Goal: Task Accomplishment & Management: Manage account settings

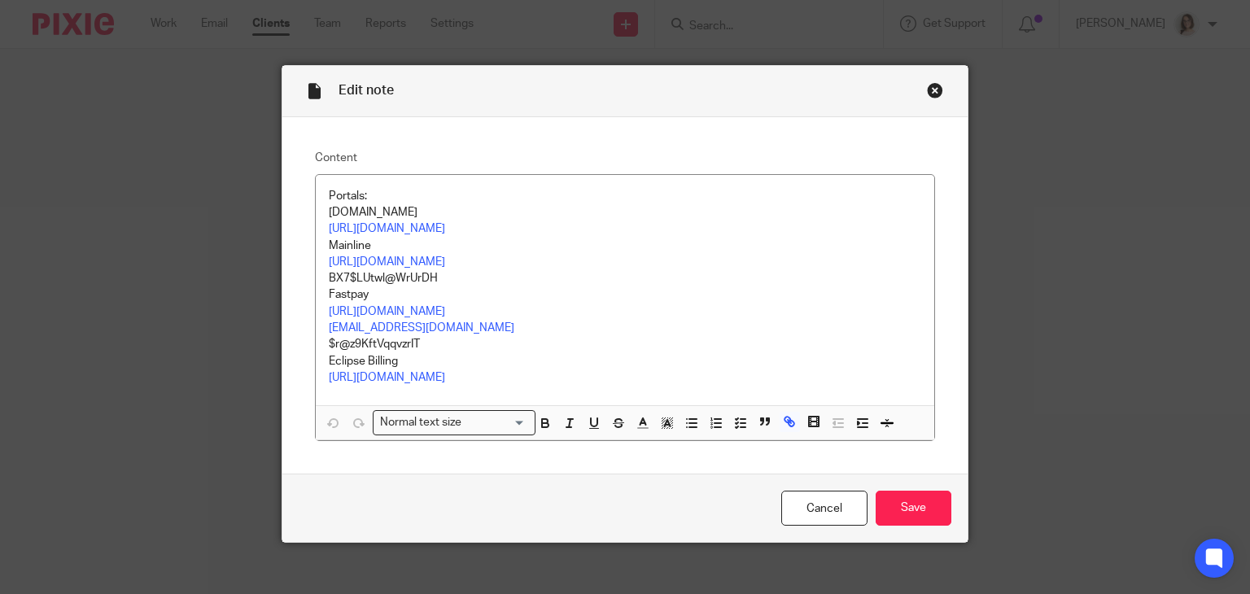
click at [927, 89] on div "Close this dialog window" at bounding box center [935, 90] width 16 height 16
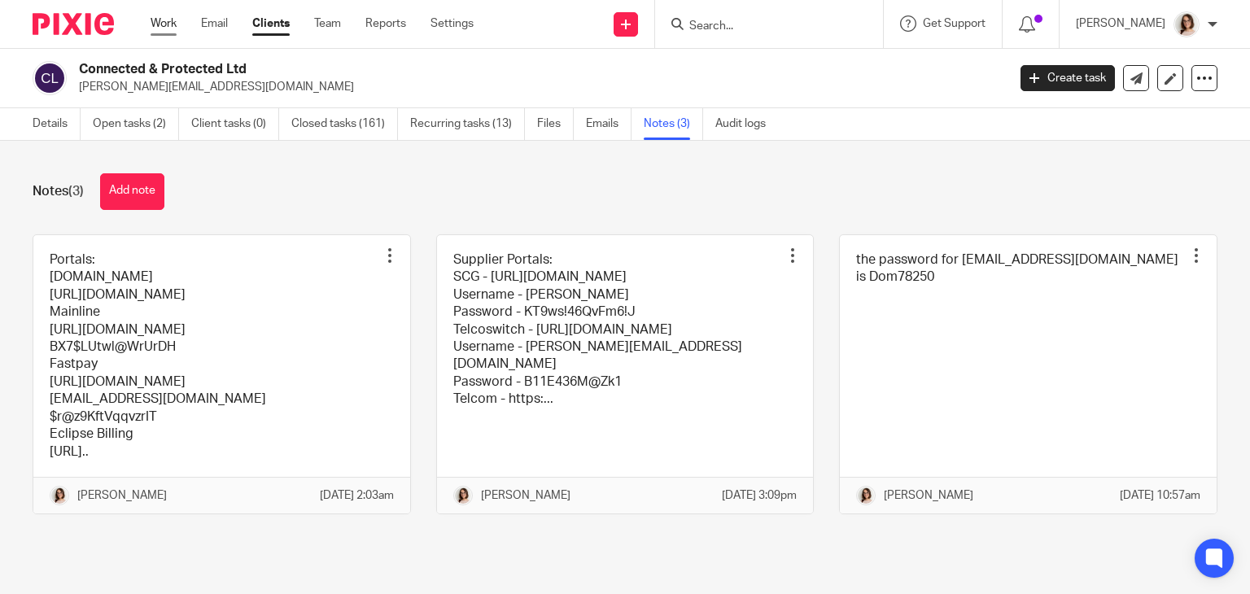
click at [165, 24] on link "Work" at bounding box center [164, 23] width 26 height 16
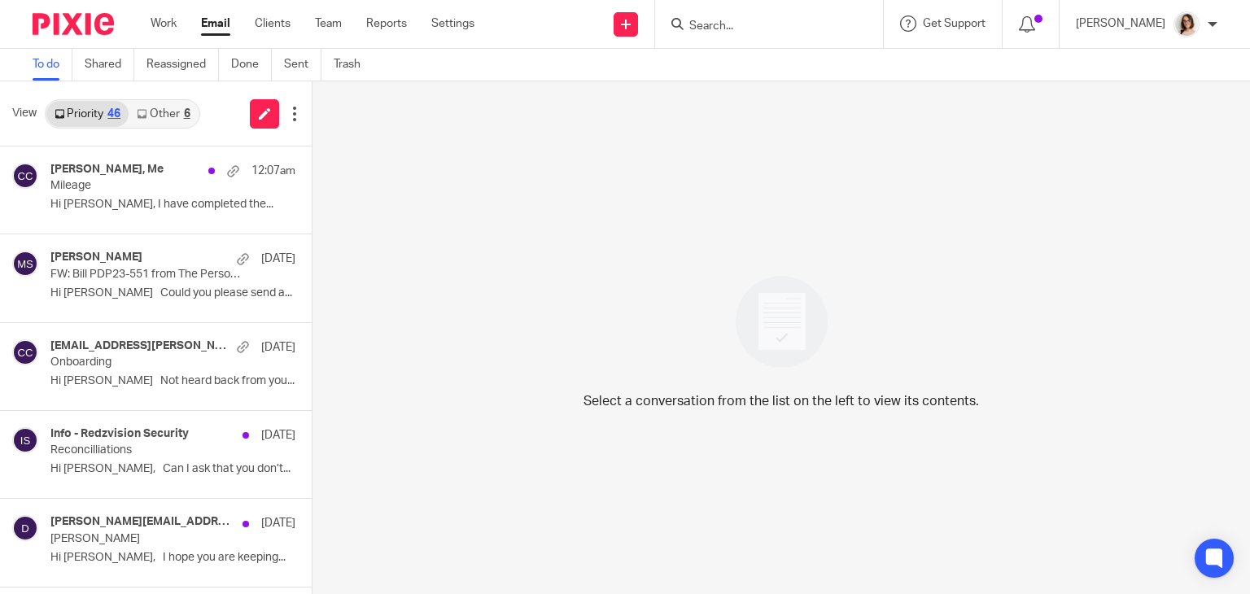
click at [218, 18] on link "Email" at bounding box center [215, 23] width 29 height 16
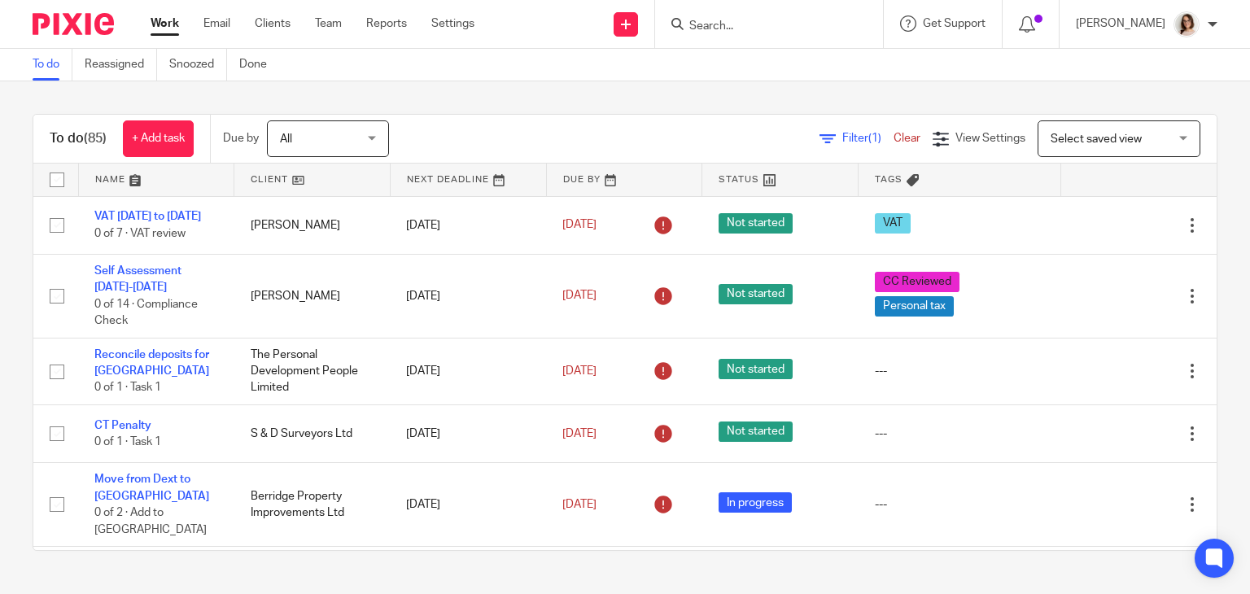
click at [737, 25] on input "Search" at bounding box center [760, 27] width 146 height 15
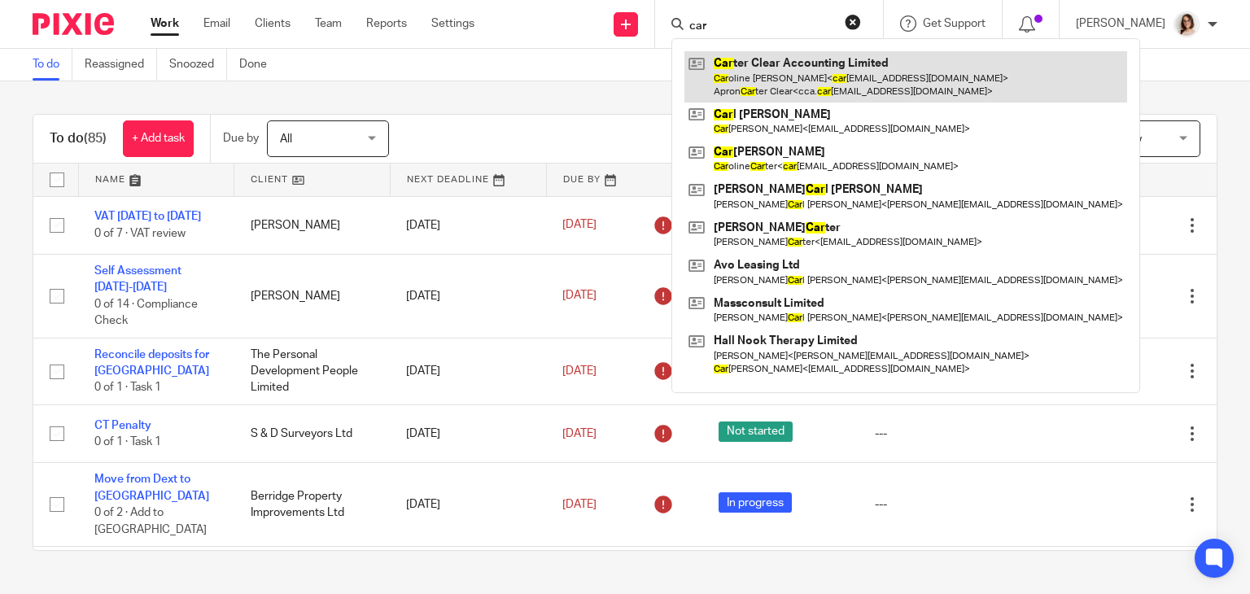
type input "car"
click at [771, 51] on link at bounding box center [905, 76] width 443 height 50
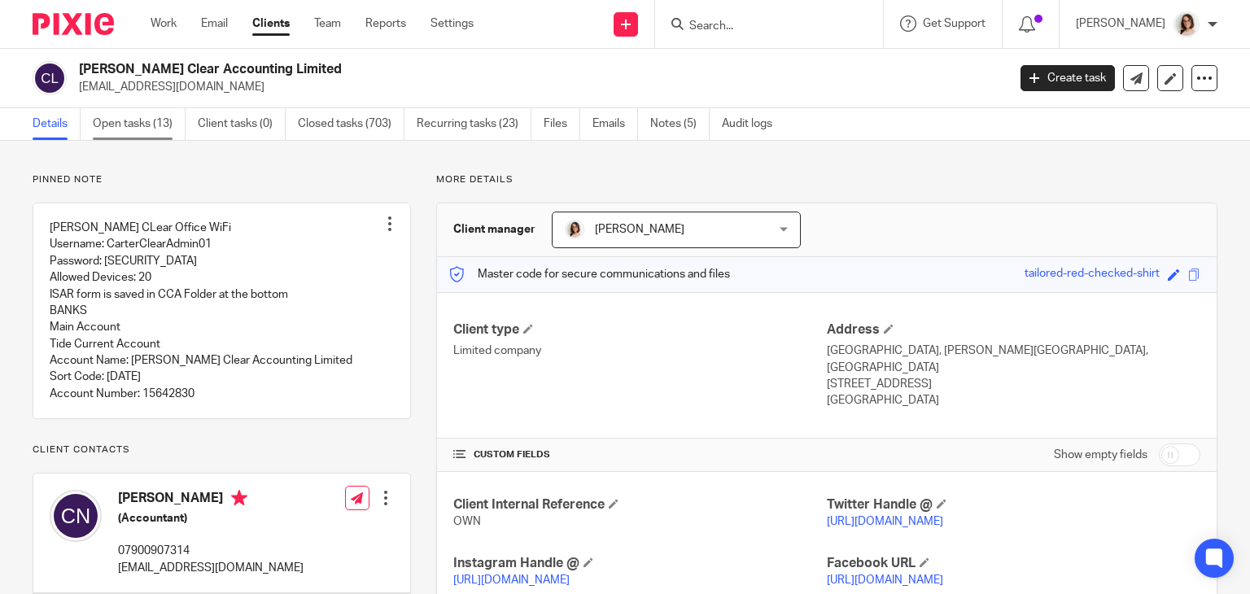
click at [110, 127] on link "Open tasks (13)" at bounding box center [139, 124] width 93 height 32
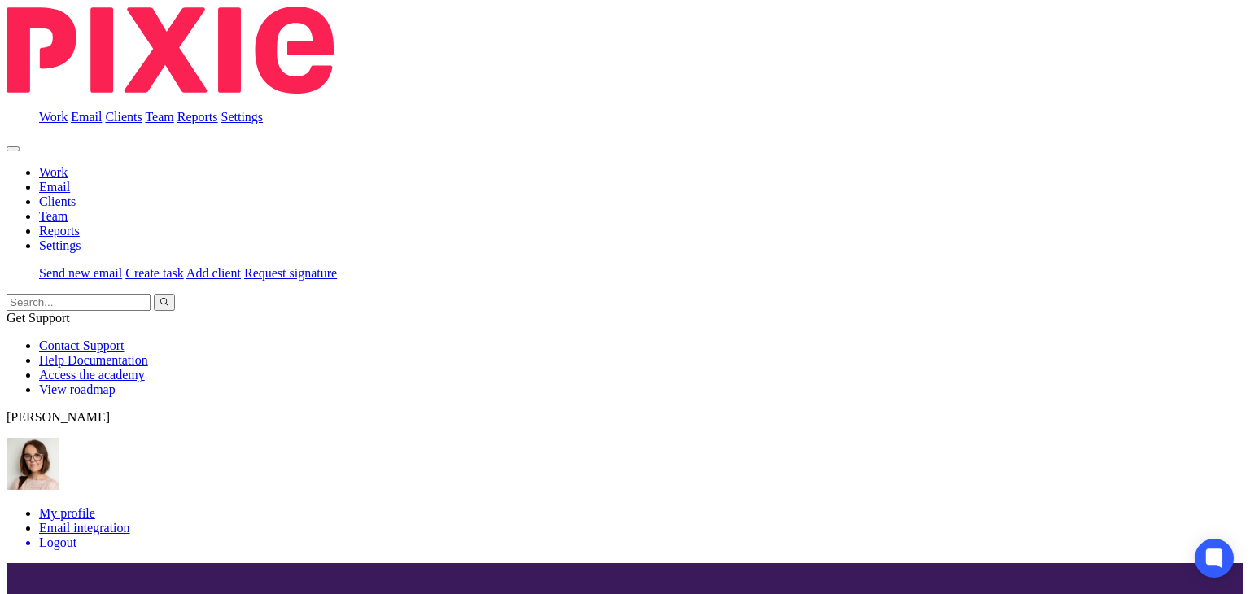
scroll to position [302, 0]
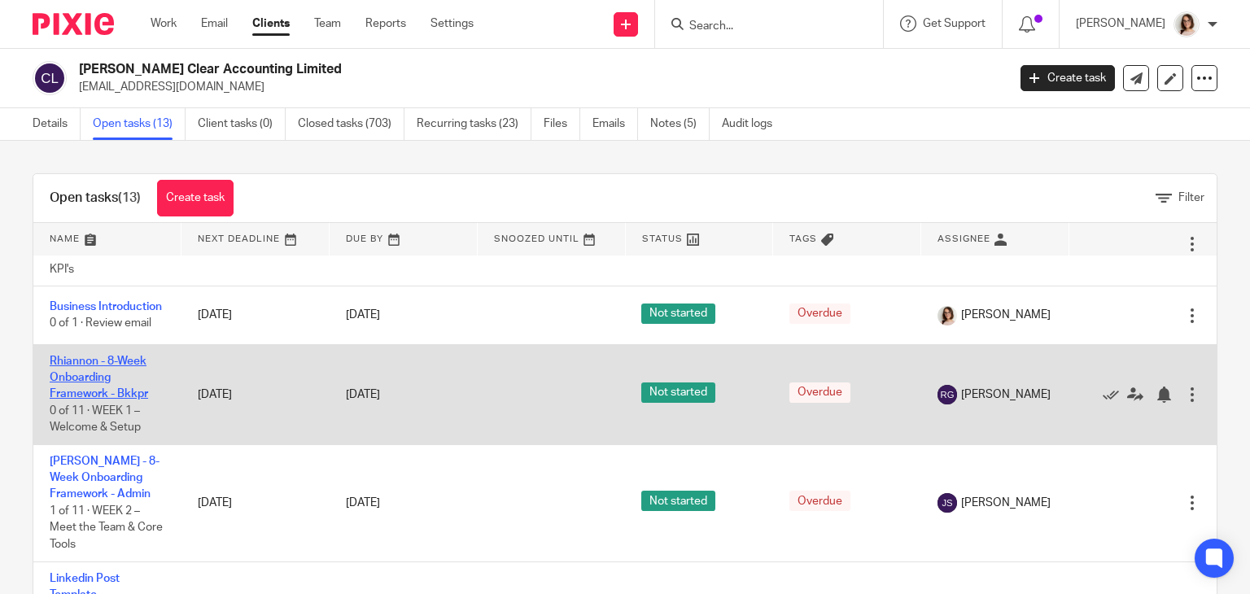
click at [89, 390] on link "Rhiannon - 8-Week Onboarding Framework - Bkkpr" at bounding box center [99, 378] width 98 height 45
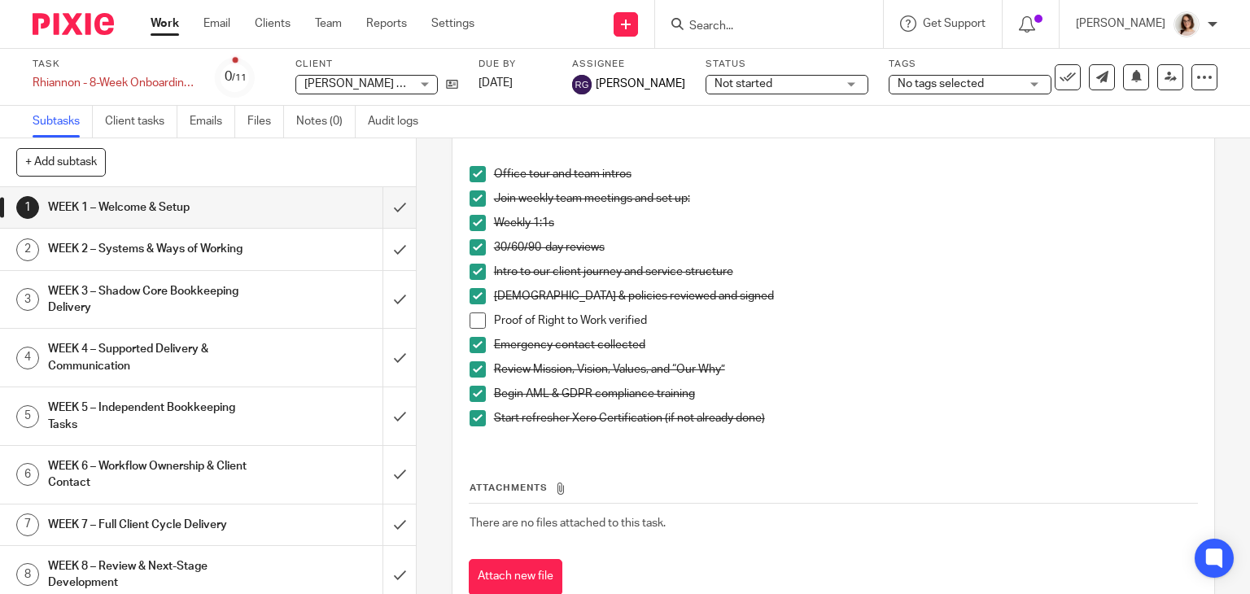
scroll to position [408, 0]
click at [474, 316] on span at bounding box center [477, 319] width 16 height 16
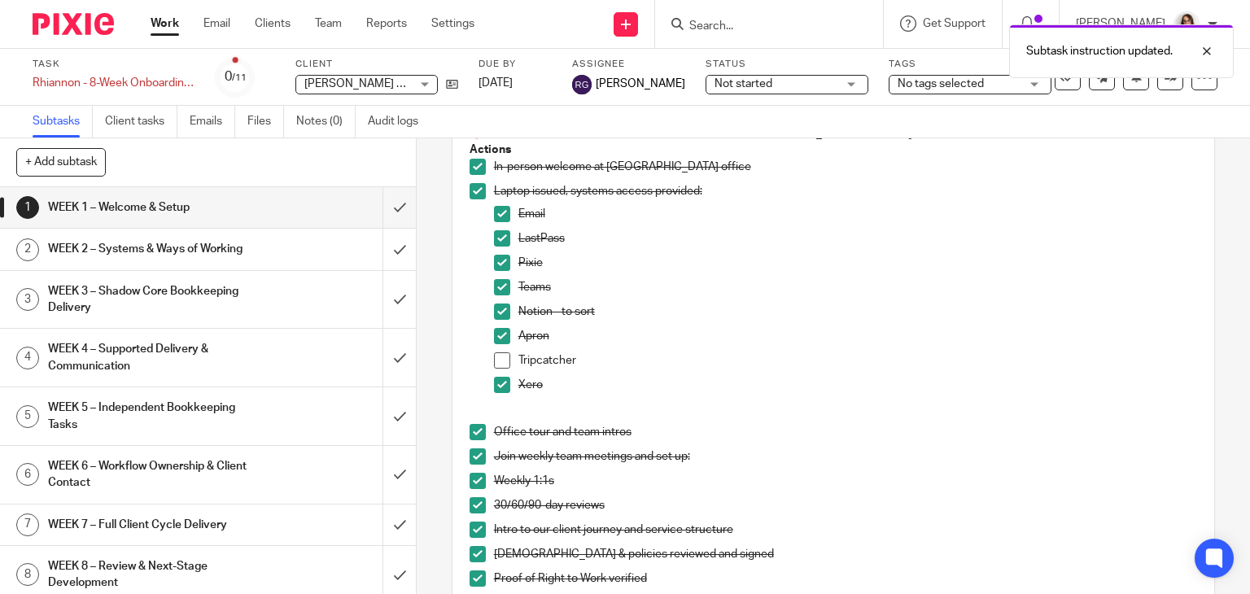
scroll to position [140, 0]
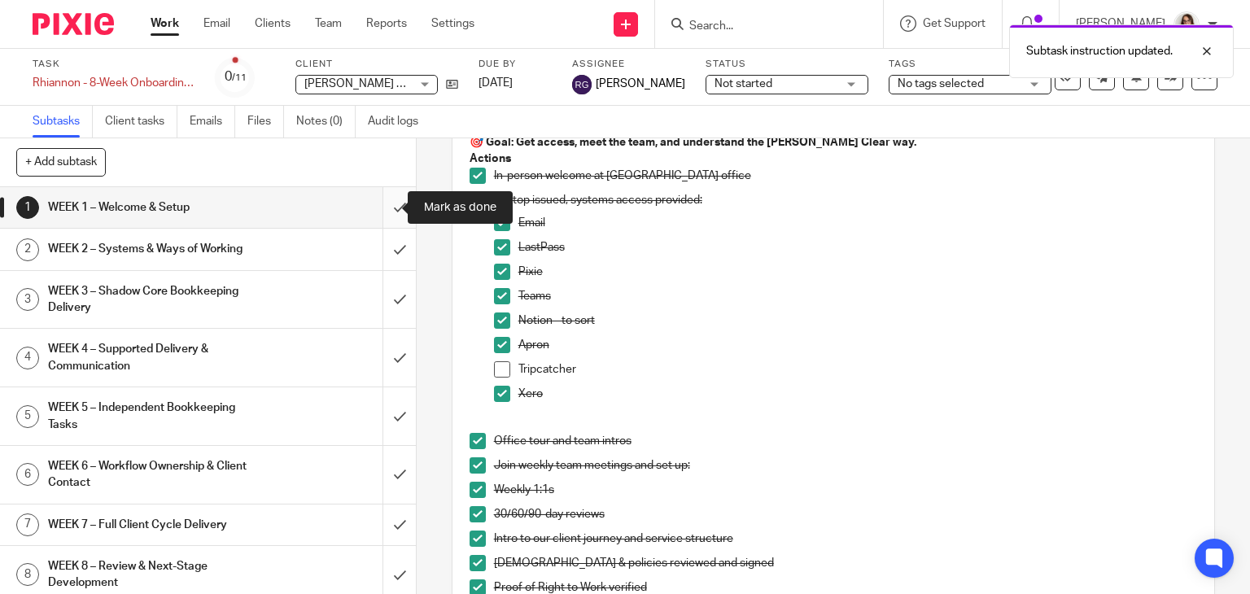
click at [384, 207] on input "submit" at bounding box center [208, 207] width 416 height 41
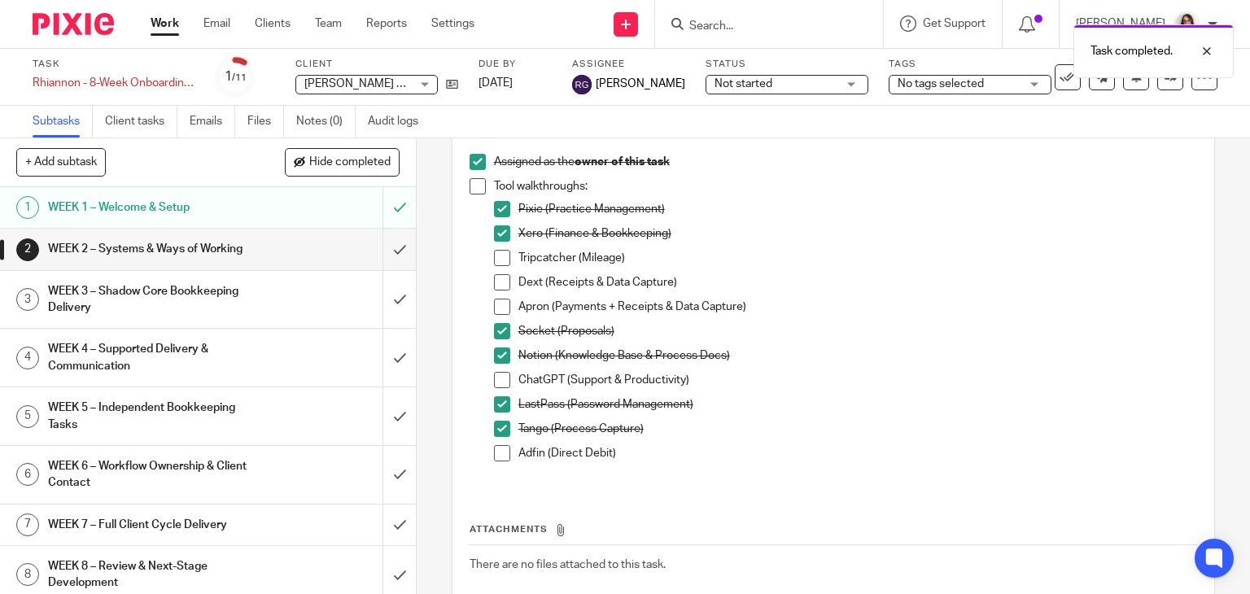
scroll to position [335, 0]
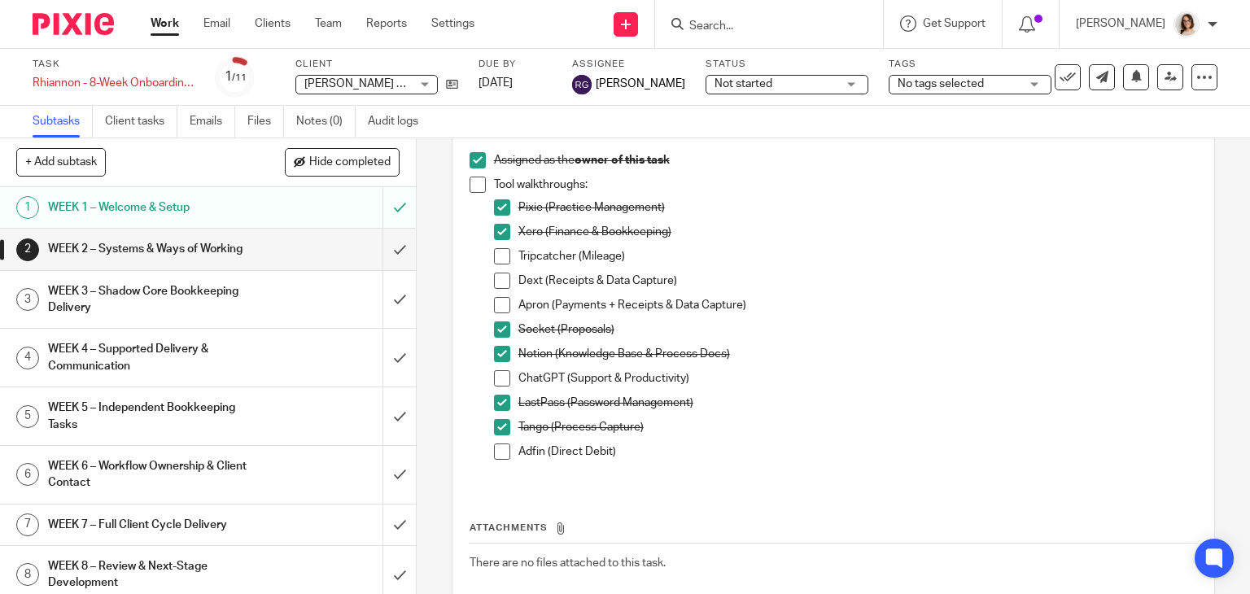
click at [485, 506] on div "Attachments There are no files attached to this task. Attach new file" at bounding box center [834, 561] width 730 height 148
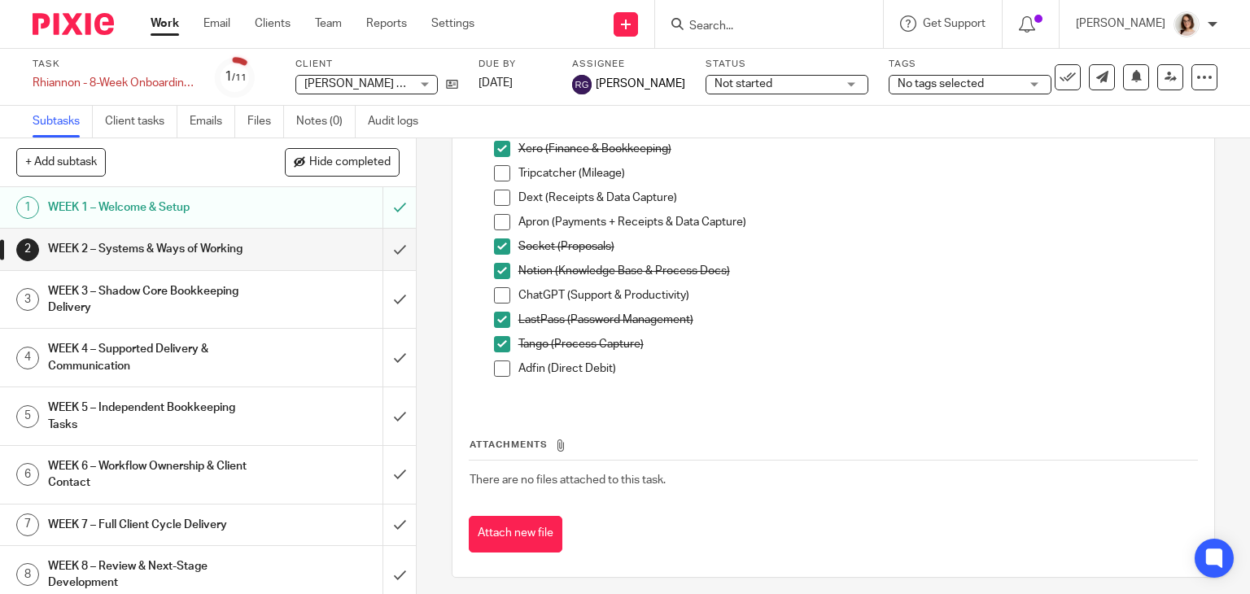
scroll to position [423, 0]
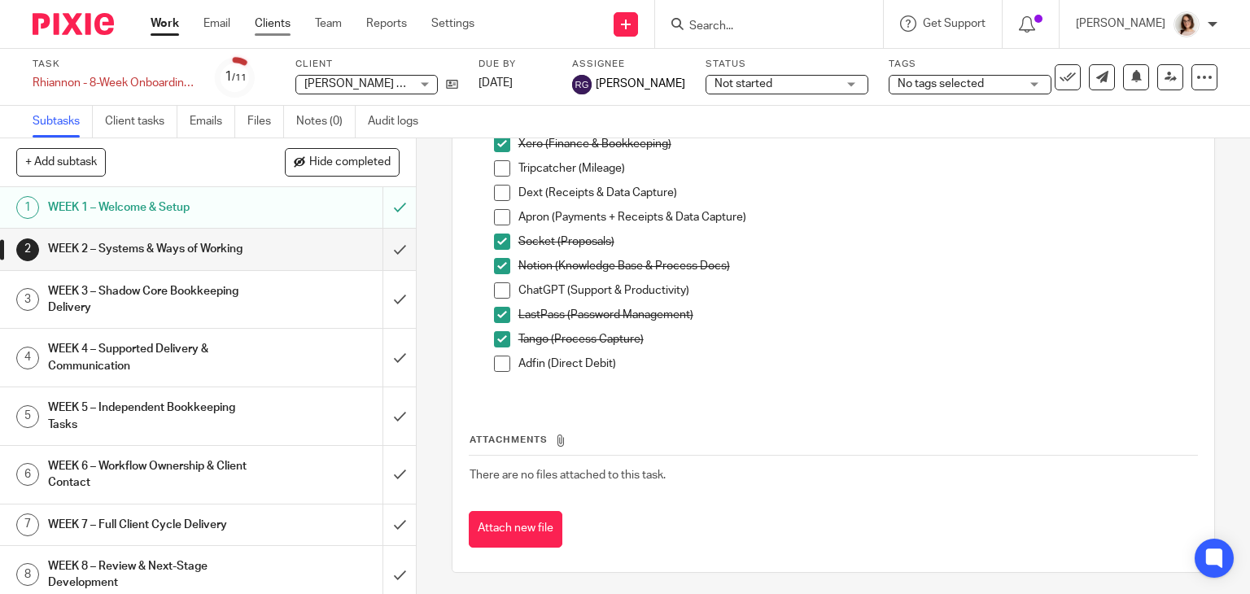
click at [273, 24] on link "Clients" at bounding box center [273, 23] width 36 height 16
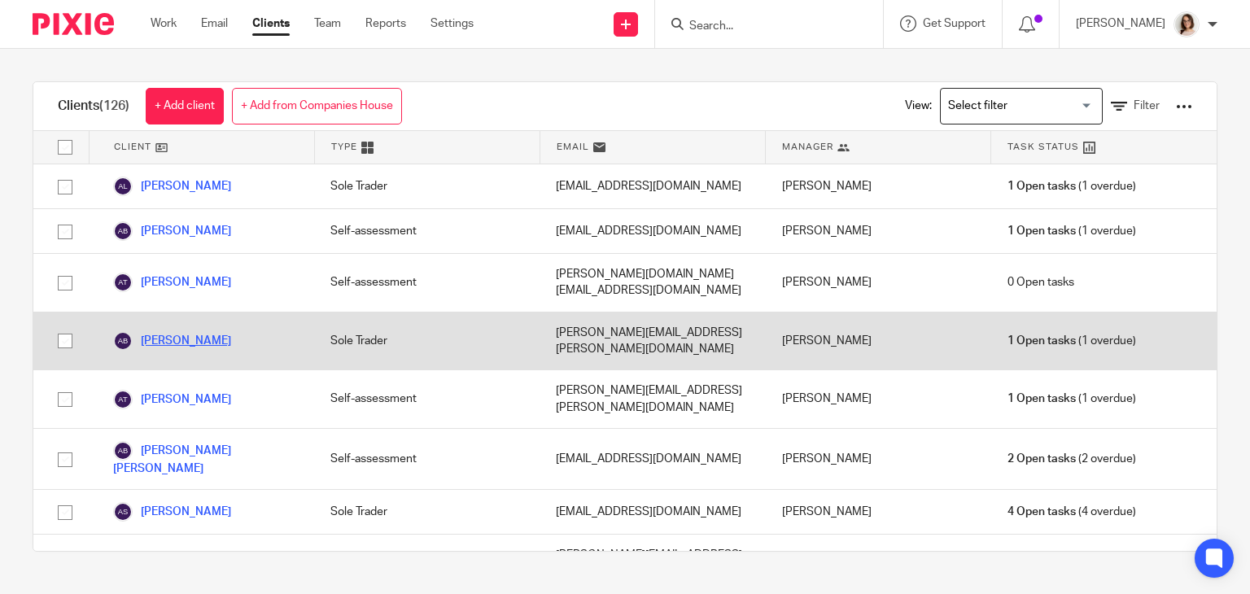
click at [202, 331] on link "[PERSON_NAME]" at bounding box center [172, 341] width 118 height 20
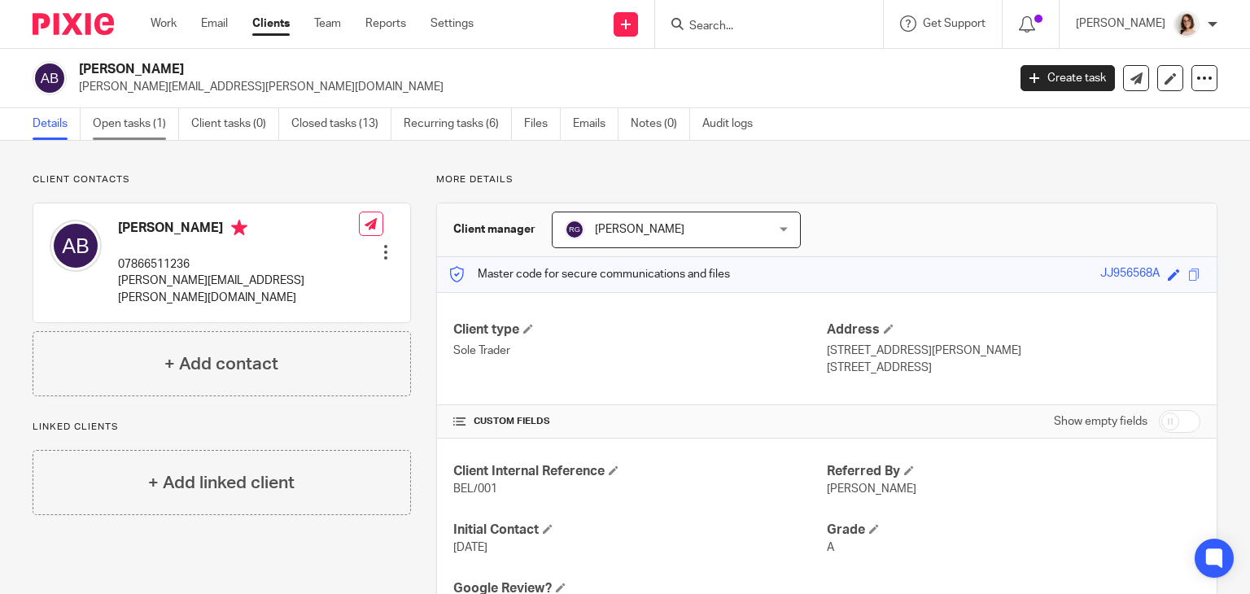
click at [130, 121] on link "Open tasks (1)" at bounding box center [136, 124] width 86 height 32
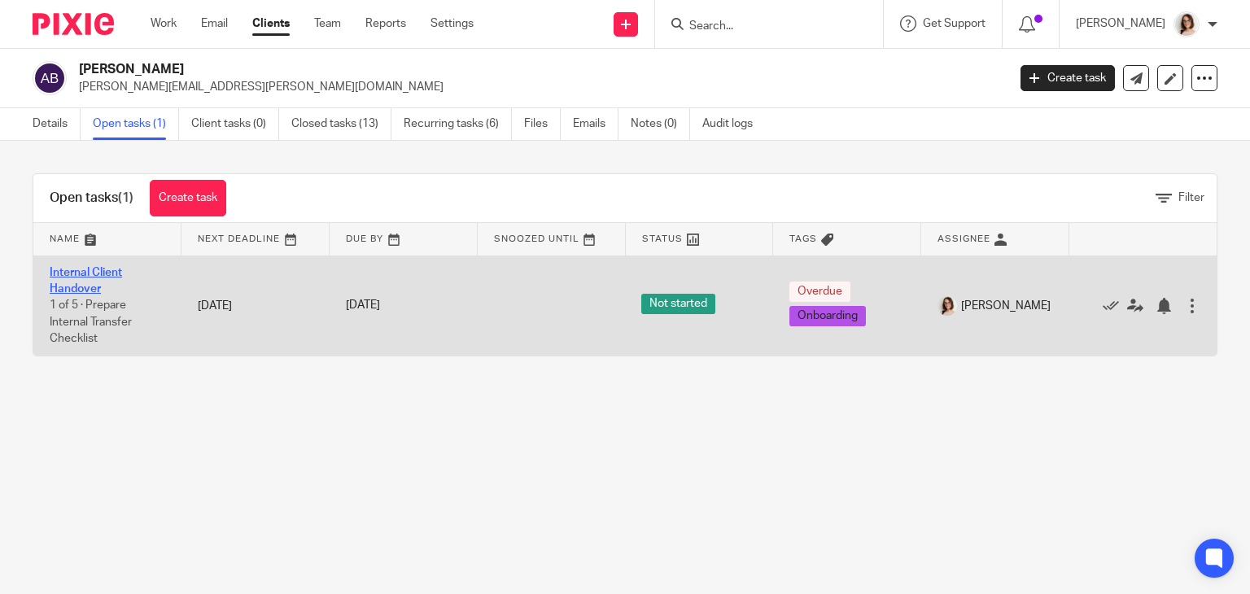
click at [103, 274] on link "Internal Client Handover" at bounding box center [86, 281] width 72 height 28
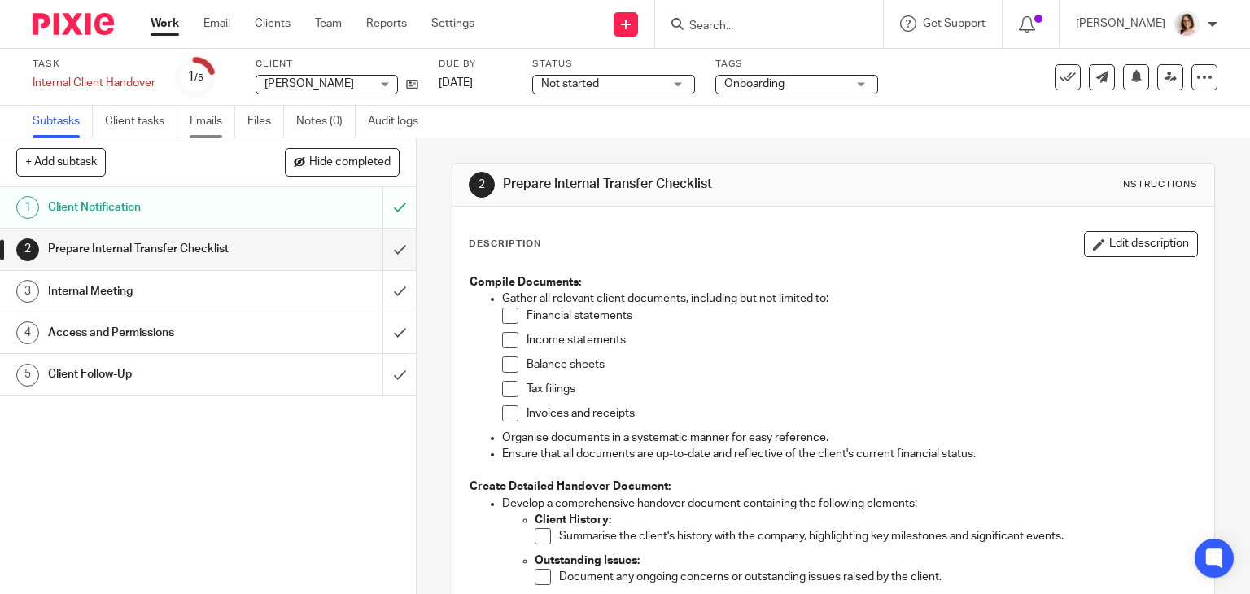
click at [199, 126] on link "Emails" at bounding box center [213, 122] width 46 height 32
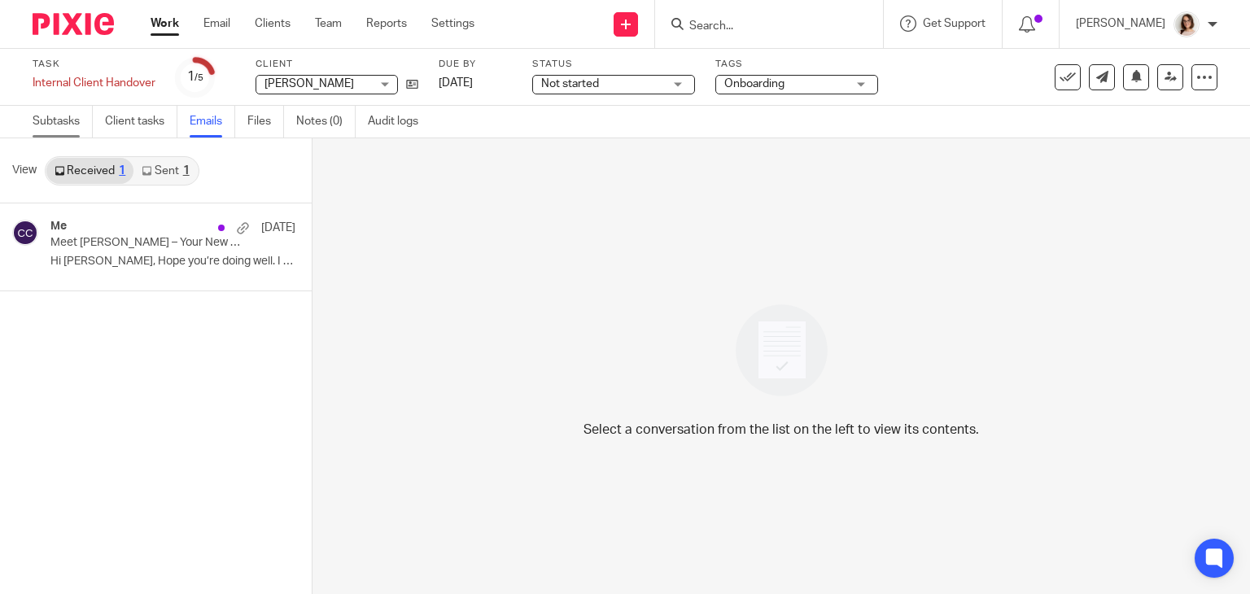
click at [68, 116] on link "Subtasks" at bounding box center [63, 122] width 60 height 32
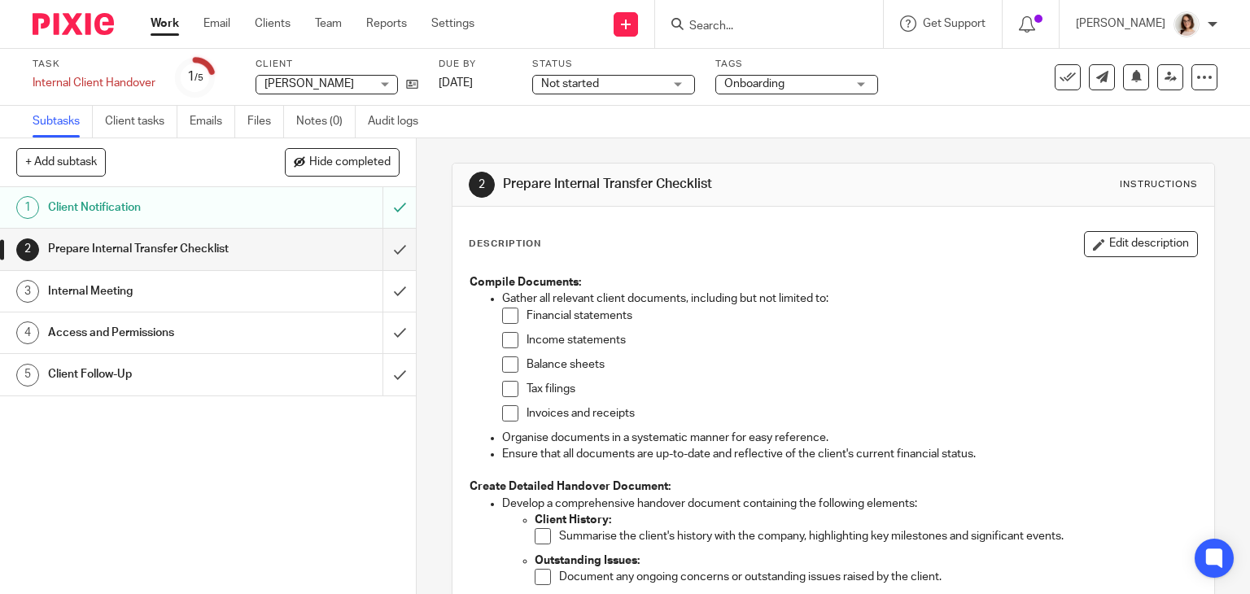
click at [945, 199] on div "2 Prepare Internal Transfer Checklist Instructions" at bounding box center [833, 185] width 762 height 43
click at [505, 312] on span at bounding box center [510, 316] width 16 height 16
click at [504, 351] on li "Income statements" at bounding box center [850, 344] width 696 height 24
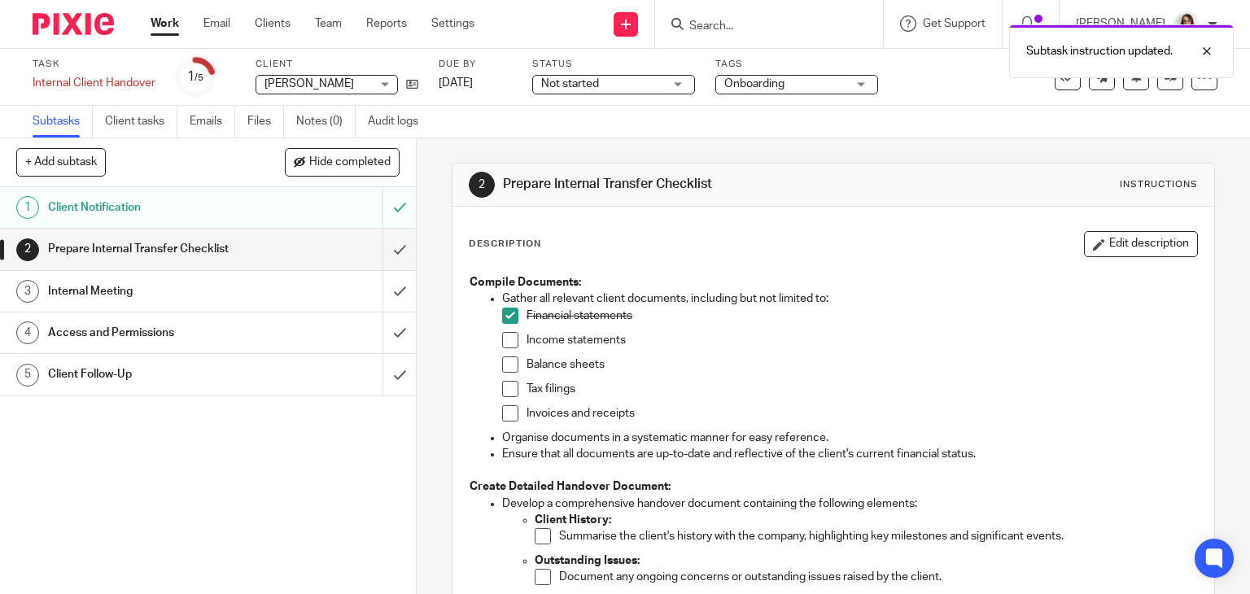
click at [507, 339] on span at bounding box center [510, 340] width 16 height 16
click at [504, 370] on span at bounding box center [510, 364] width 16 height 16
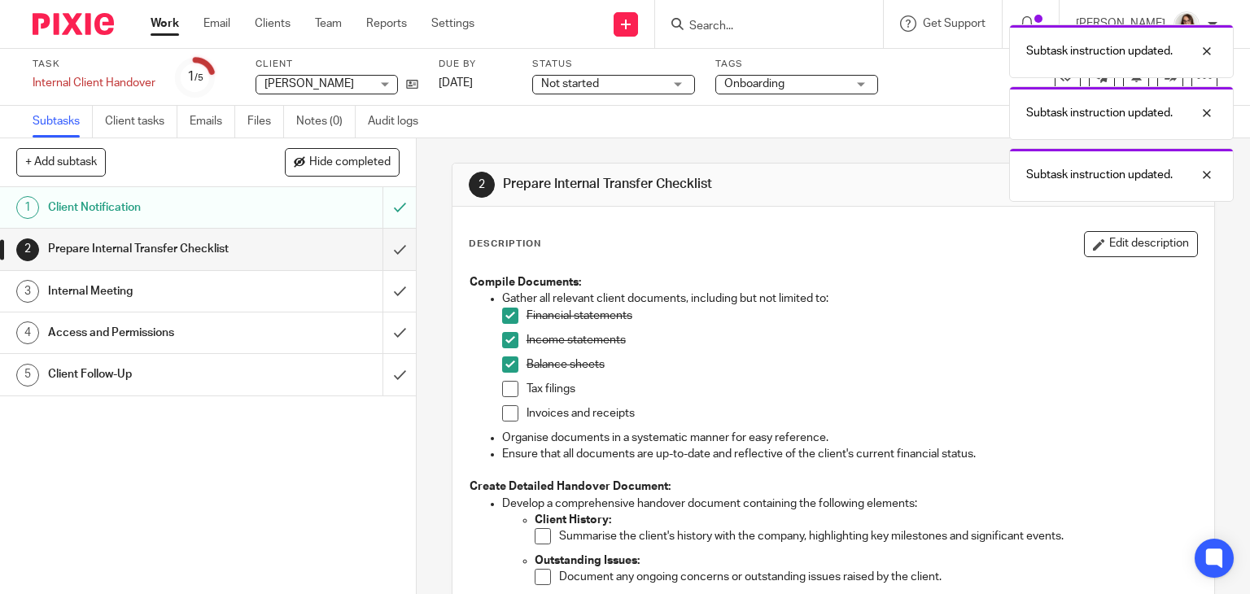
click at [504, 393] on span at bounding box center [510, 389] width 16 height 16
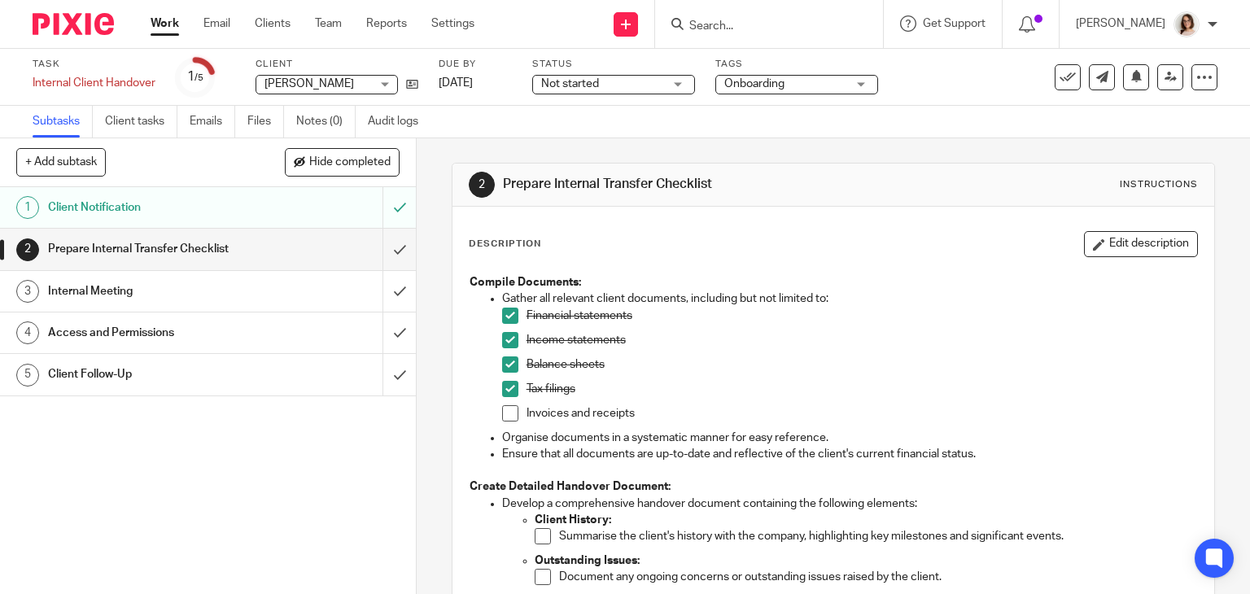
click at [504, 411] on span at bounding box center [510, 413] width 16 height 16
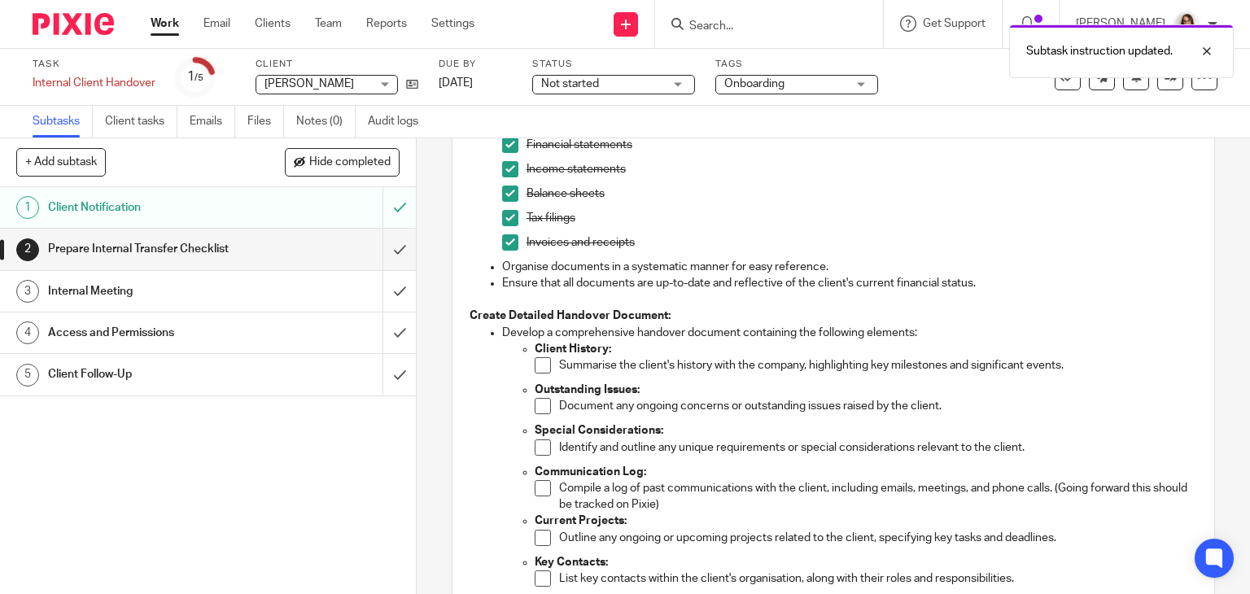
scroll to position [189, 0]
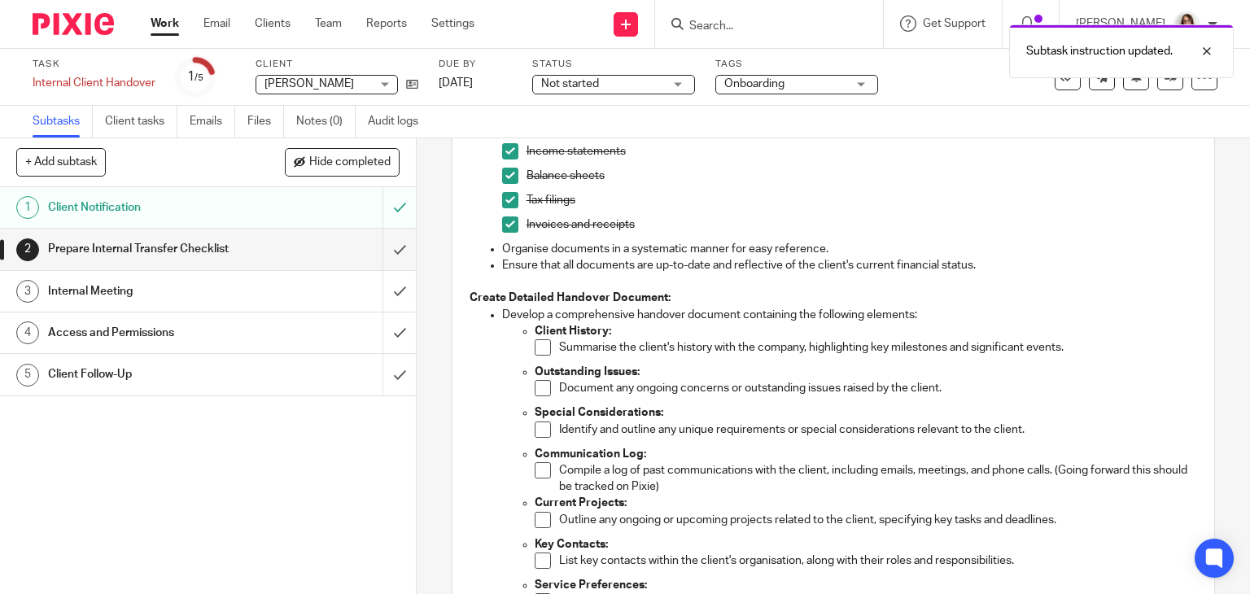
click at [541, 351] on span at bounding box center [543, 347] width 16 height 16
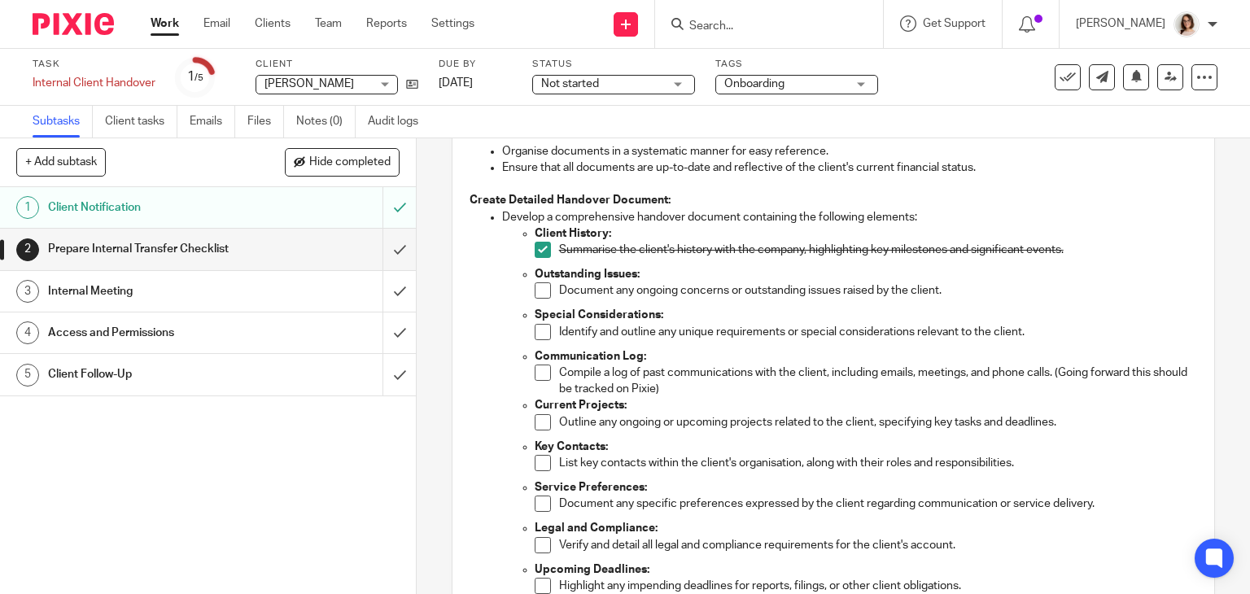
scroll to position [296, 0]
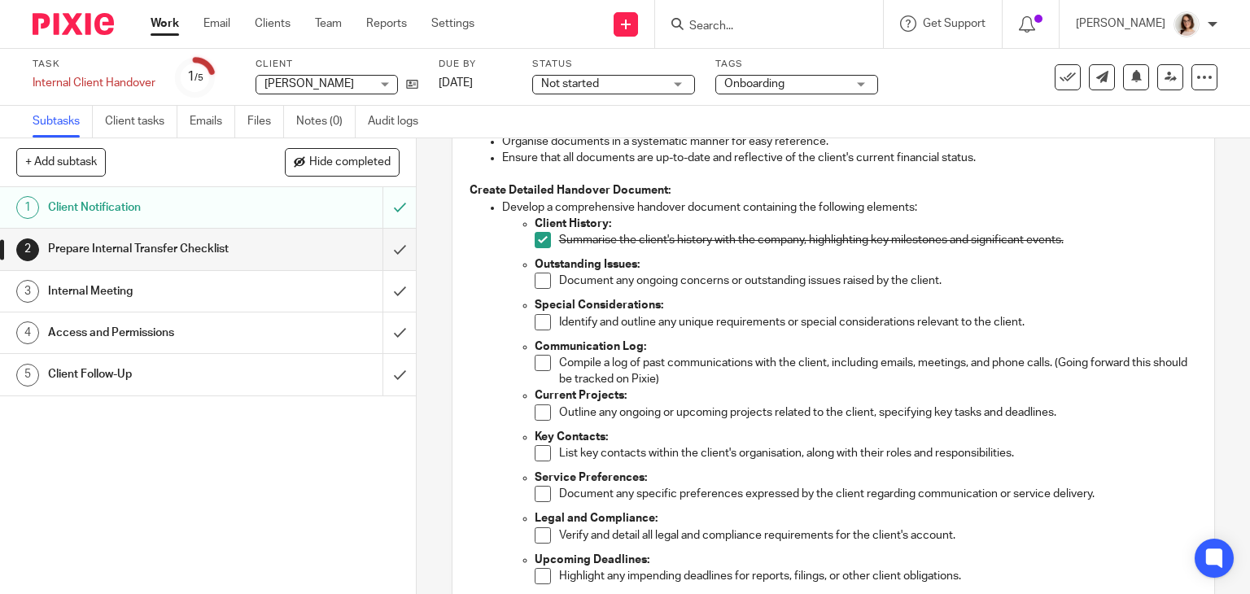
click at [535, 286] on span at bounding box center [543, 281] width 16 height 16
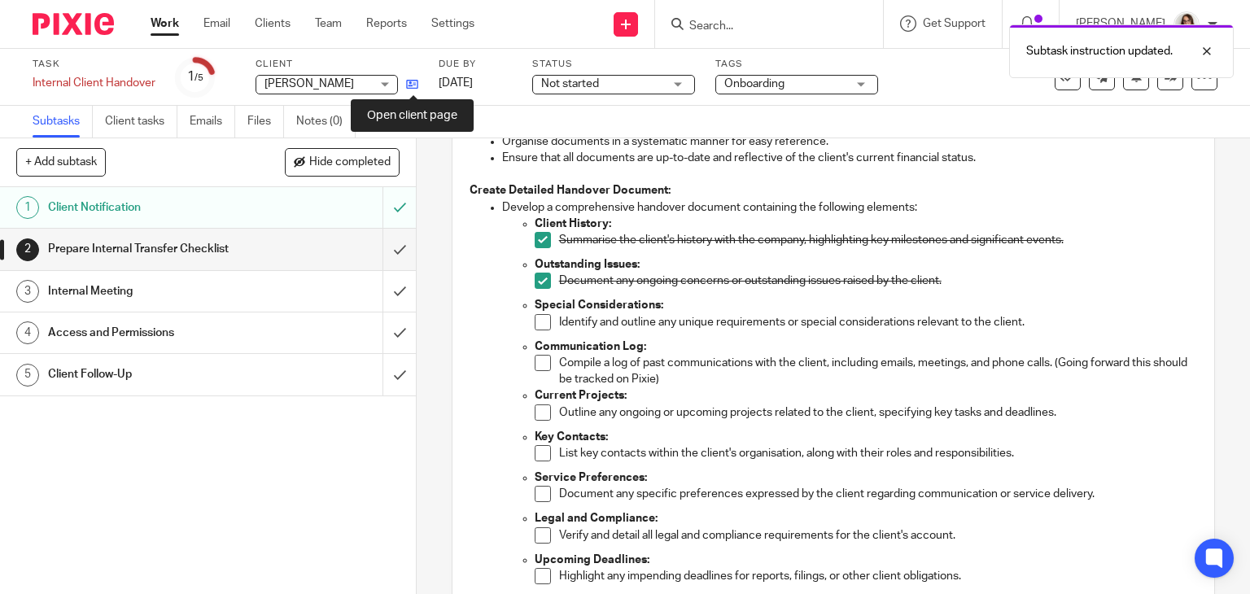
click at [413, 85] on icon at bounding box center [412, 84] width 12 height 12
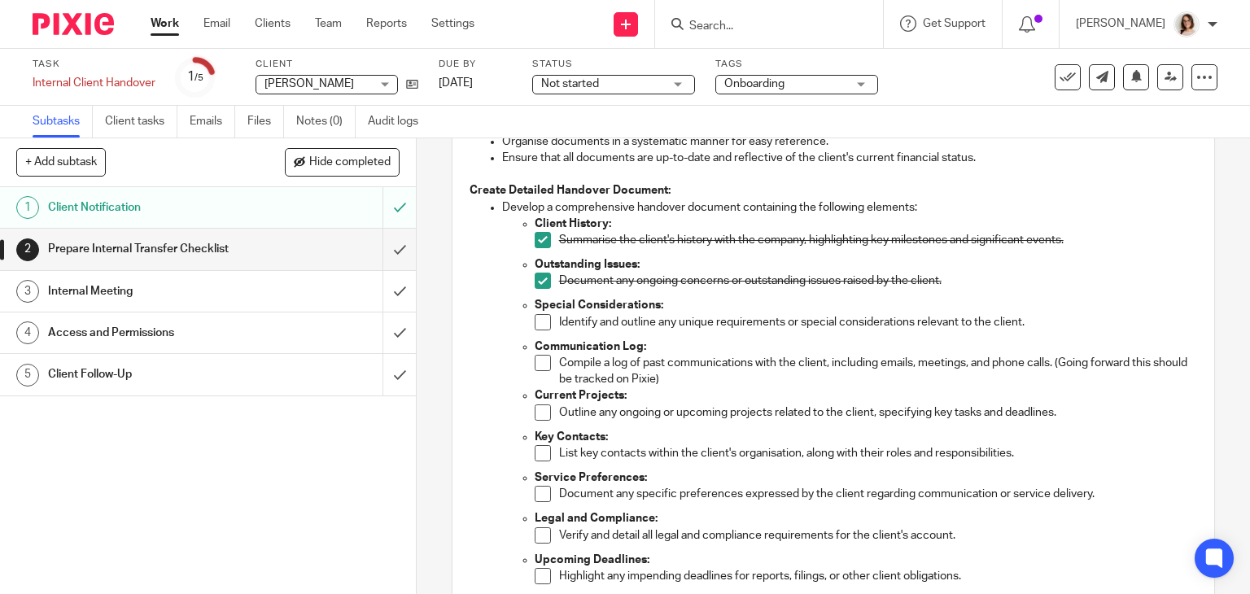
click at [537, 369] on span at bounding box center [543, 363] width 16 height 16
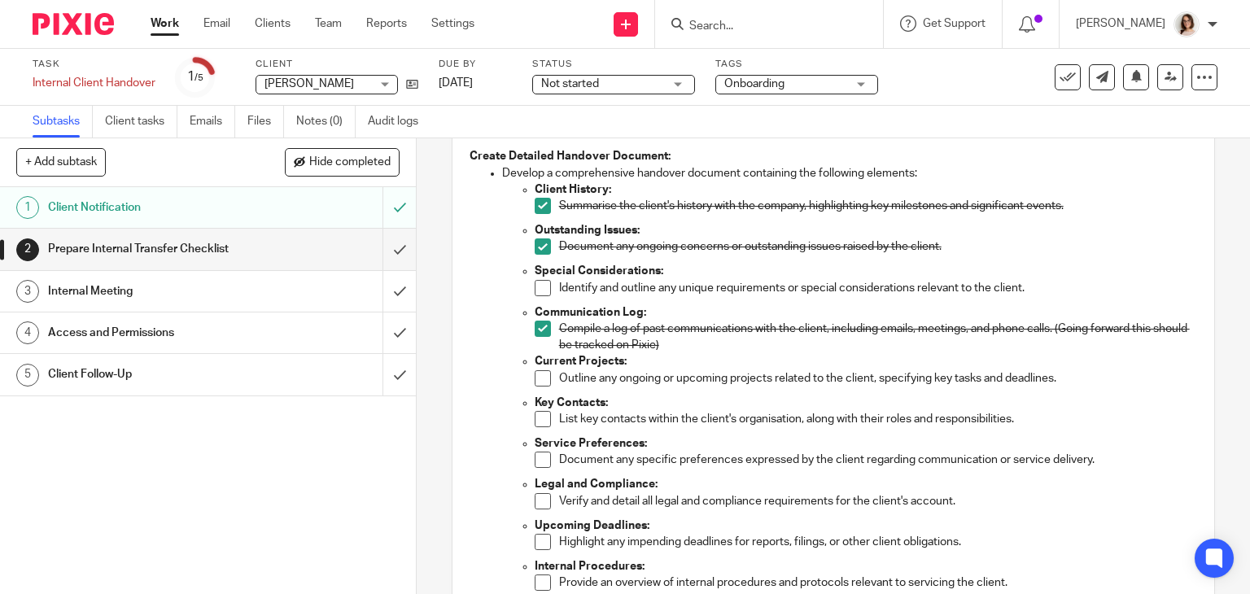
scroll to position [373, 0]
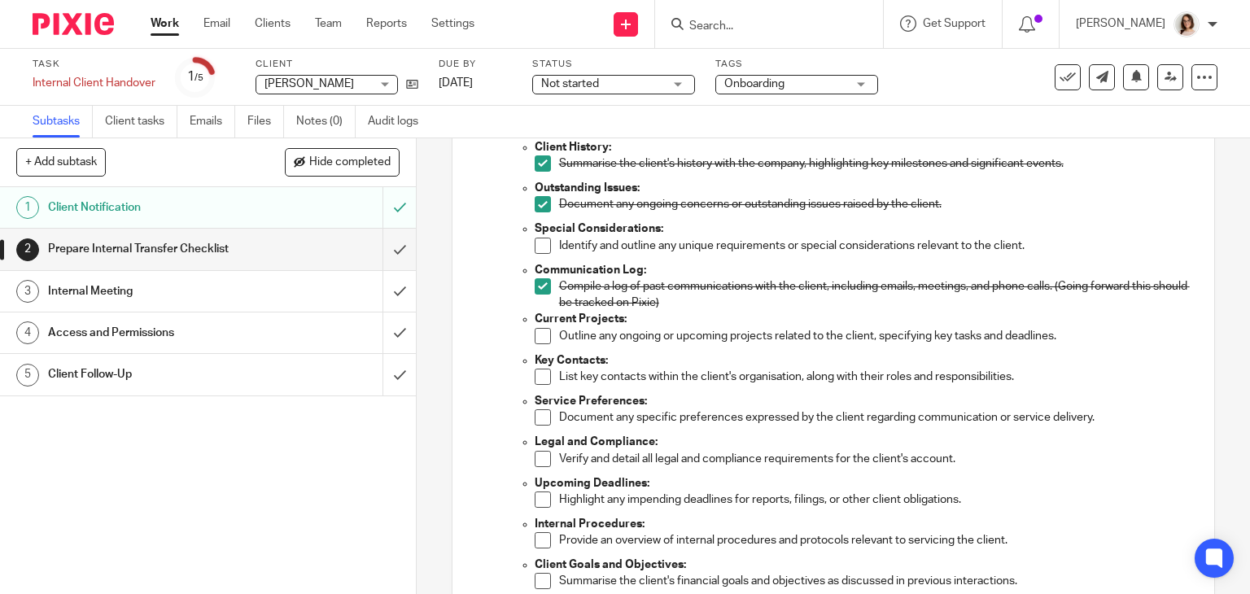
click at [536, 243] on span at bounding box center [543, 246] width 16 height 16
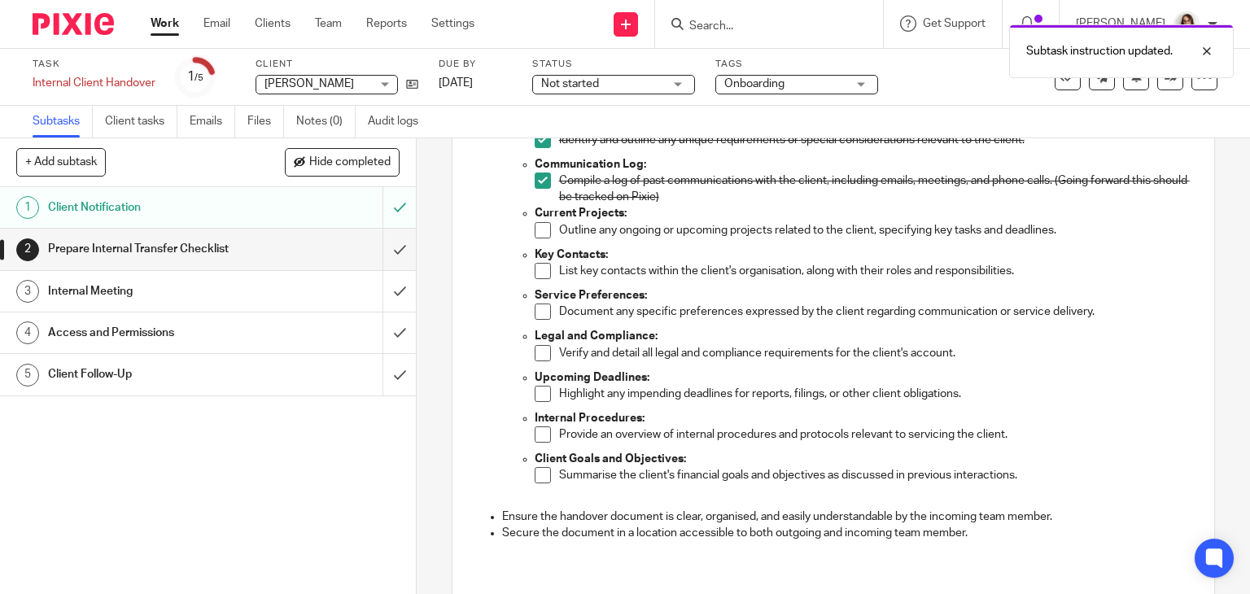
scroll to position [509, 0]
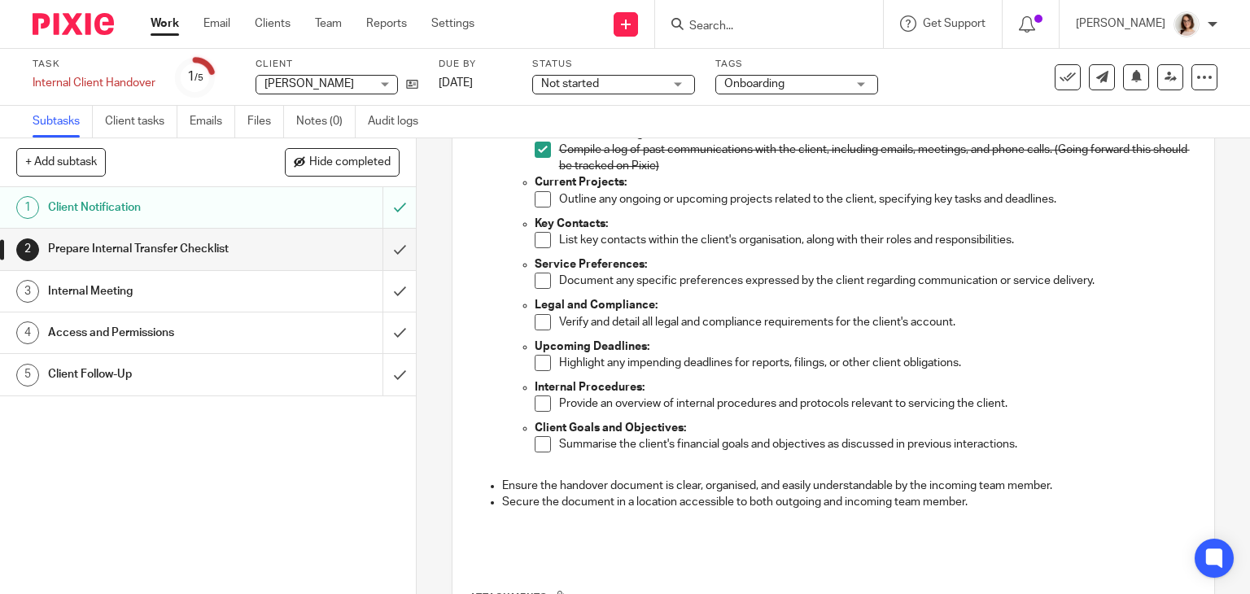
click at [536, 203] on span at bounding box center [543, 199] width 16 height 16
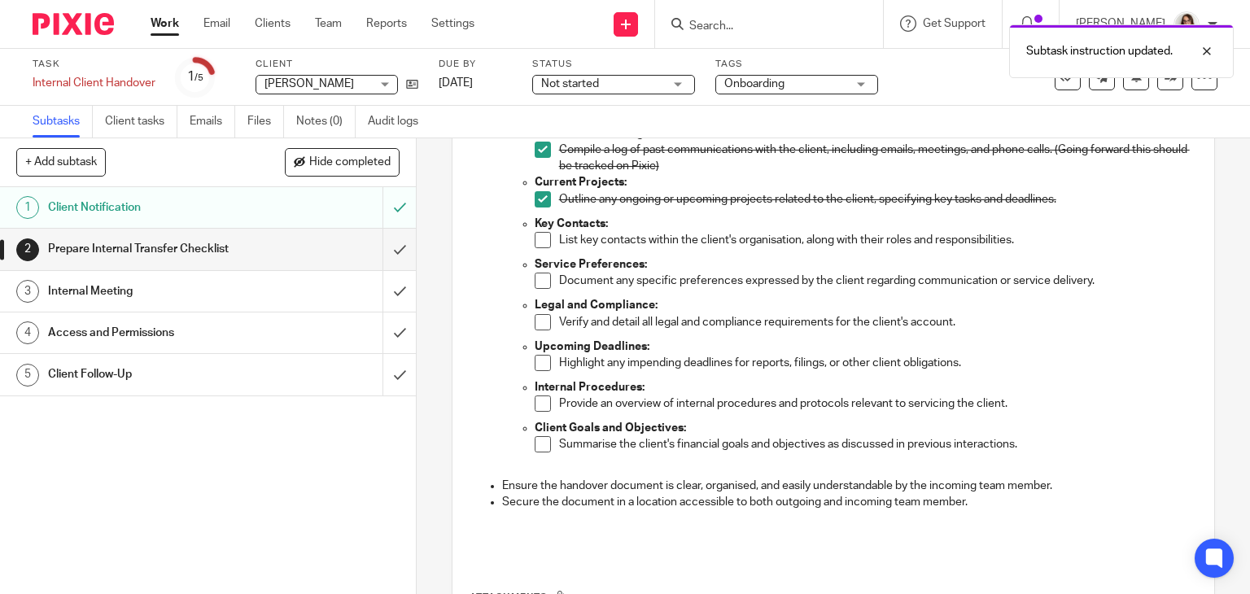
click at [535, 239] on span at bounding box center [543, 240] width 16 height 16
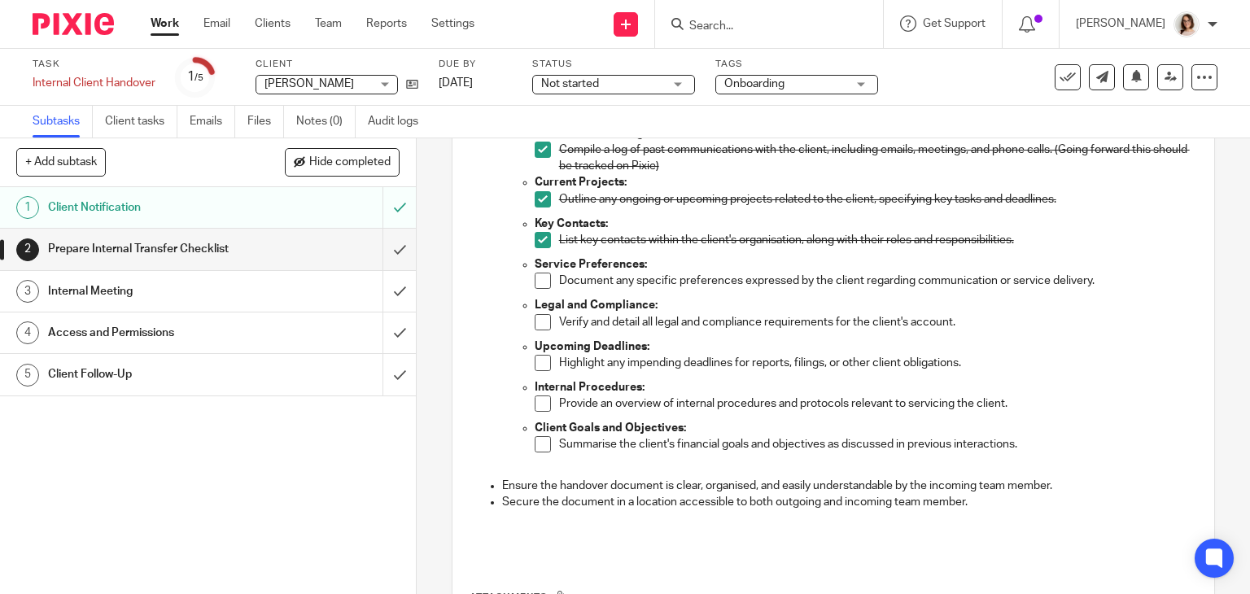
click at [535, 284] on span at bounding box center [543, 281] width 16 height 16
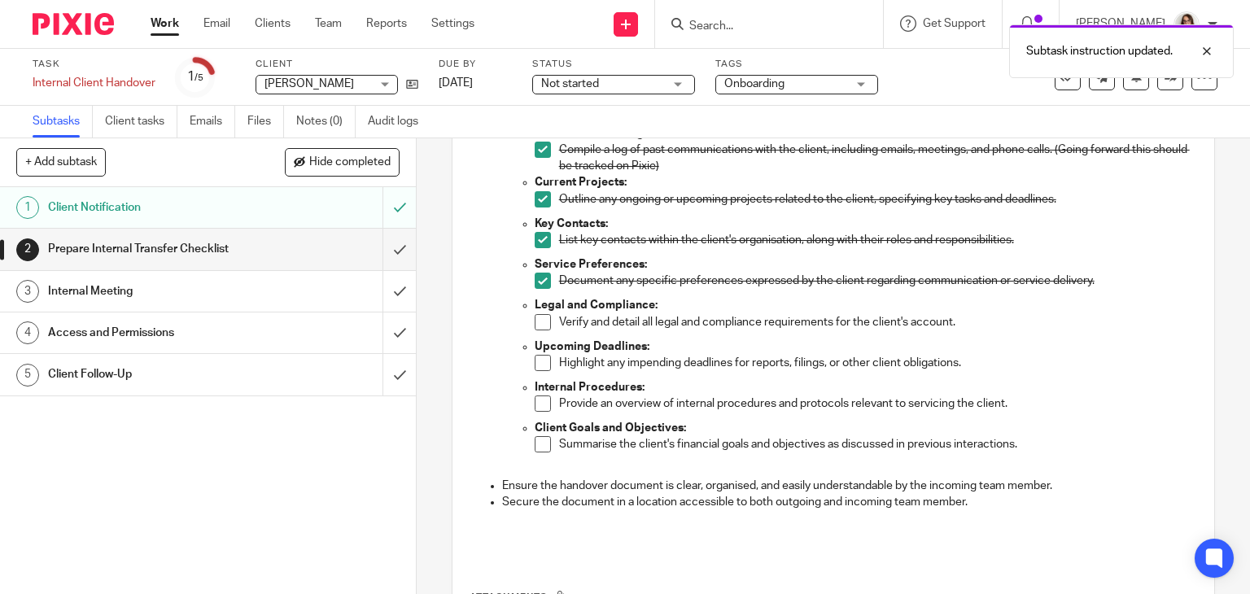
click at [535, 326] on span at bounding box center [543, 322] width 16 height 16
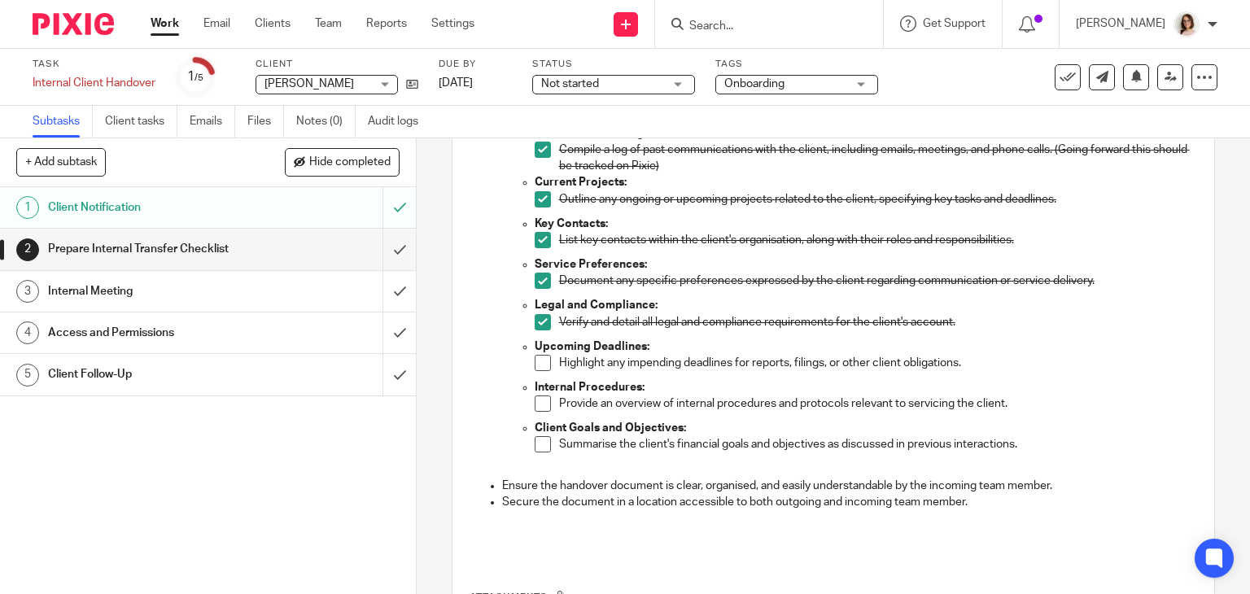
click at [535, 361] on span at bounding box center [543, 363] width 16 height 16
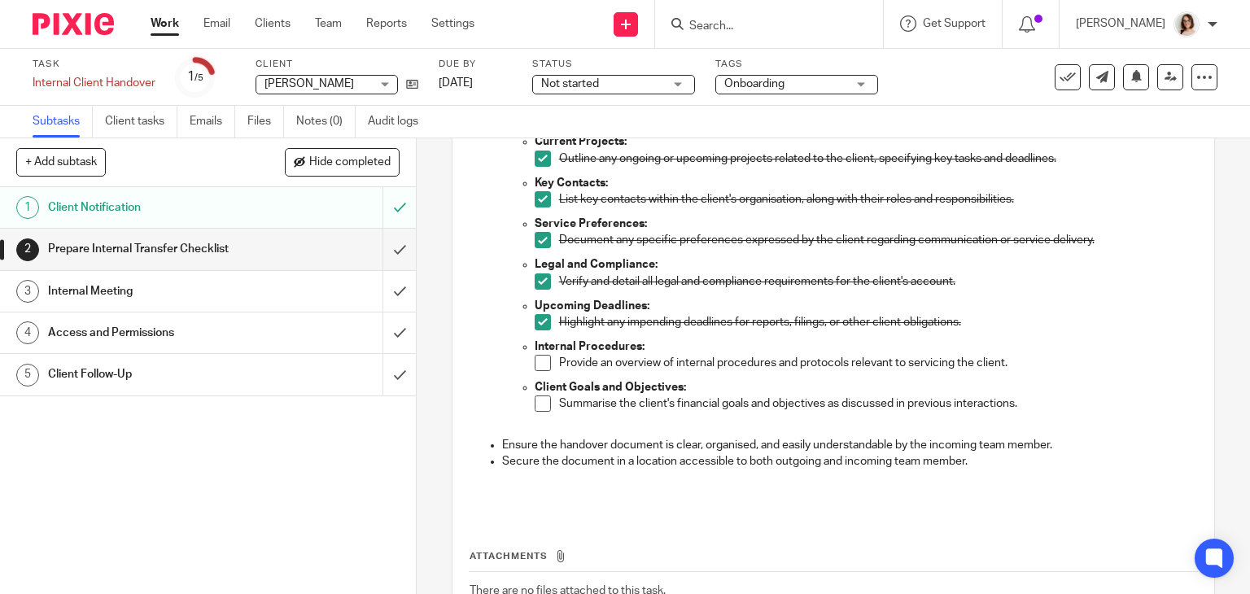
scroll to position [583, 0]
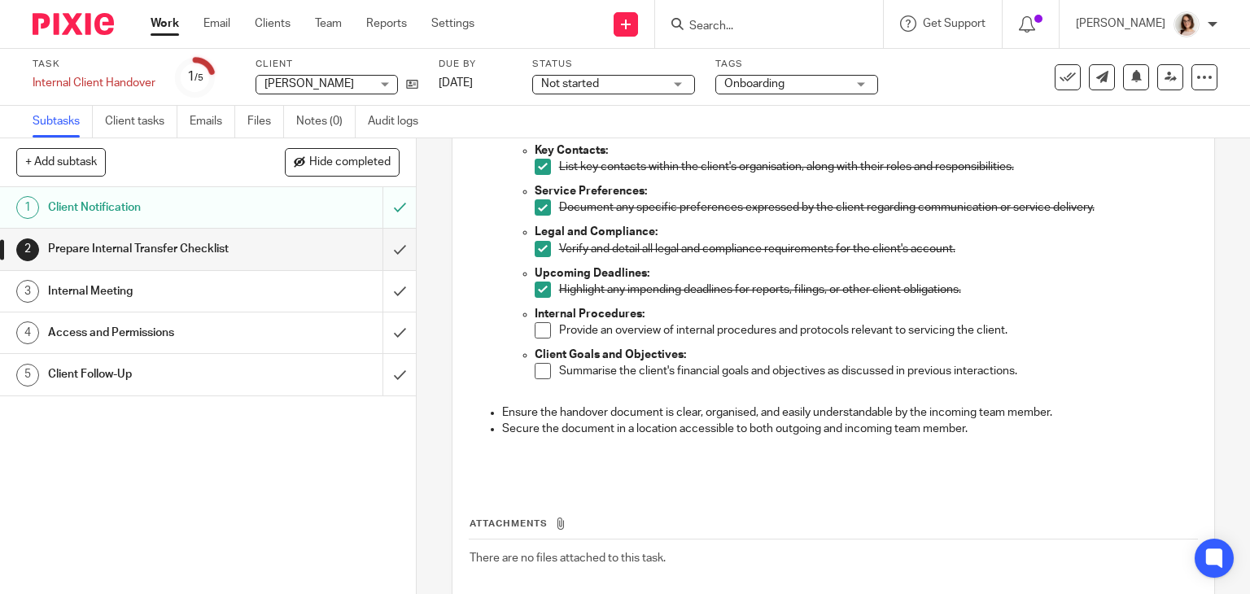
click at [537, 326] on span at bounding box center [543, 330] width 16 height 16
click at [539, 372] on span at bounding box center [543, 371] width 16 height 16
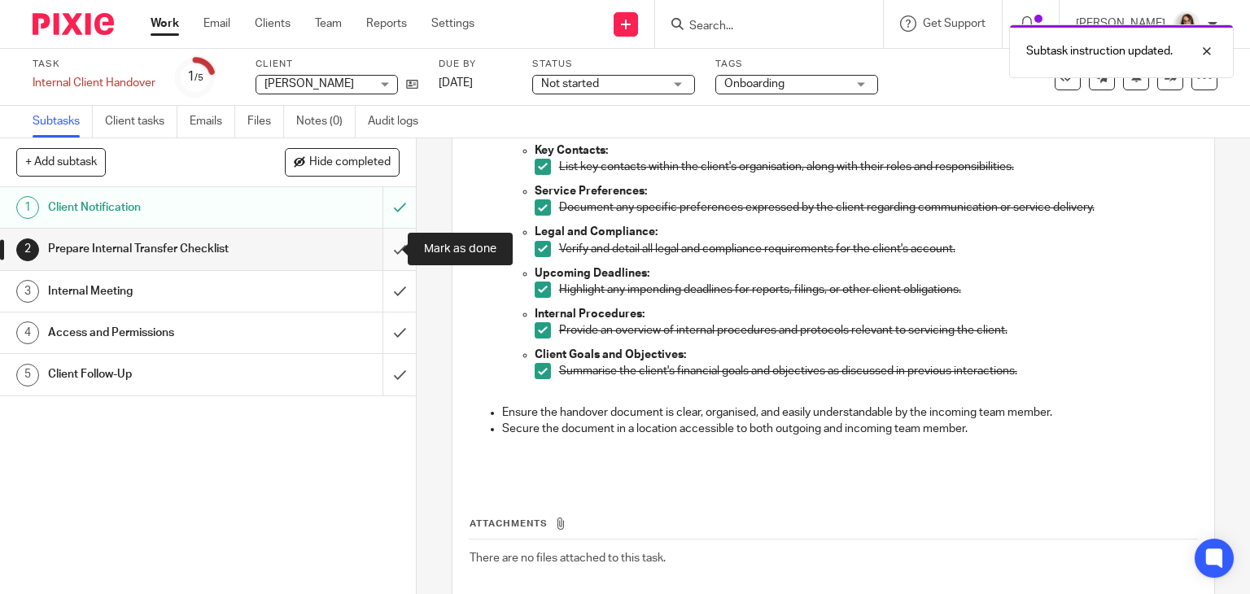
click at [382, 255] on input "submit" at bounding box center [208, 249] width 416 height 41
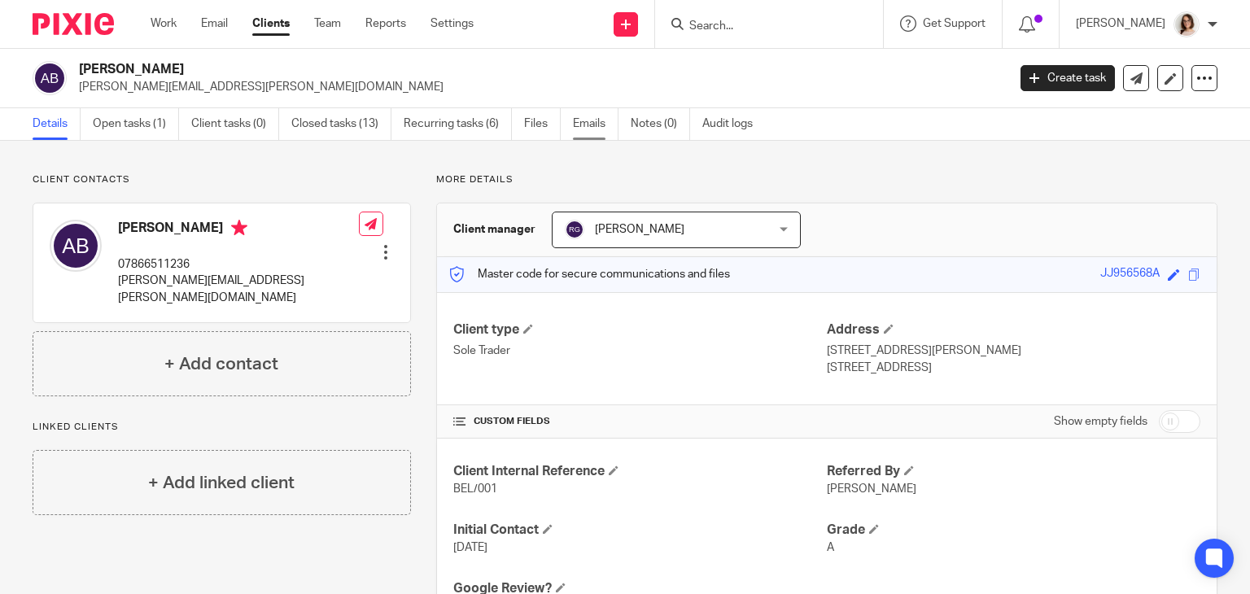
click at [596, 122] on link "Emails" at bounding box center [596, 124] width 46 height 32
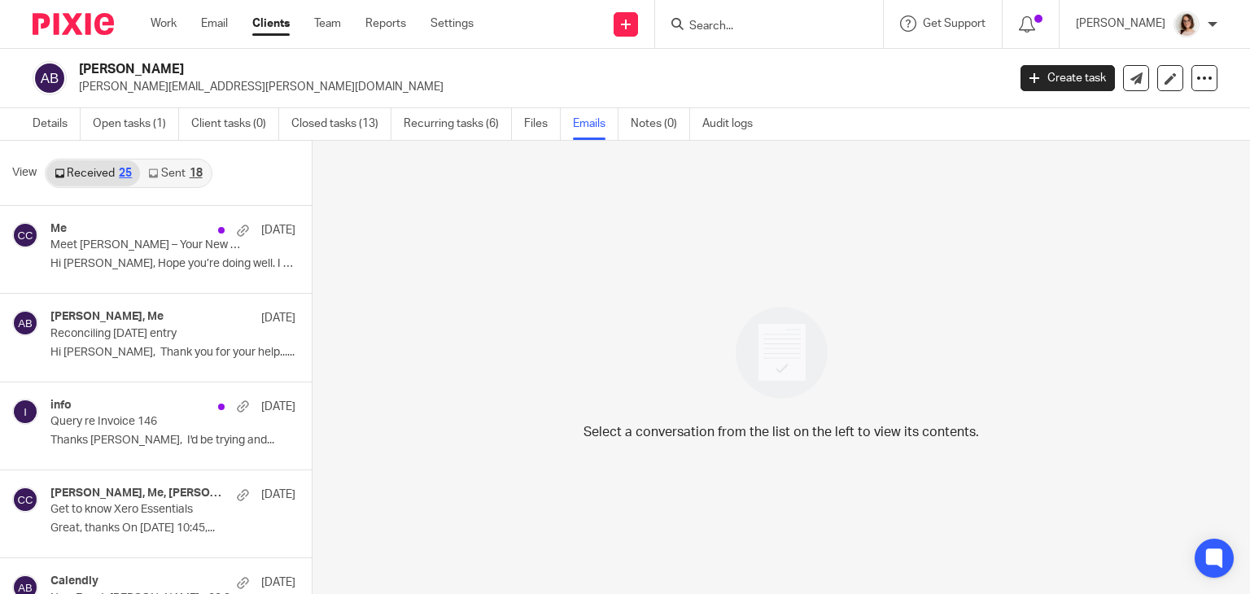
click at [169, 173] on link "Sent 18" at bounding box center [175, 173] width 70 height 26
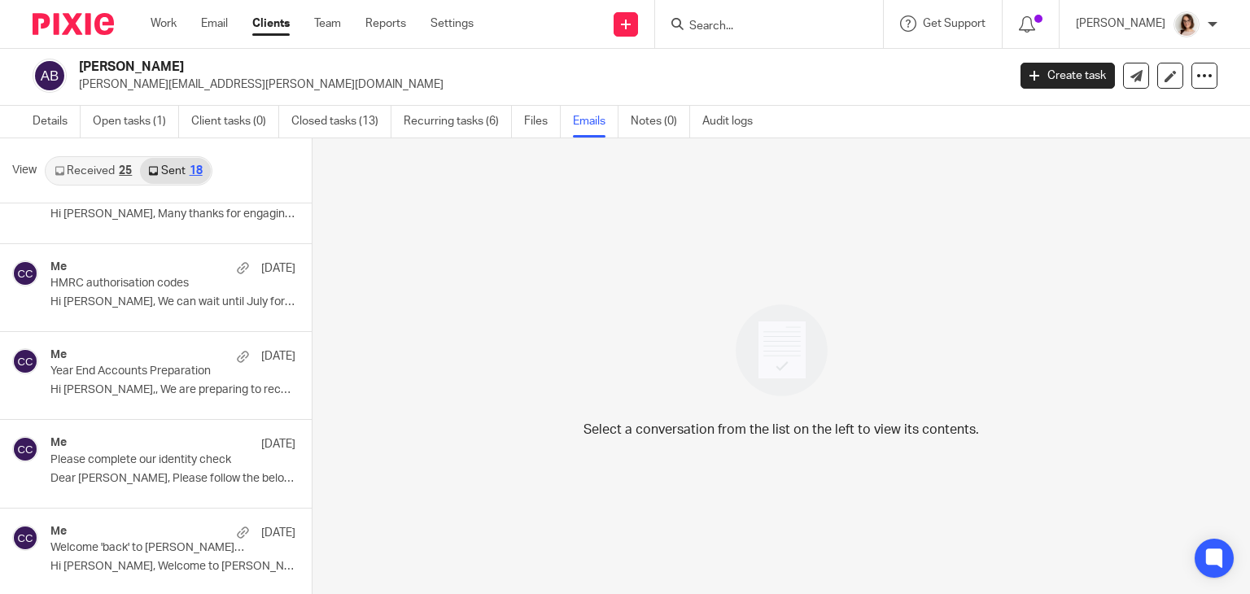
scroll to position [1194, 0]
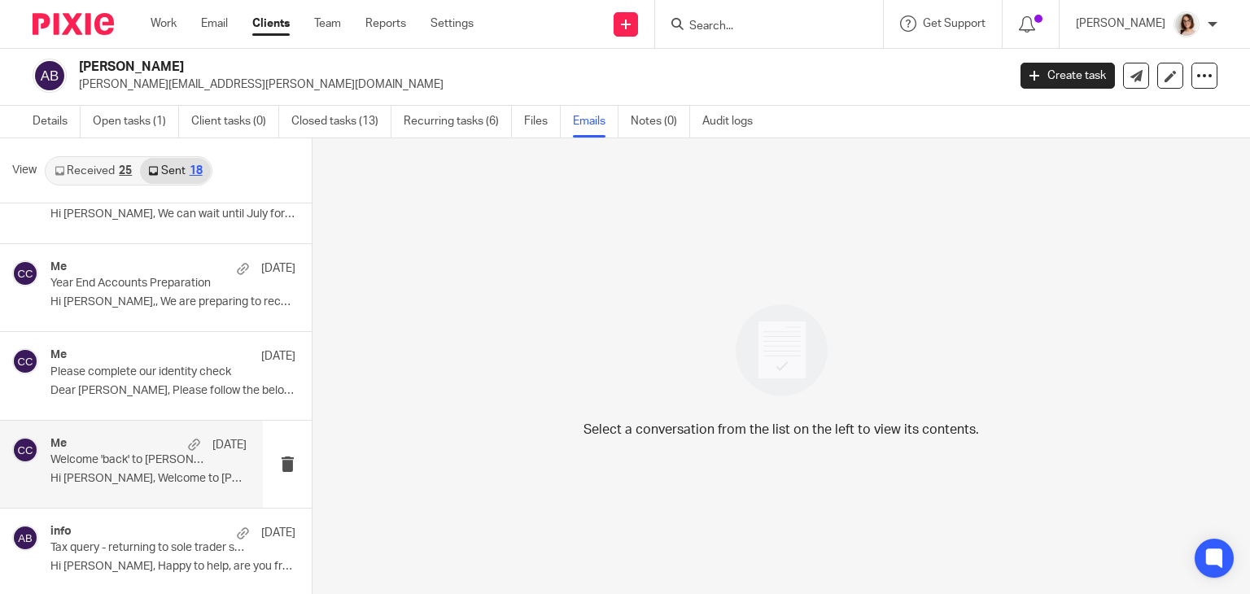
click at [116, 472] on p "Hi Alex, Welcome to Carter Clear..." at bounding box center [148, 479] width 196 height 14
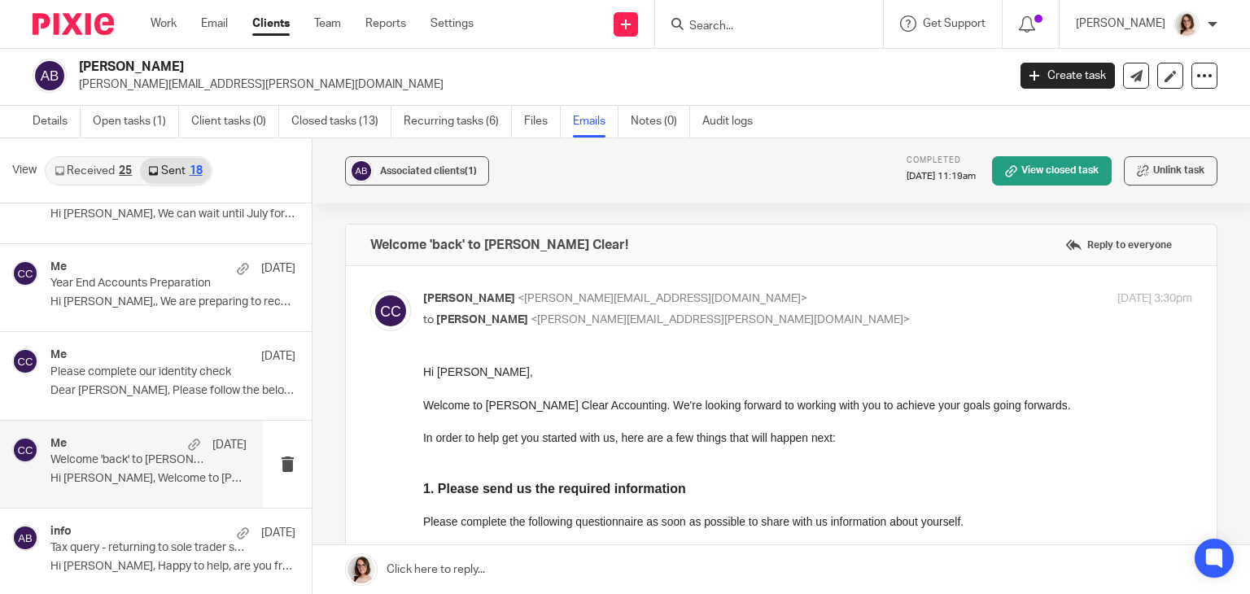
scroll to position [0, 0]
click at [125, 393] on p "Dear Alexandra Bell, Please follow the below..." at bounding box center [148, 391] width 196 height 14
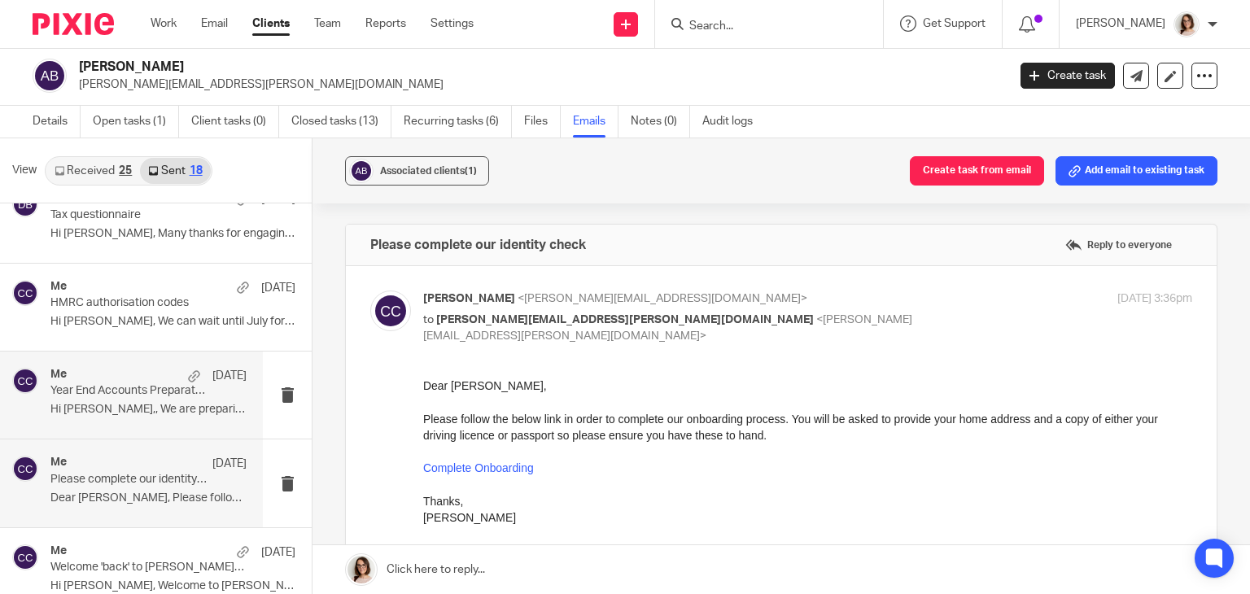
click at [144, 395] on p "Year End Accounts Preparation" at bounding box center [128, 391] width 157 height 14
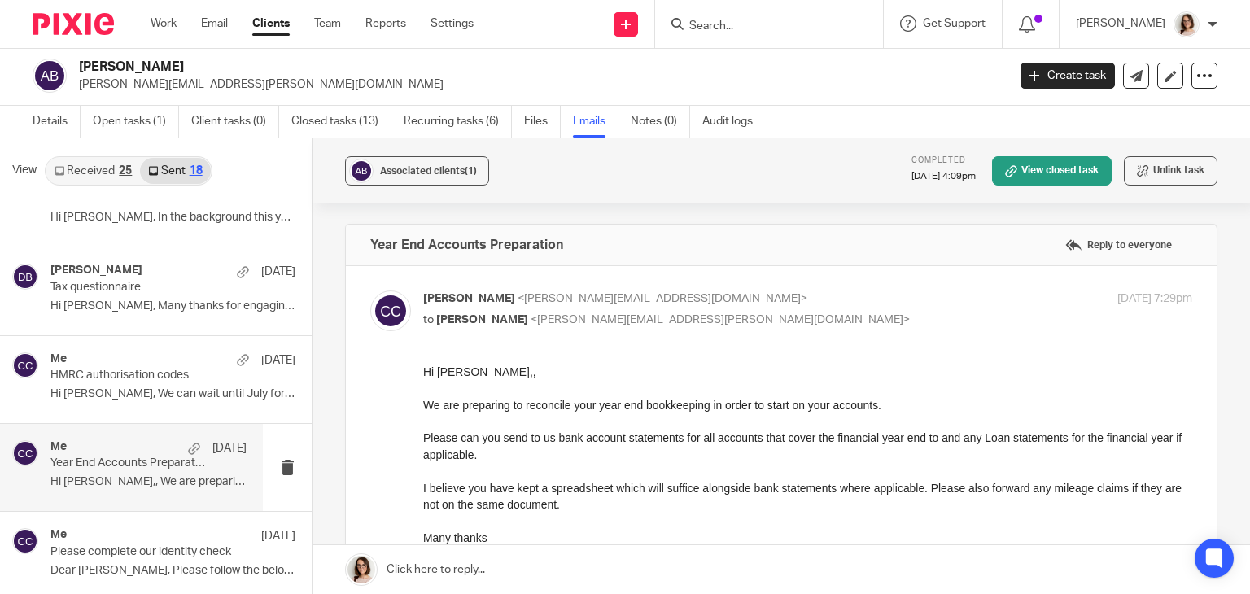
scroll to position [1000, 0]
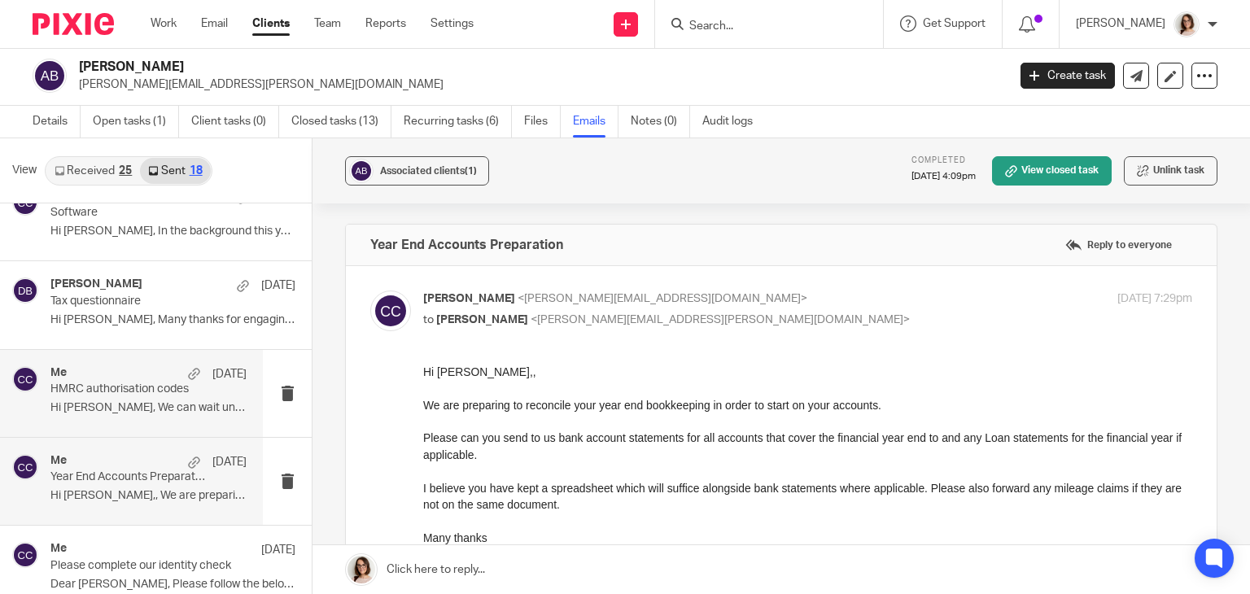
click at [156, 391] on p "HMRC authorisation codes" at bounding box center [128, 389] width 157 height 14
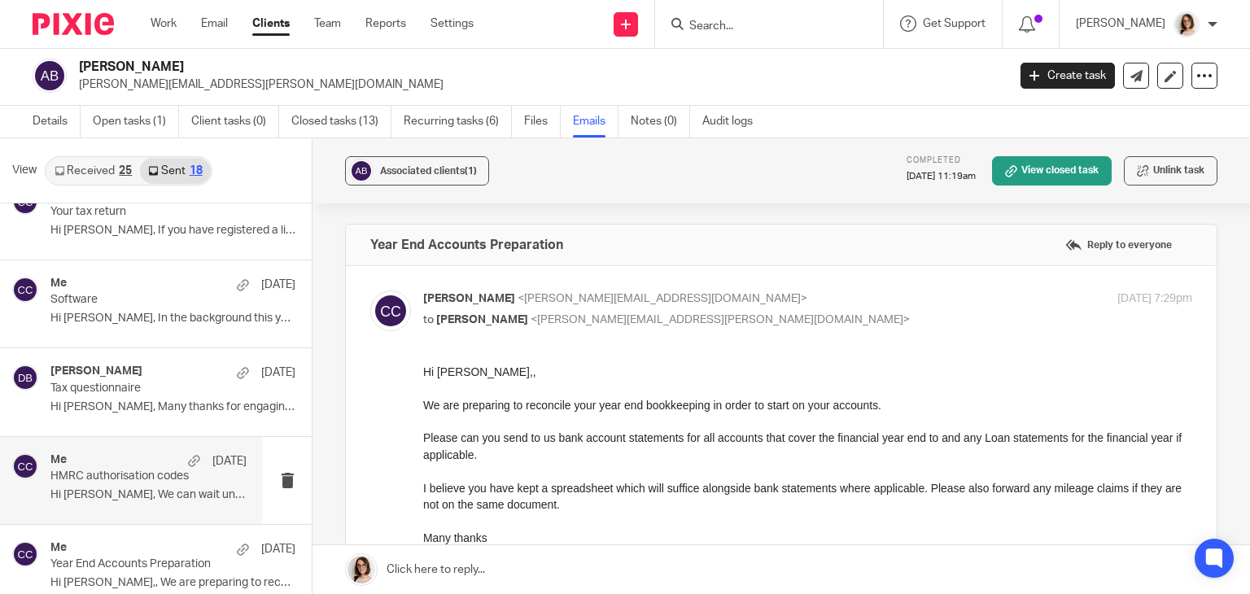
scroll to position [912, 0]
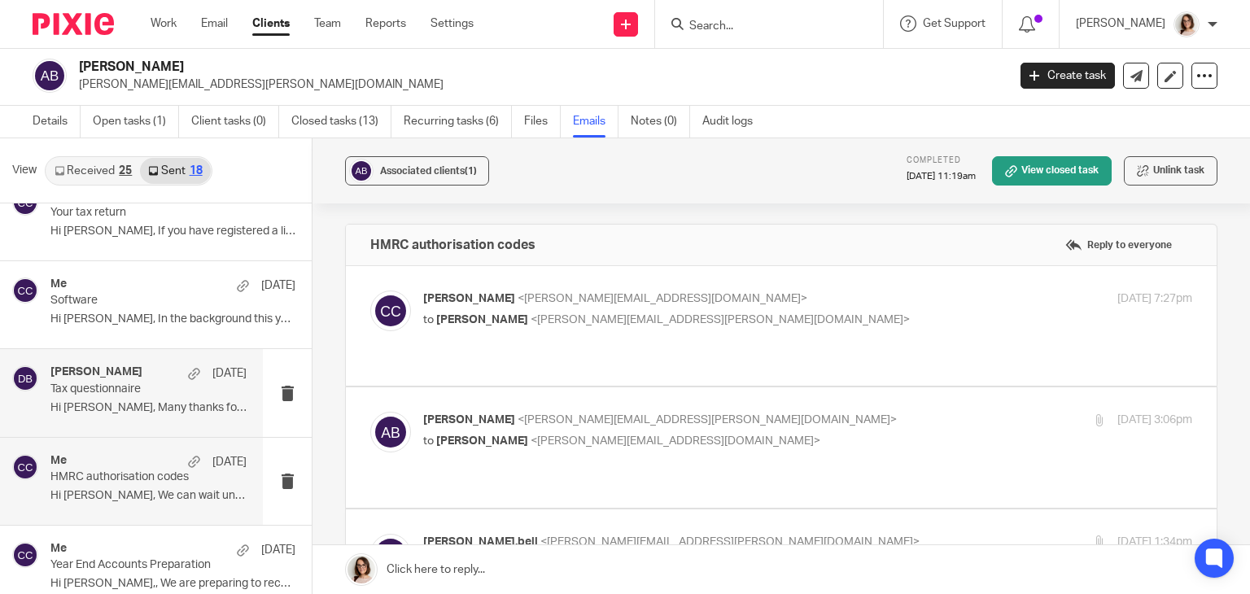
click at [128, 391] on p "Tax questionnaire" at bounding box center [128, 389] width 157 height 14
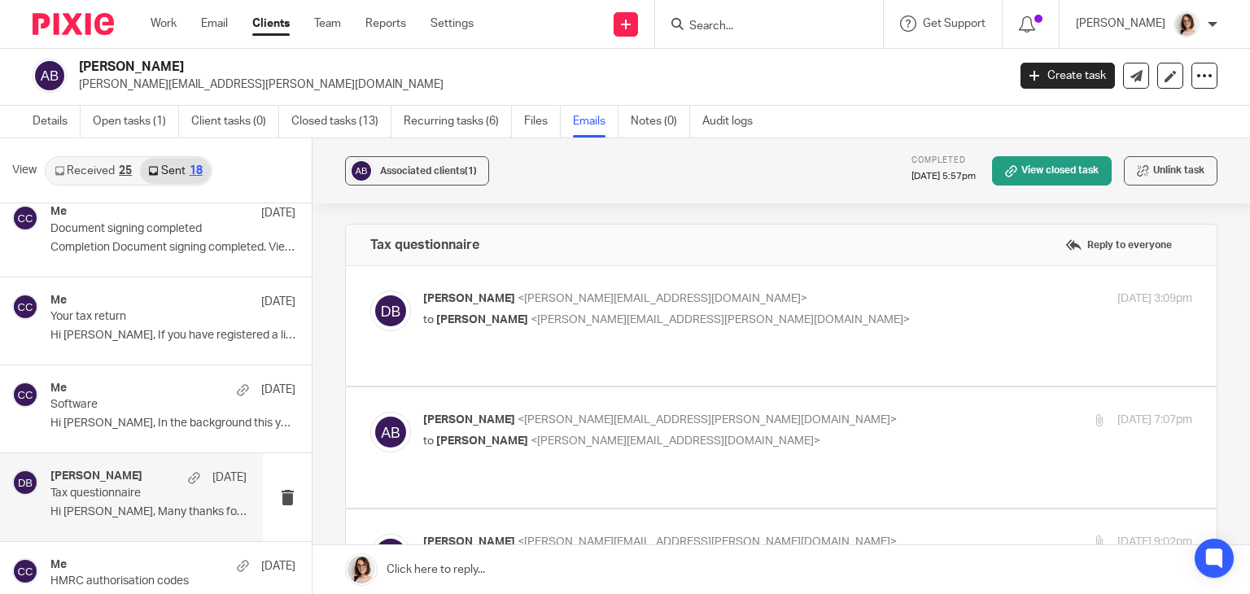
scroll to position [801, 0]
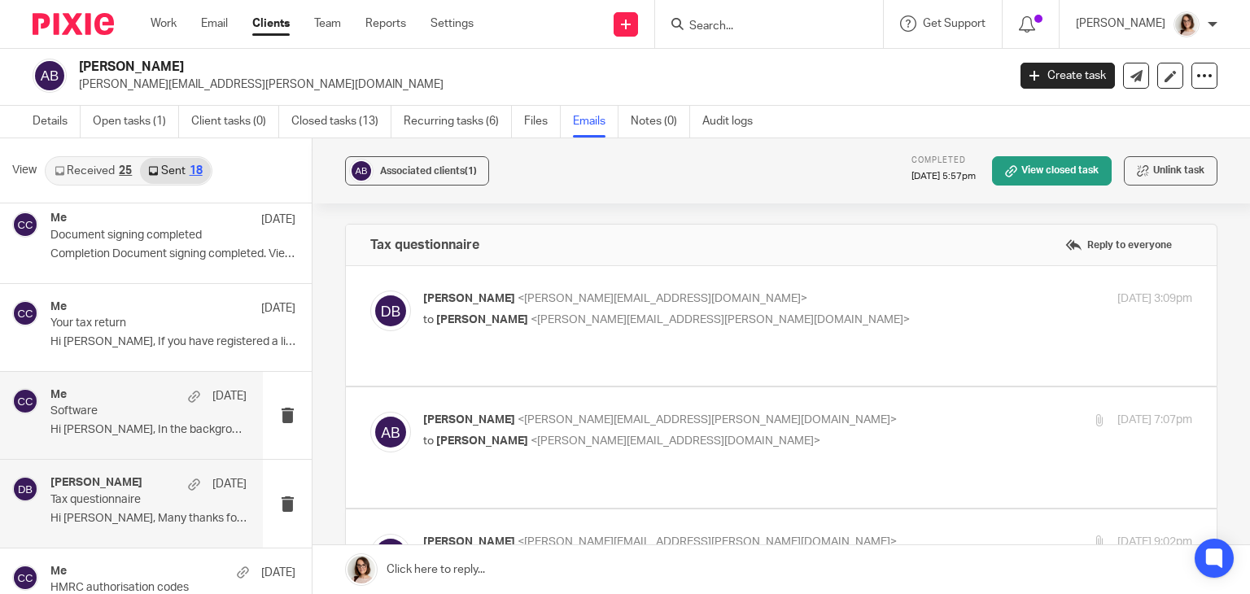
click at [134, 406] on p "Software" at bounding box center [128, 411] width 157 height 14
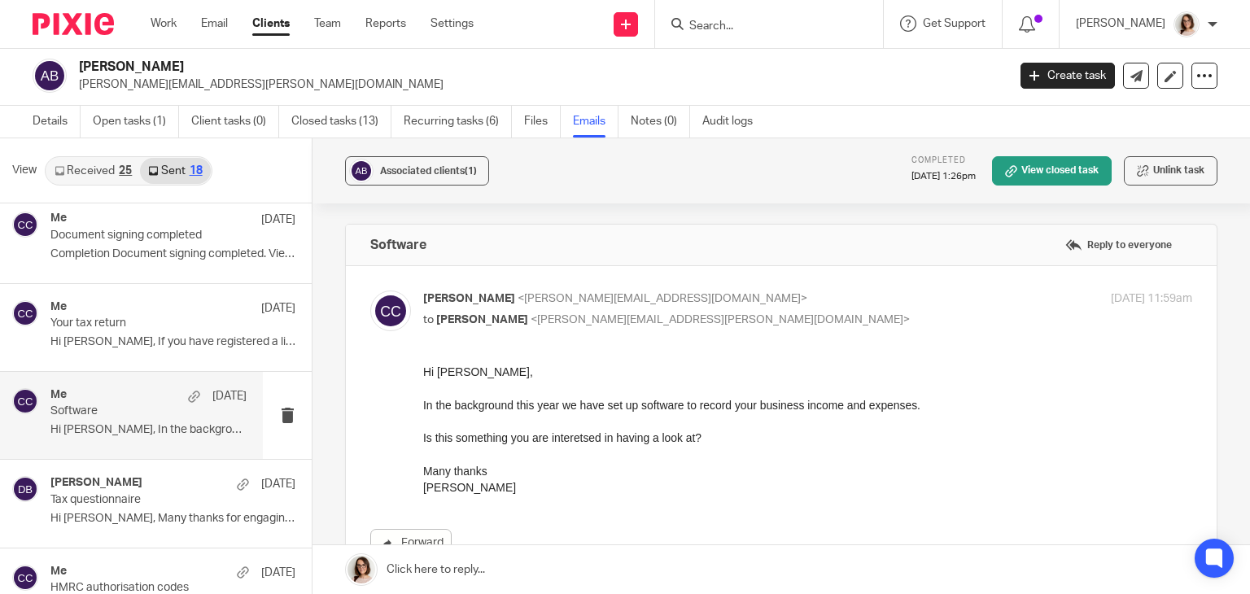
scroll to position [0, 0]
click at [133, 316] on p "Your tax return" at bounding box center [128, 323] width 157 height 14
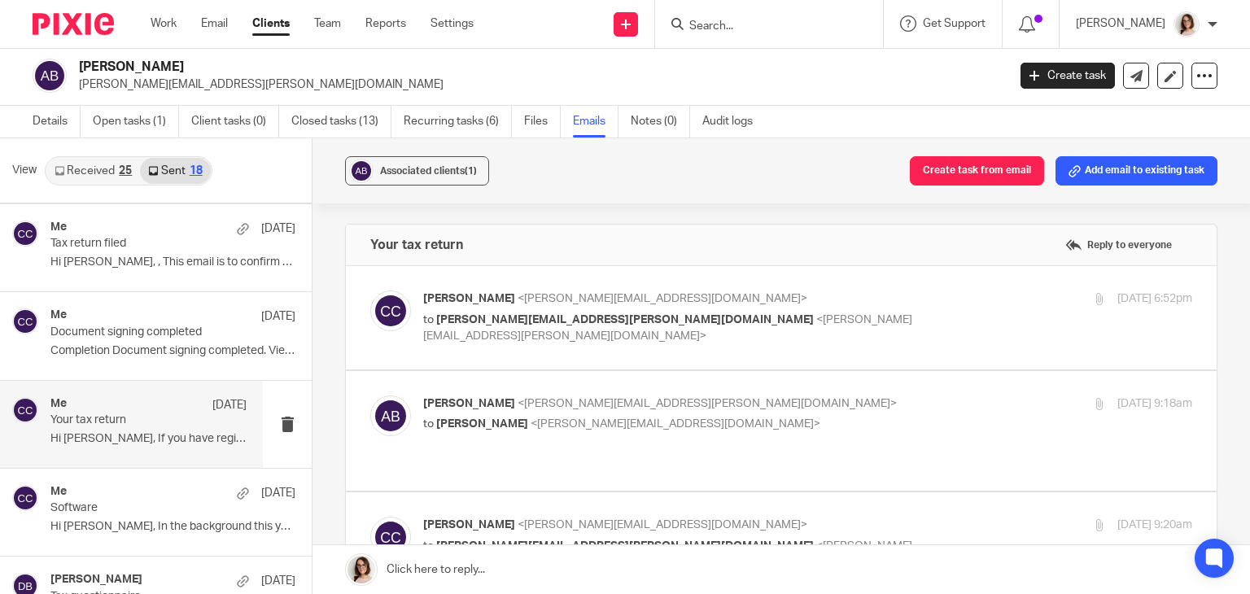
scroll to position [704, 0]
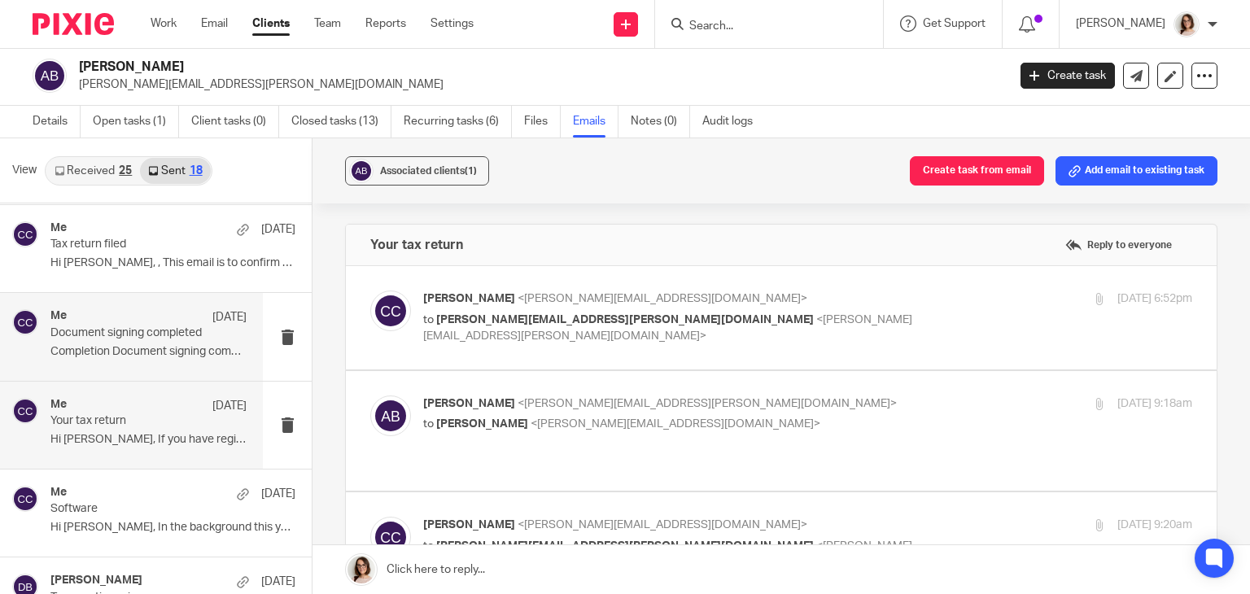
click at [133, 335] on p "Document signing completed" at bounding box center [128, 333] width 157 height 14
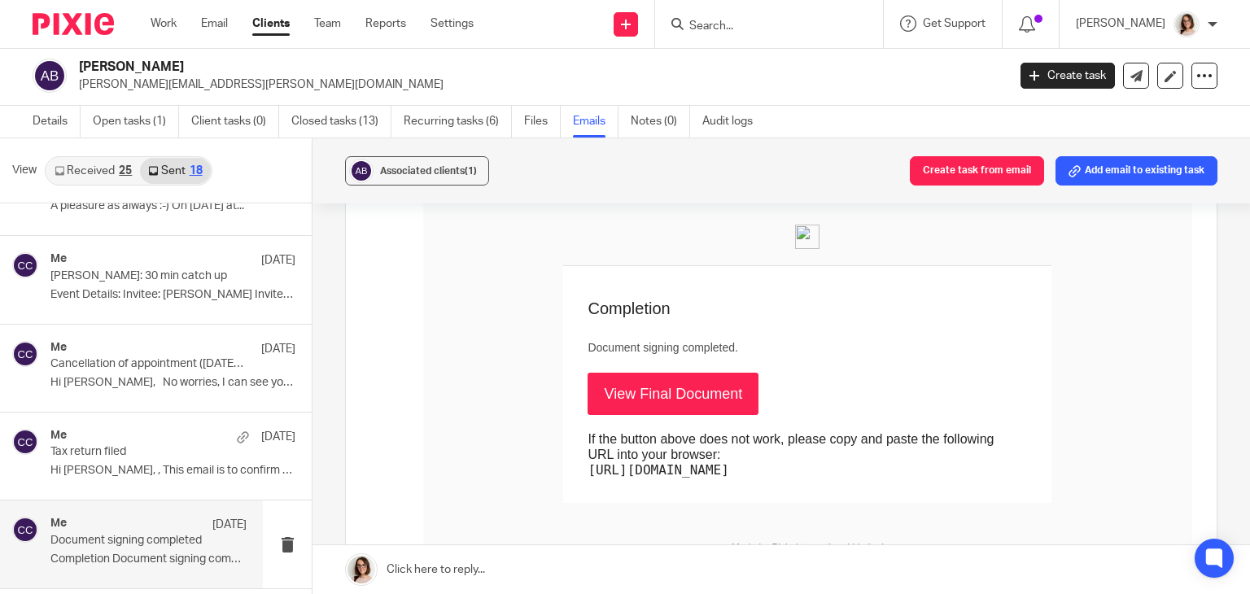
scroll to position [487, 0]
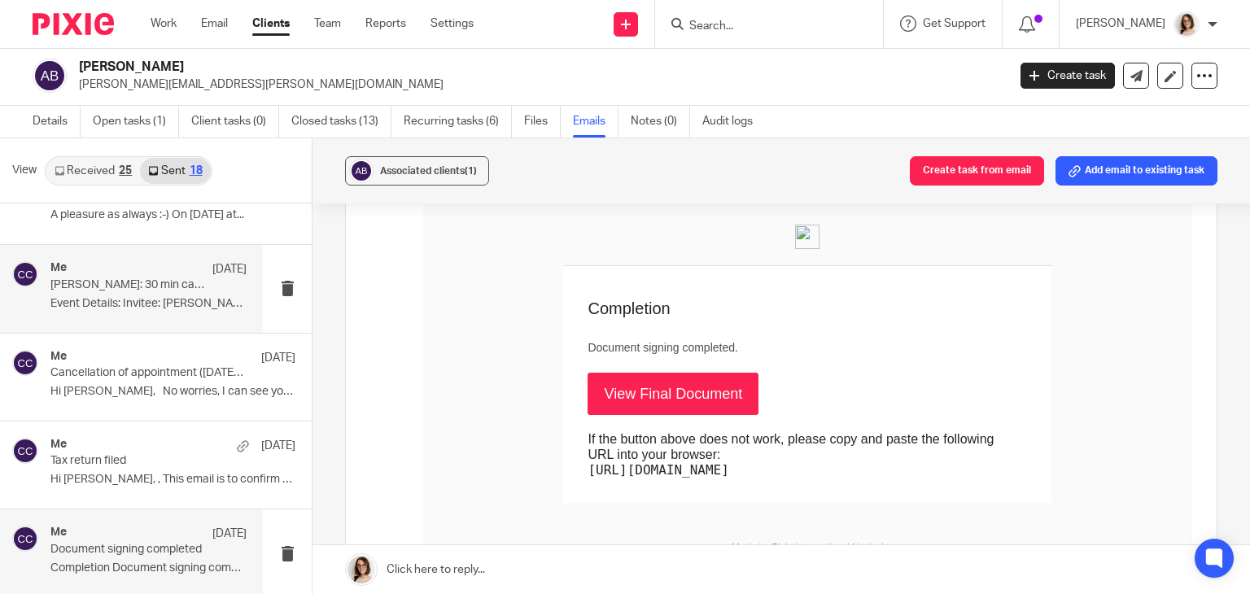
click at [143, 305] on p "Event Details: Invitee: Alexandra Bell Invitee..." at bounding box center [148, 304] width 196 height 14
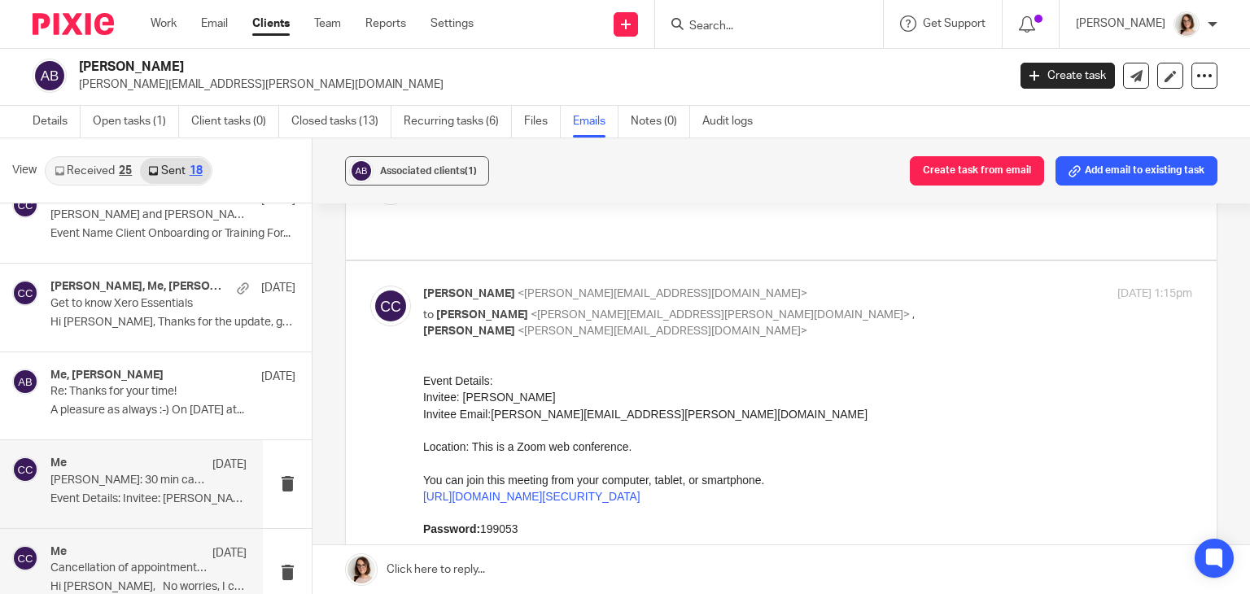
scroll to position [288, 0]
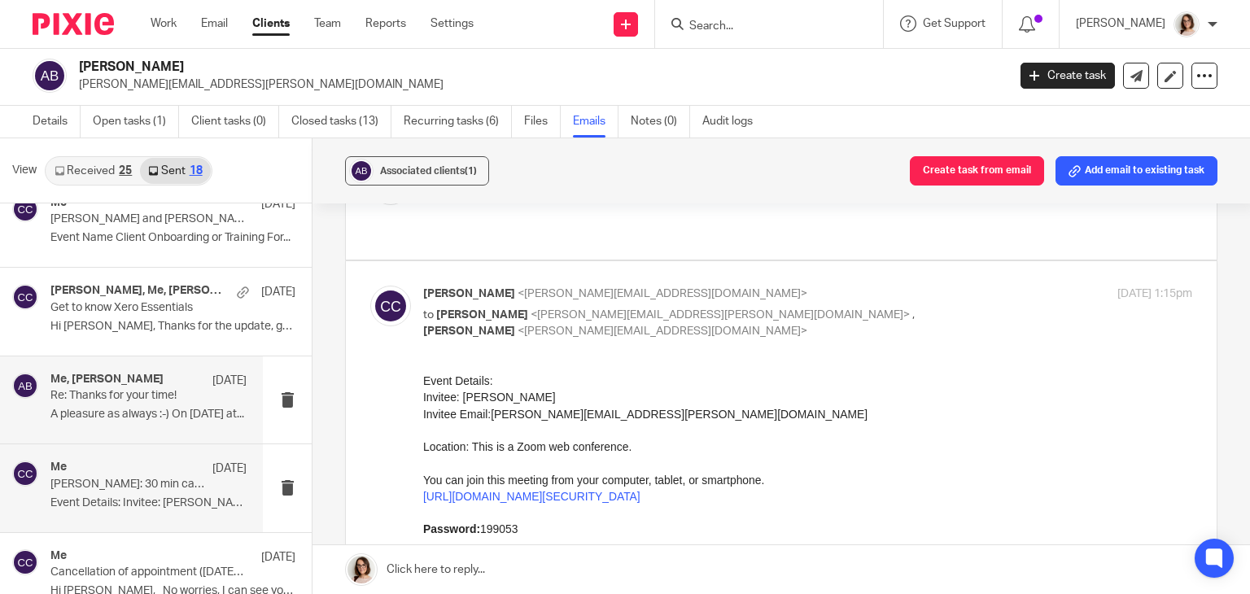
click at [136, 408] on p "A pleasure as always :-) On 21 Jul 2025 at..." at bounding box center [148, 415] width 196 height 14
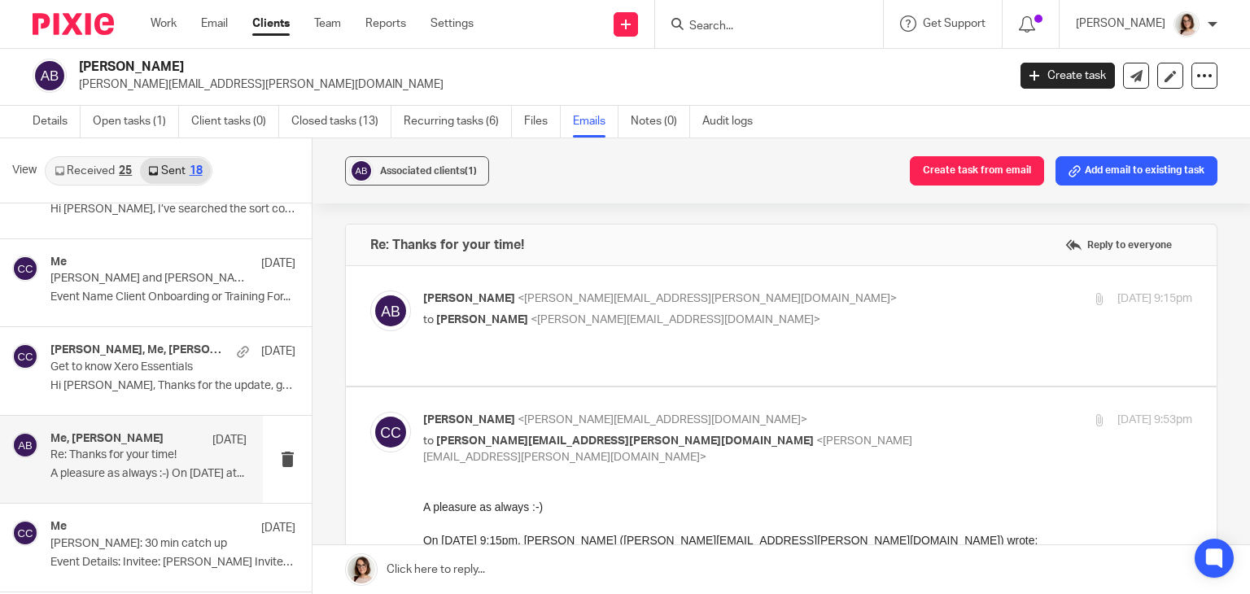
scroll to position [224, 0]
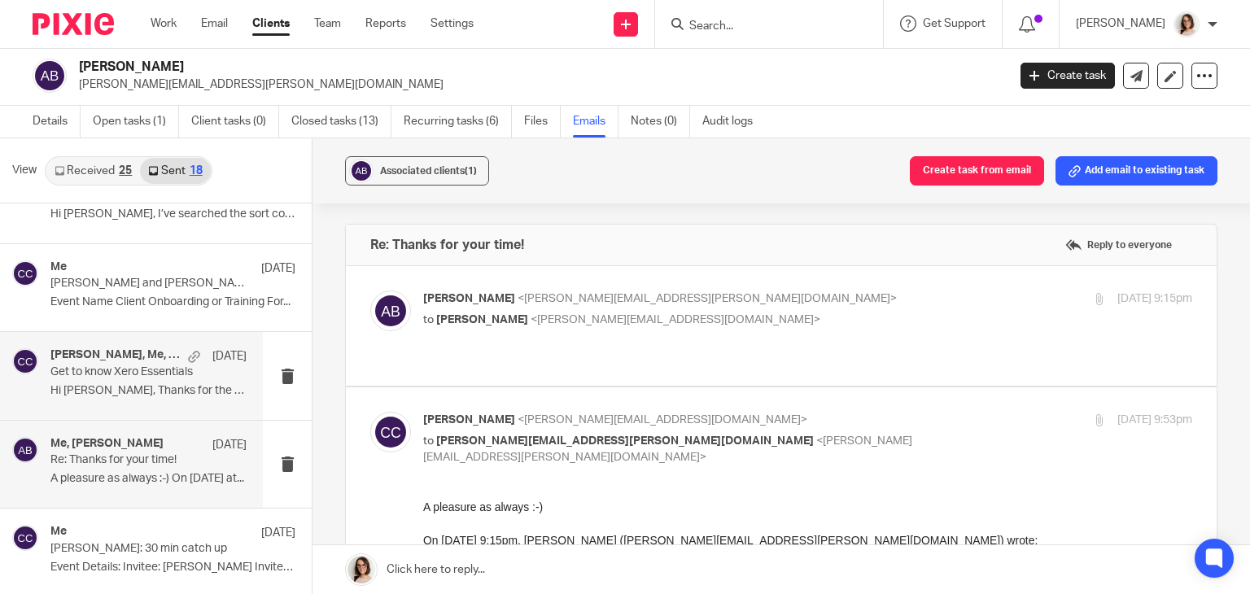
click at [127, 380] on div "Alex Bell, Me, Alexandra Bell 28 Jul Get to know Xero Essentials Hi Alex, Thank…" at bounding box center [148, 375] width 196 height 55
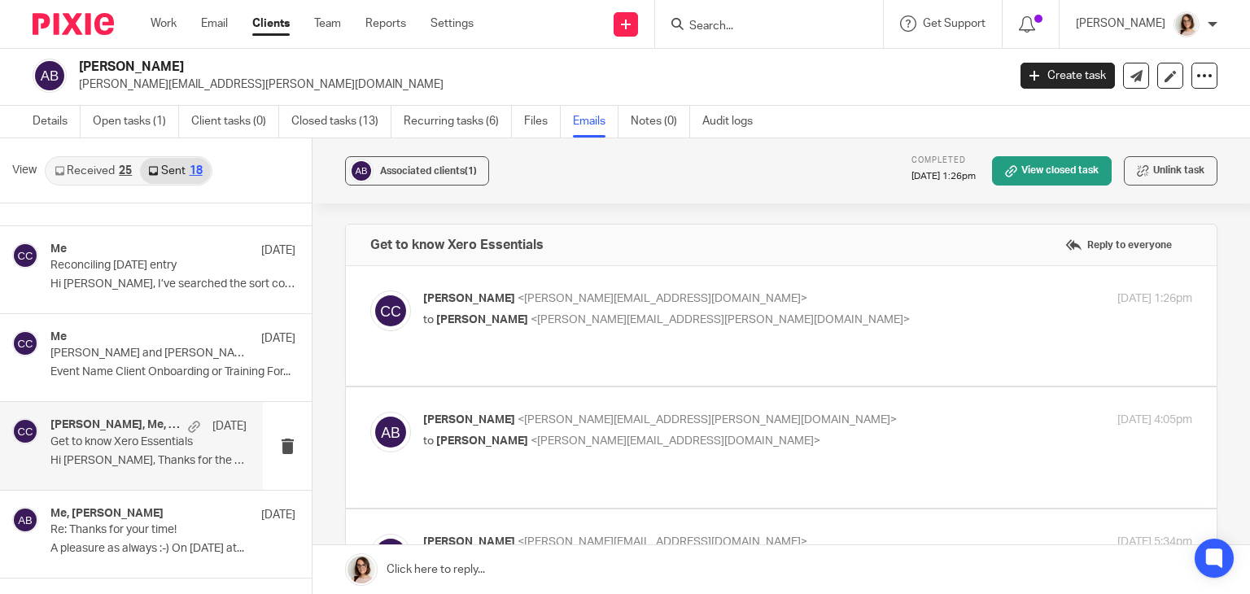
scroll to position [134, 0]
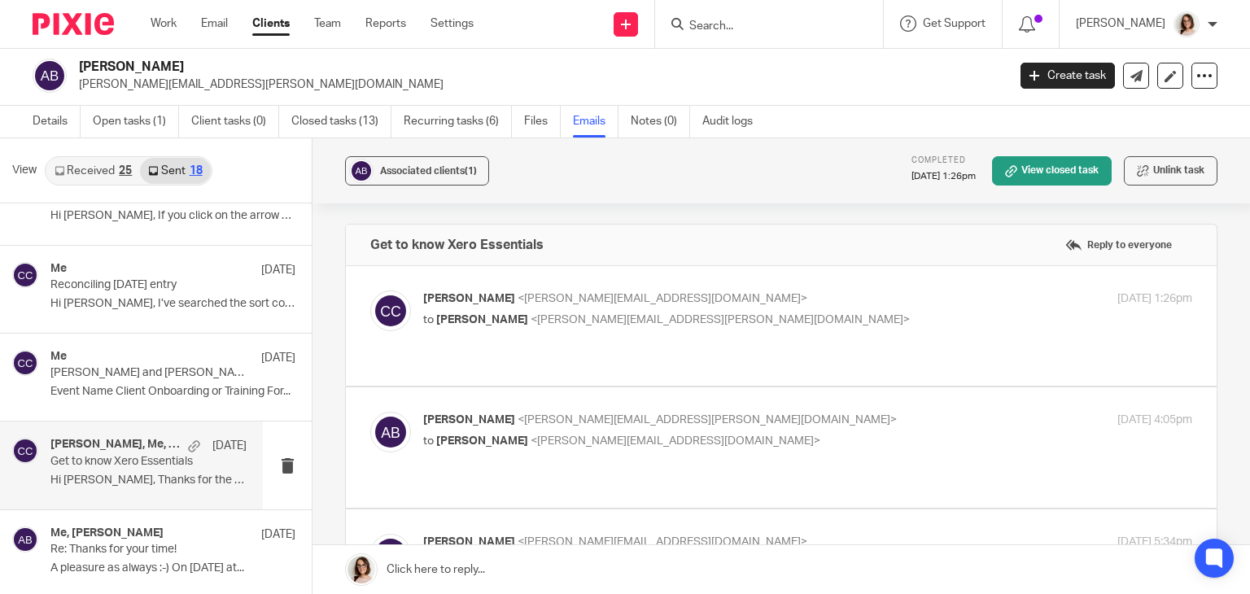
click at [127, 380] on div "Me 29 Jul Alexandra Bell and Carter Clear Accounting Event Name Client Onboardi…" at bounding box center [172, 377] width 245 height 55
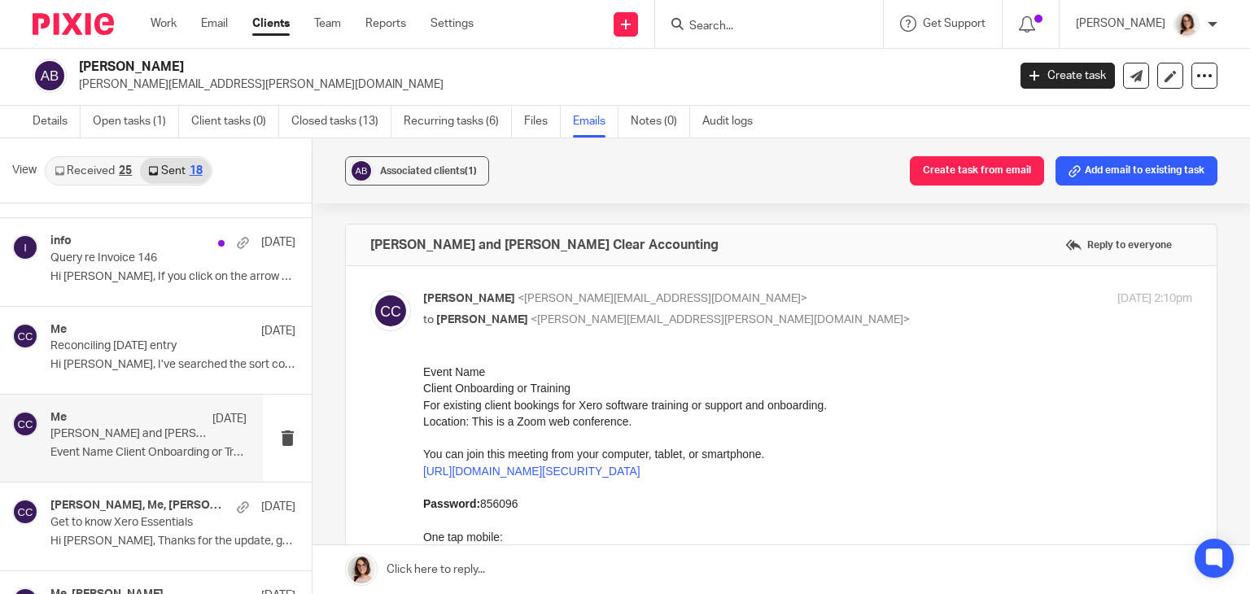
scroll to position [0, 0]
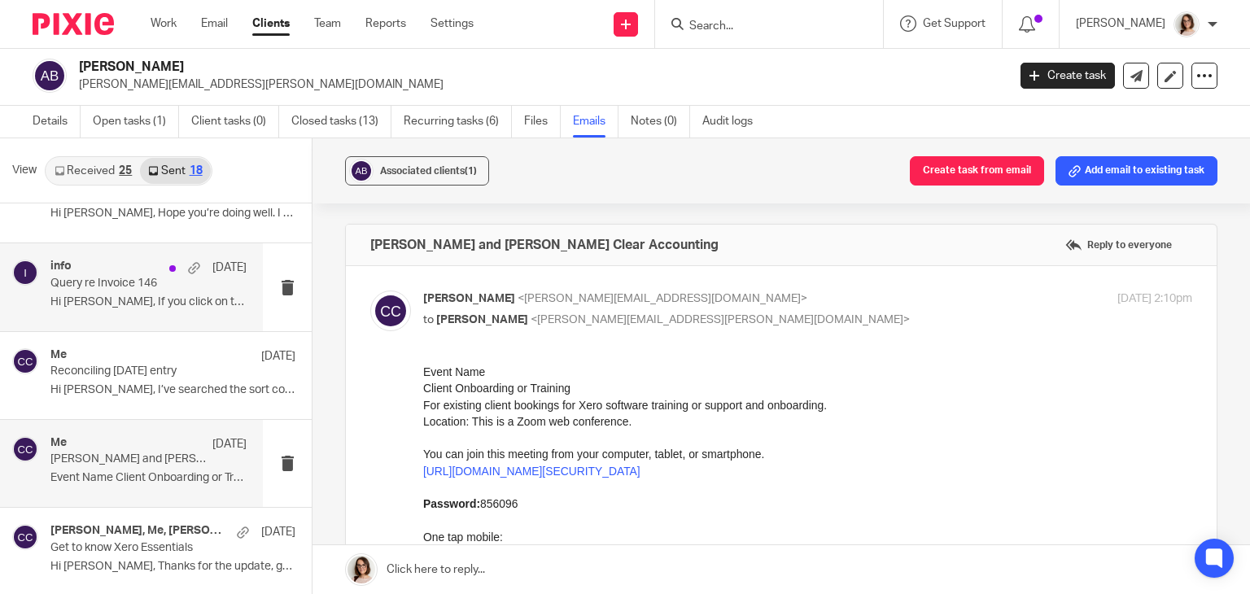
click at [131, 293] on div "info 16 Sep Query re Invoice 146 Hi Alex, If you click on the arrow next to..." at bounding box center [148, 287] width 196 height 55
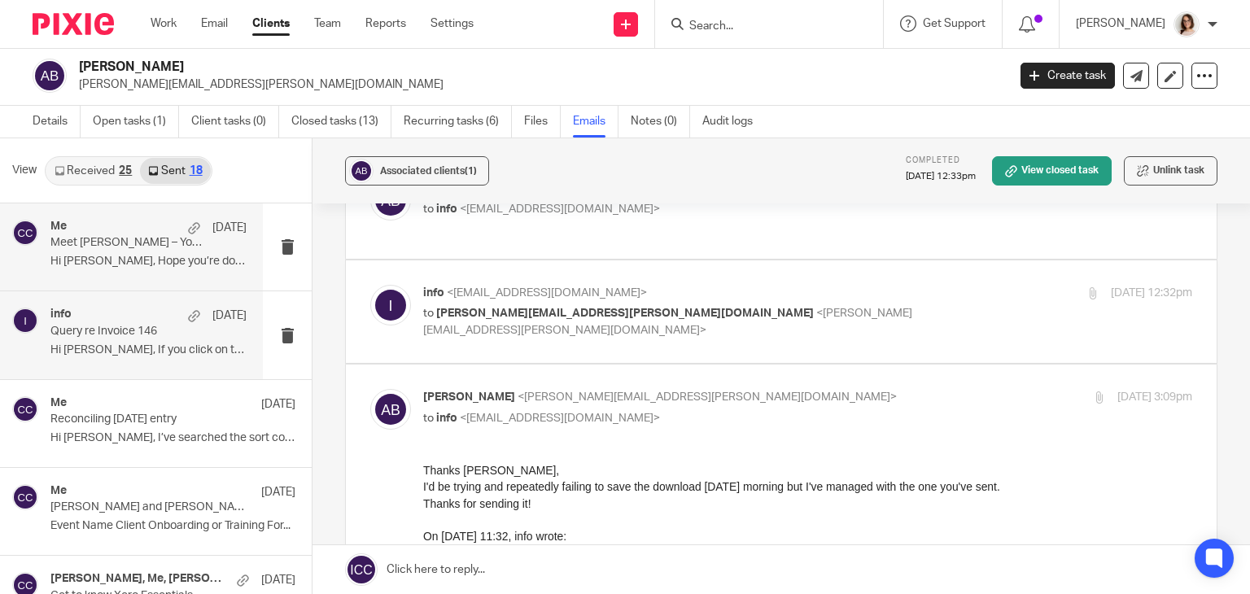
click at [115, 253] on div "Me 16 Sep Meet Rhiannon – Your New Go-To at Carter Clear Hi Alex, Hope you’re d…" at bounding box center [148, 247] width 196 height 55
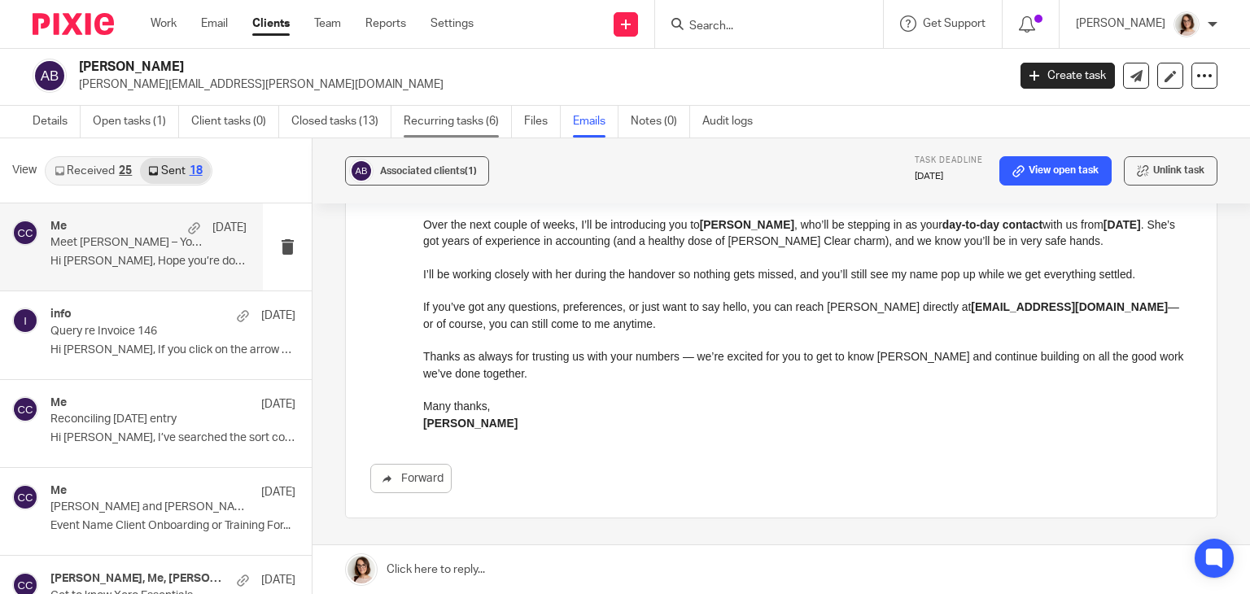
click at [440, 111] on link "Recurring tasks (6)" at bounding box center [458, 122] width 108 height 32
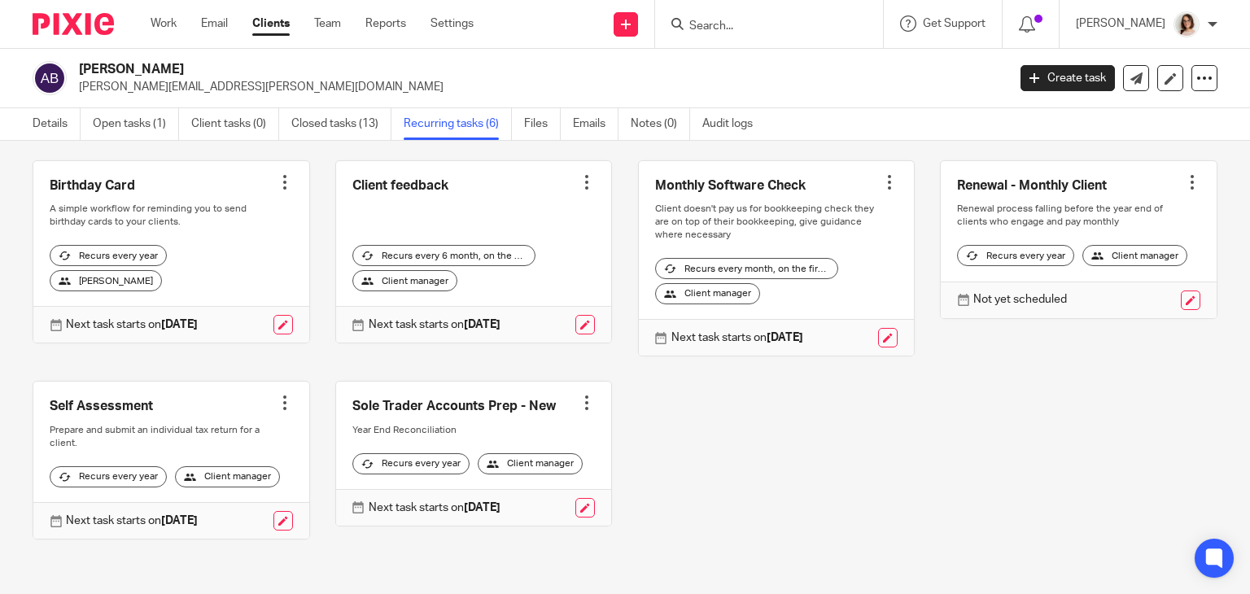
scroll to position [77, 0]
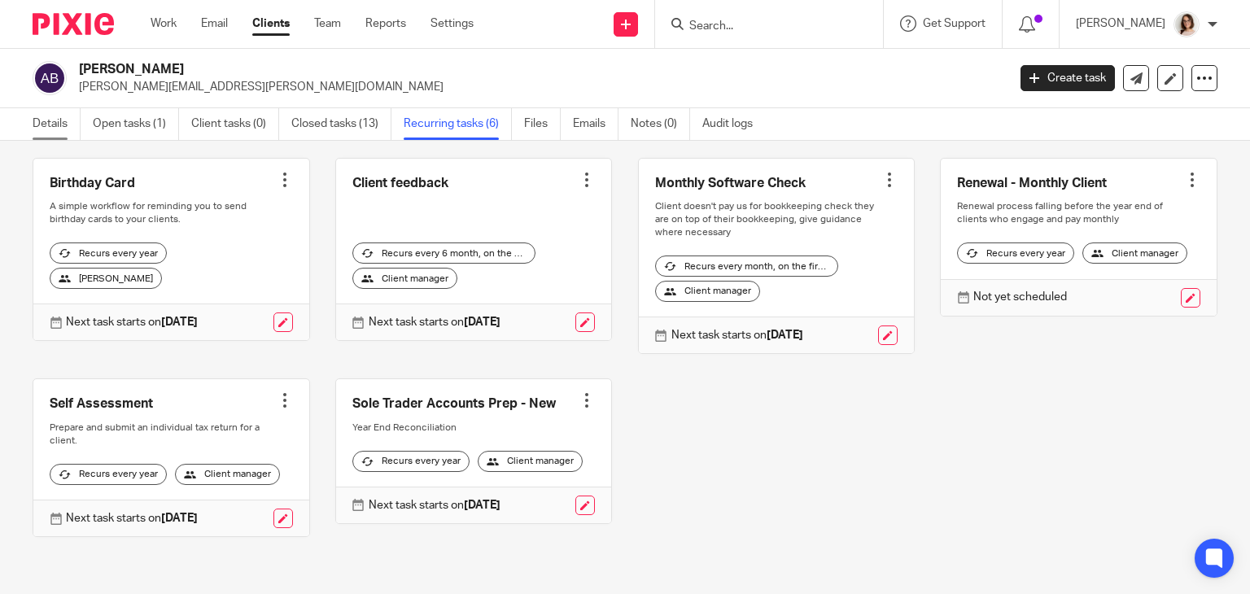
click at [70, 122] on link "Details" at bounding box center [57, 124] width 48 height 32
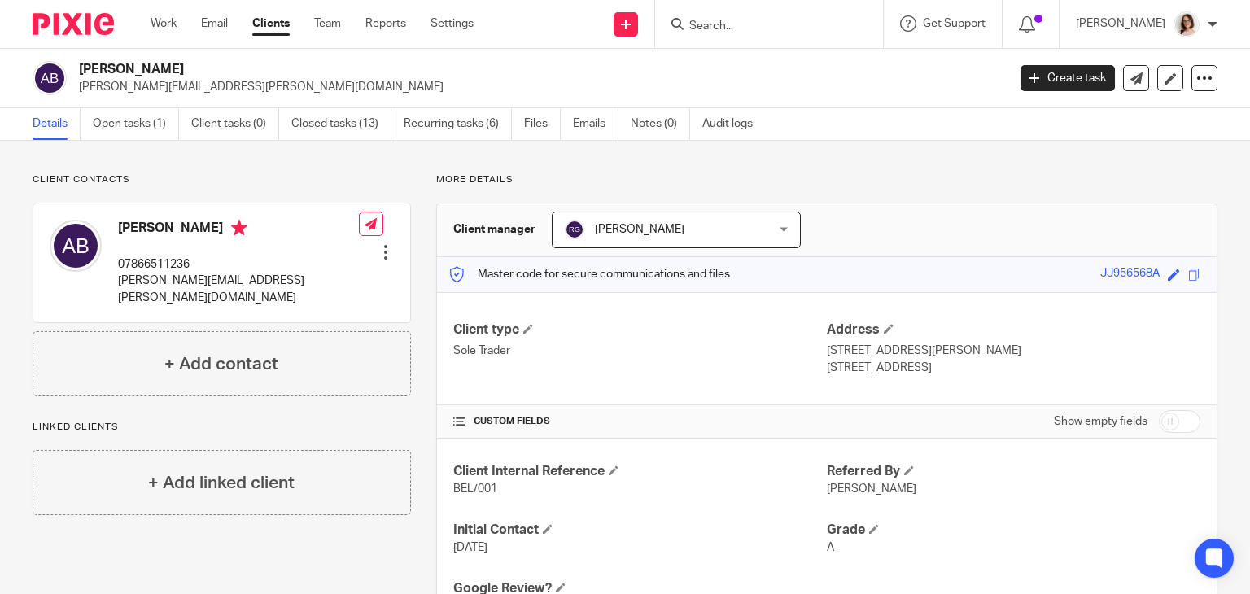
click at [1159, 421] on input "checkbox" at bounding box center [1179, 421] width 41 height 23
checkbox input "true"
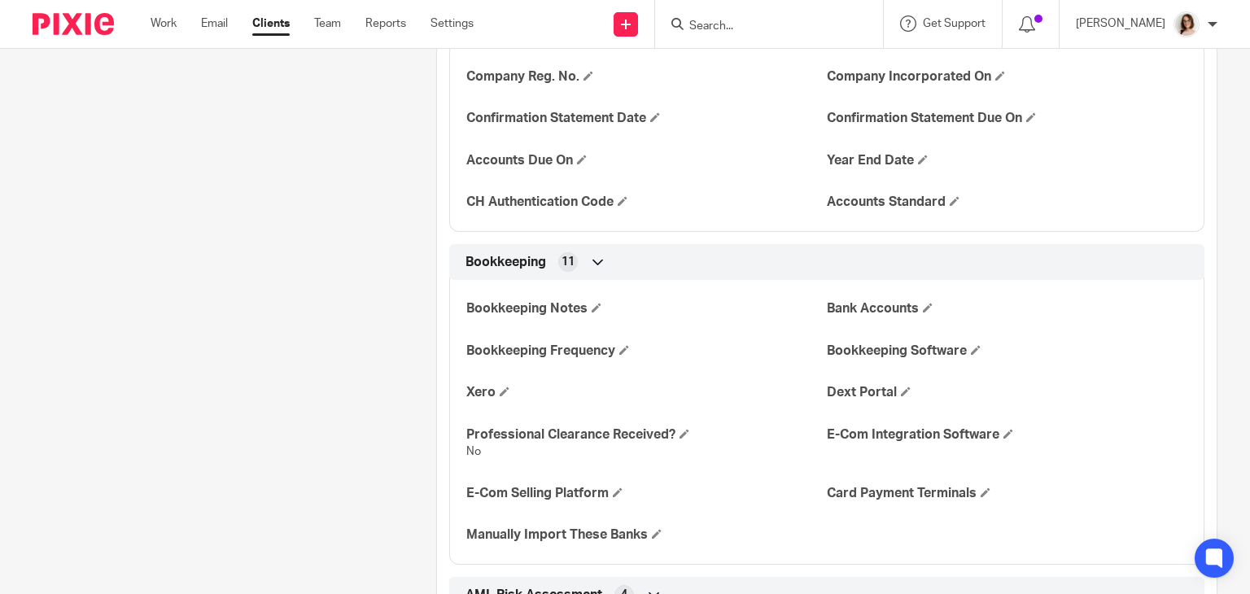
scroll to position [1861, 0]
click at [918, 159] on span at bounding box center [923, 159] width 10 height 10
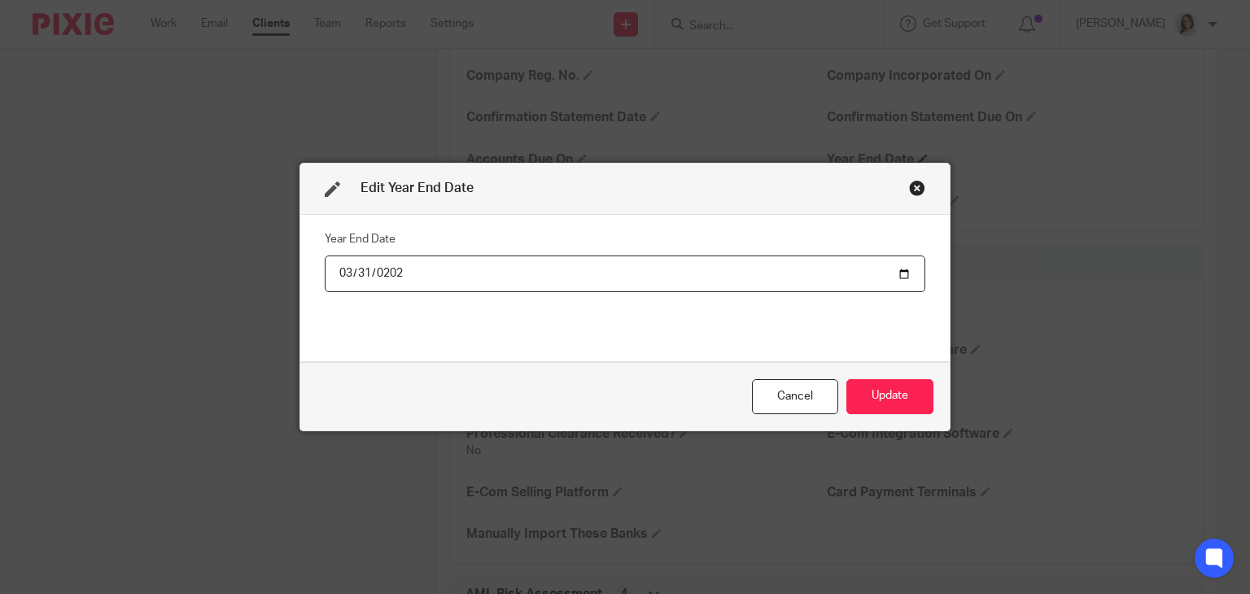
type input "[DATE]"
click at [895, 391] on button "Update" at bounding box center [889, 396] width 87 height 35
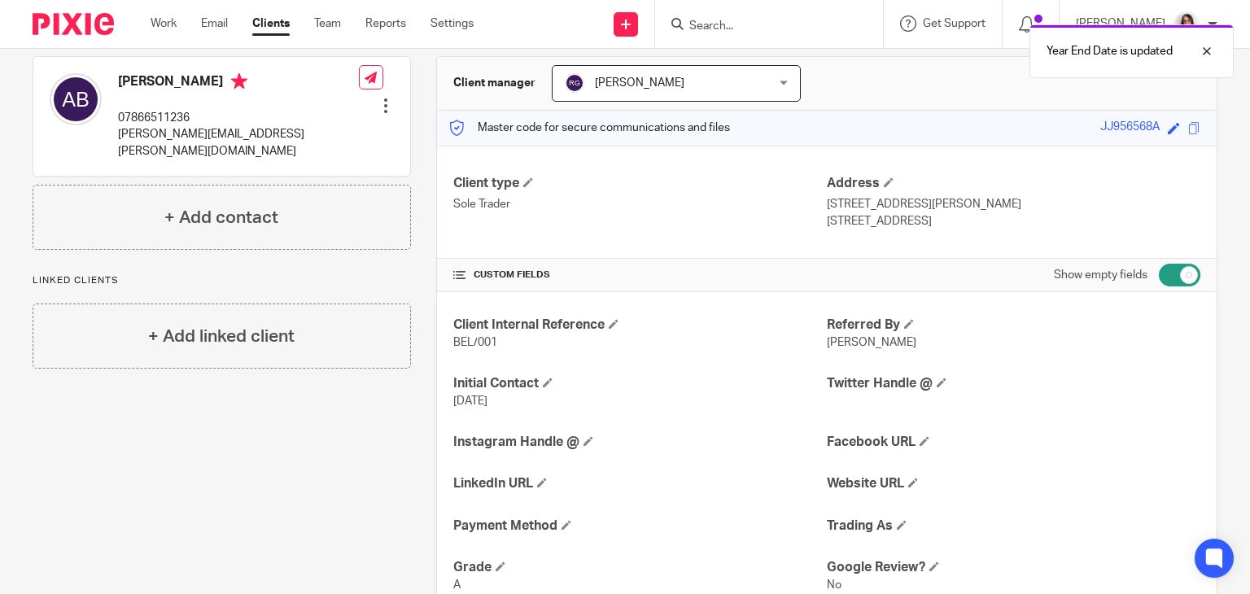
scroll to position [0, 0]
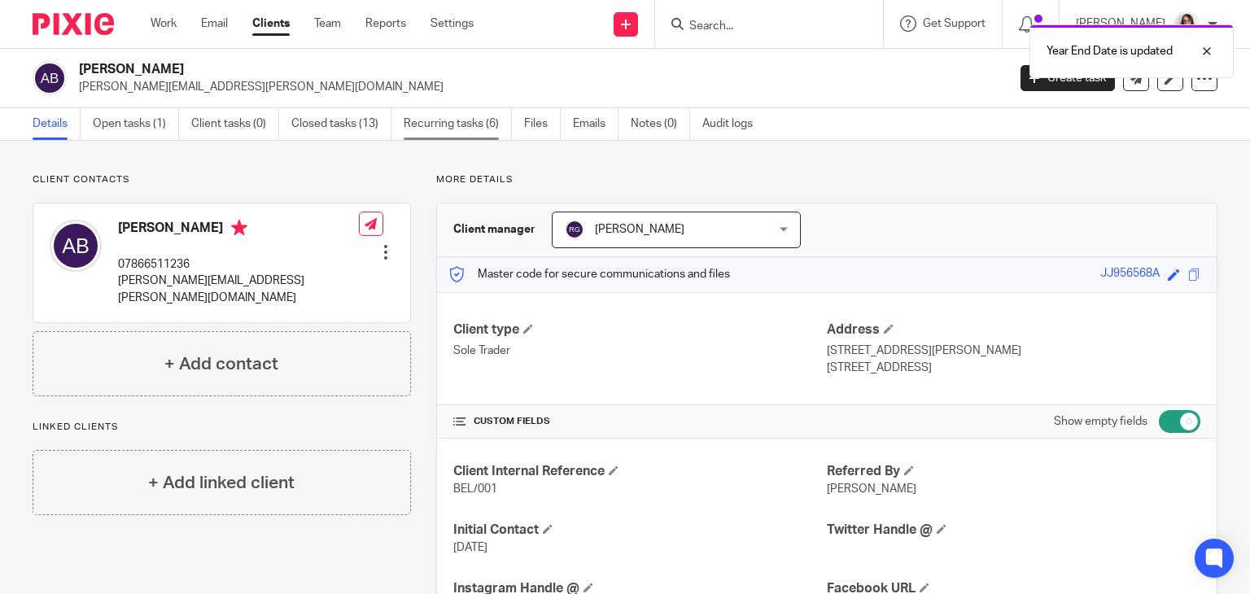
click at [448, 110] on link "Recurring tasks (6)" at bounding box center [458, 124] width 108 height 32
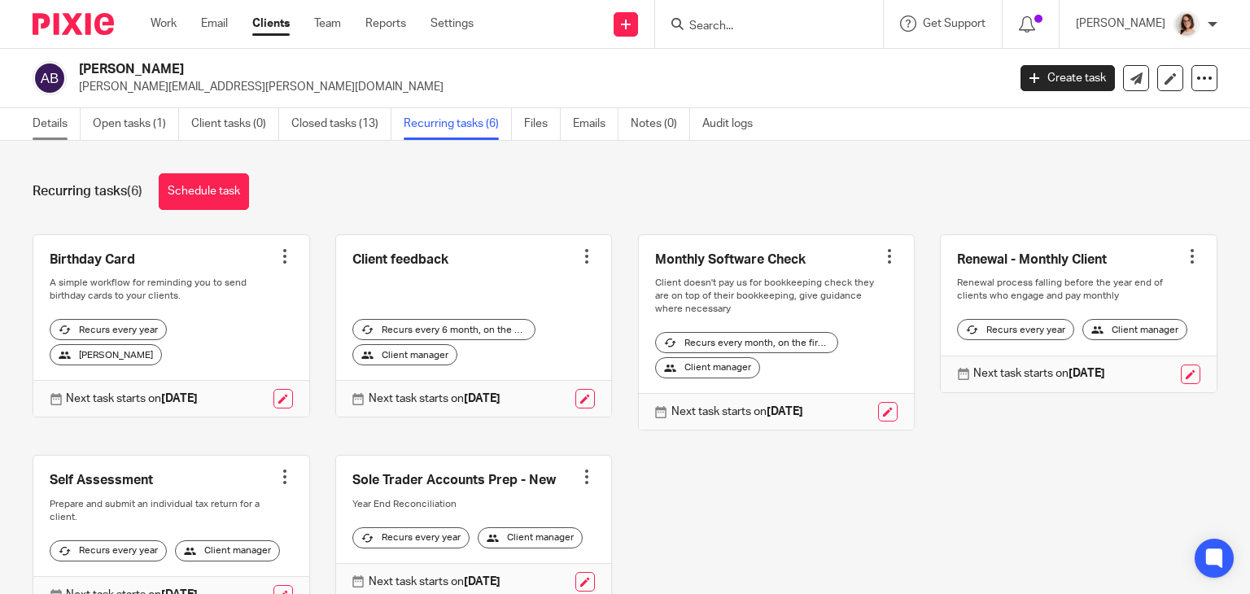
click at [42, 125] on link "Details" at bounding box center [57, 124] width 48 height 32
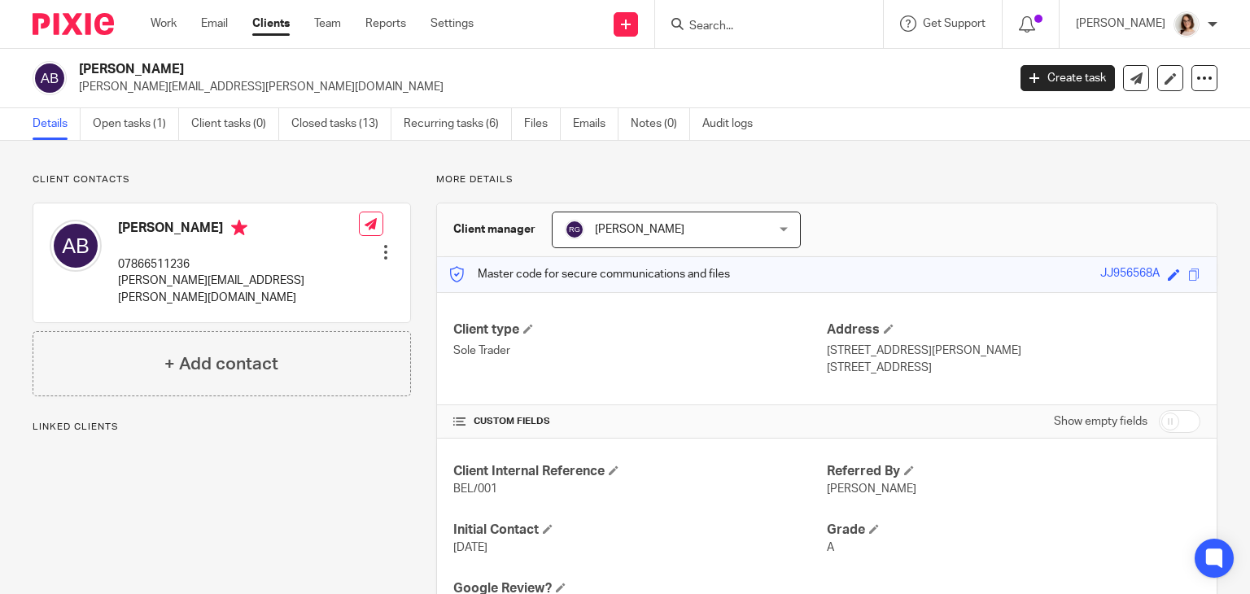
click at [1159, 421] on input "checkbox" at bounding box center [1179, 421] width 41 height 23
checkbox input "true"
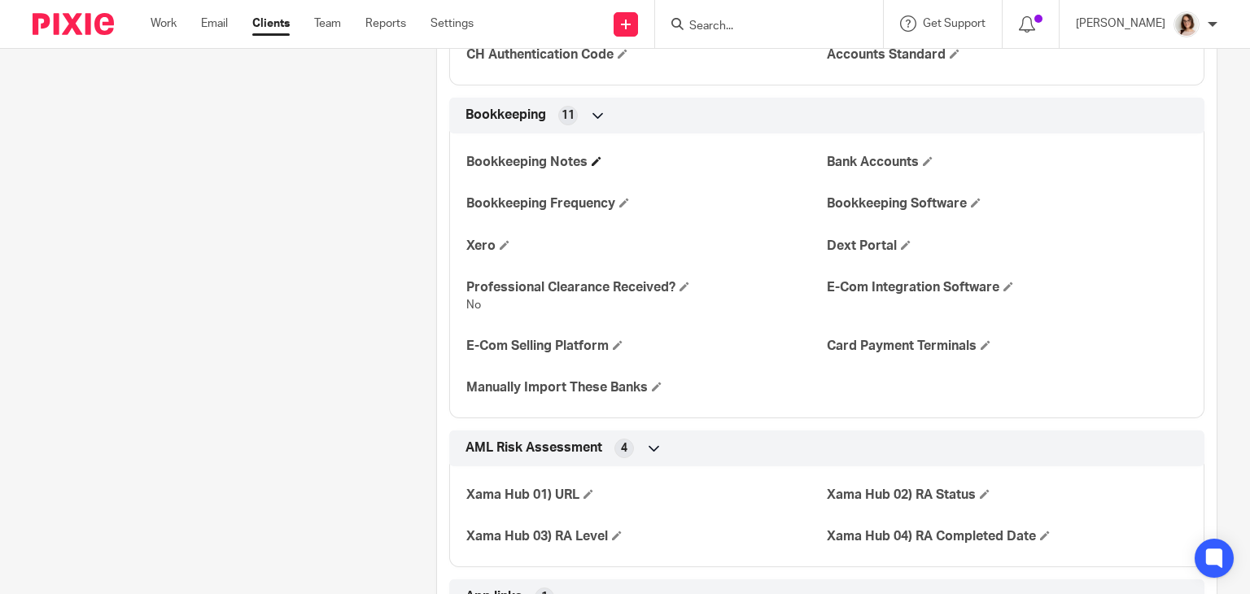
scroll to position [2026, 0]
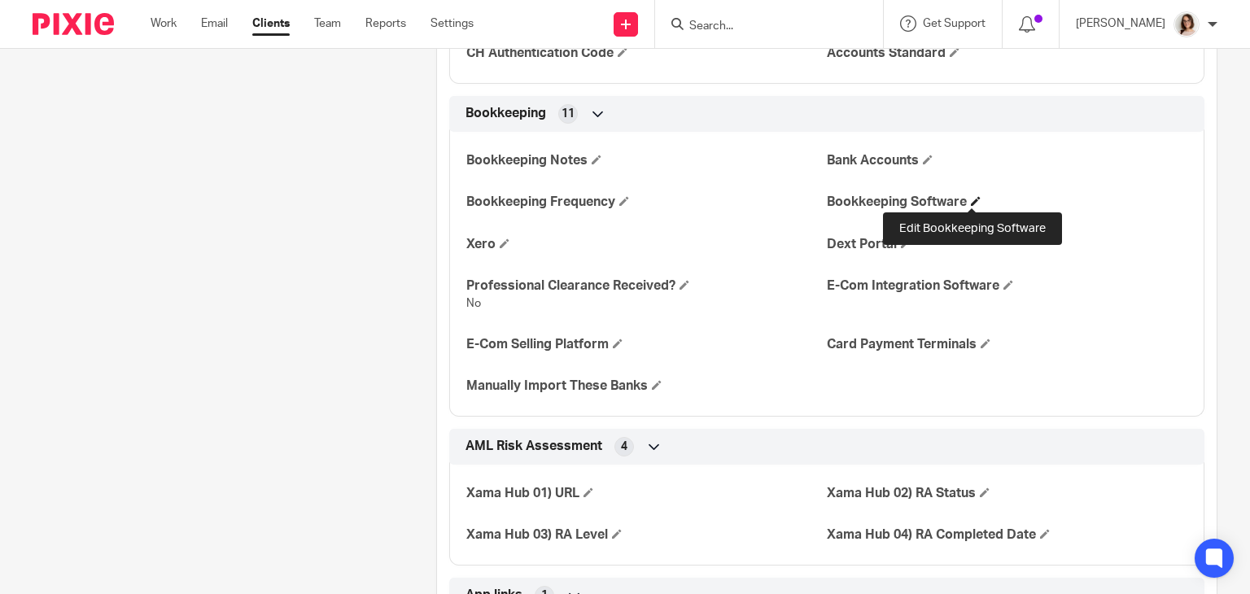
click at [974, 199] on span at bounding box center [976, 201] width 10 height 10
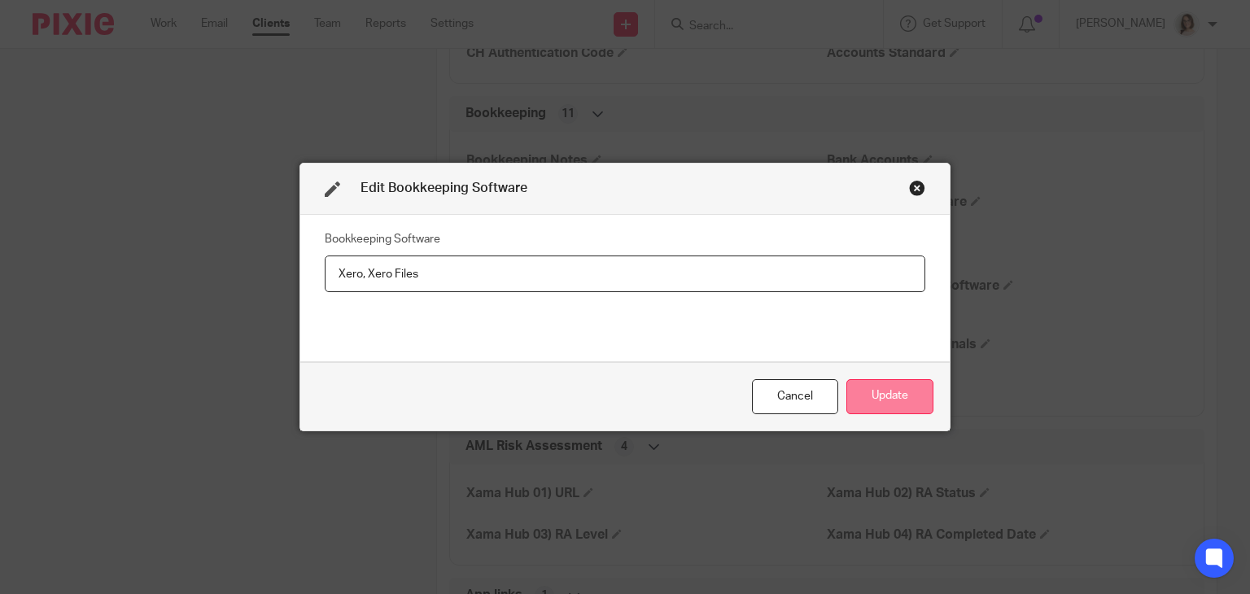
type input "Xero, Xero Files"
click at [872, 391] on button "Update" at bounding box center [889, 396] width 87 height 35
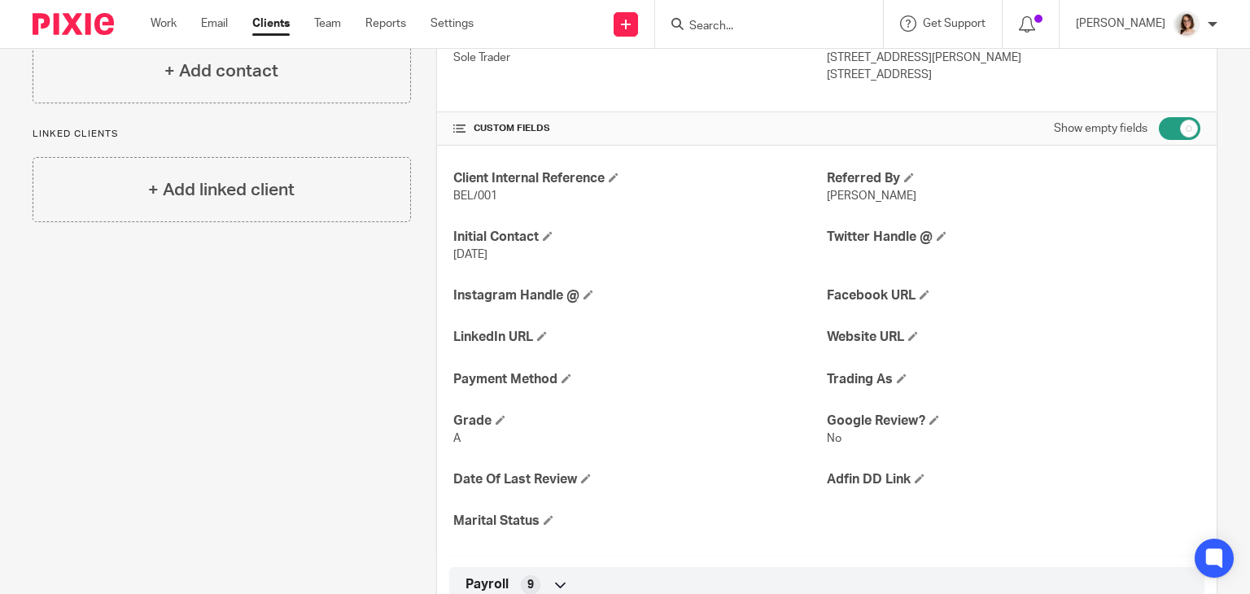
scroll to position [0, 0]
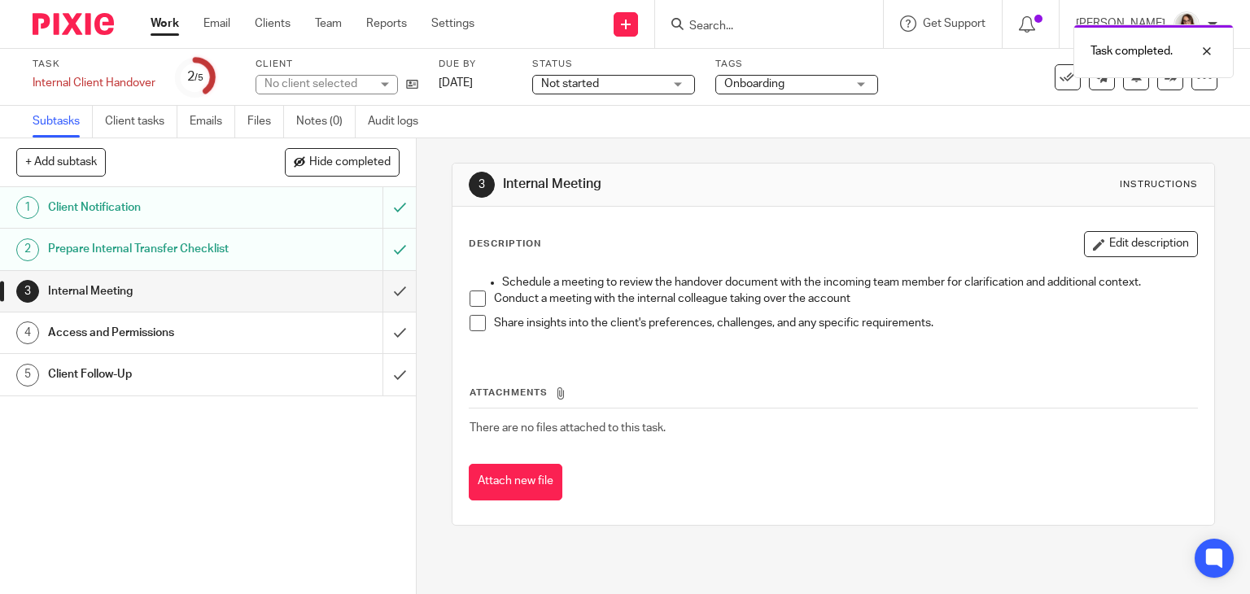
click at [474, 300] on span at bounding box center [477, 298] width 16 height 16
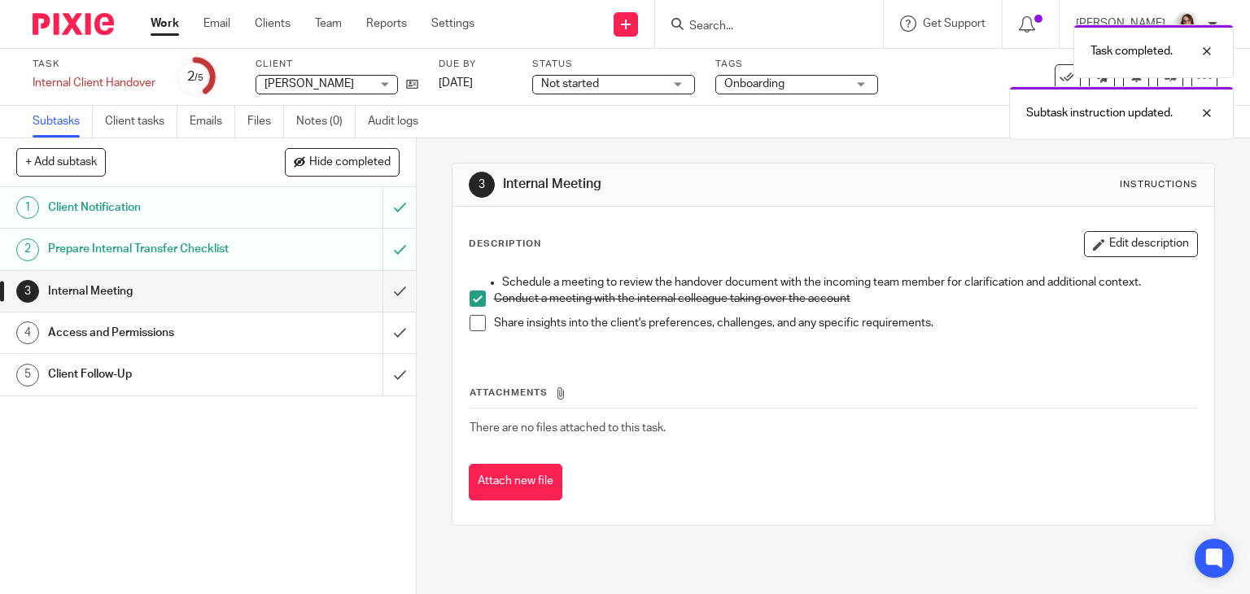
click at [469, 323] on span at bounding box center [477, 323] width 16 height 16
click at [377, 290] on input "submit" at bounding box center [208, 291] width 416 height 41
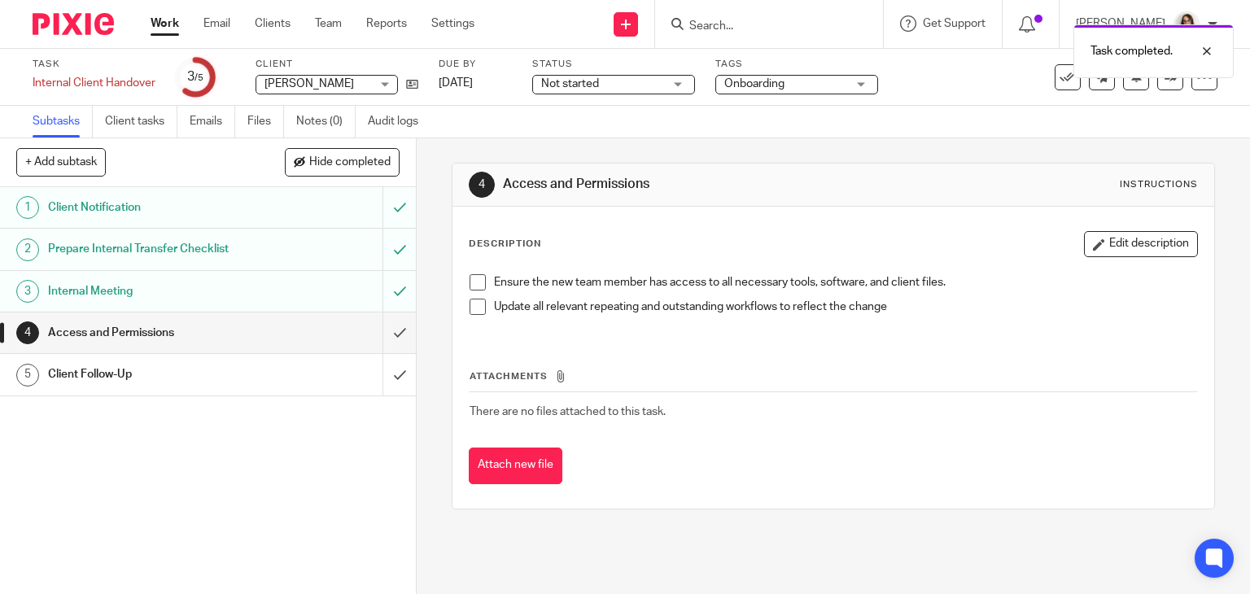
click at [478, 281] on span at bounding box center [477, 282] width 16 height 16
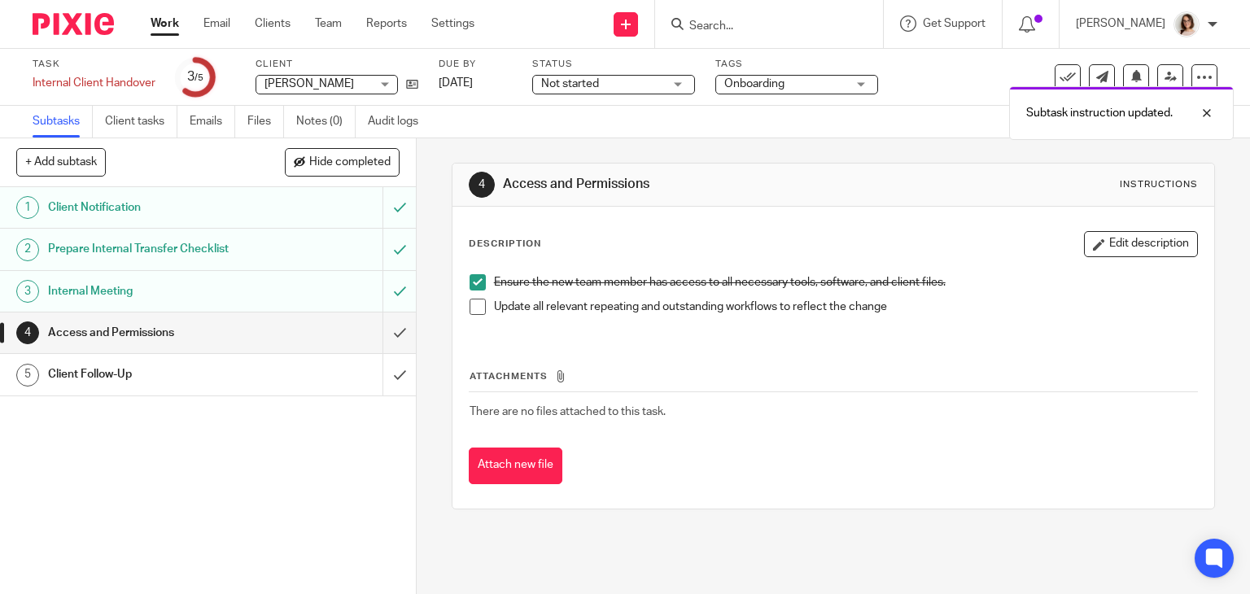
click at [469, 311] on span at bounding box center [477, 307] width 16 height 16
click at [378, 334] on input "submit" at bounding box center [208, 332] width 416 height 41
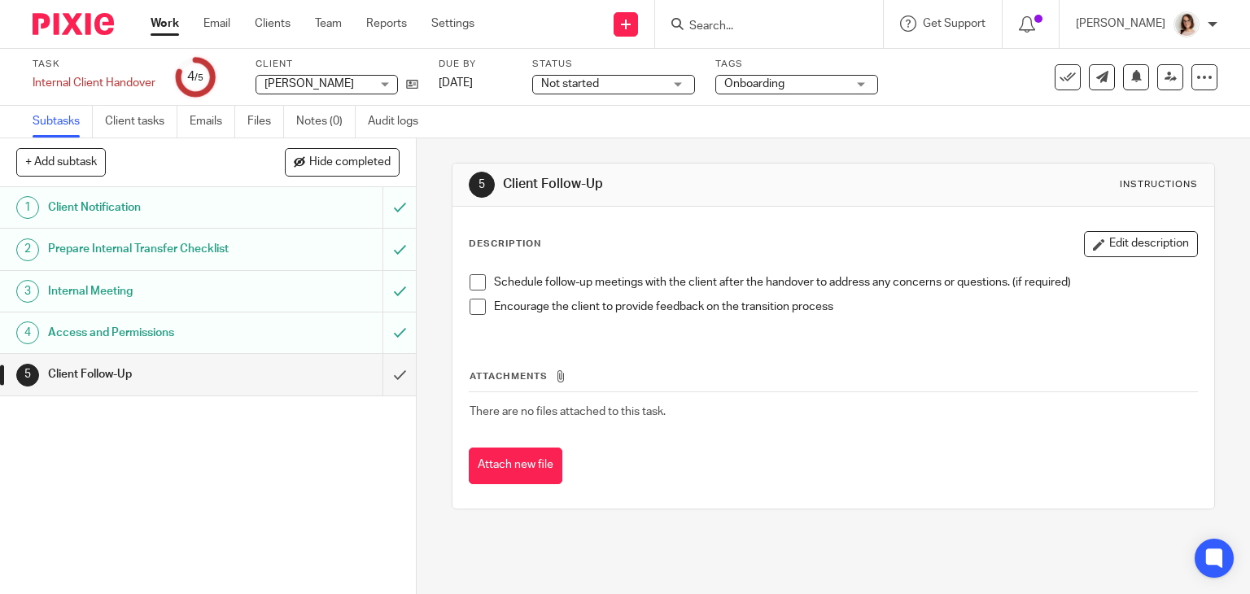
click at [473, 286] on span at bounding box center [477, 282] width 16 height 16
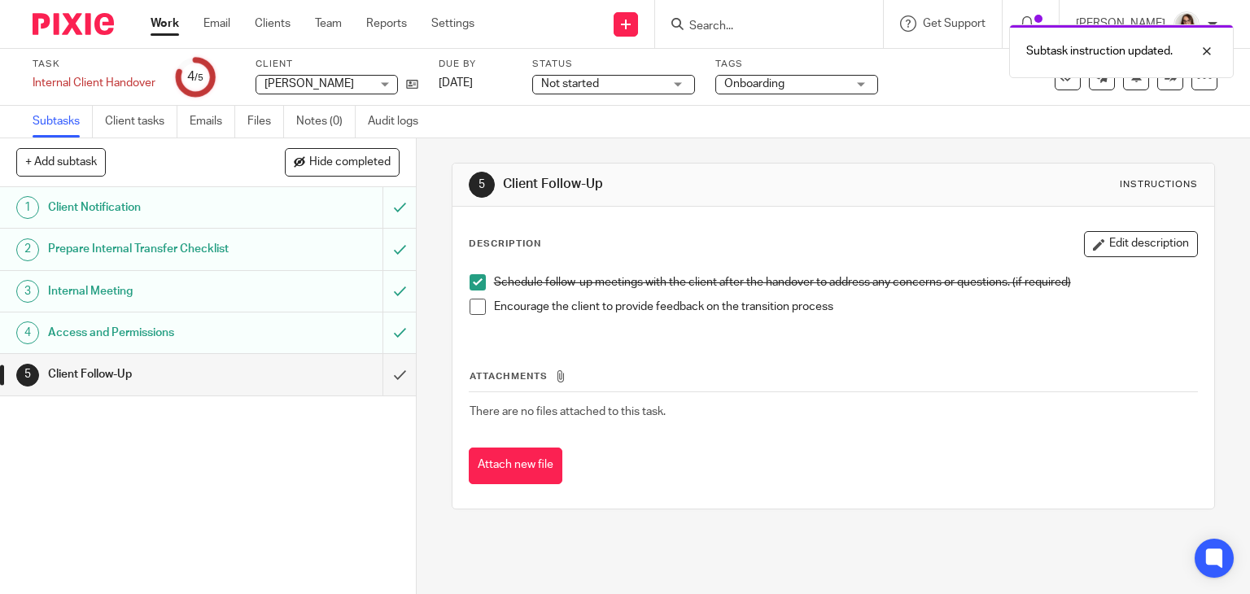
click at [473, 310] on span at bounding box center [477, 307] width 16 height 16
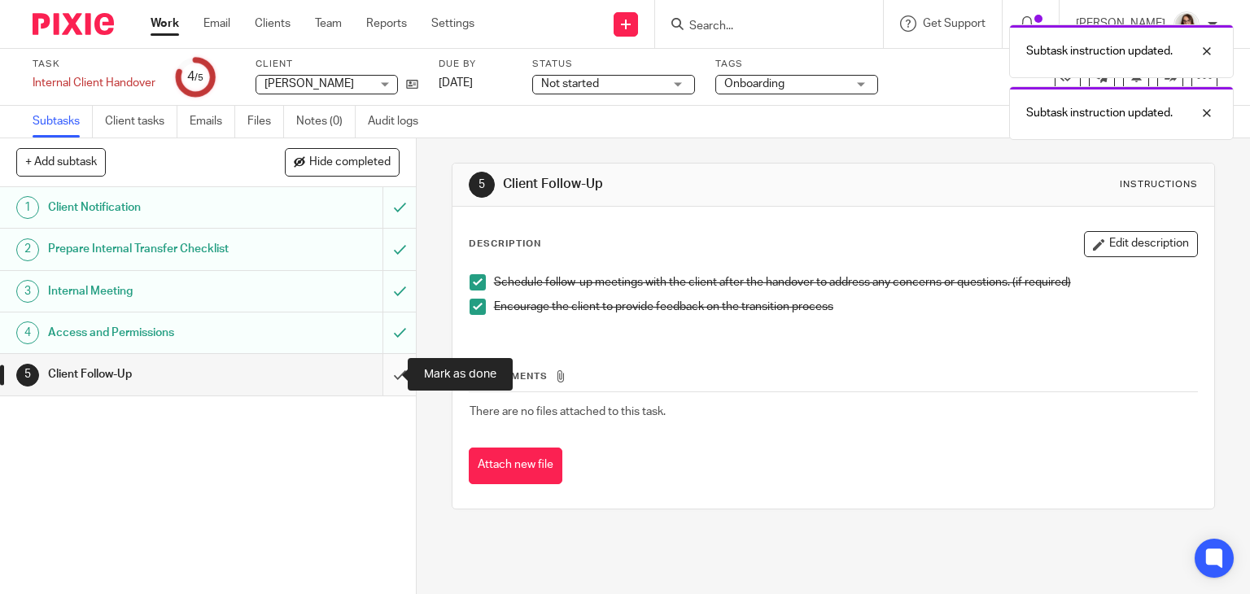
click at [386, 375] on input "submit" at bounding box center [208, 374] width 416 height 41
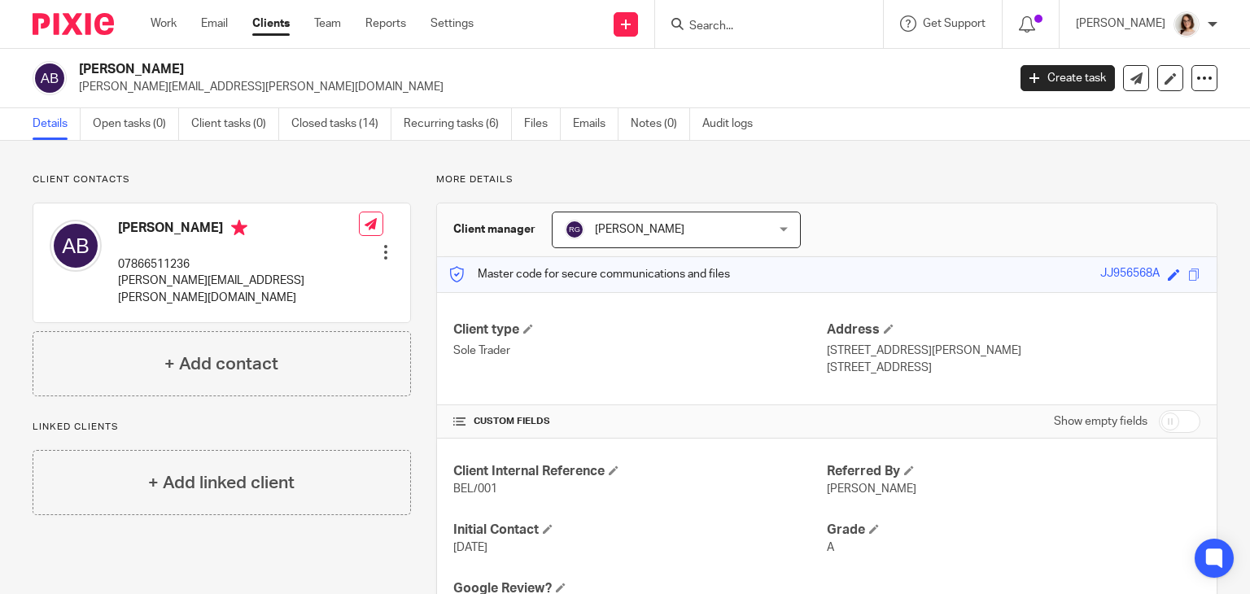
click at [275, 19] on link "Clients" at bounding box center [270, 23] width 37 height 16
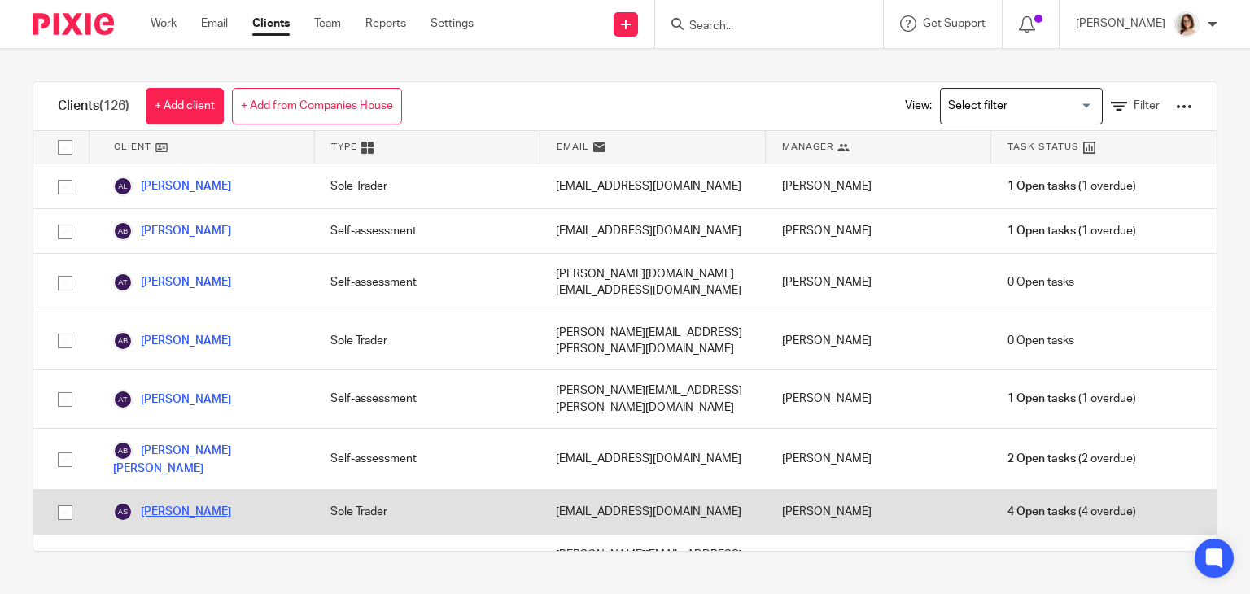
click at [201, 502] on link "[PERSON_NAME]" at bounding box center [172, 512] width 118 height 20
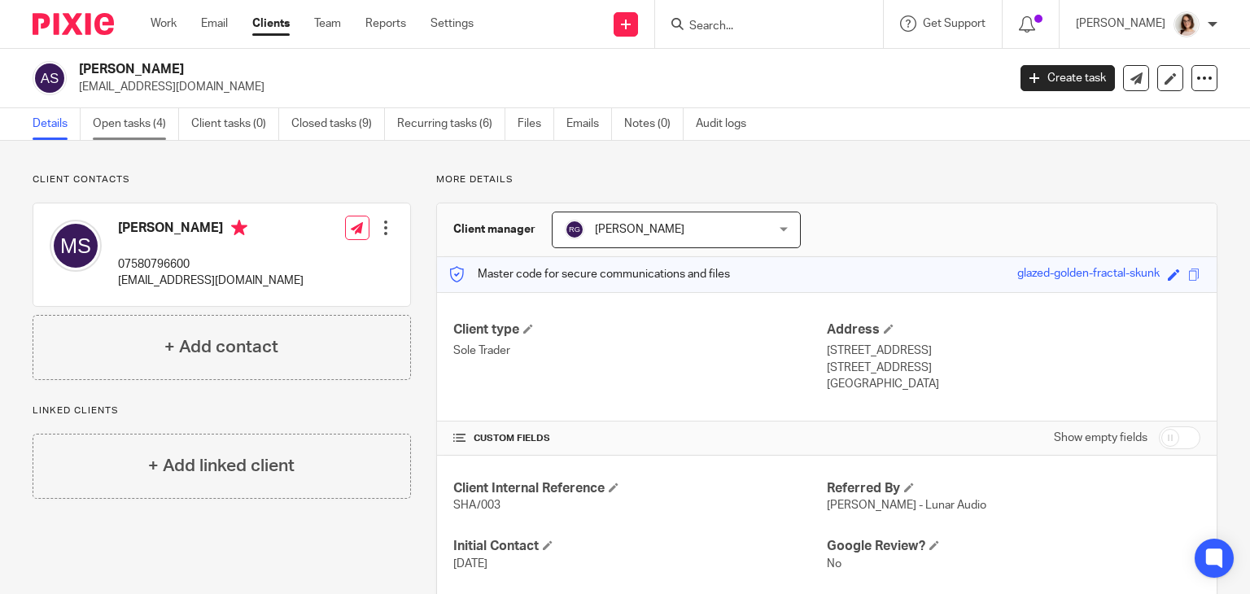
click at [132, 134] on link "Open tasks (4)" at bounding box center [136, 124] width 86 height 32
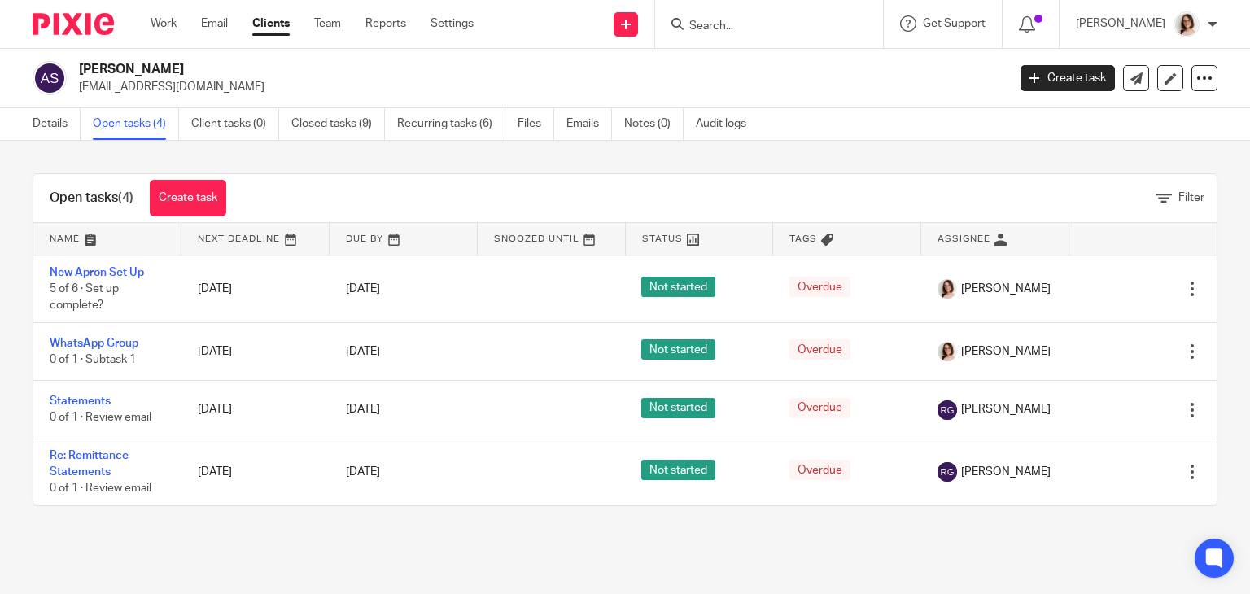
click at [749, 26] on input "Search" at bounding box center [760, 27] width 146 height 15
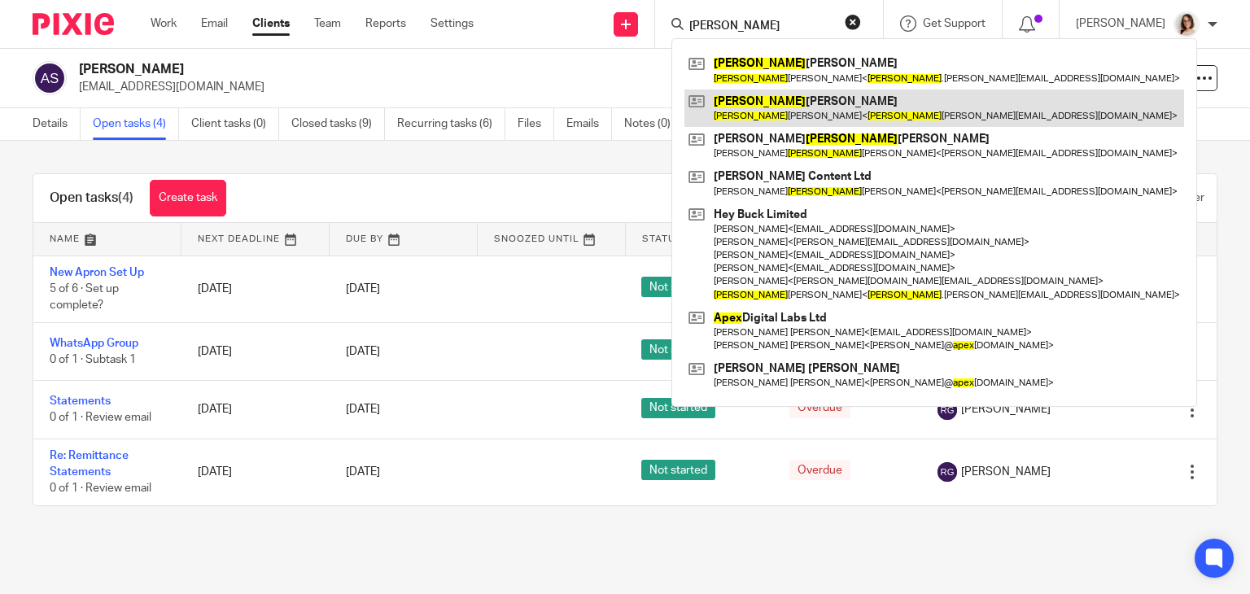
type input "[PERSON_NAME]"
click at [753, 112] on link at bounding box center [934, 107] width 500 height 37
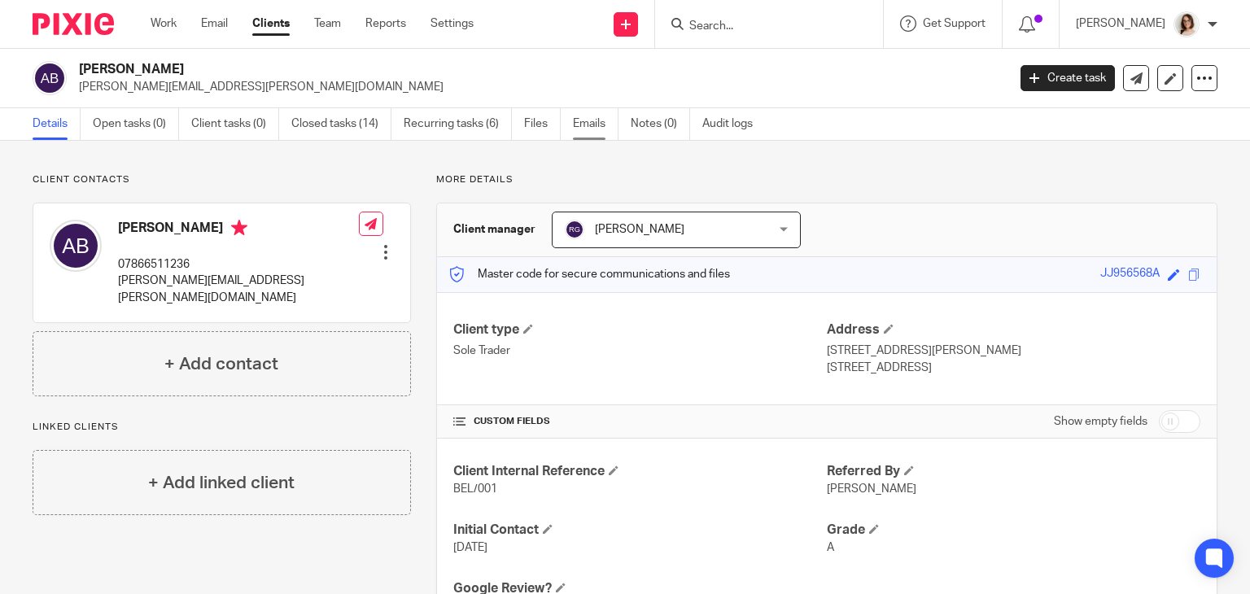
click at [579, 119] on link "Emails" at bounding box center [596, 124] width 46 height 32
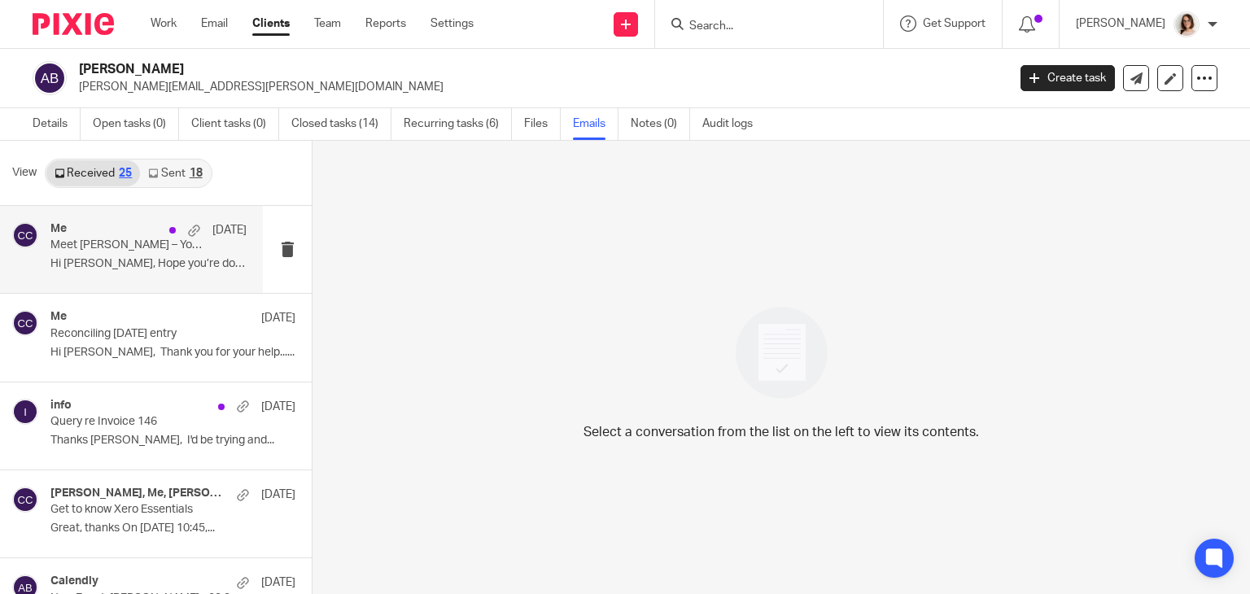
click at [151, 245] on p "Meet [PERSON_NAME] – Your New Go-To at [PERSON_NAME] Clear" at bounding box center [128, 245] width 157 height 14
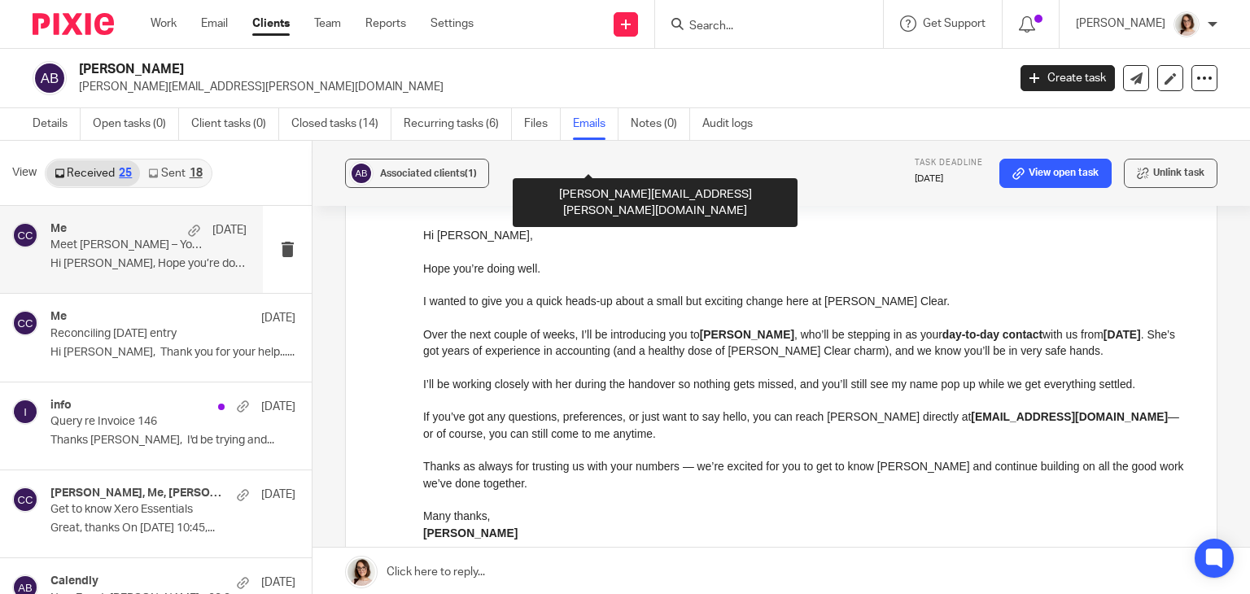
scroll to position [158, 0]
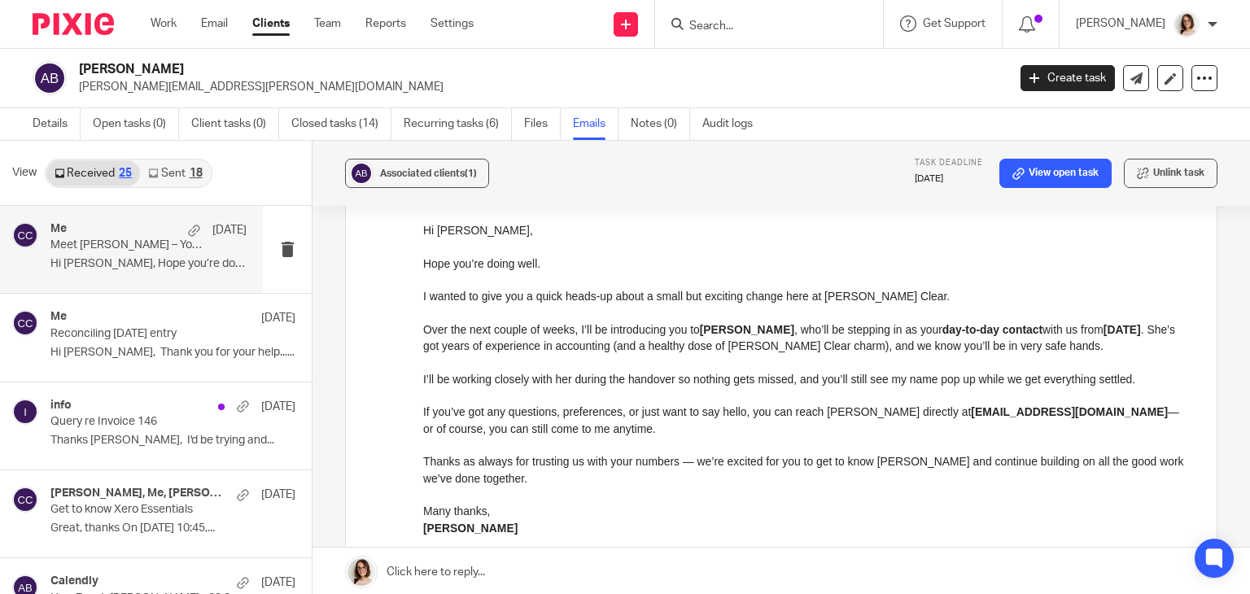
drag, startPoint x: 841, startPoint y: 438, endPoint x: 491, endPoint y: 280, distance: 383.8
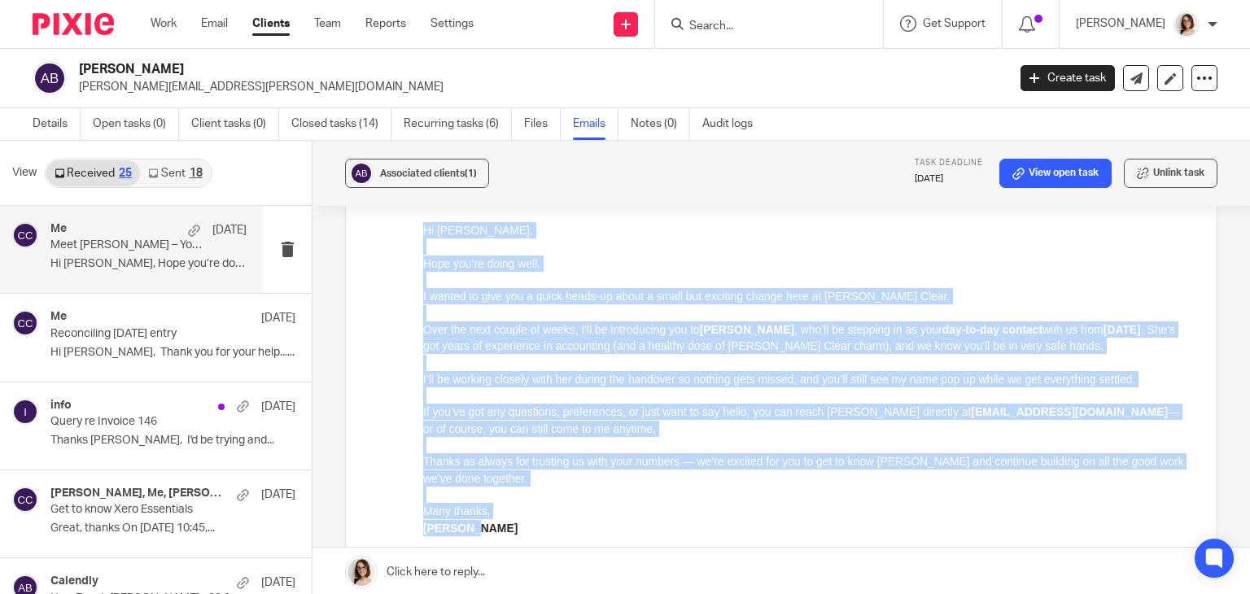
drag, startPoint x: 423, startPoint y: 229, endPoint x: 503, endPoint y: 520, distance: 302.0
click at [503, 520] on div "Hi Alex, Hope you’re doing well. I wanted to give you a quick heads-up about a …" at bounding box center [807, 479] width 769 height 517
copy div "Hi Alex, Hope you’re doing well. I wanted to give you a quick heads-up about a …"
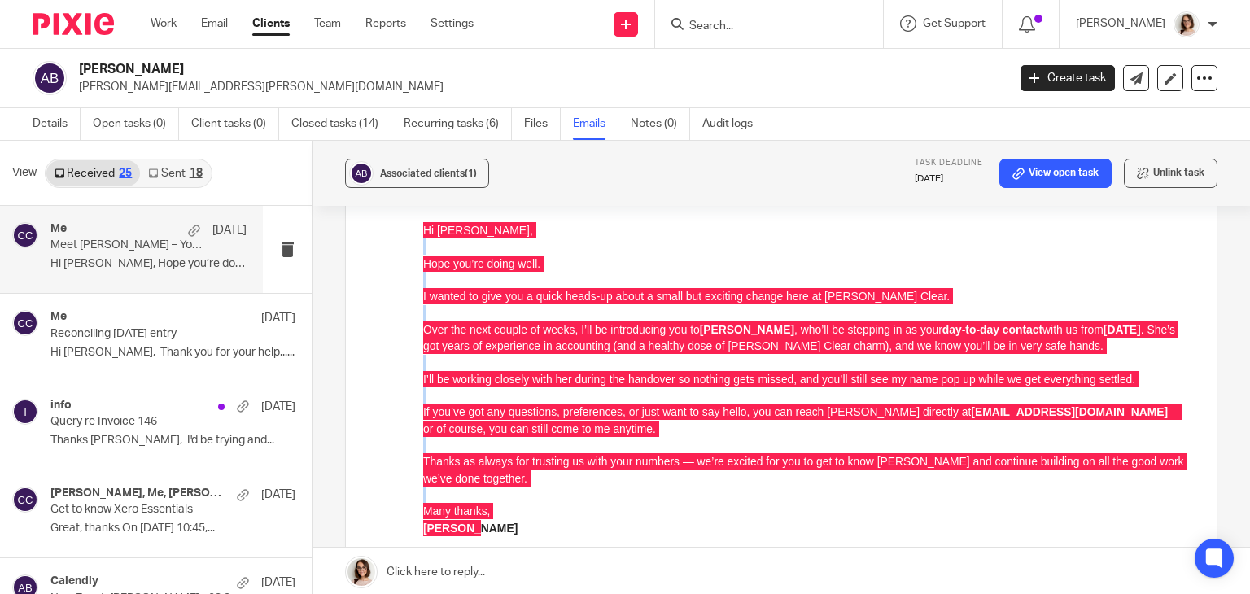
click at [709, 30] on input "Search" at bounding box center [760, 27] width 146 height 15
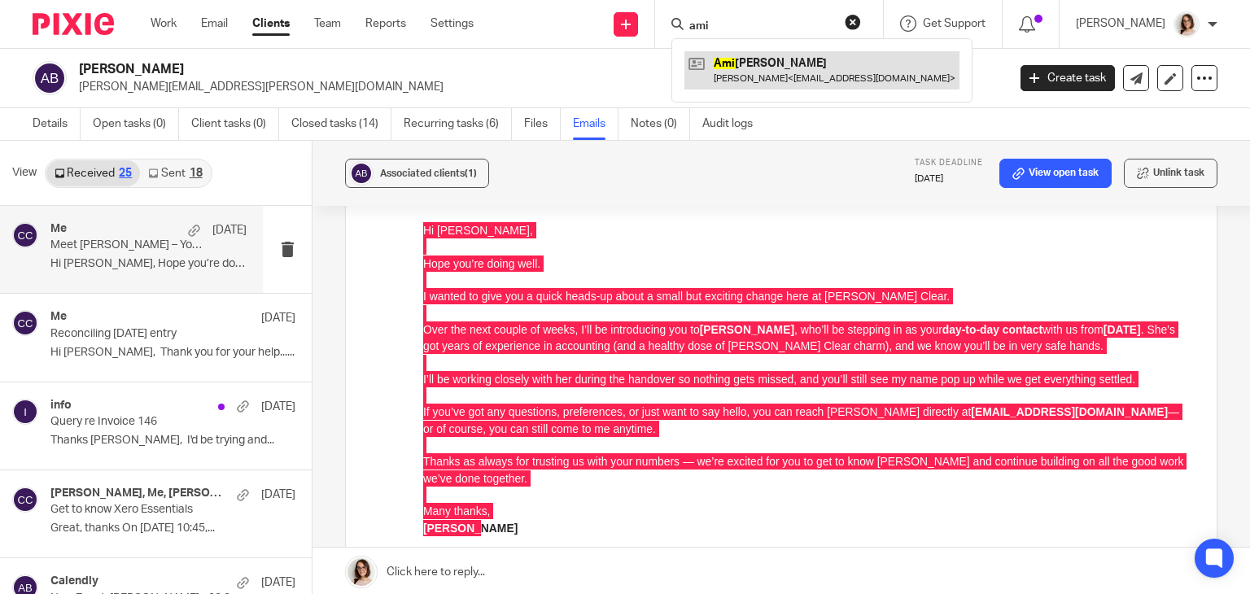
type input "ami"
click at [755, 76] on link at bounding box center [821, 69] width 275 height 37
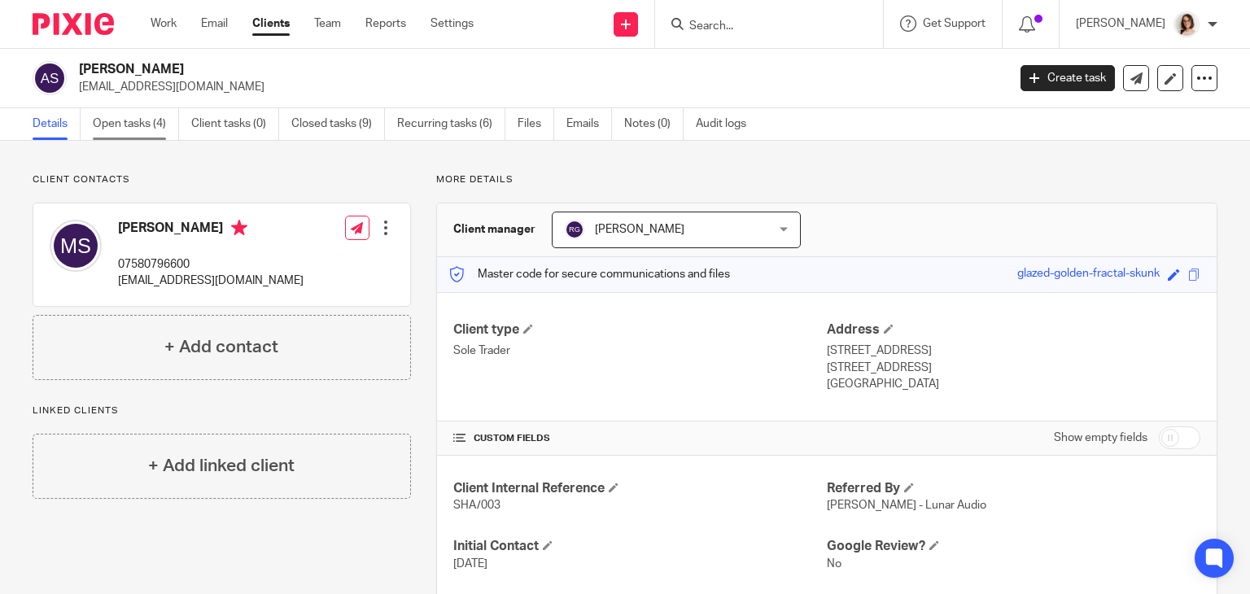
click at [110, 120] on link "Open tasks (4)" at bounding box center [136, 124] width 86 height 32
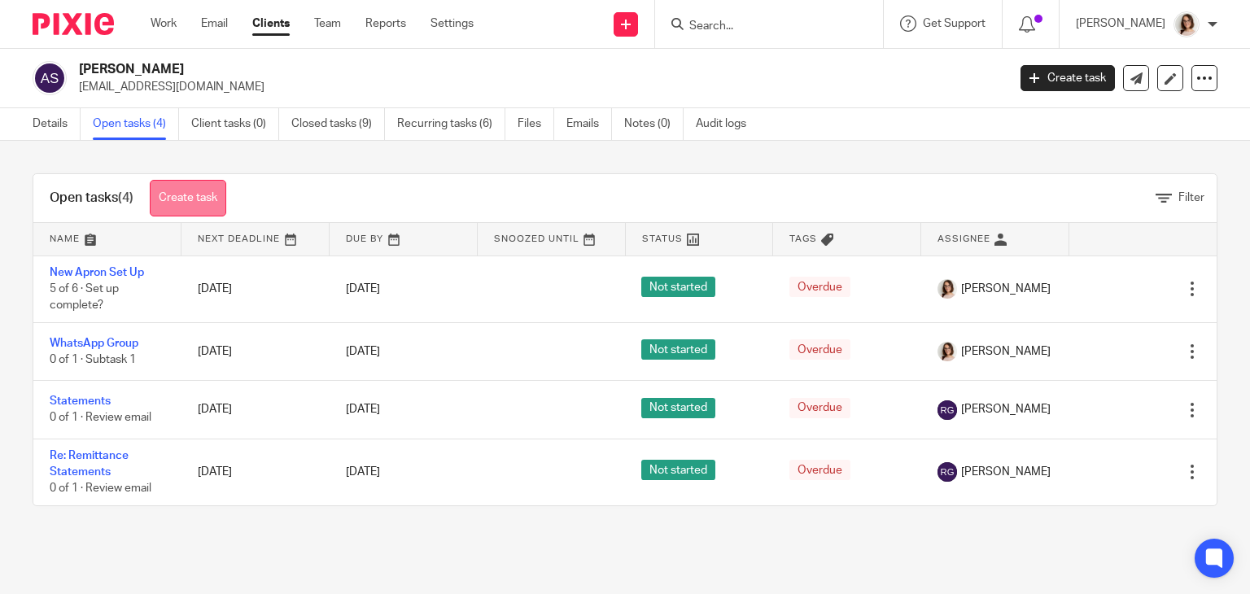
click at [199, 198] on link "Create task" at bounding box center [188, 198] width 76 height 37
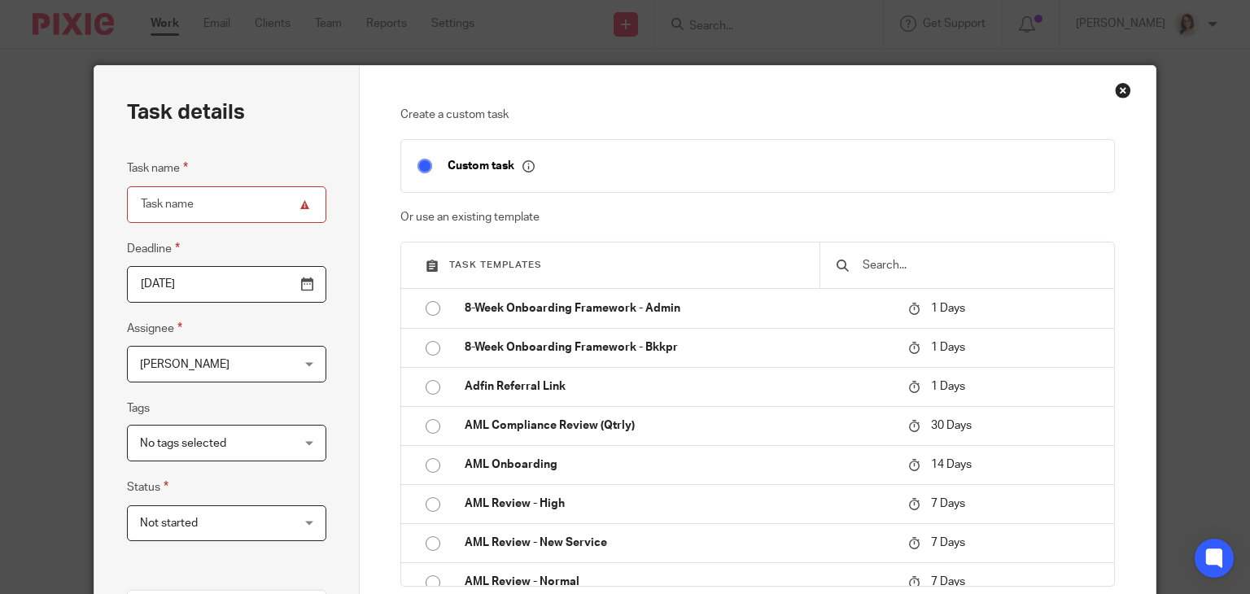
click at [864, 261] on input "text" at bounding box center [979, 265] width 237 height 18
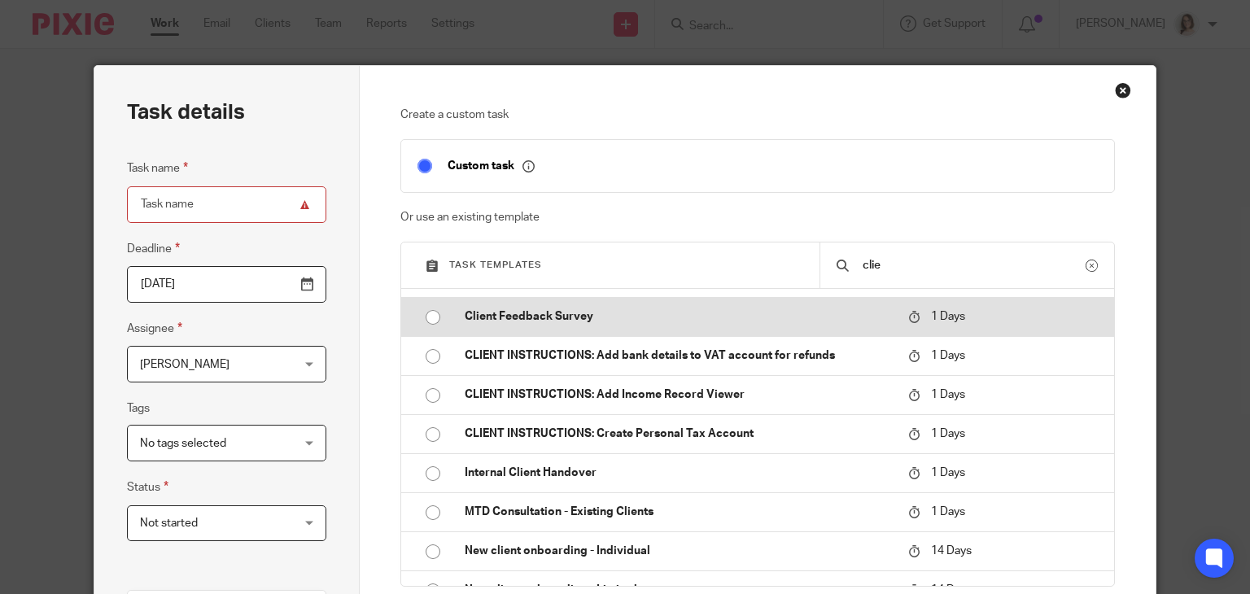
scroll to position [116, 0]
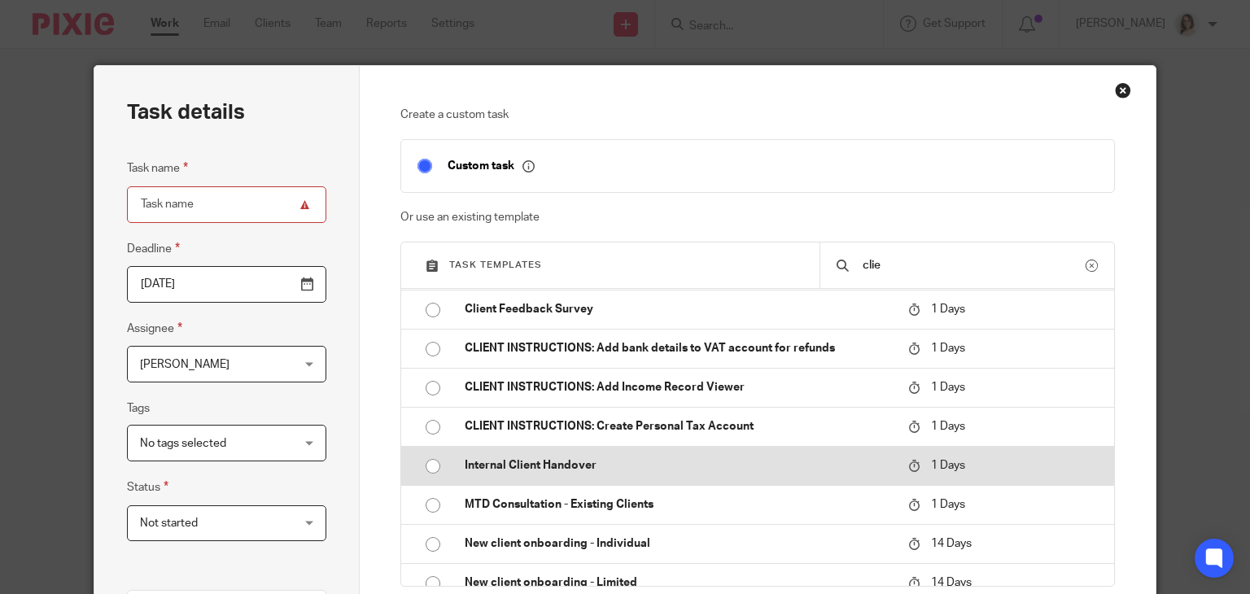
type input "clie"
click at [427, 467] on input "radio" at bounding box center [432, 466] width 31 height 31
type input "2025-09-25"
type input "Internal Client Handover"
checkbox input "false"
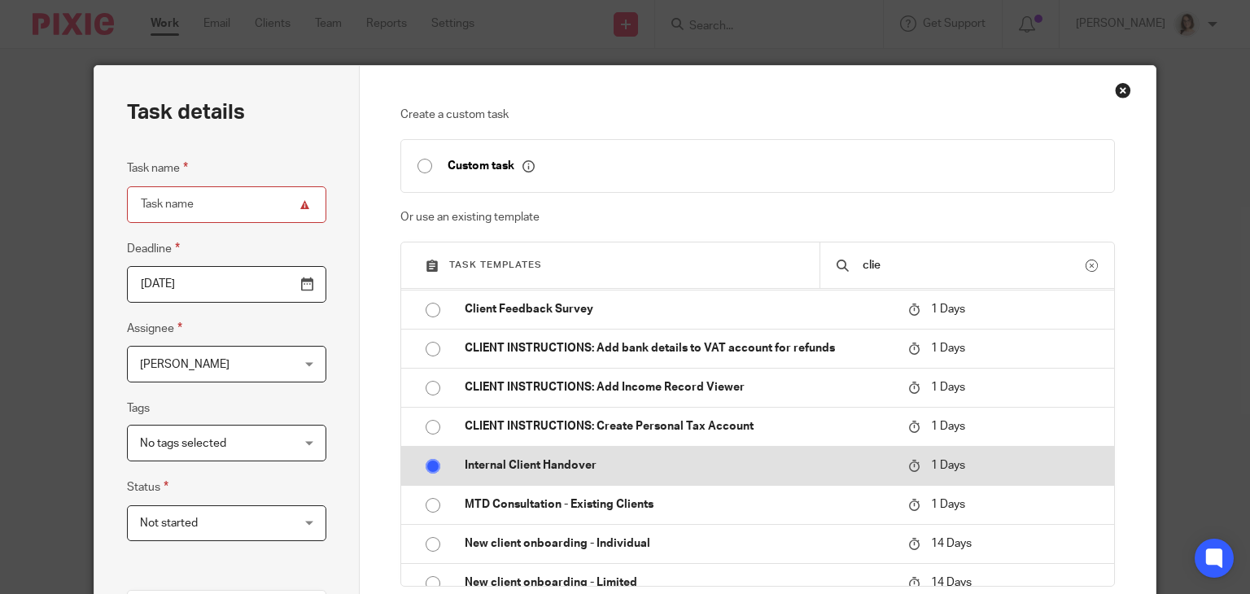
radio input "false"
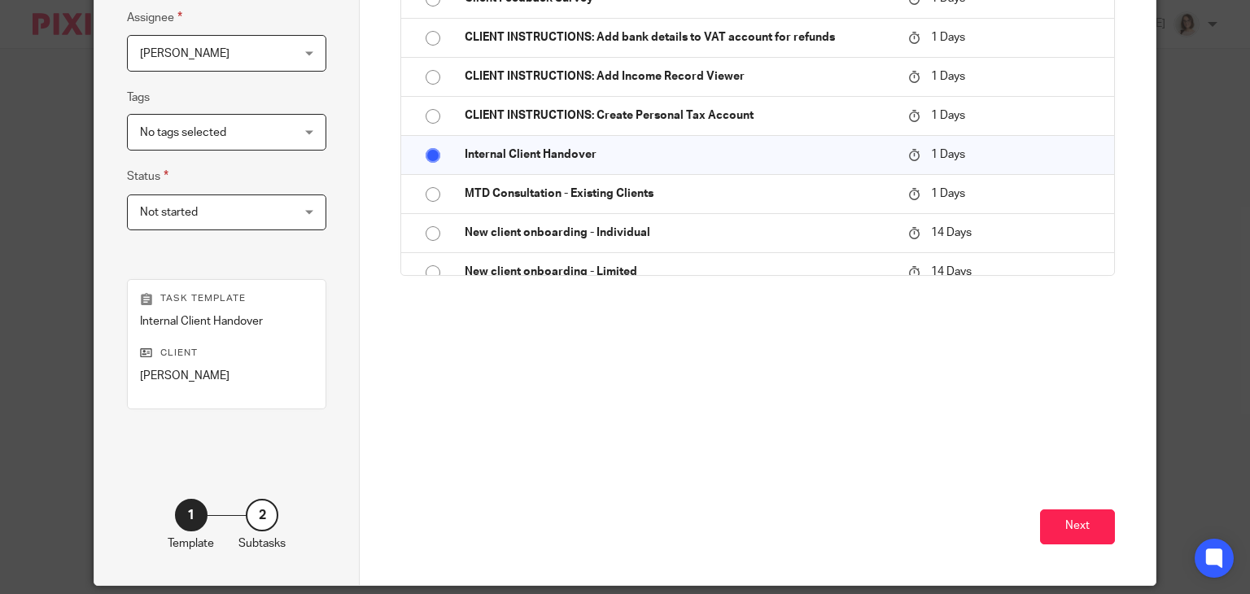
scroll to position [367, 0]
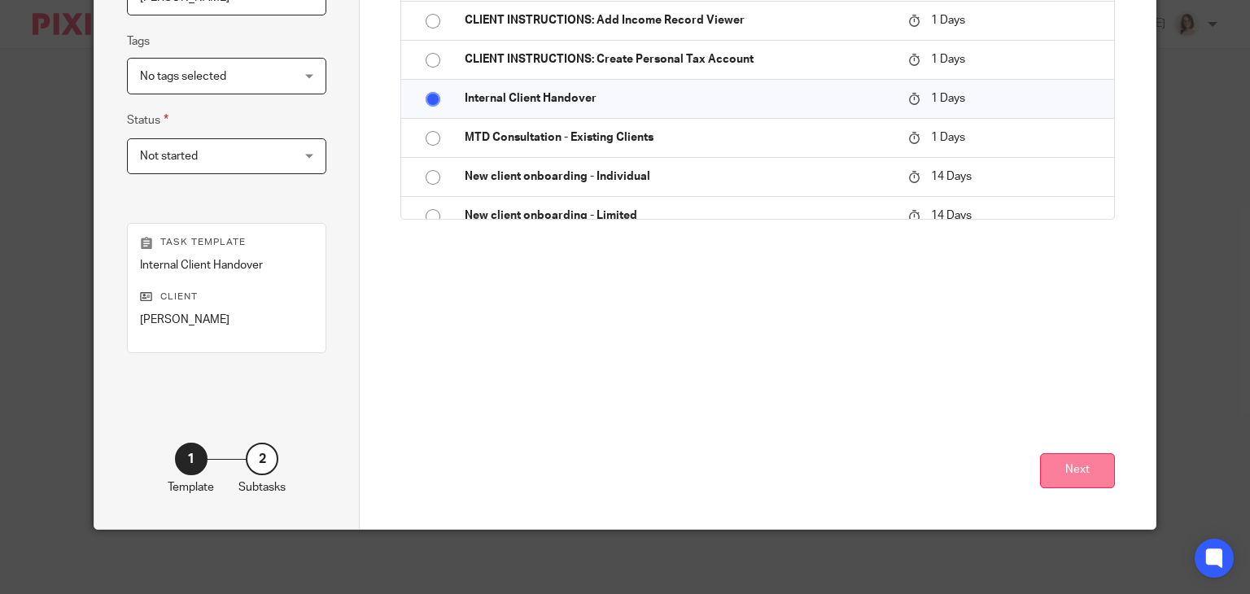
click at [1075, 469] on button "Next" at bounding box center [1077, 470] width 75 height 35
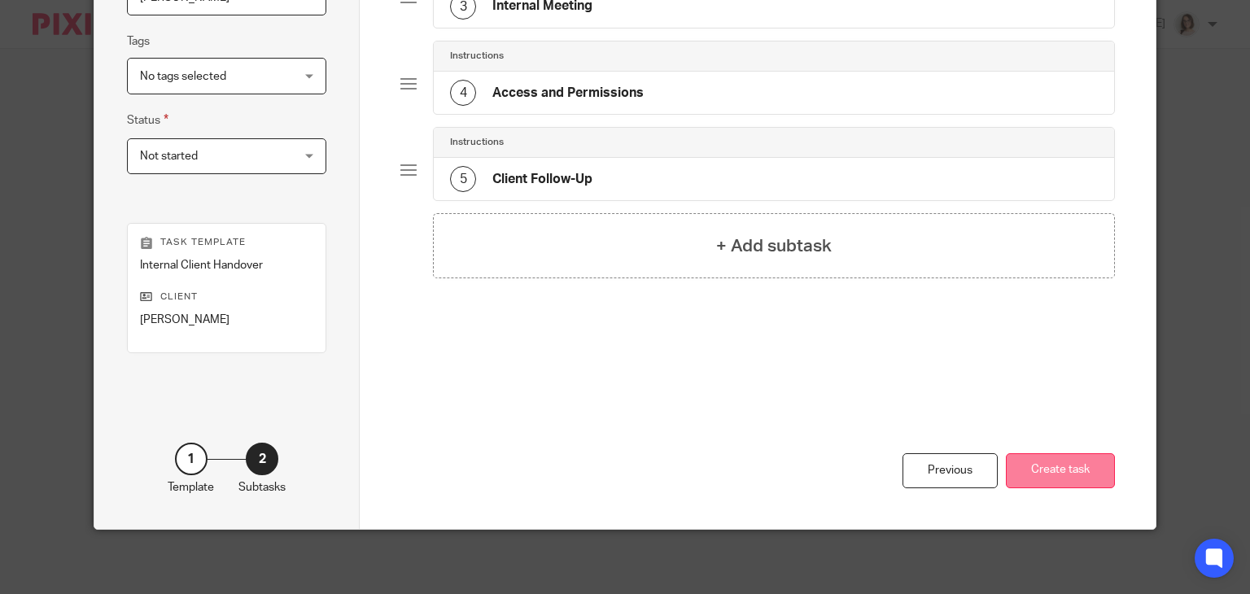
click at [1054, 471] on button "Create task" at bounding box center [1060, 470] width 109 height 35
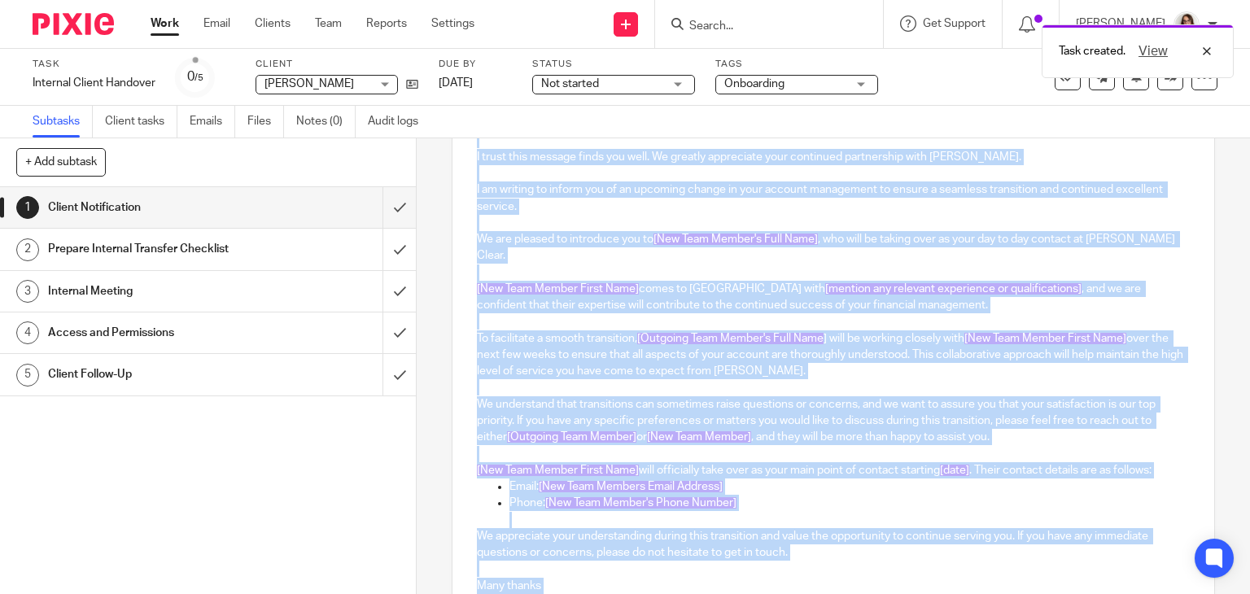
scroll to position [379, 0]
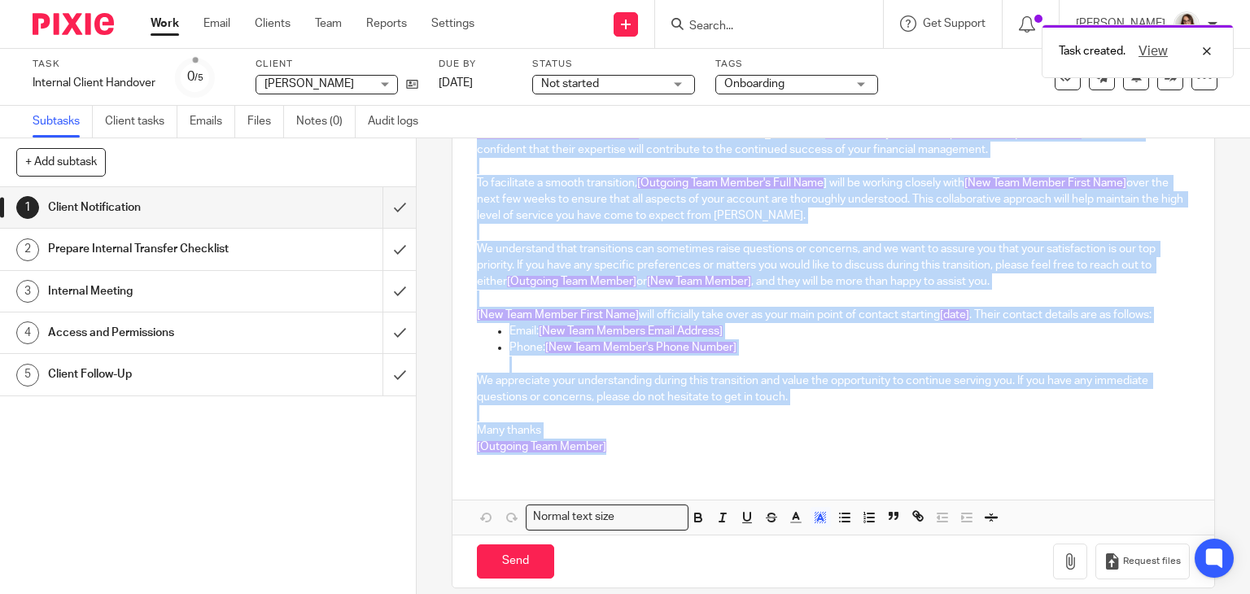
drag, startPoint x: 471, startPoint y: 347, endPoint x: 704, endPoint y: 452, distance: 255.6
click at [704, 452] on div "Hi [PERSON_NAME],, I trust this message finds you well. We greatly appreciate y…" at bounding box center [833, 239] width 762 height 590
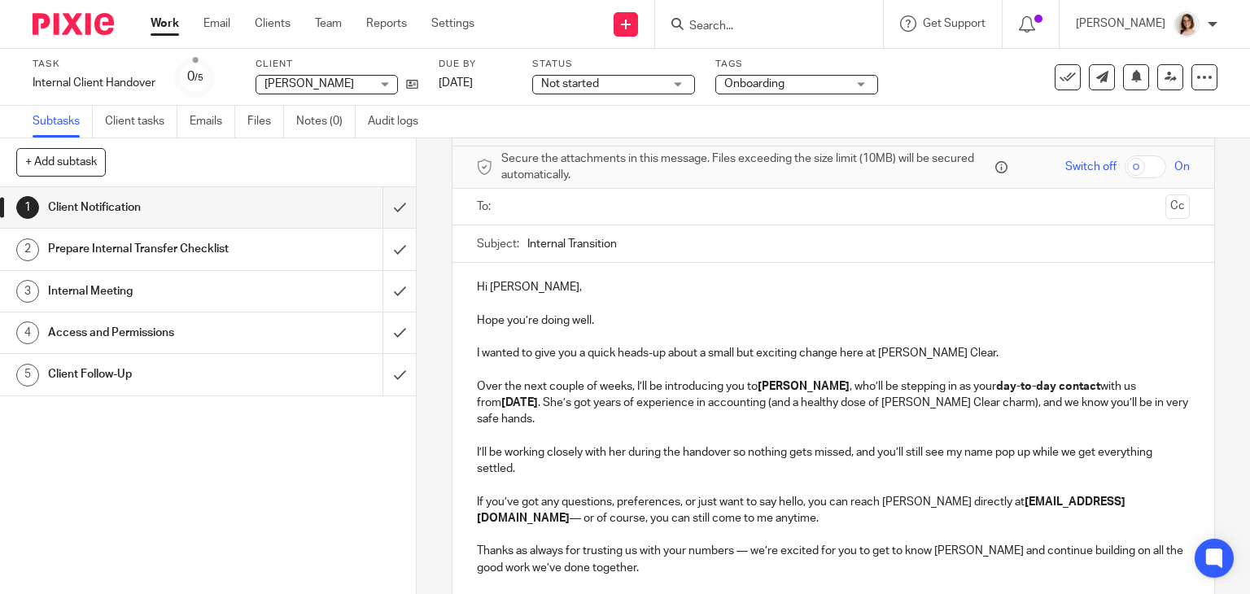
scroll to position [0, 0]
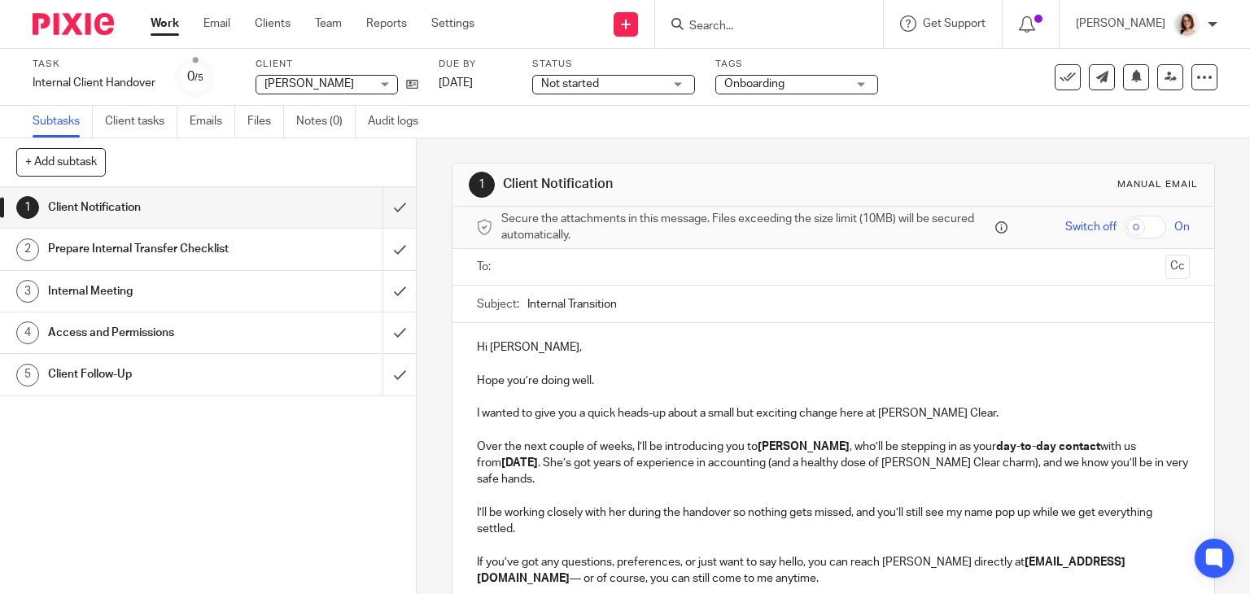
click at [505, 348] on p "Hi Alex," at bounding box center [834, 347] width 714 height 16
click at [539, 271] on input "text" at bounding box center [833, 267] width 652 height 19
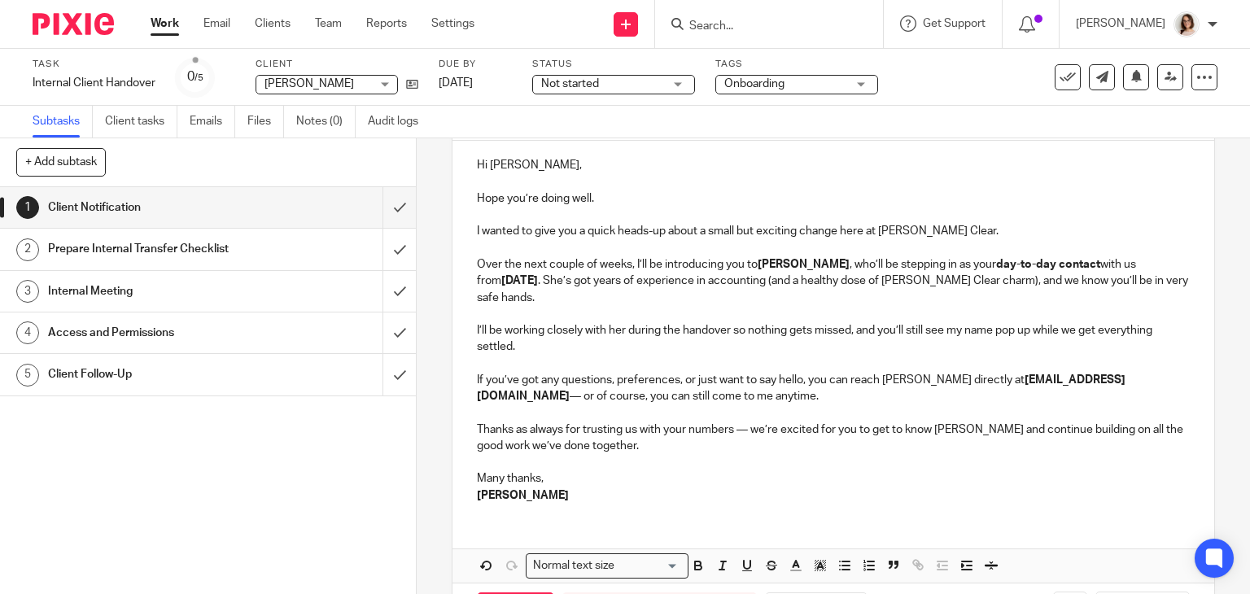
scroll to position [288, 0]
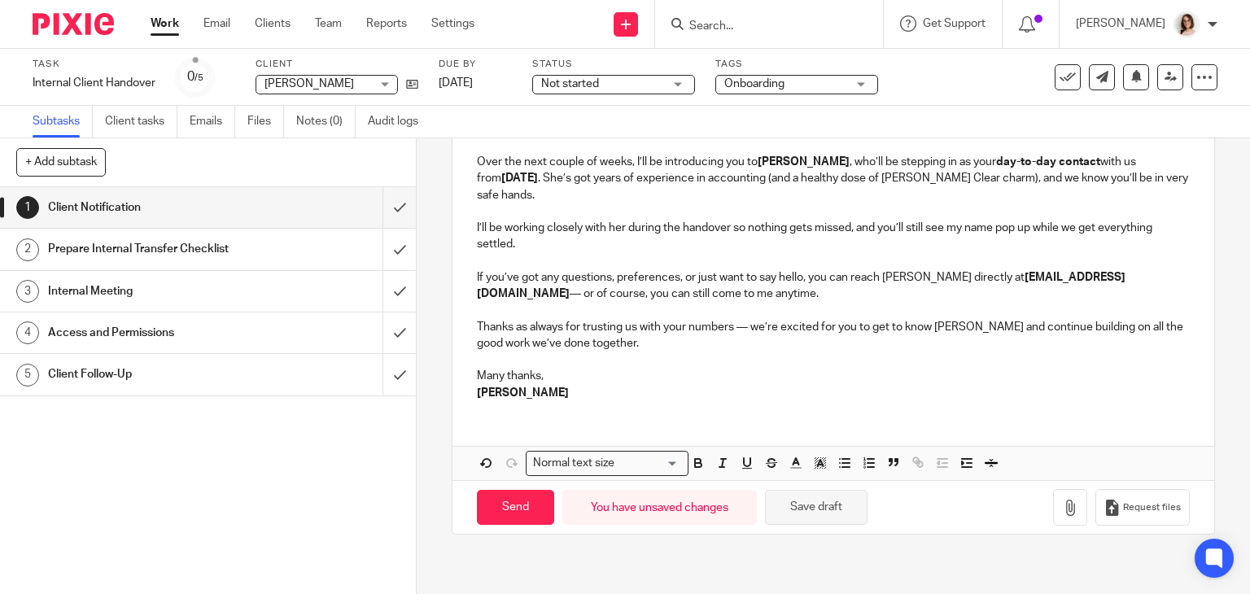
click at [778, 510] on button "Save draft" at bounding box center [816, 507] width 103 height 35
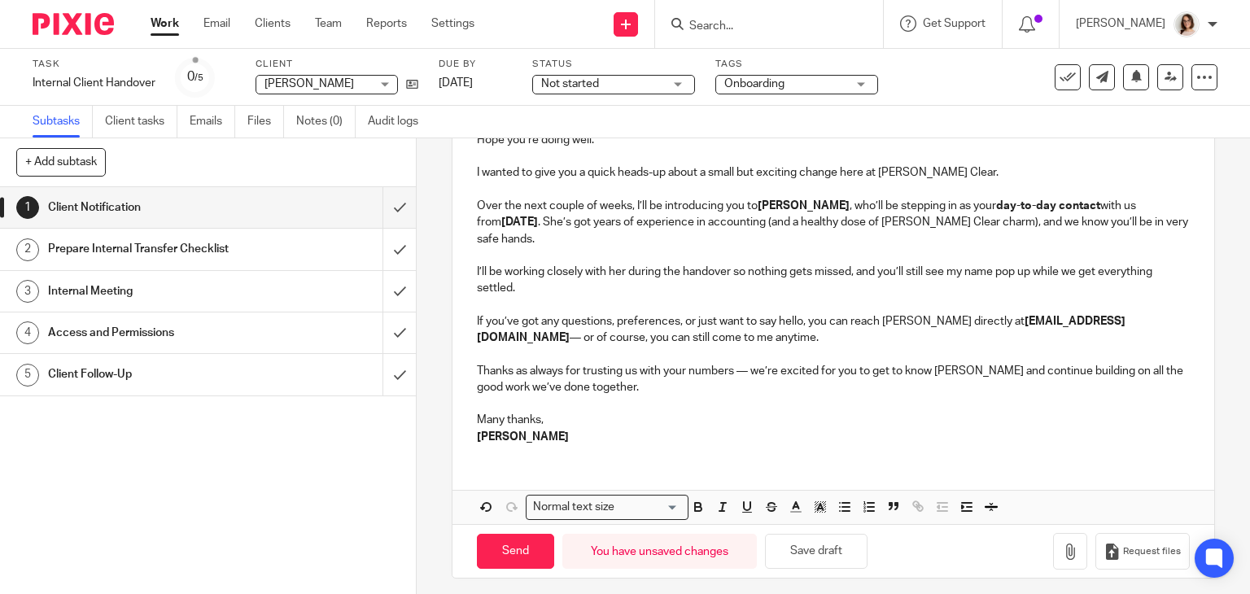
scroll to position [245, 0]
click at [517, 547] on input "Send" at bounding box center [515, 550] width 77 height 35
type input "Sent"
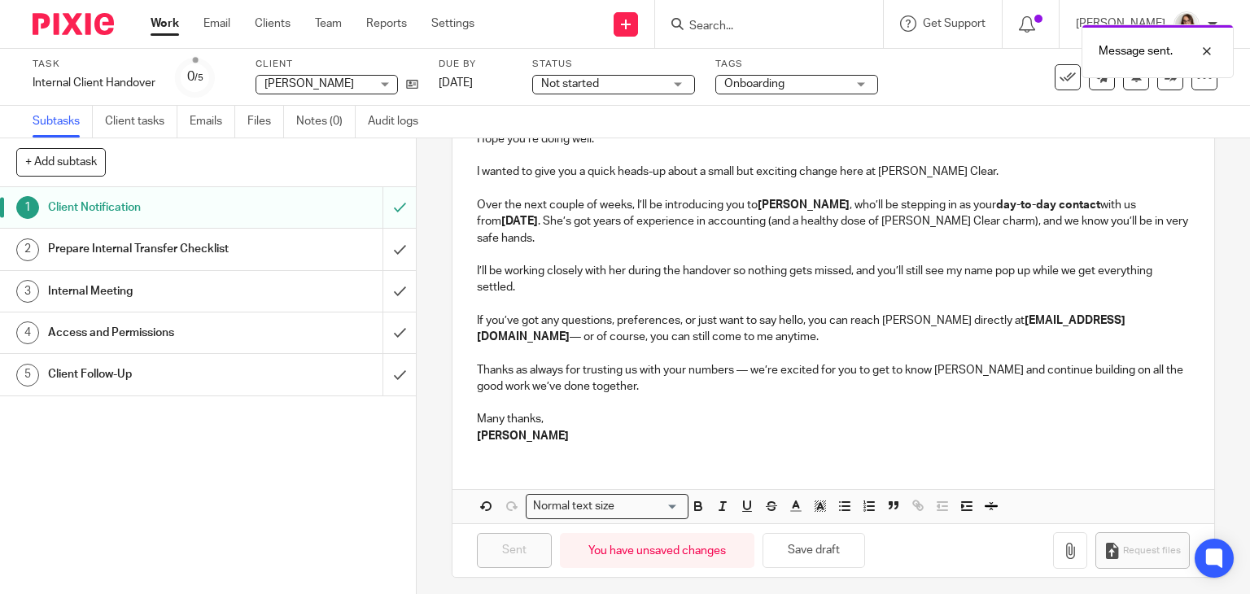
scroll to position [0, 0]
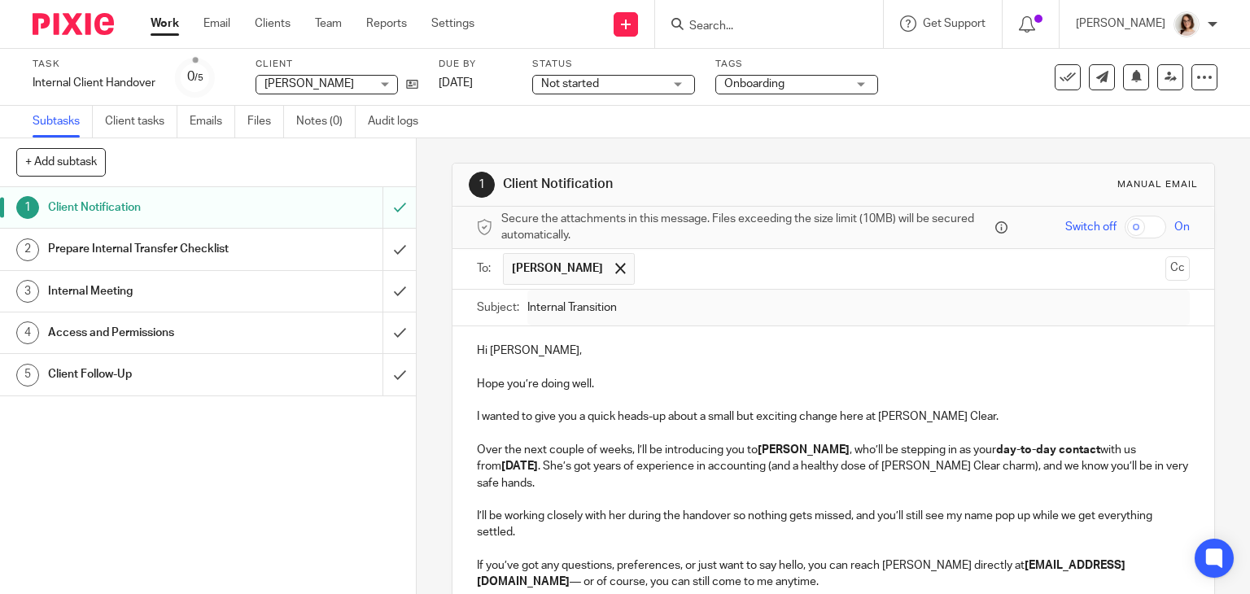
click at [679, 260] on input "text" at bounding box center [901, 269] width 516 height 32
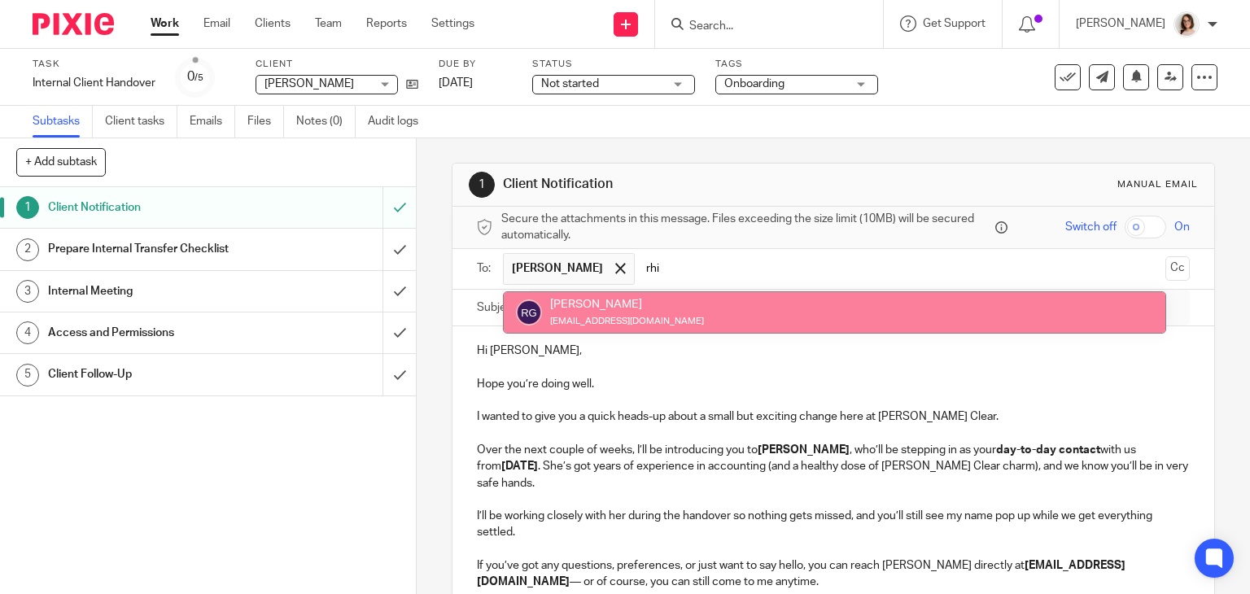
type input "rhi"
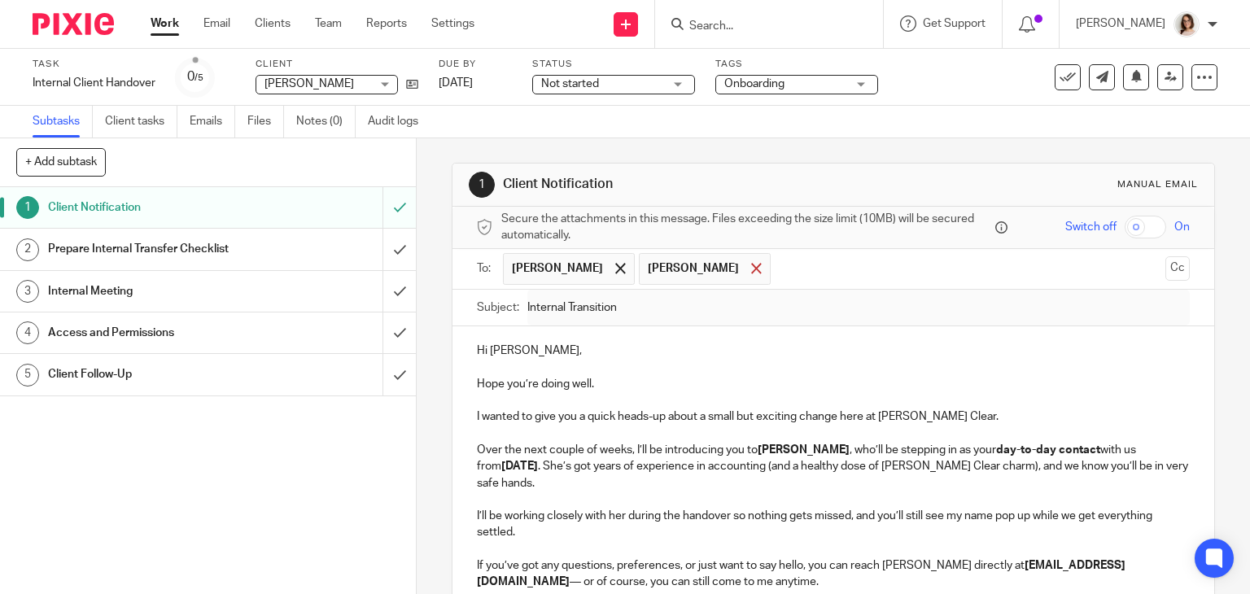
click at [751, 269] on span at bounding box center [756, 268] width 11 height 11
click at [742, 269] on input "text" at bounding box center [901, 269] width 516 height 32
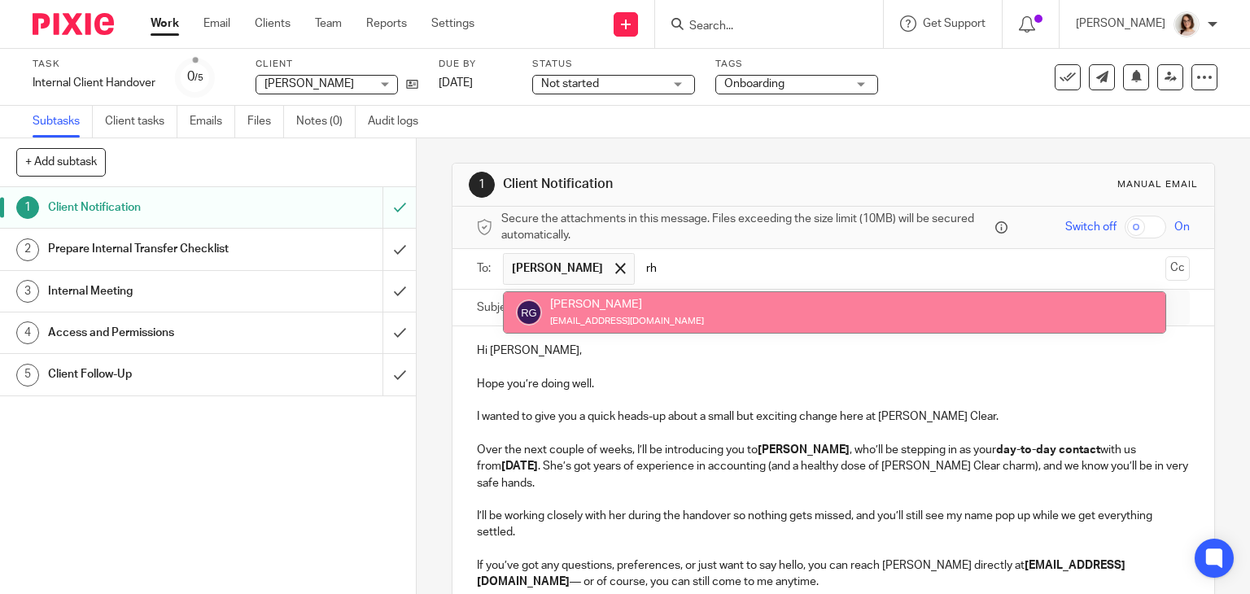
type input "rh"
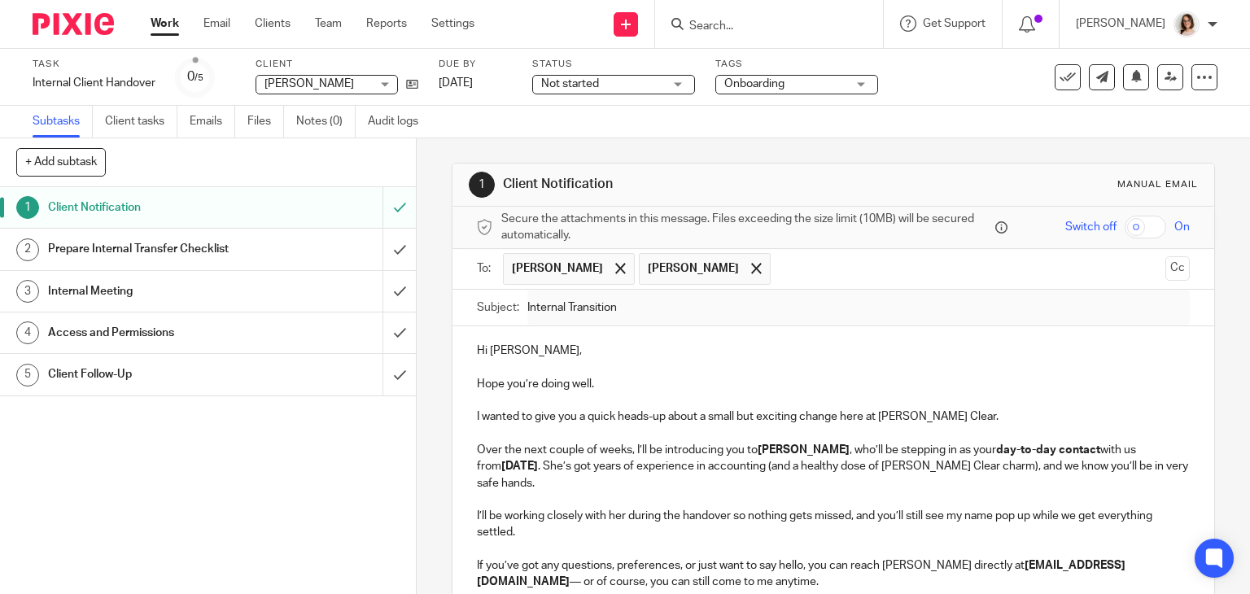
scroll to position [288, 0]
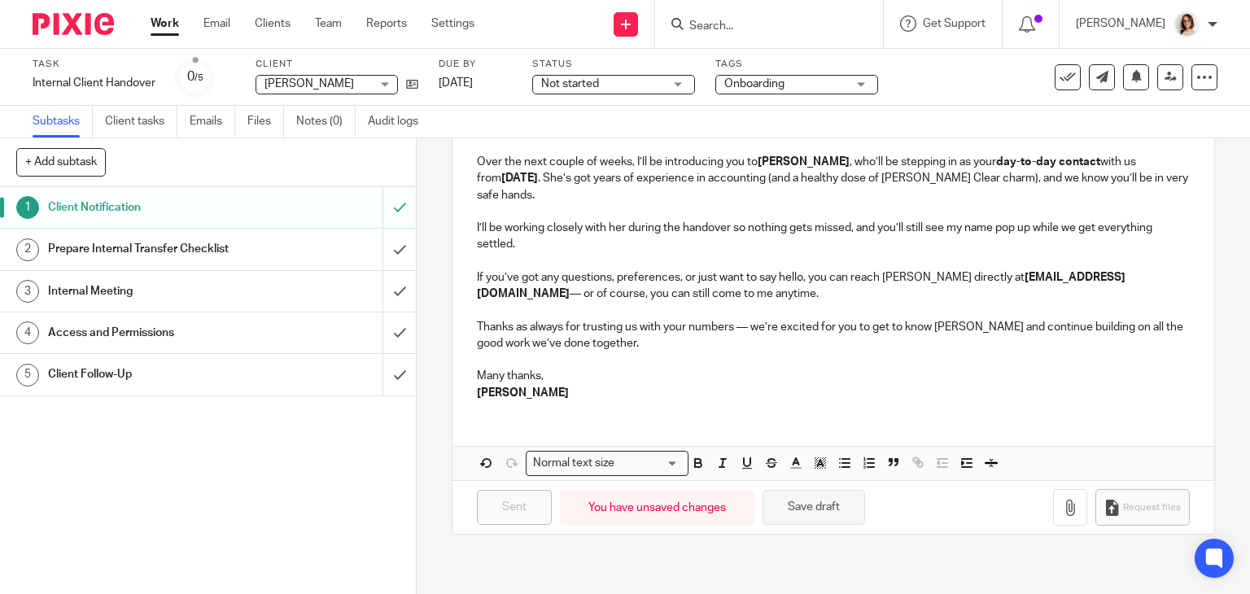
click at [815, 495] on button "Save draft" at bounding box center [813, 507] width 103 height 35
click at [774, 490] on button "Save draft" at bounding box center [813, 507] width 103 height 35
click at [218, 132] on link "Emails" at bounding box center [213, 122] width 46 height 32
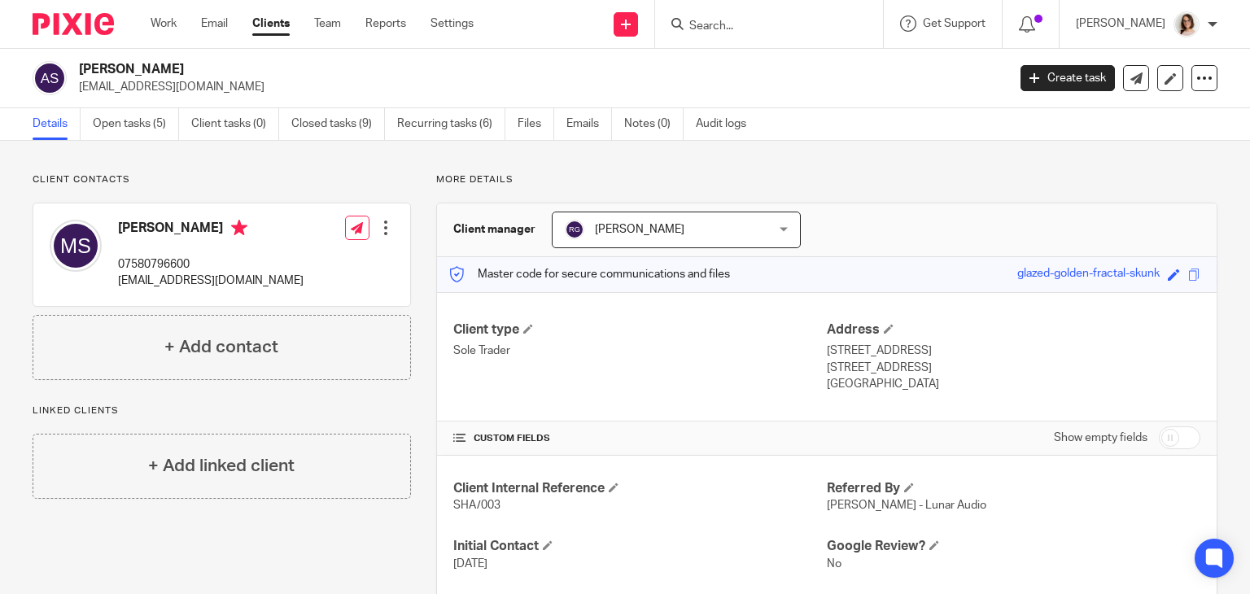
click at [382, 233] on div at bounding box center [386, 228] width 16 height 16
click at [307, 266] on link "Edit contact" at bounding box center [308, 264] width 155 height 24
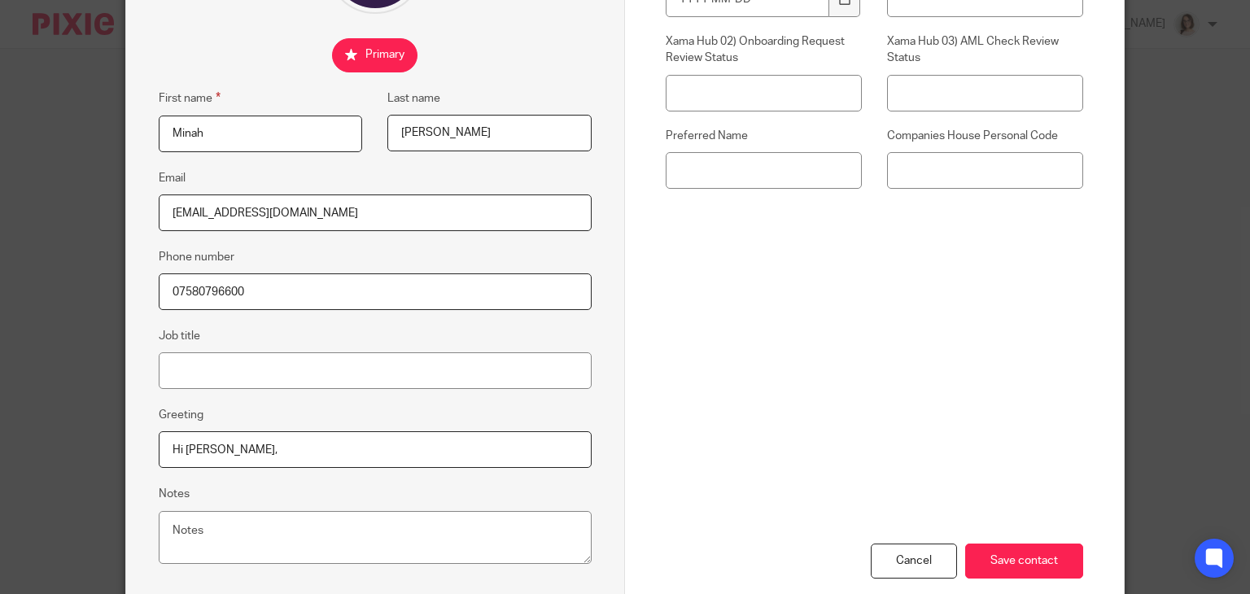
scroll to position [311, 0]
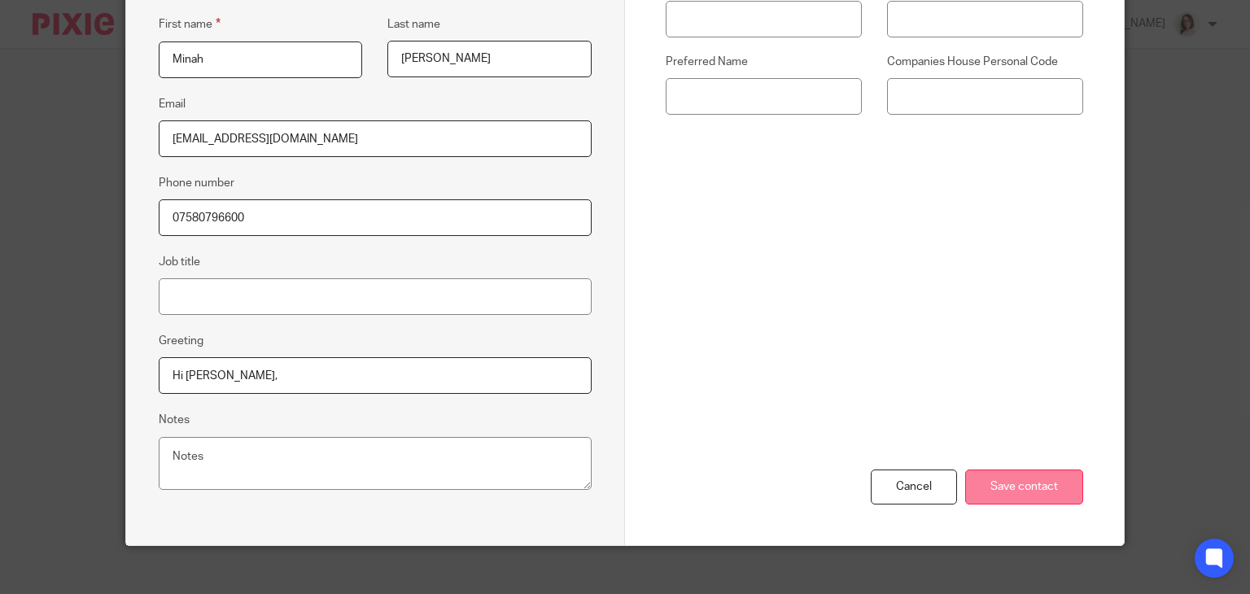
click at [981, 487] on input "Save contact" at bounding box center [1024, 486] width 118 height 35
click at [906, 497] on div "Cancel" at bounding box center [914, 486] width 86 height 35
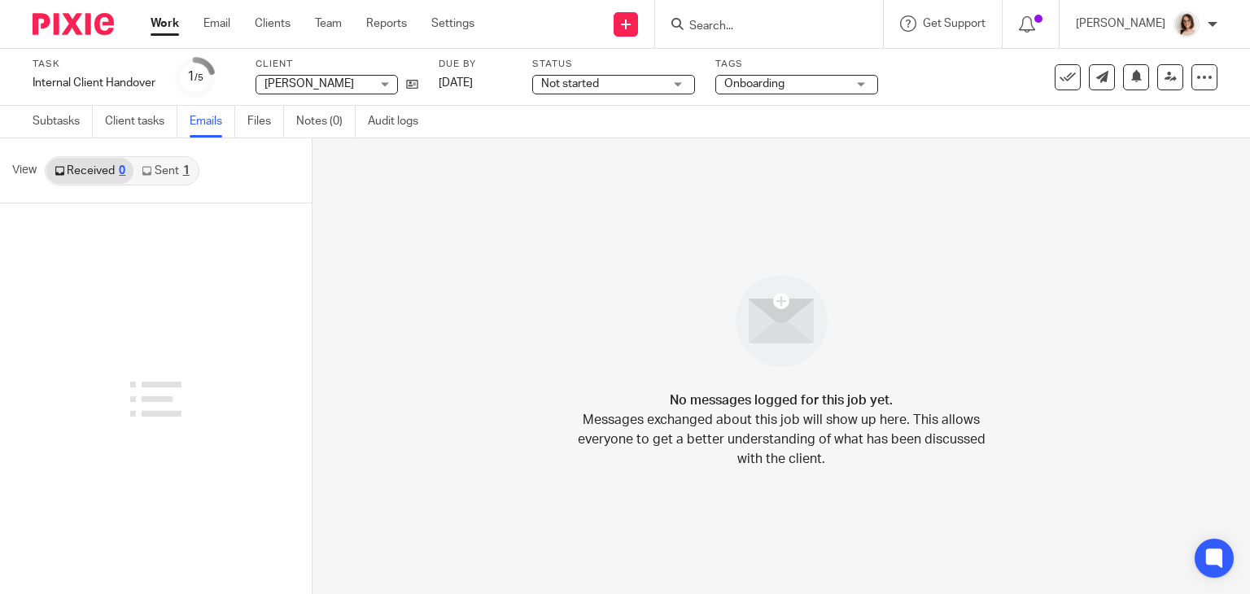
click at [166, 170] on link "Sent 1" at bounding box center [164, 171] width 63 height 26
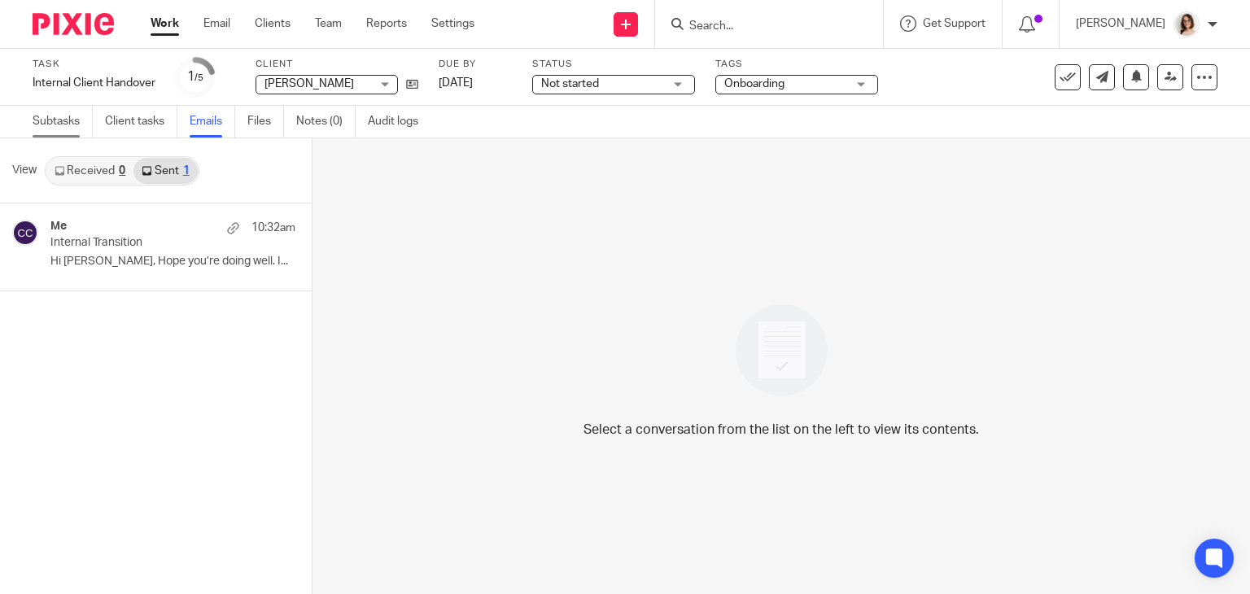
click at [67, 126] on link "Subtasks" at bounding box center [63, 122] width 60 height 32
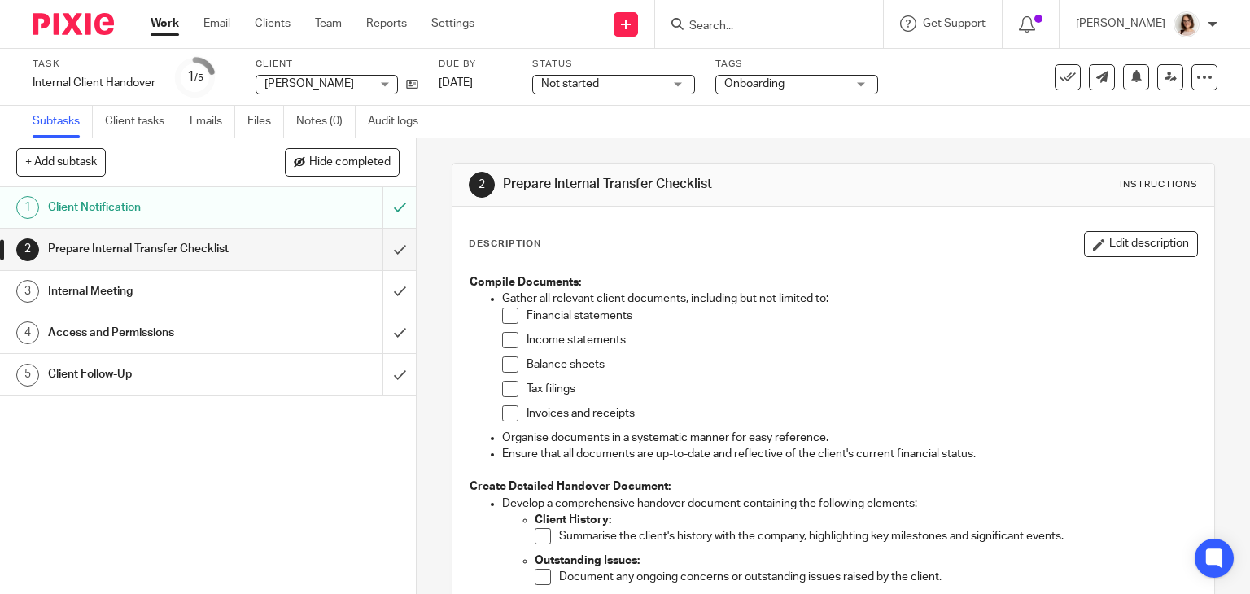
click at [510, 316] on span at bounding box center [510, 316] width 16 height 16
click at [508, 341] on span at bounding box center [510, 340] width 16 height 16
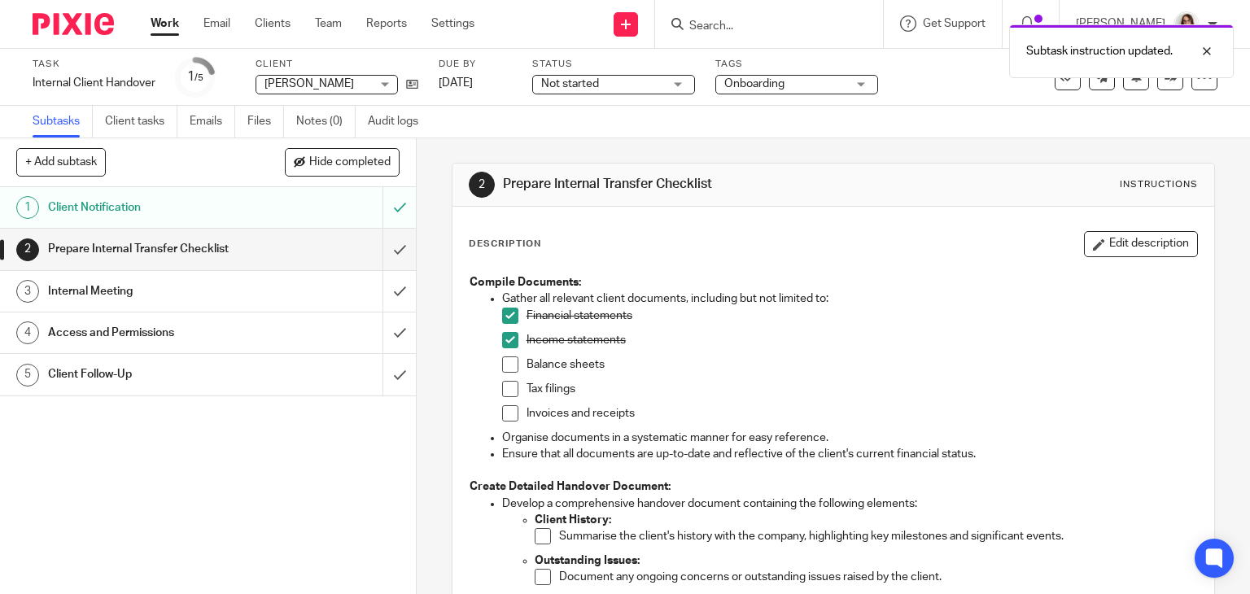
click at [503, 369] on span at bounding box center [510, 364] width 16 height 16
click at [503, 386] on span at bounding box center [510, 389] width 16 height 16
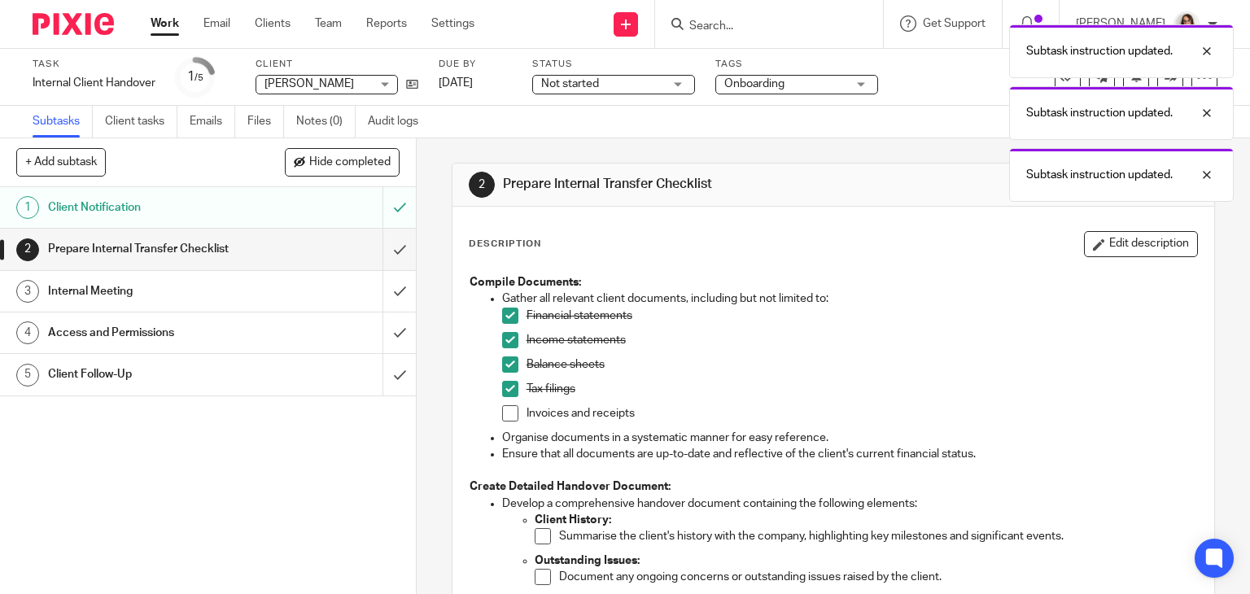
click at [503, 411] on span at bounding box center [510, 413] width 16 height 16
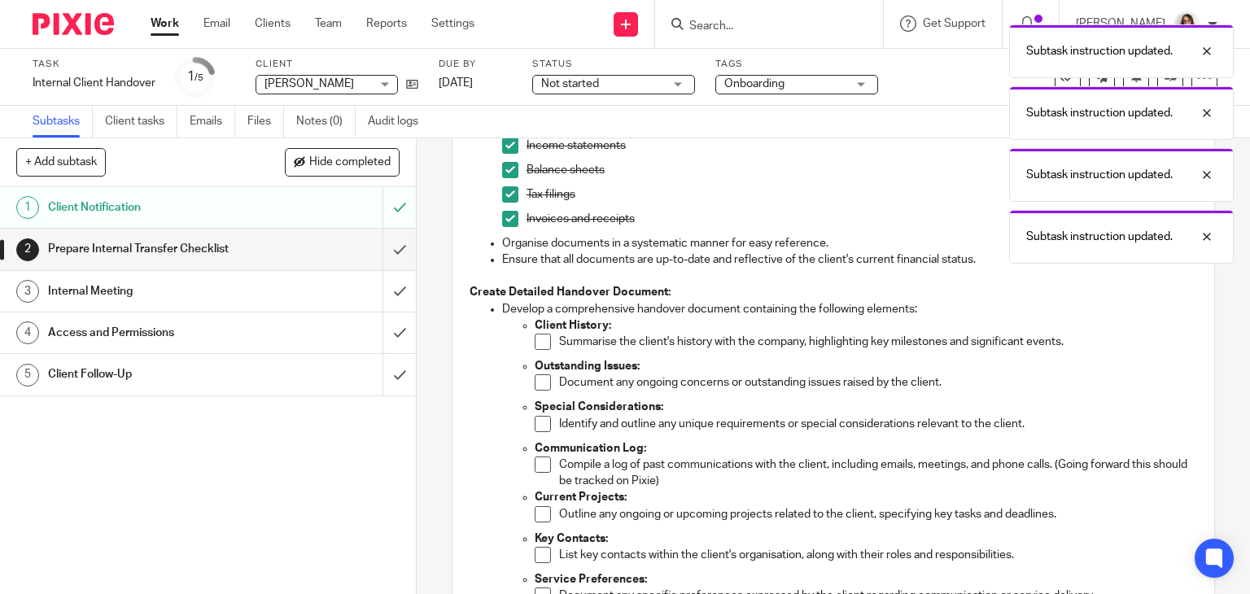
scroll to position [195, 0]
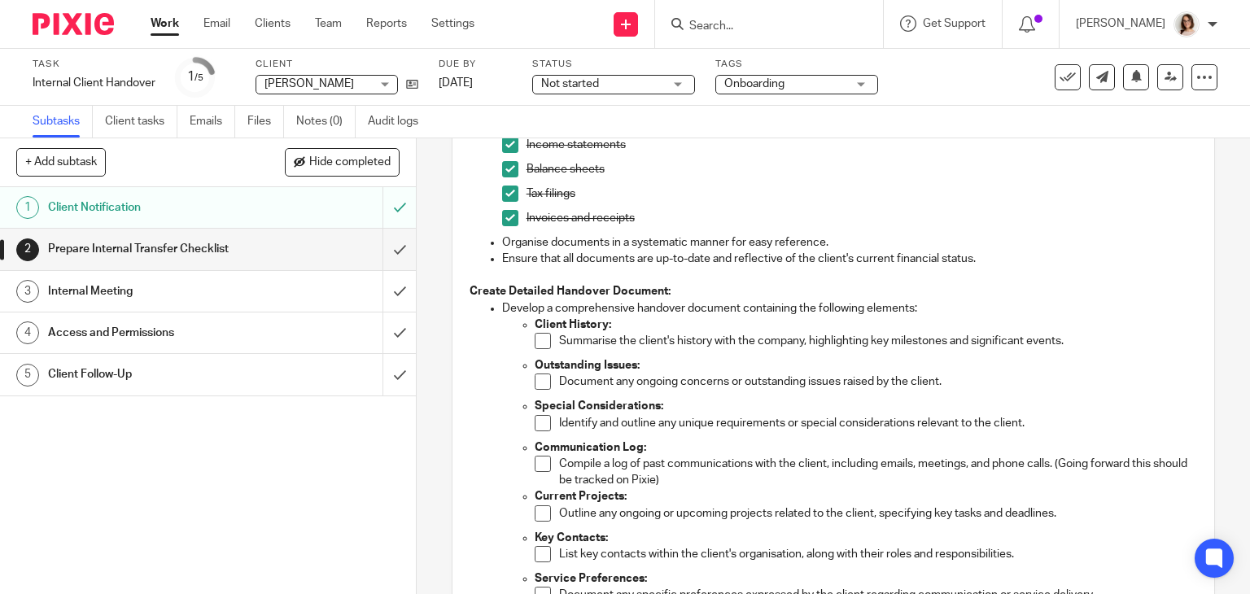
click at [537, 343] on span at bounding box center [543, 341] width 16 height 16
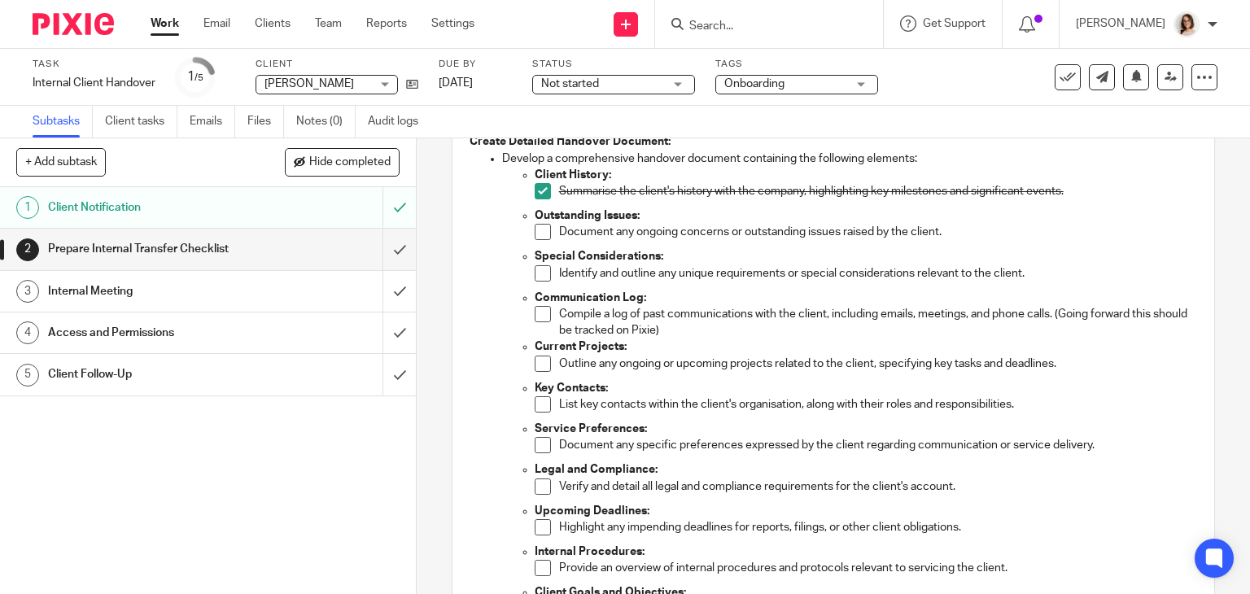
scroll to position [345, 0]
click at [542, 233] on span at bounding box center [543, 232] width 16 height 16
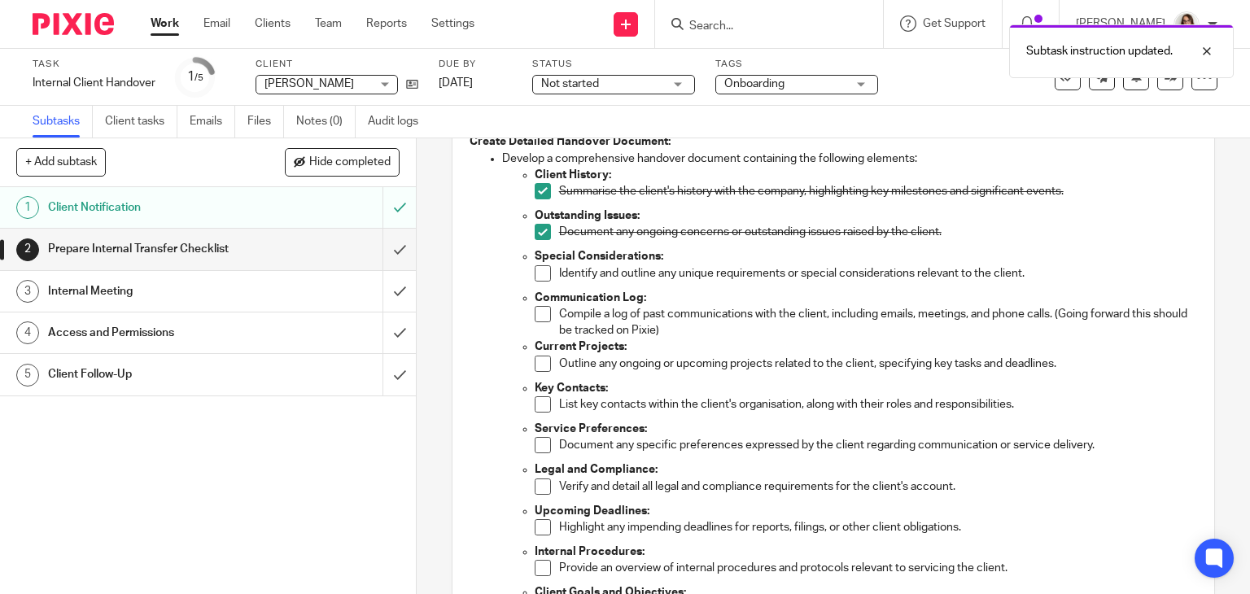
click at [536, 277] on span at bounding box center [543, 273] width 16 height 16
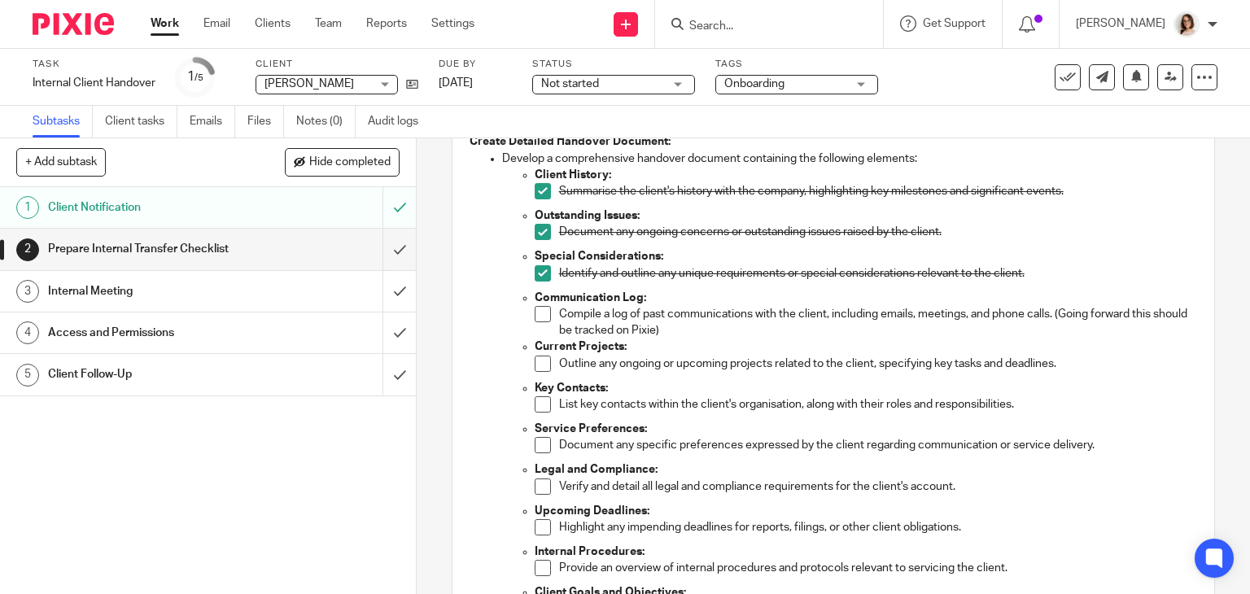
click at [535, 310] on span at bounding box center [543, 314] width 16 height 16
click at [539, 359] on span at bounding box center [543, 364] width 16 height 16
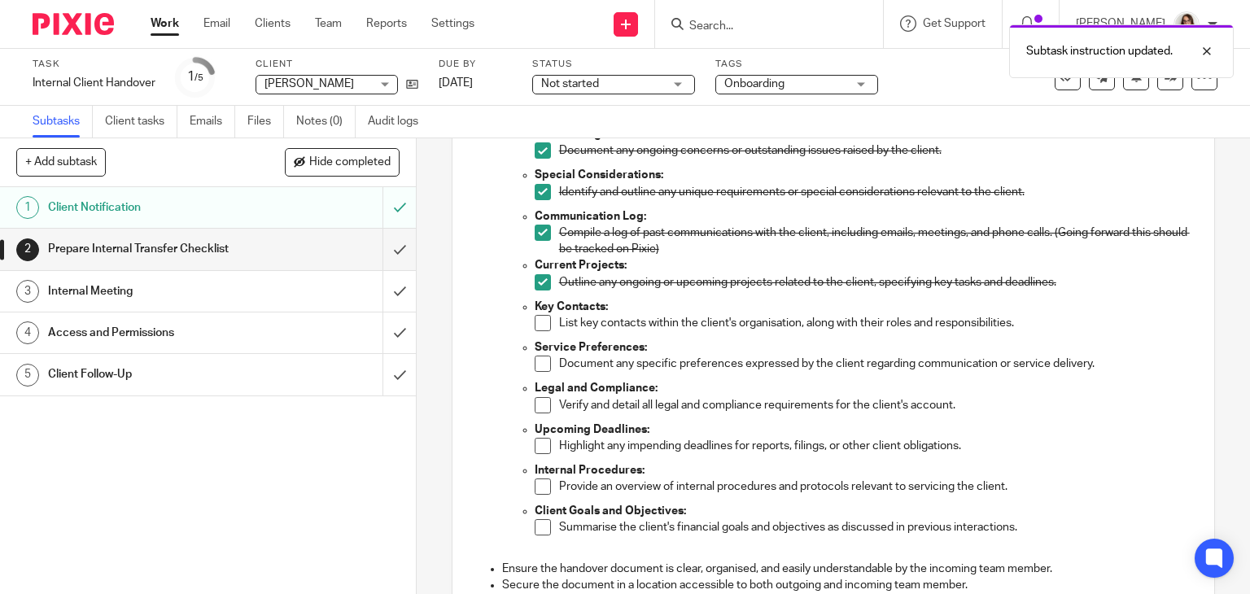
scroll to position [430, 0]
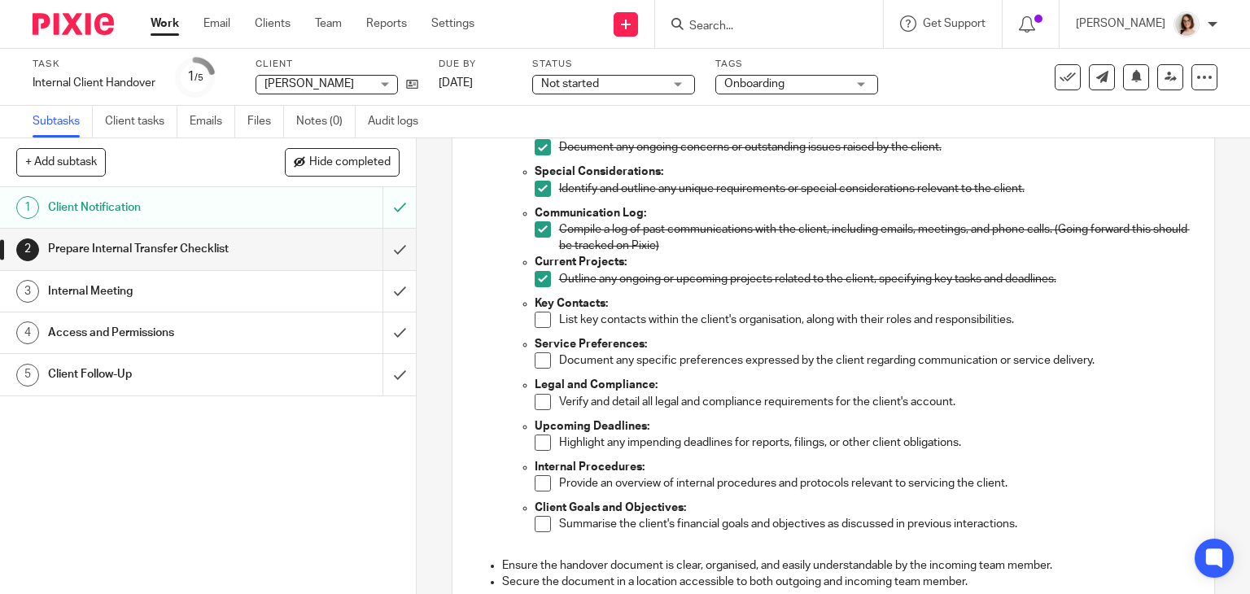
click at [536, 320] on span at bounding box center [543, 320] width 16 height 16
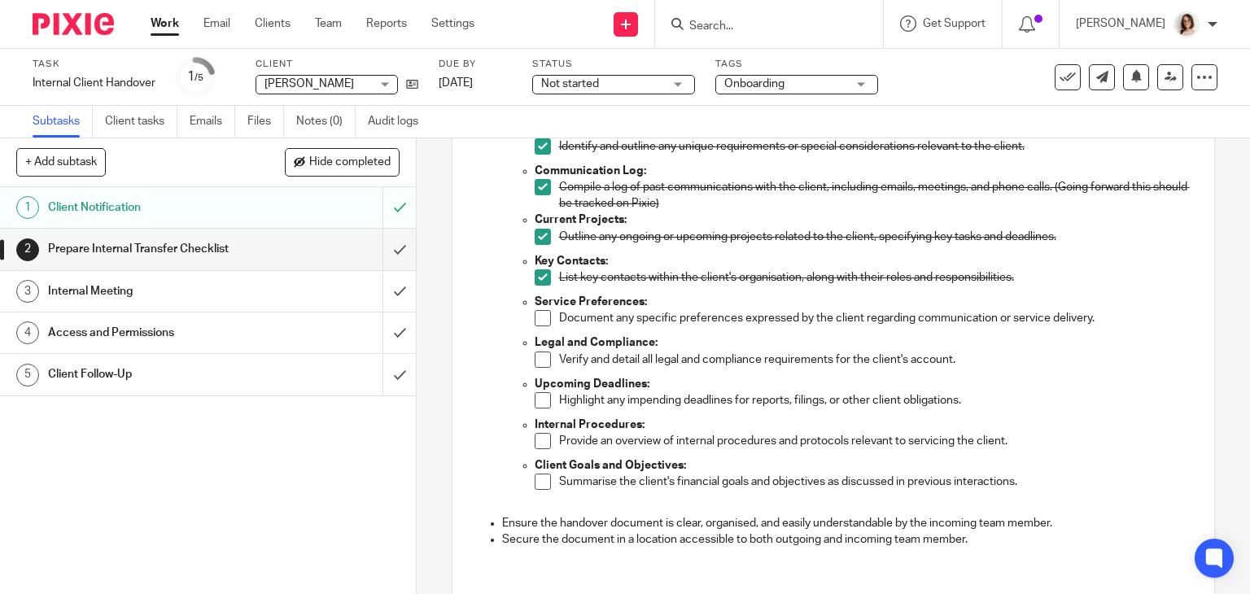
scroll to position [488, 0]
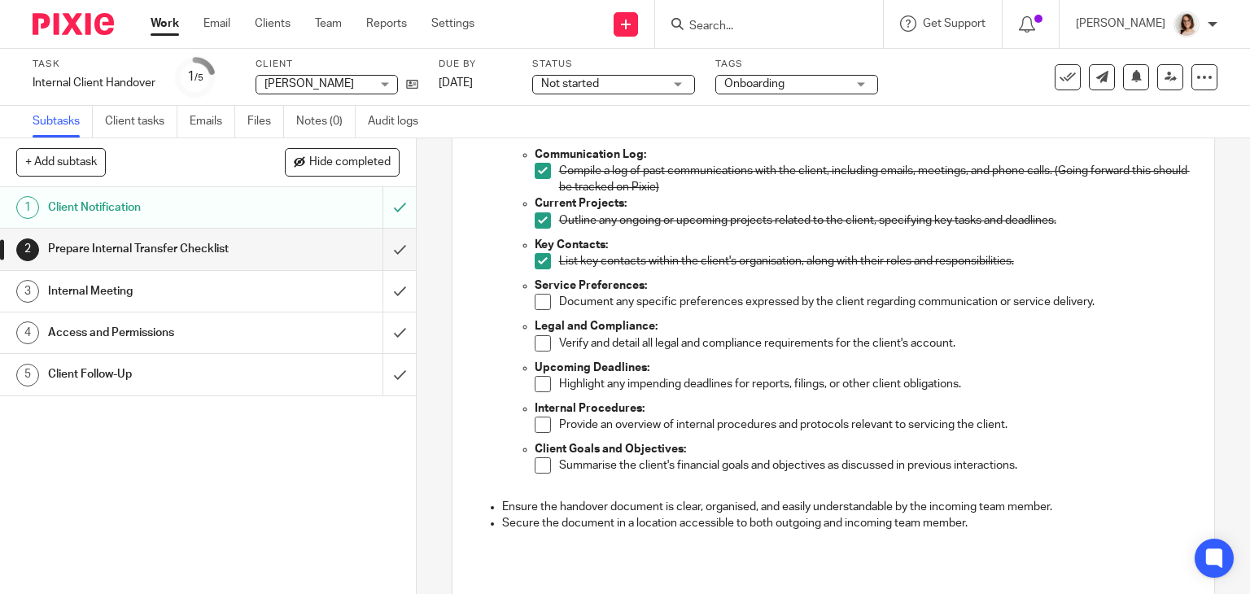
click at [537, 300] on span at bounding box center [543, 302] width 16 height 16
click at [543, 341] on span at bounding box center [543, 343] width 16 height 16
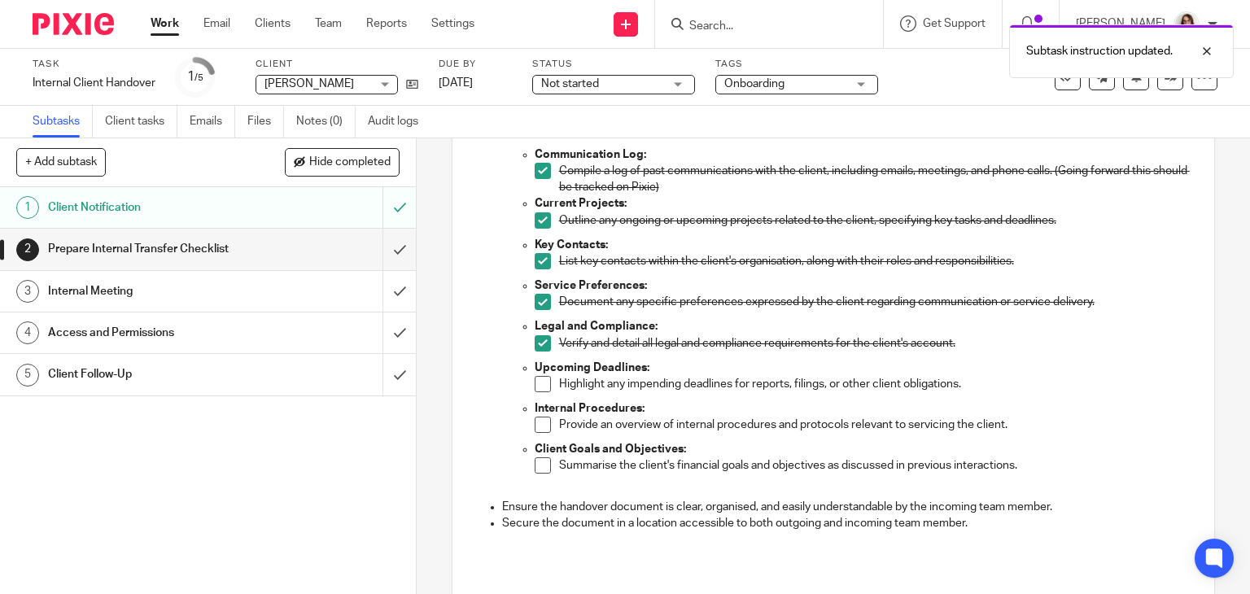
click at [538, 384] on span at bounding box center [543, 384] width 16 height 16
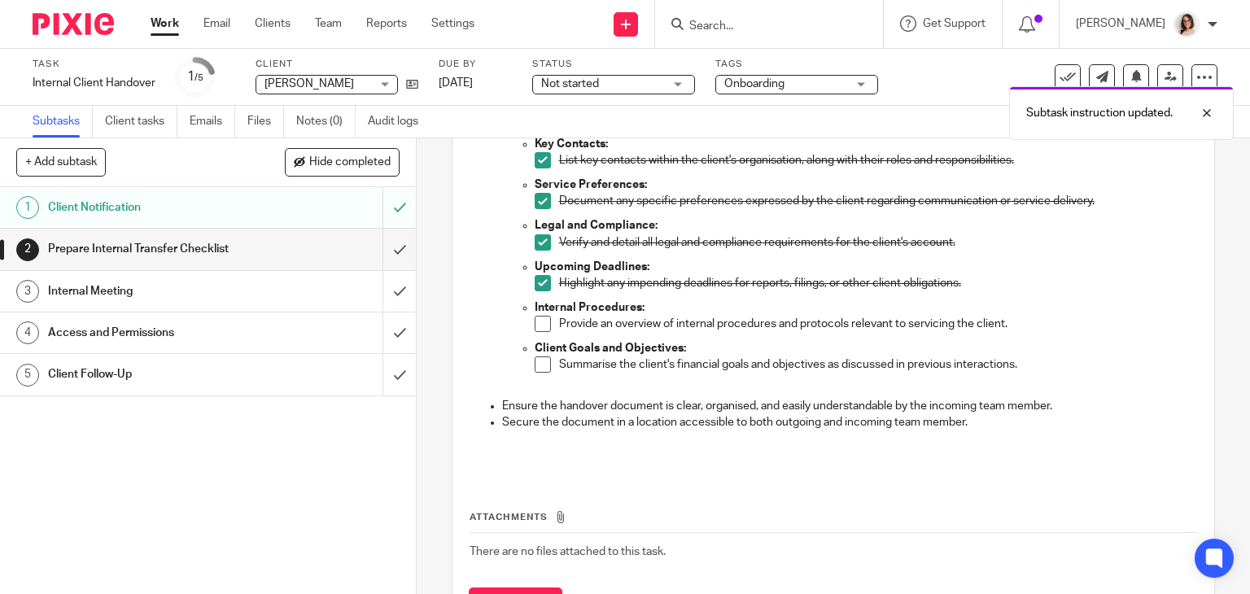
scroll to position [605, 0]
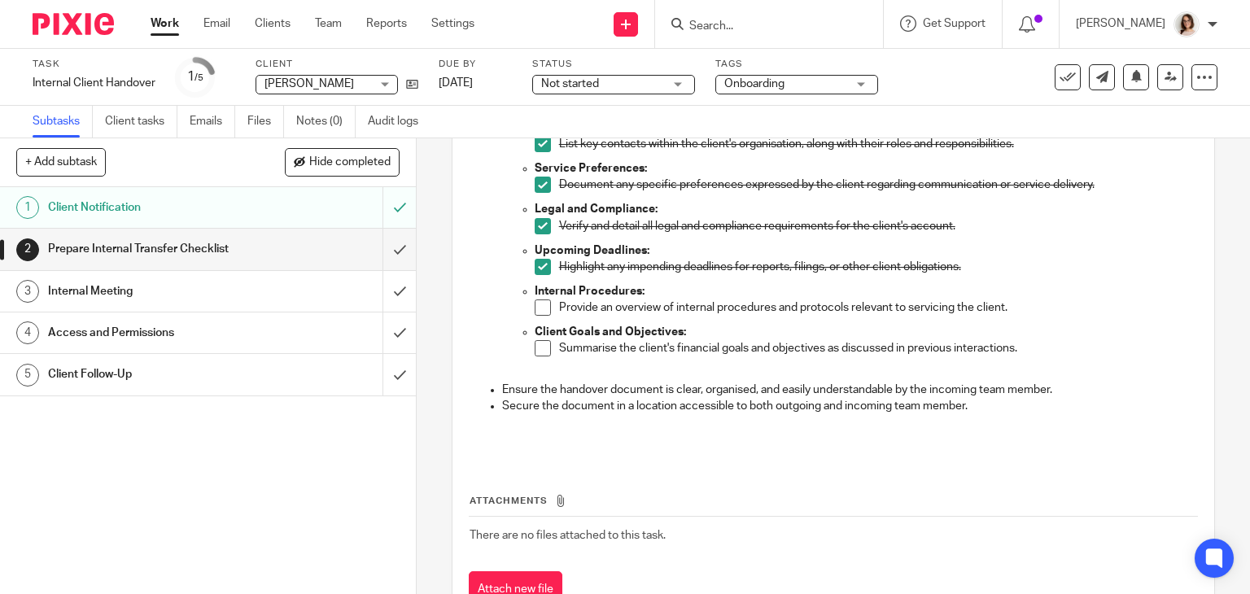
click at [537, 308] on span at bounding box center [543, 307] width 16 height 16
click at [538, 348] on span at bounding box center [543, 348] width 16 height 16
click at [382, 252] on input "submit" at bounding box center [208, 249] width 416 height 41
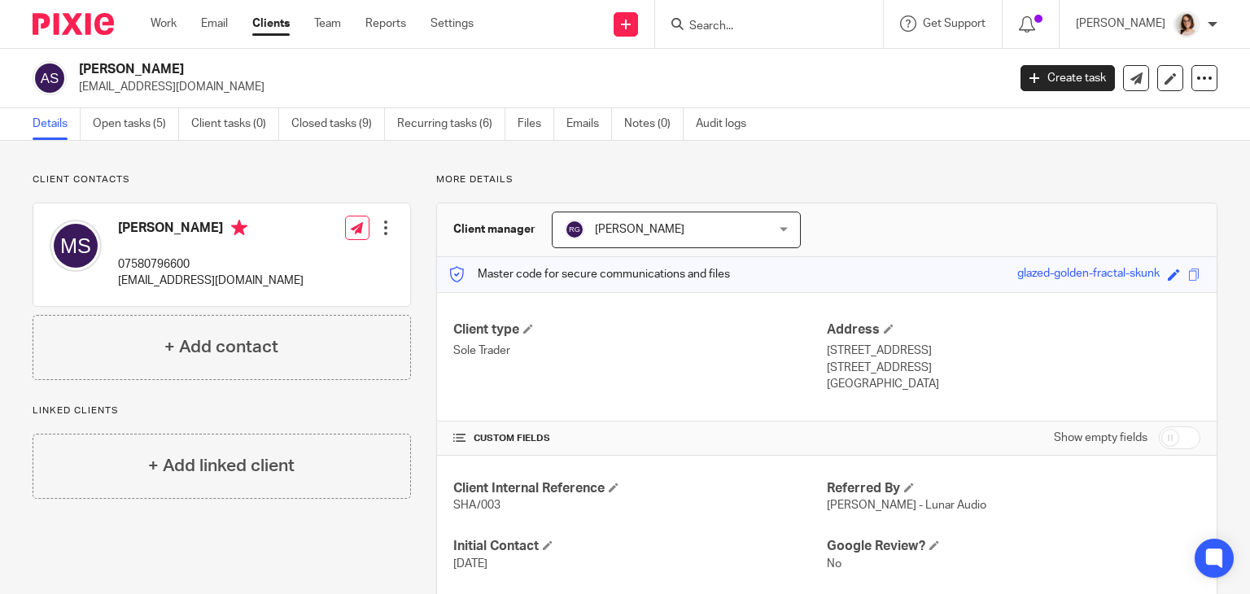
click at [1159, 431] on input "checkbox" at bounding box center [1179, 437] width 41 height 23
checkbox input "true"
click at [138, 133] on link "Open tasks (5)" at bounding box center [136, 124] width 86 height 32
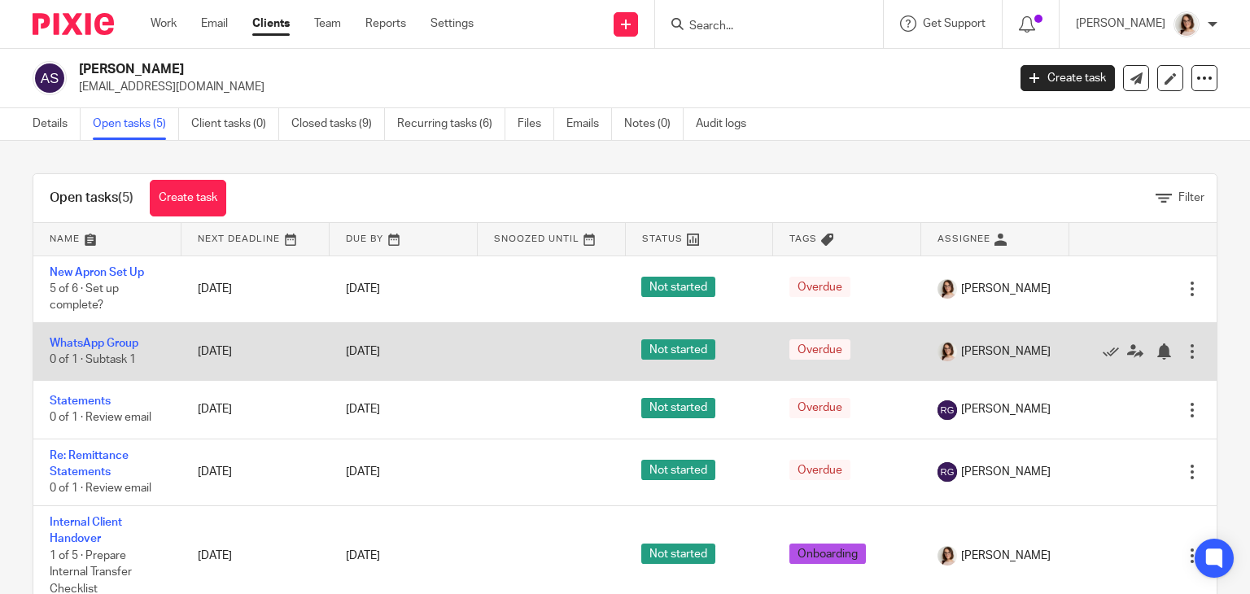
scroll to position [46, 0]
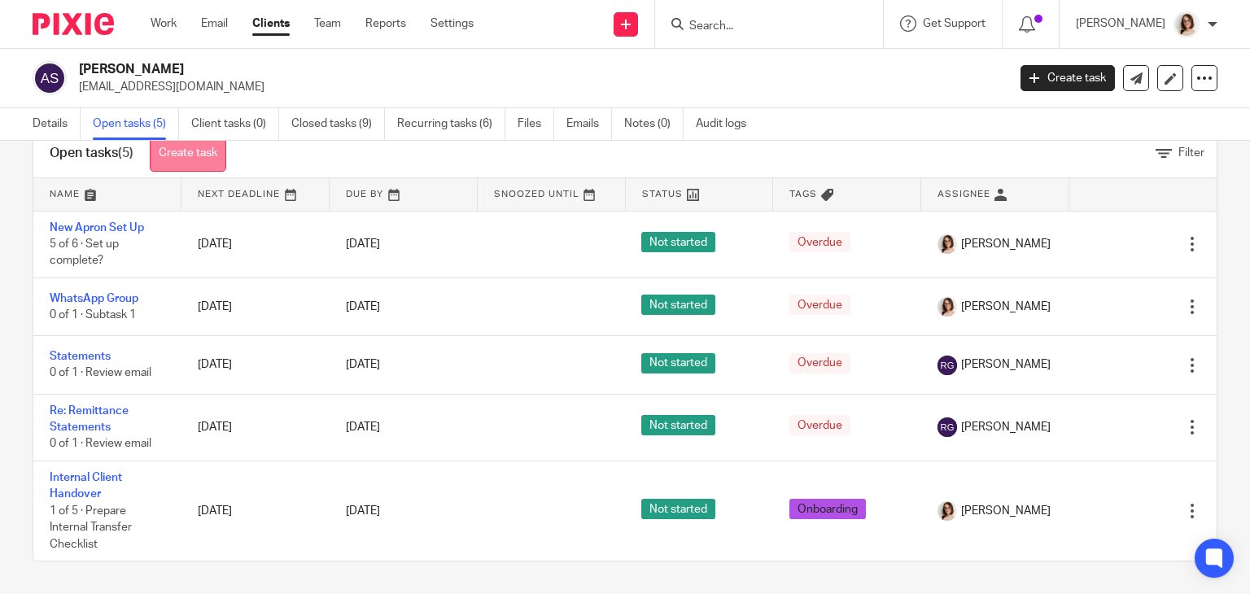
click at [179, 151] on link "Create task" at bounding box center [188, 153] width 76 height 37
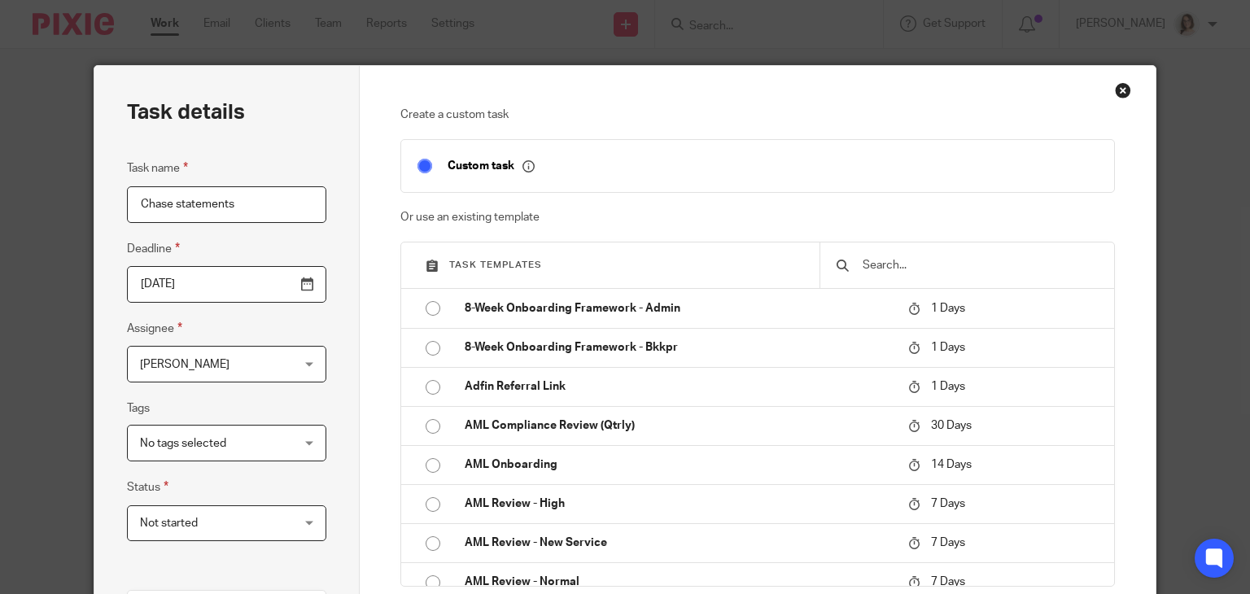
click at [174, 203] on input "Chase statements" at bounding box center [226, 204] width 199 height 37
click at [273, 203] on input "Chase Bank statements" at bounding box center [226, 204] width 199 height 37
type input "Chase Bank statements (Chase Bank)"
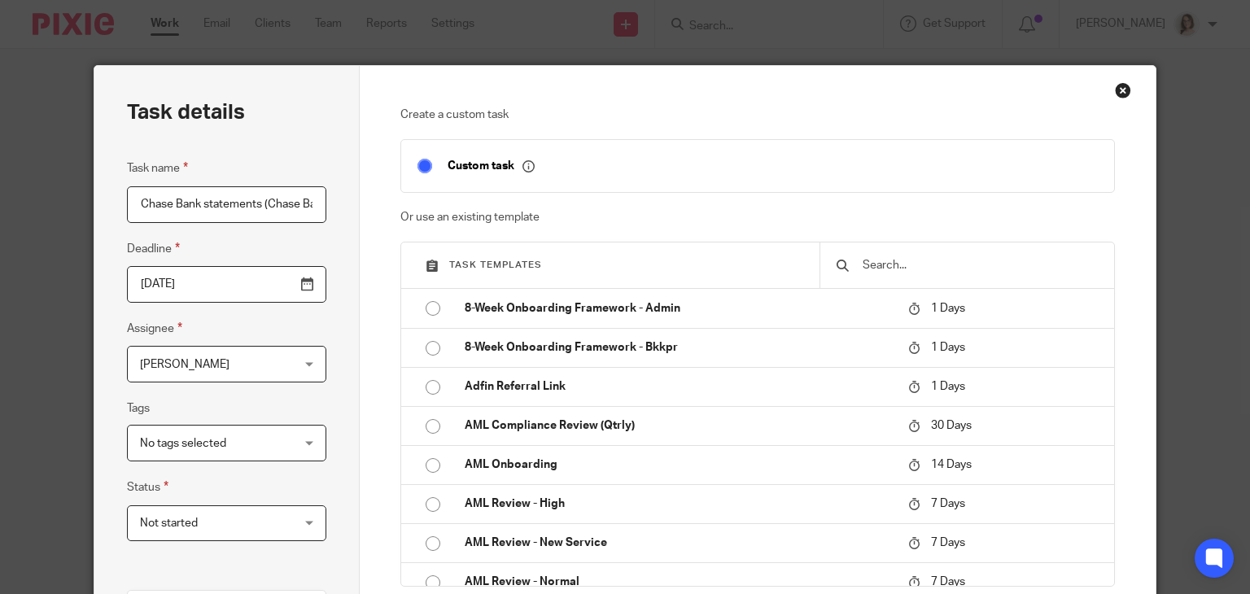
click at [274, 377] on span "[PERSON_NAME]" at bounding box center [214, 364] width 148 height 34
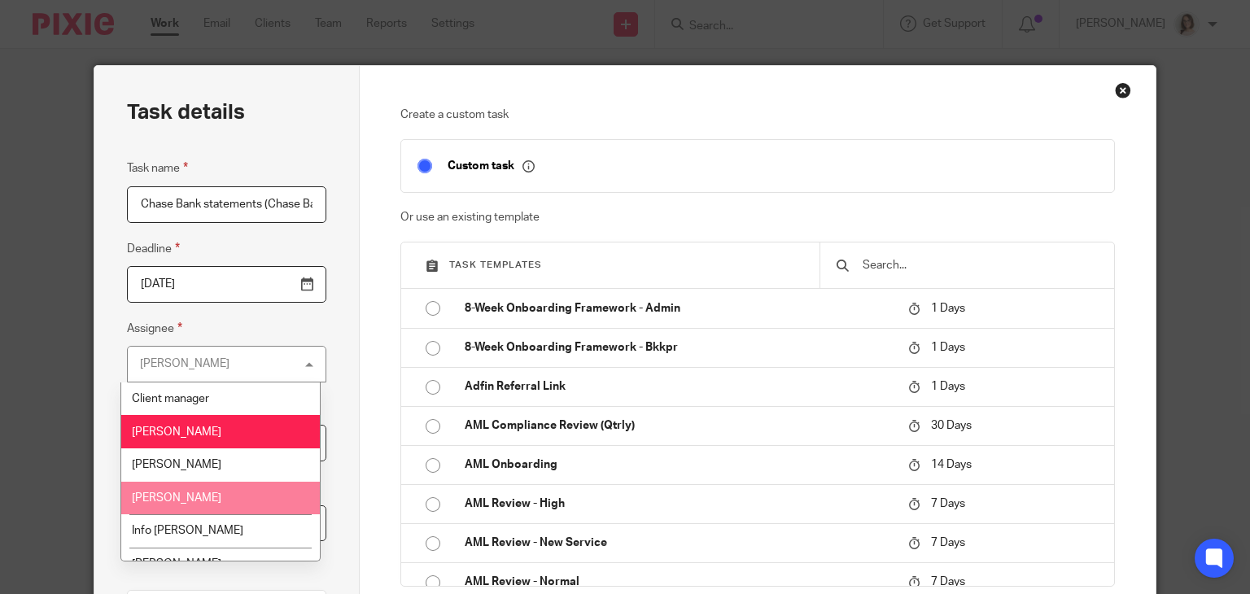
scroll to position [55, 0]
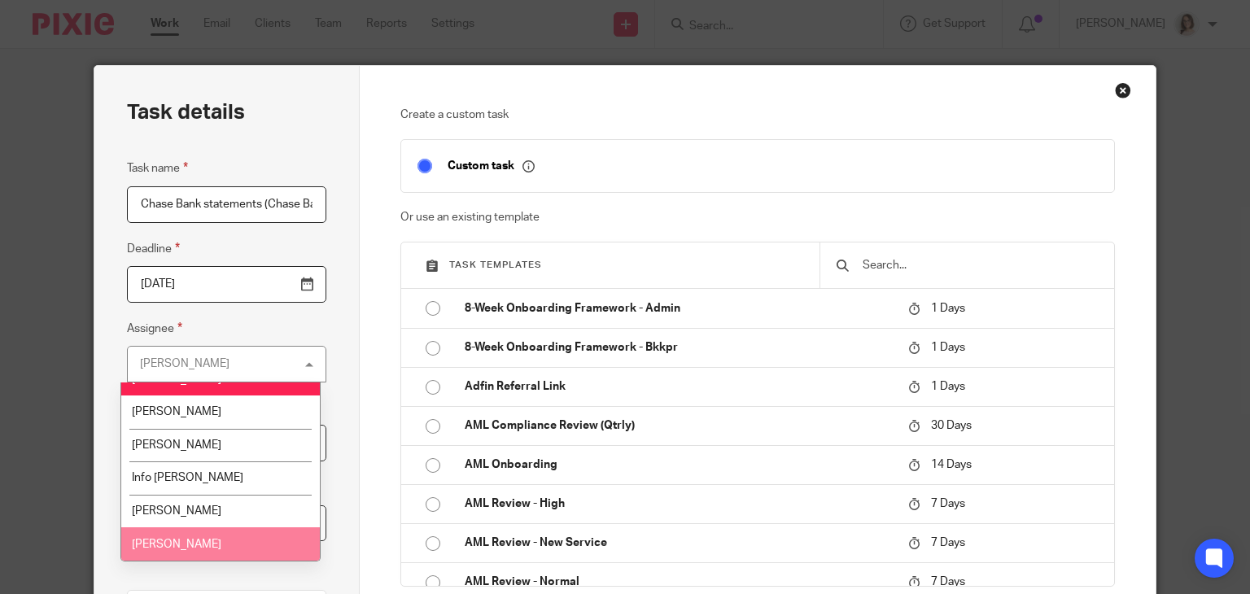
click at [217, 544] on li "[PERSON_NAME]" at bounding box center [220, 543] width 198 height 33
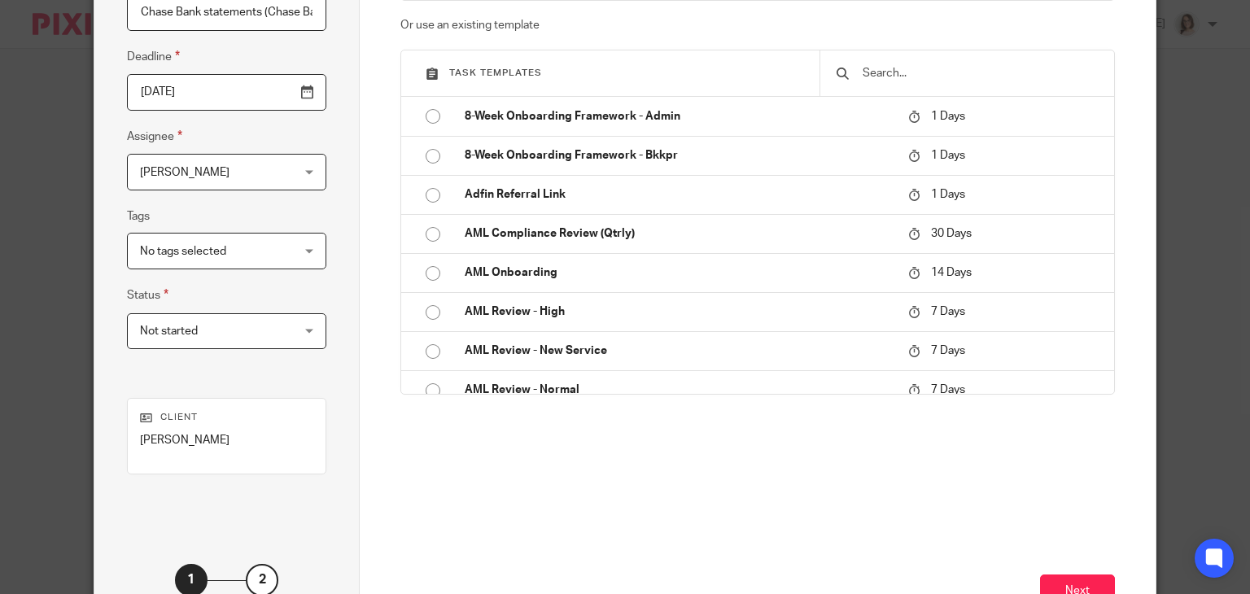
scroll to position [312, 0]
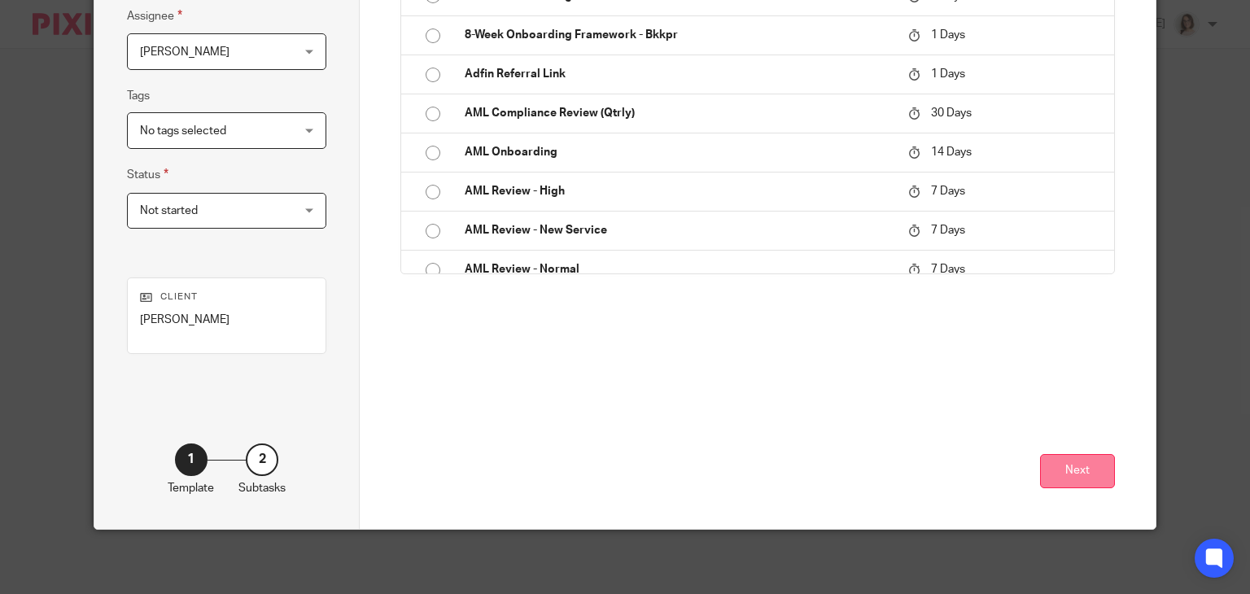
click at [1080, 456] on button "Next" at bounding box center [1077, 471] width 75 height 35
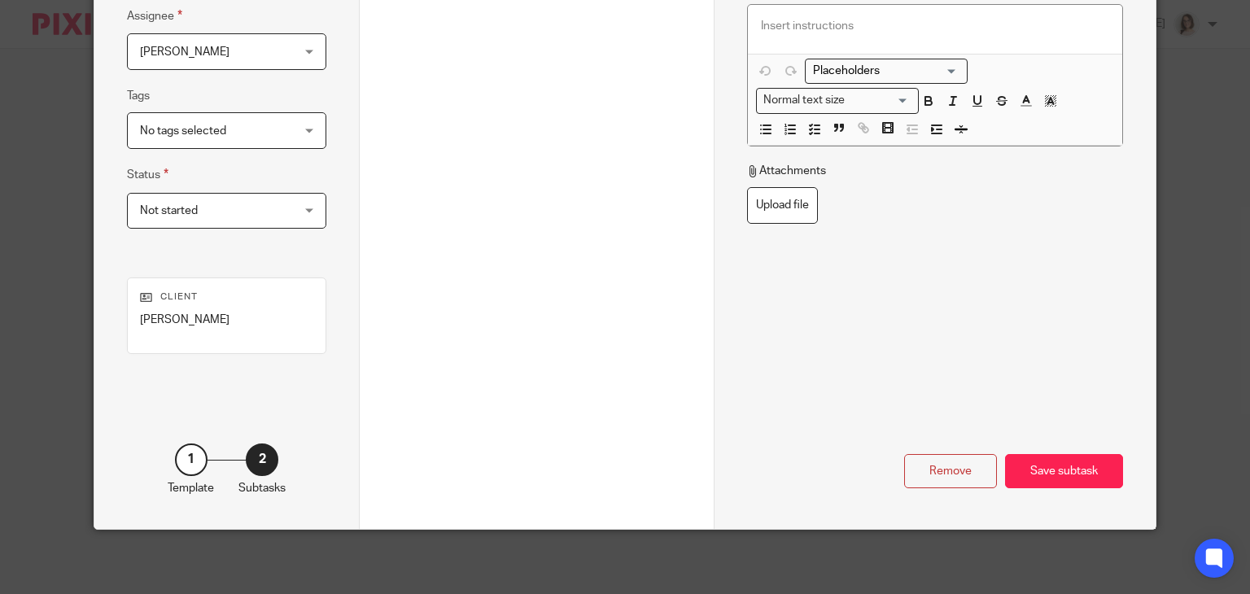
scroll to position [0, 0]
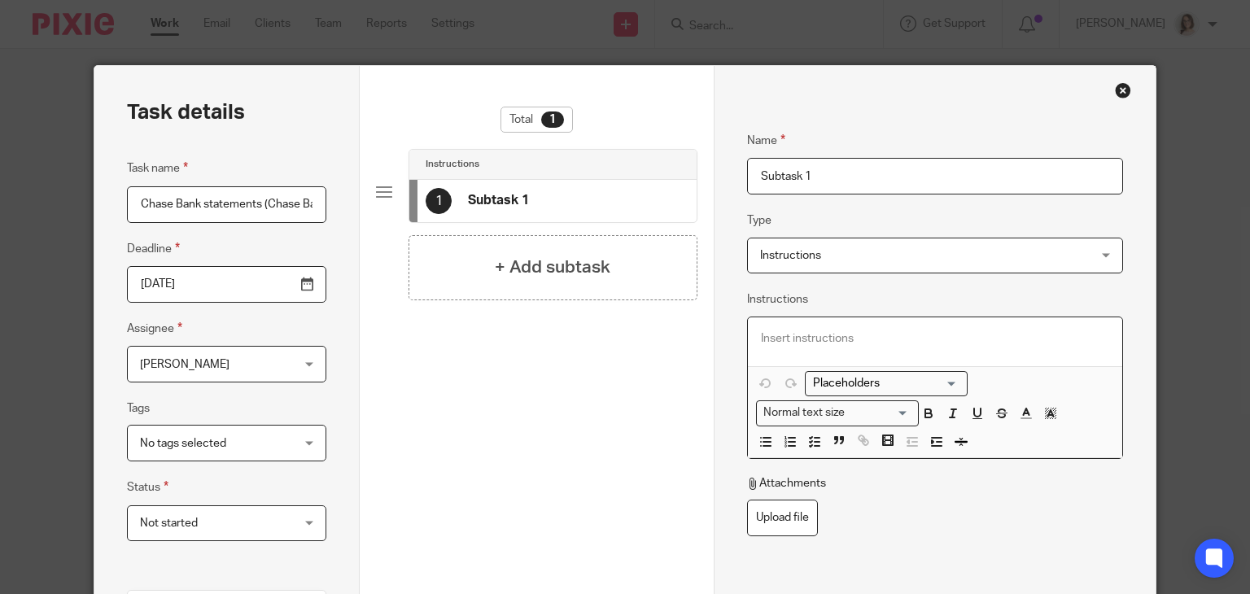
click at [775, 324] on div at bounding box center [935, 341] width 374 height 49
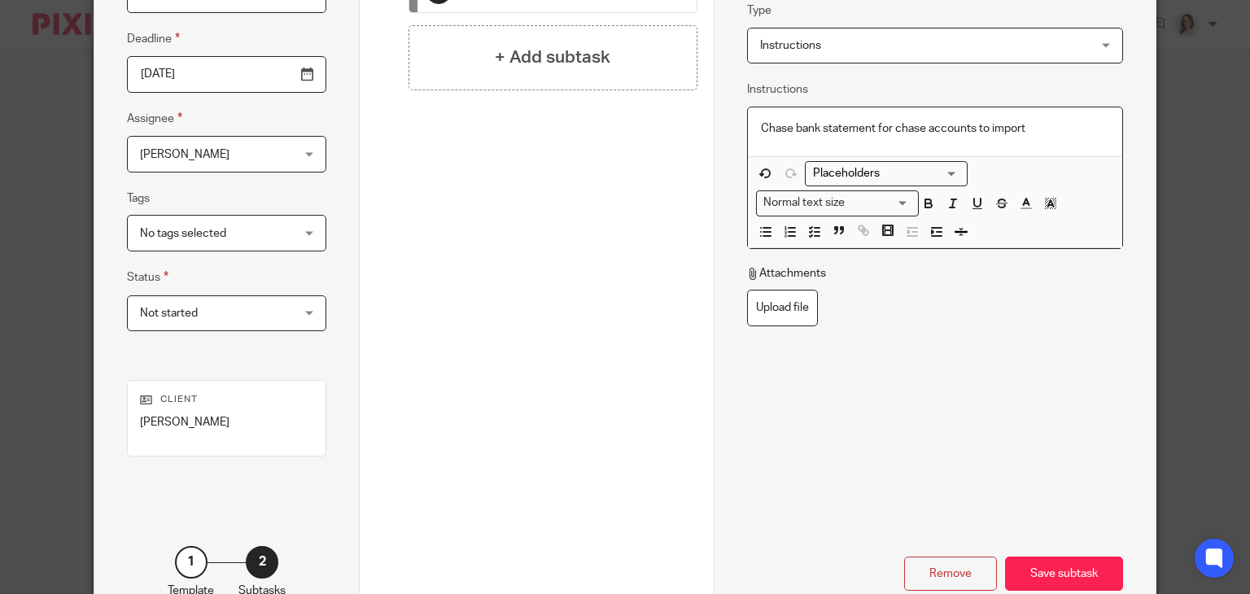
scroll to position [312, 0]
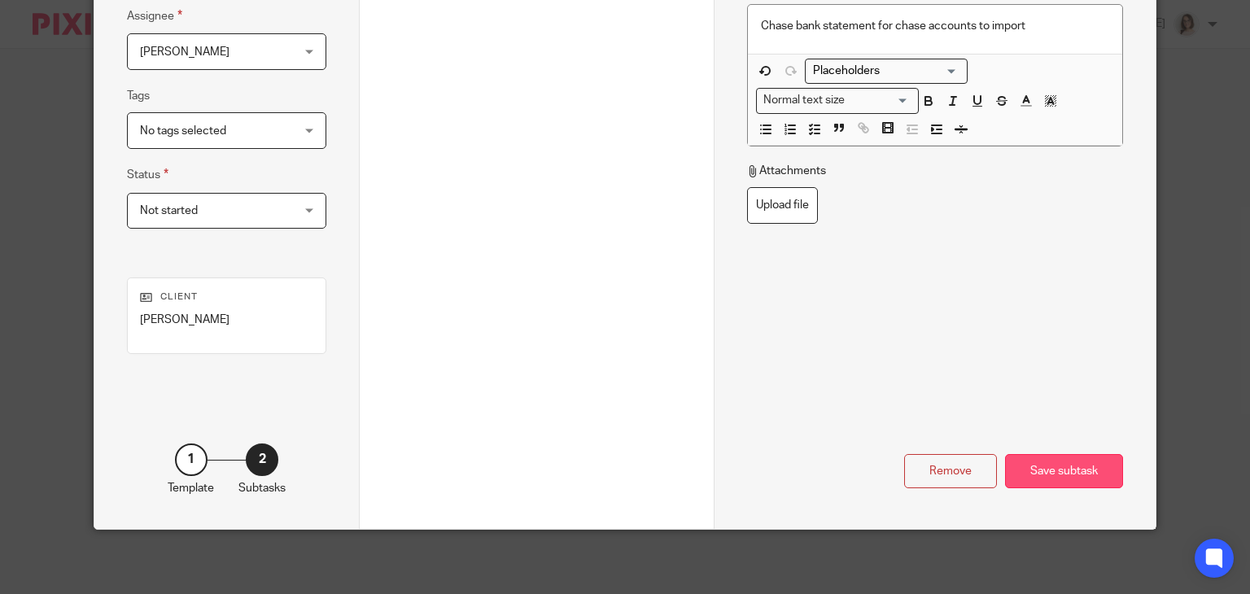
click at [1045, 476] on div "Save subtask" at bounding box center [1064, 471] width 118 height 35
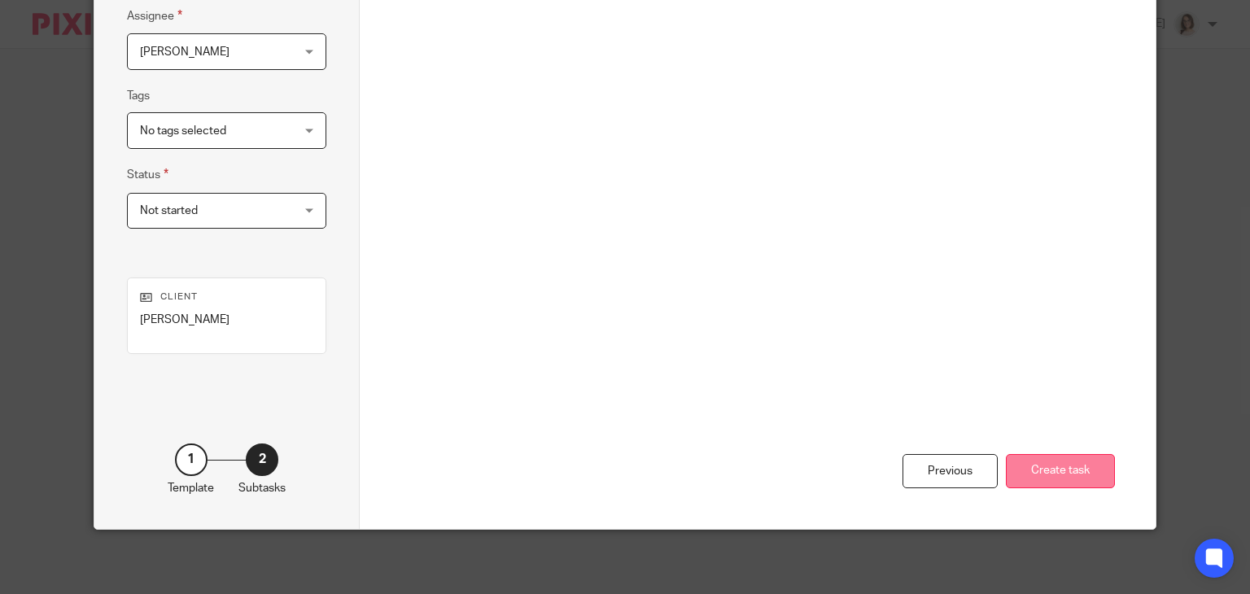
click at [1028, 460] on button "Create task" at bounding box center [1060, 471] width 109 height 35
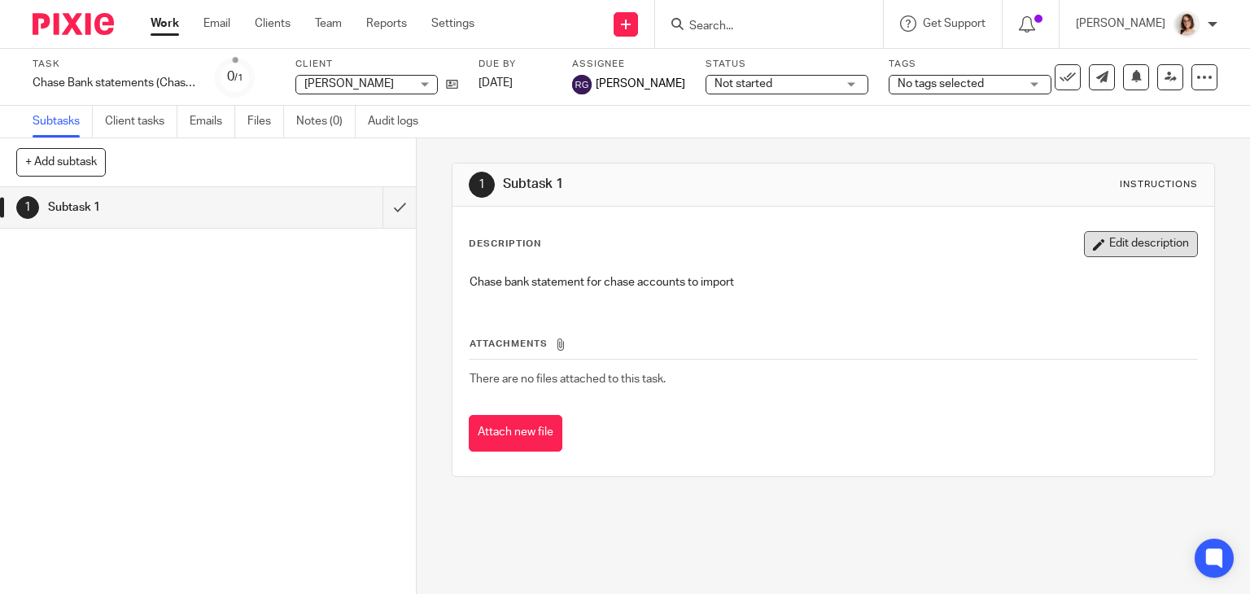
click at [1116, 238] on button "Edit description" at bounding box center [1141, 244] width 114 height 26
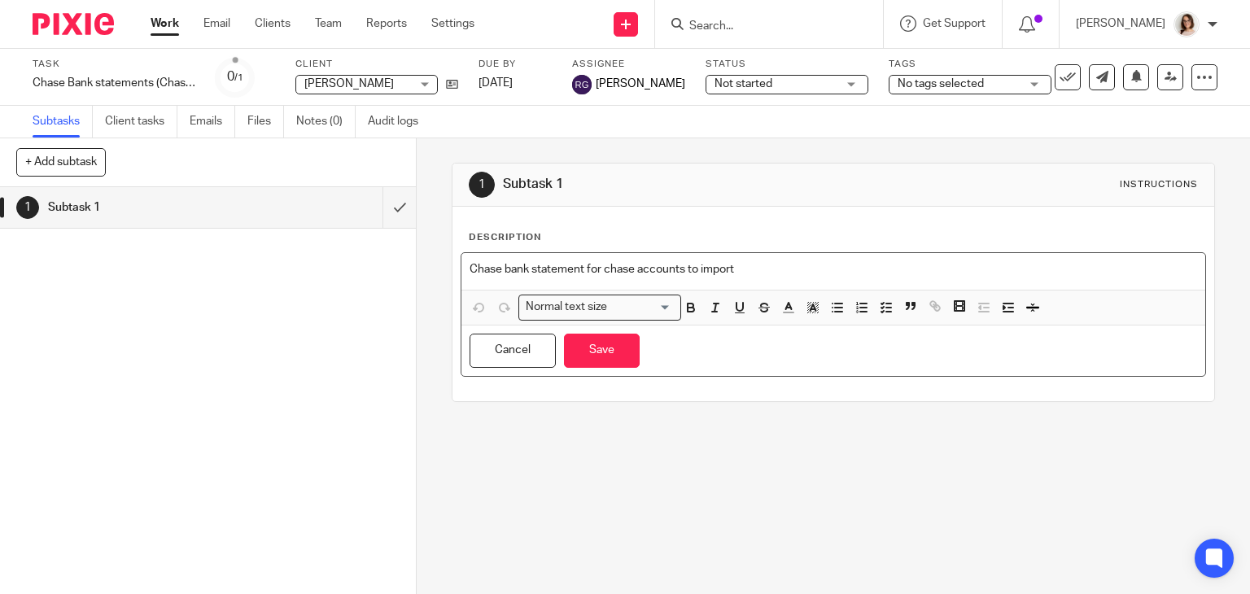
click at [754, 274] on p "Chase bank statement for chase accounts to import" at bounding box center [833, 269] width 728 height 16
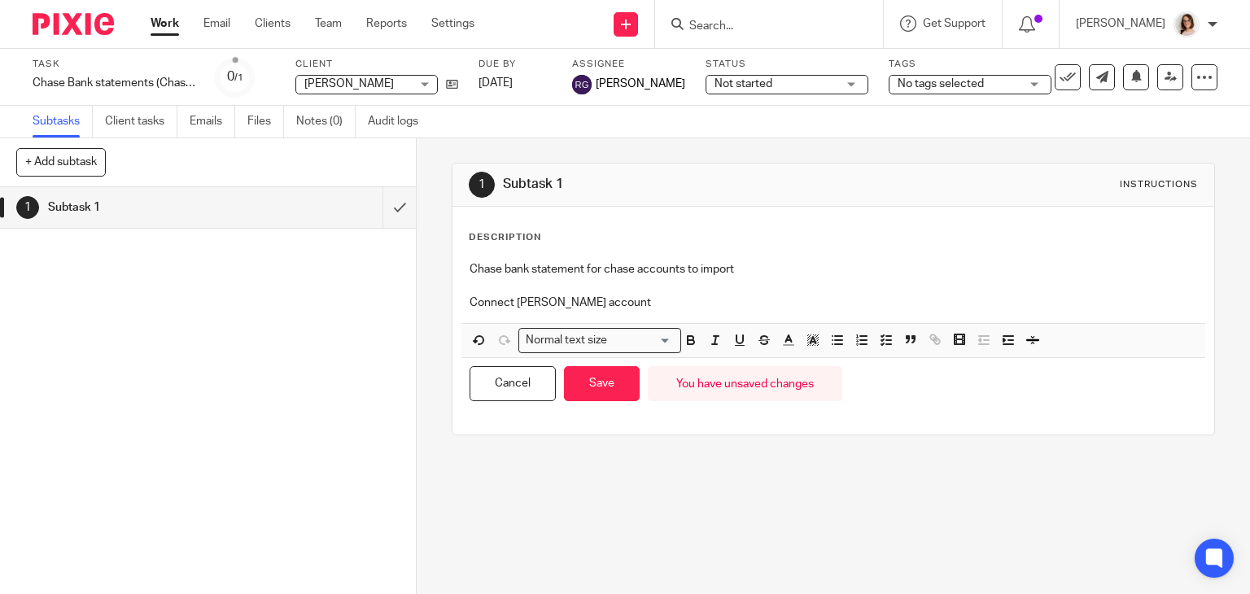
click at [594, 404] on div "Cancel Save You have unsaved changes" at bounding box center [833, 383] width 744 height 51
click at [601, 391] on button "Save" at bounding box center [602, 383] width 76 height 35
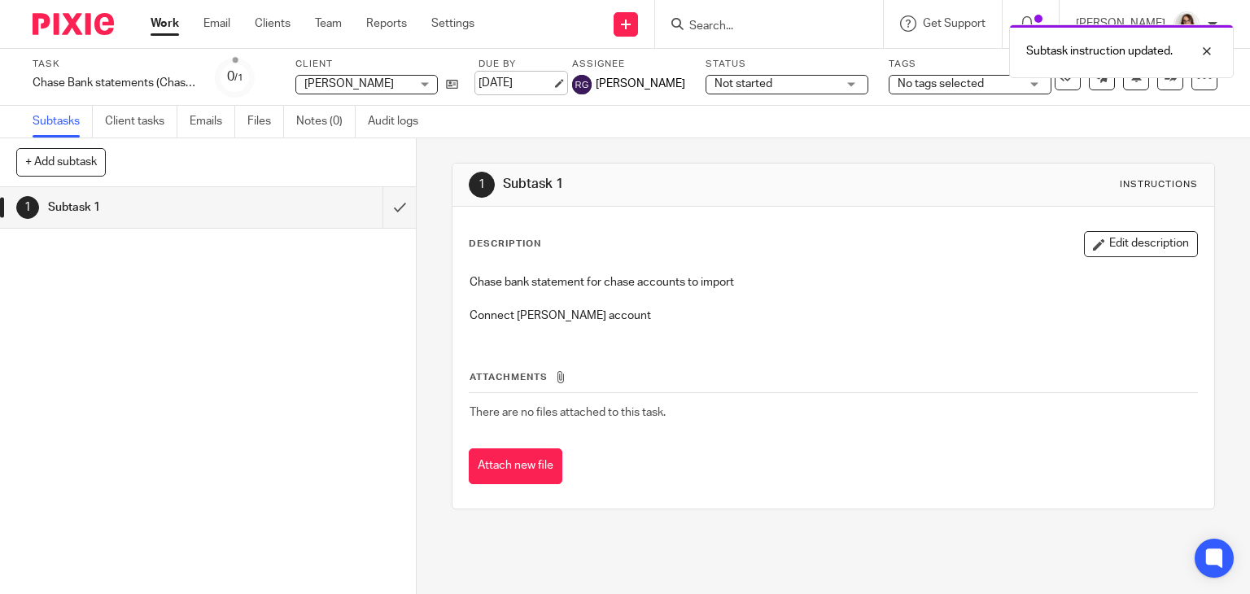
click at [552, 83] on link "24 Sep 2025" at bounding box center [514, 83] width 73 height 17
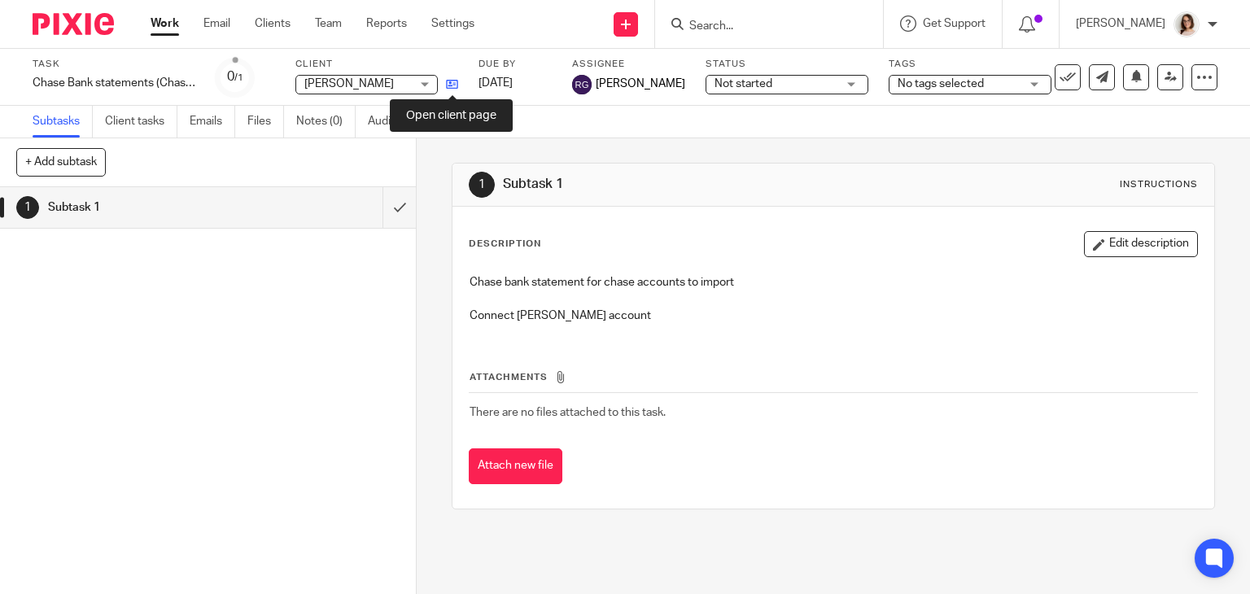
click at [456, 82] on icon at bounding box center [452, 84] width 12 height 12
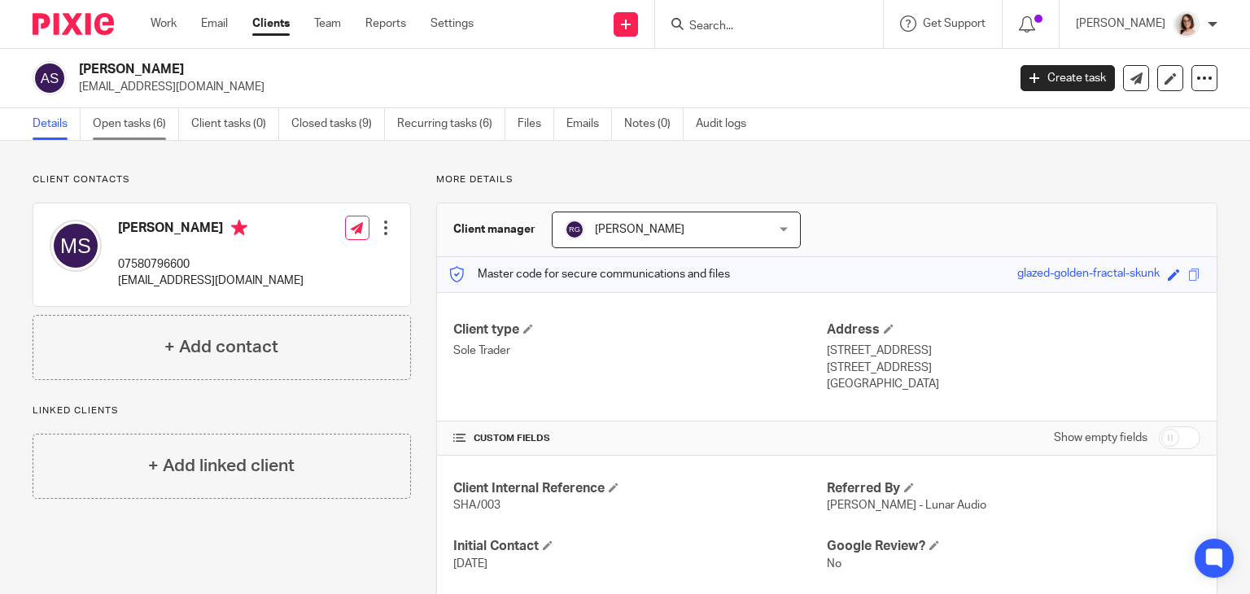
click at [116, 124] on link "Open tasks (6)" at bounding box center [136, 124] width 86 height 32
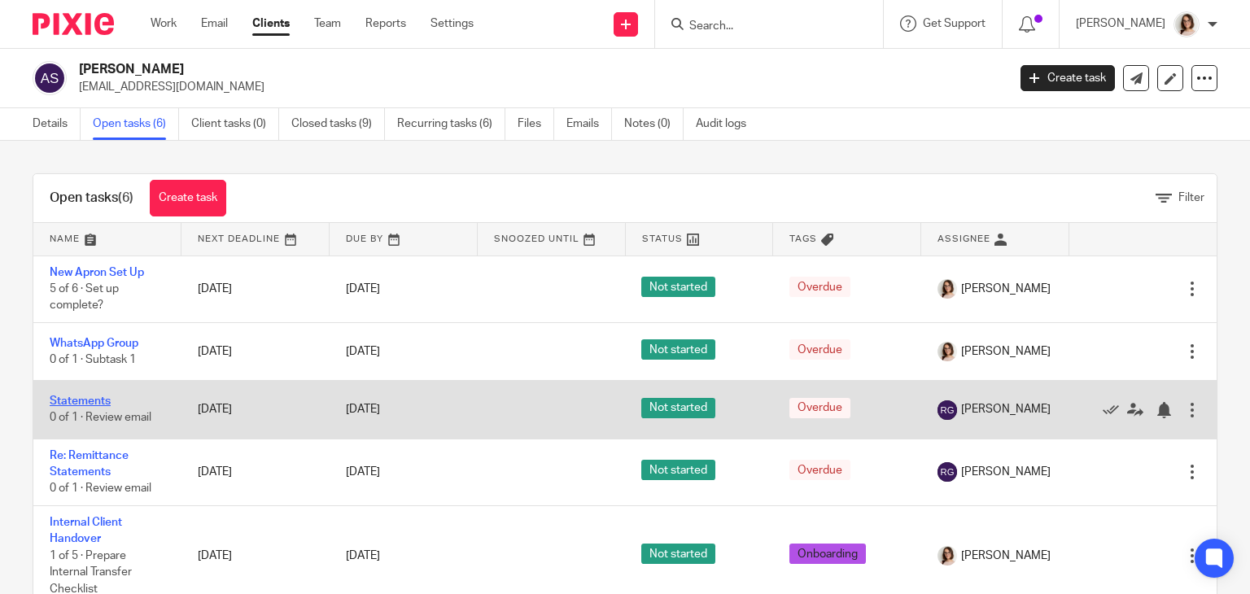
click at [77, 402] on link "Statements" at bounding box center [80, 400] width 61 height 11
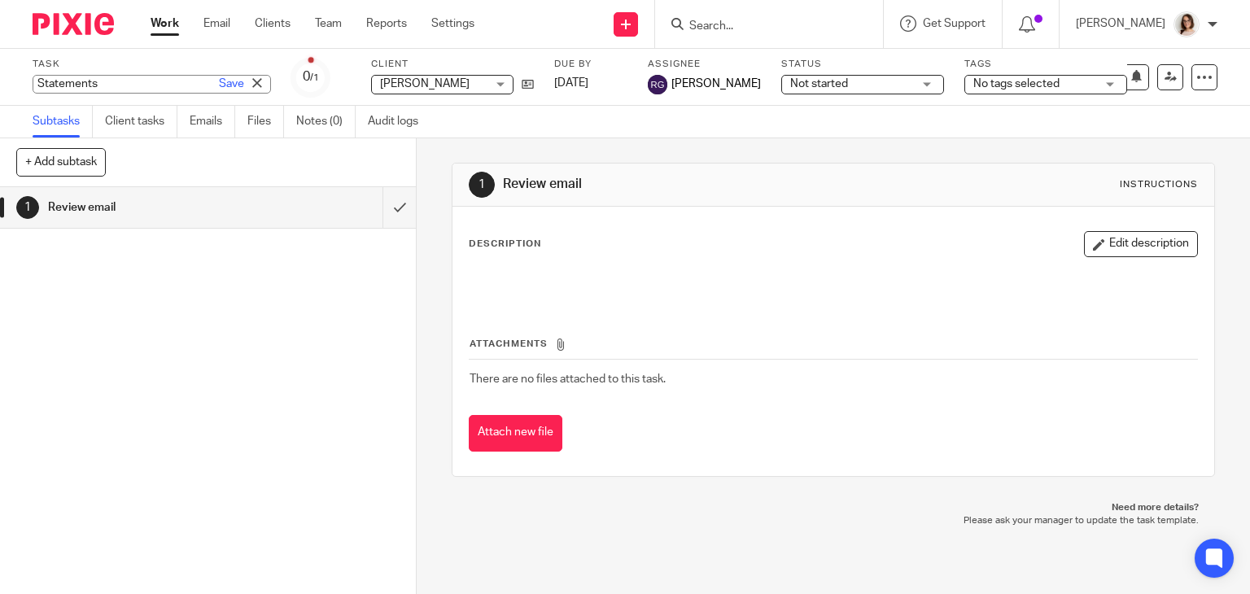
click at [58, 82] on div "Statements Save Statements" at bounding box center [152, 84] width 238 height 19
click at [219, 86] on link "Save" at bounding box center [231, 84] width 25 height 16
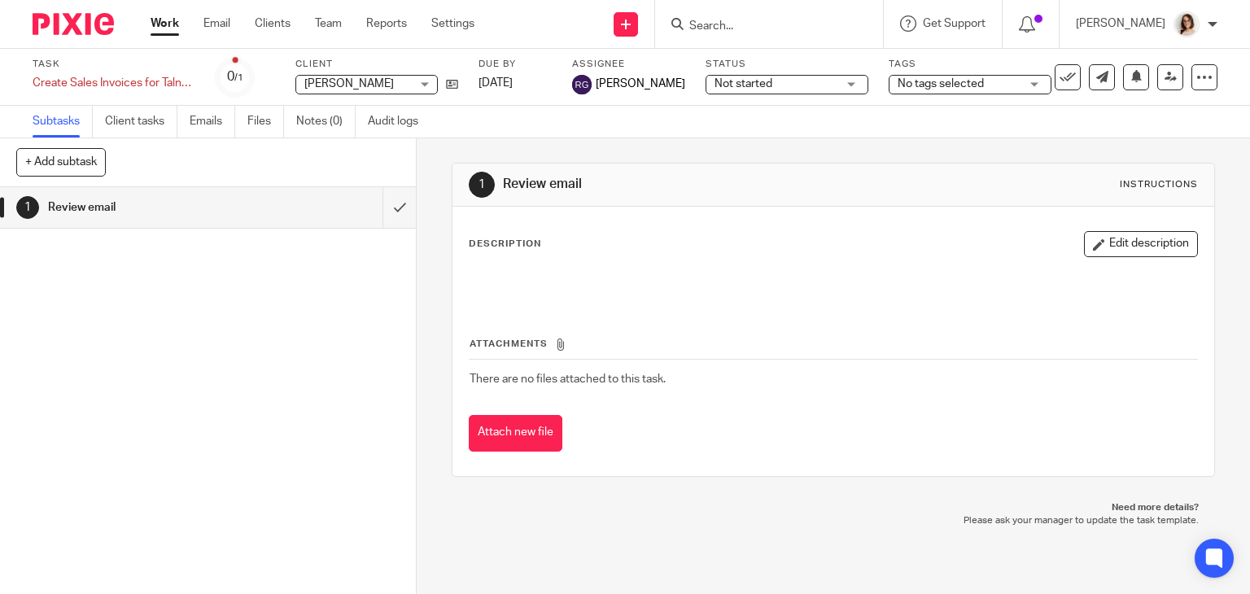
click at [225, 104] on div "Task Create Sales Invoices for Talnet Agent Statements Save Create Sales Invoic…" at bounding box center [625, 77] width 1250 height 57
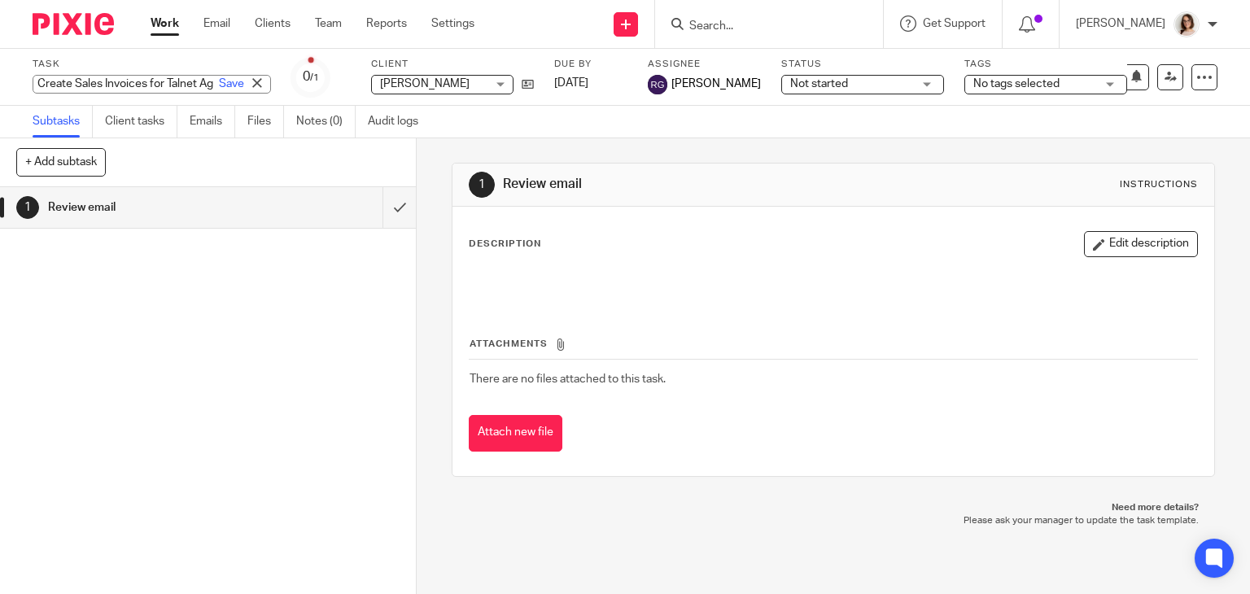
click at [178, 81] on div "Create Sales Invoices for Talnet Agent Statements Save Create Sales Invoices fo…" at bounding box center [152, 84] width 238 height 19
click at [219, 85] on link "Save" at bounding box center [231, 84] width 25 height 16
click at [175, 81] on div "Create Sales Invoices for Talnet Agent Statements Save Create Sales Invoices fo…" at bounding box center [152, 84] width 238 height 19
type input "Create Sales Invoices for Talent Statements"
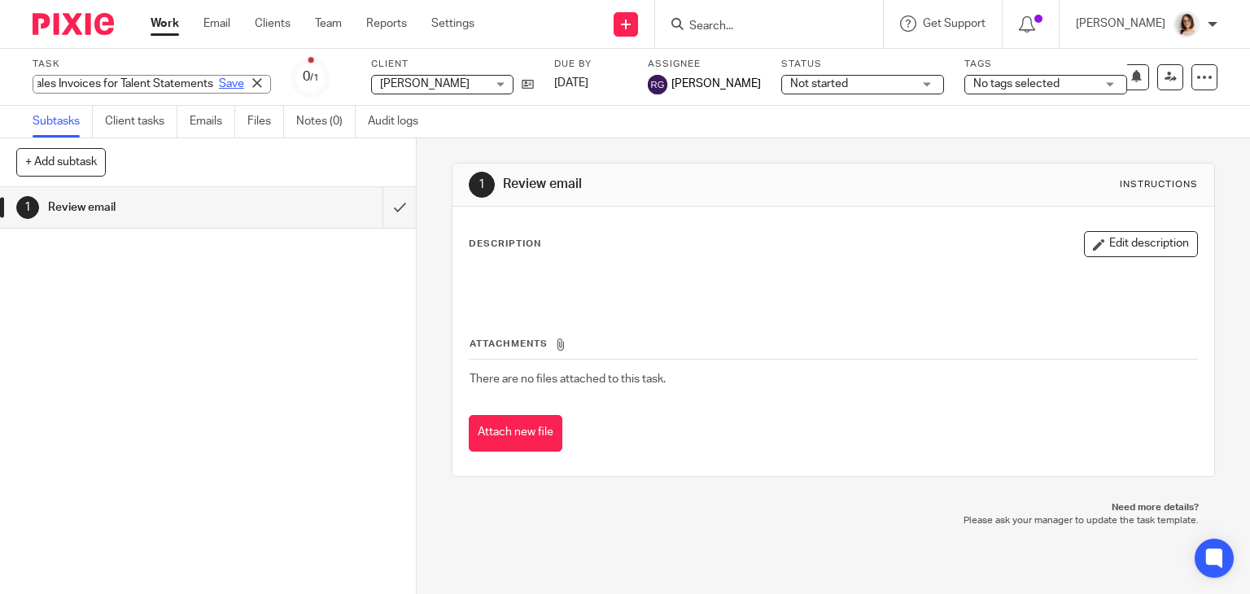
scroll to position [0, 0]
click at [219, 80] on link "Save" at bounding box center [231, 84] width 25 height 16
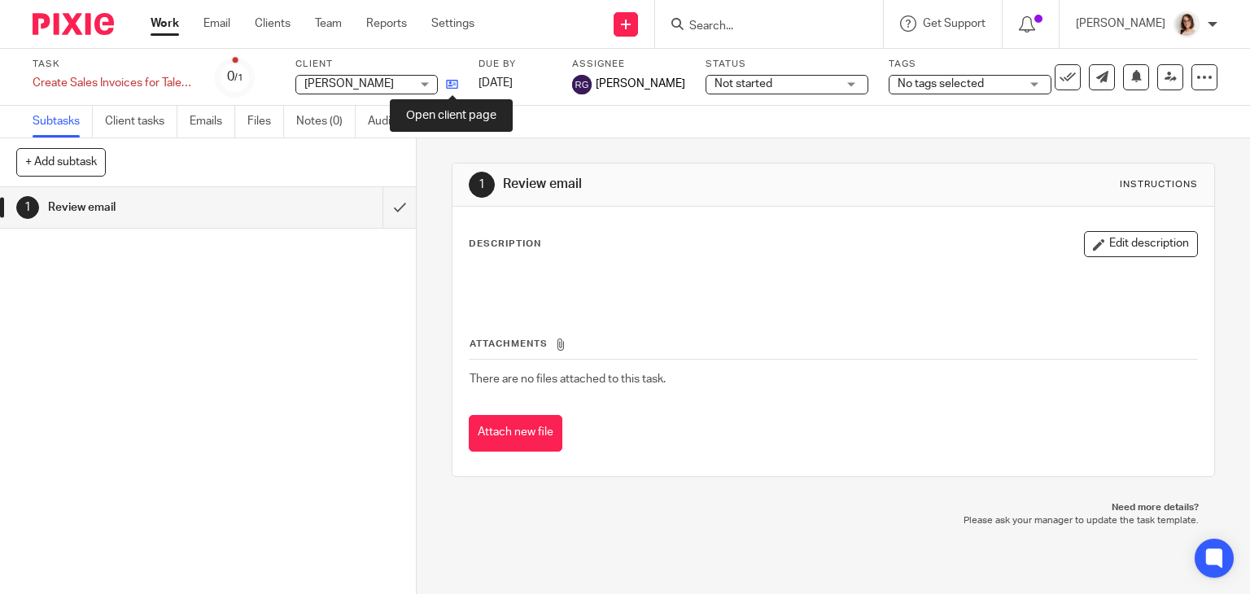
click at [452, 89] on icon at bounding box center [452, 84] width 12 height 12
click at [222, 133] on link "Emails" at bounding box center [213, 122] width 46 height 32
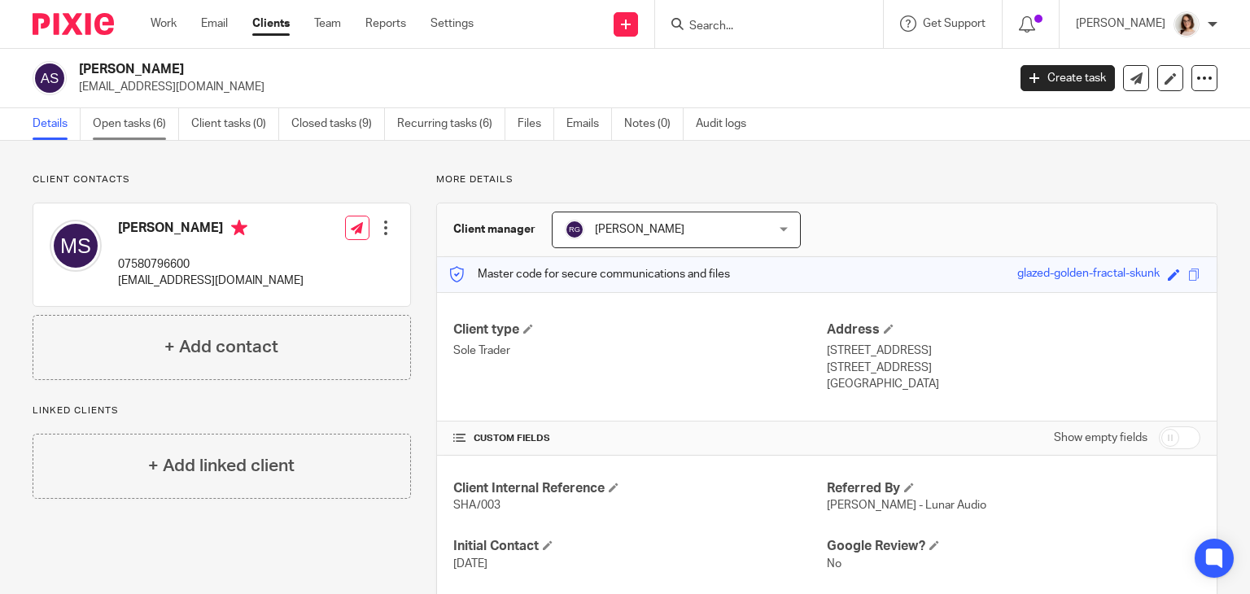
click at [112, 118] on link "Open tasks (6)" at bounding box center [136, 124] width 86 height 32
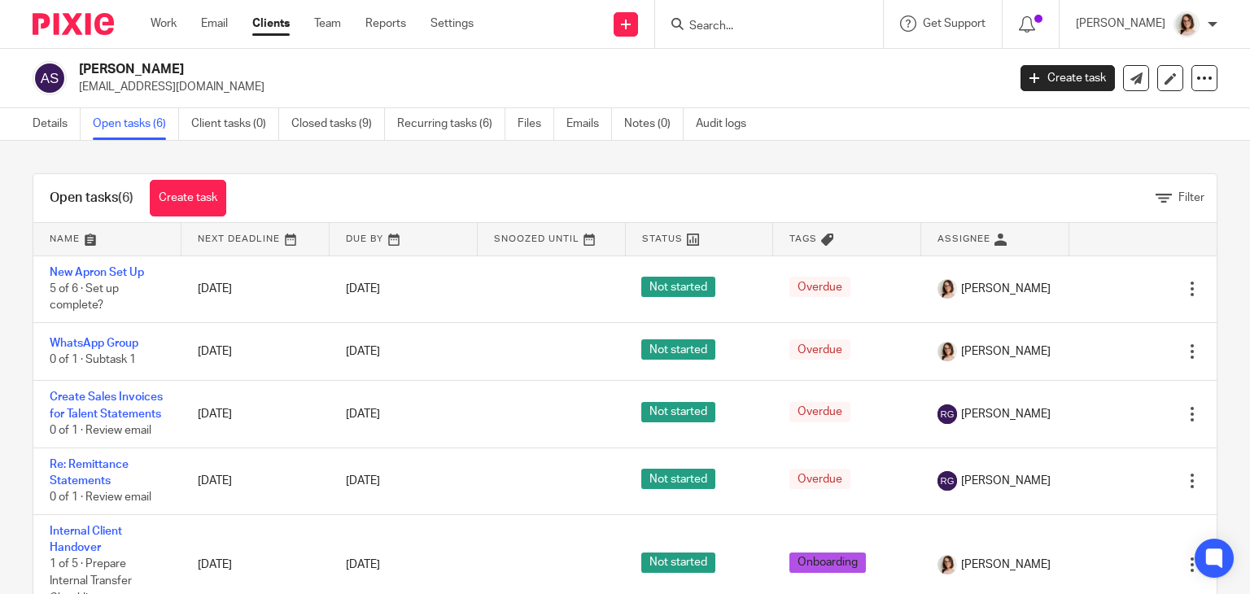
click at [565, 130] on ul "Details Open tasks (6) Client tasks (0) Closed tasks (9) Recurring tasks (6) Fi…" at bounding box center [402, 124] width 738 height 32
click at [589, 124] on link "Emails" at bounding box center [589, 124] width 46 height 32
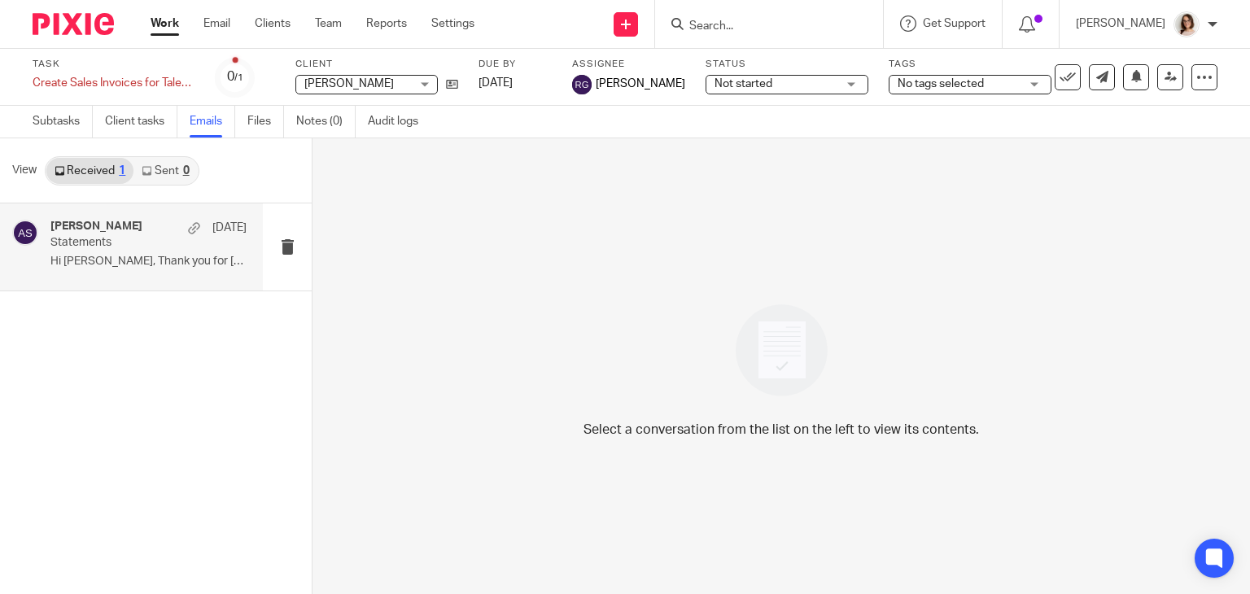
click at [179, 252] on div "Aminah Shannon 4 Sep Statements Hi Caroline, Thank you for yesterday, I have..." at bounding box center [148, 247] width 196 height 55
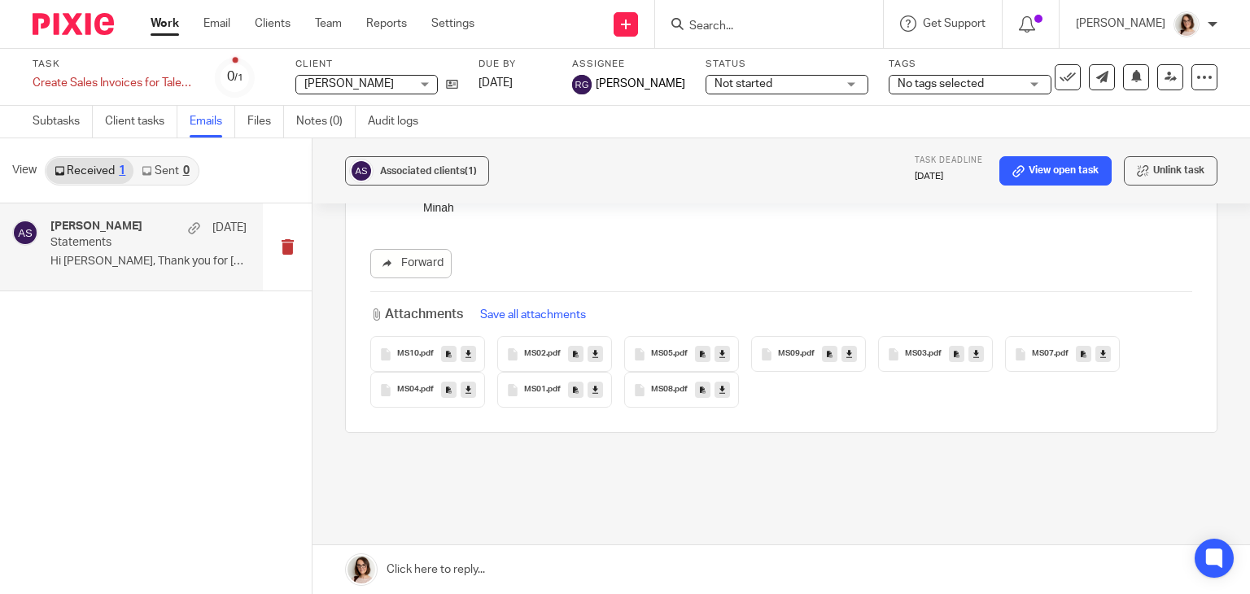
scroll to position [362, 0]
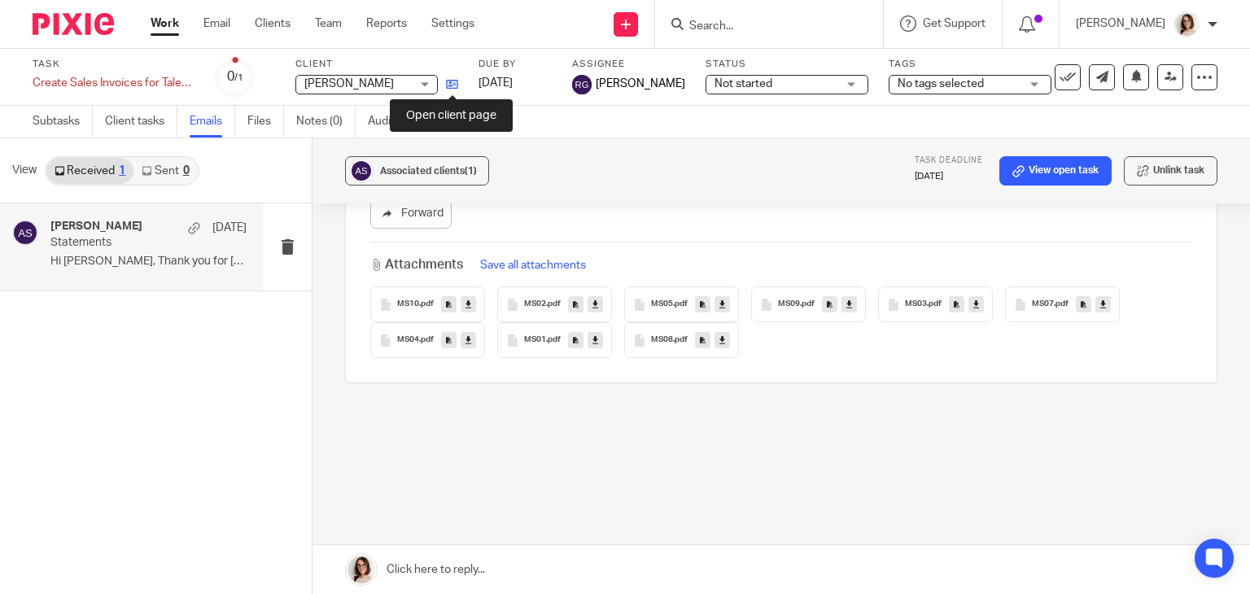
click at [447, 82] on icon at bounding box center [452, 84] width 12 height 12
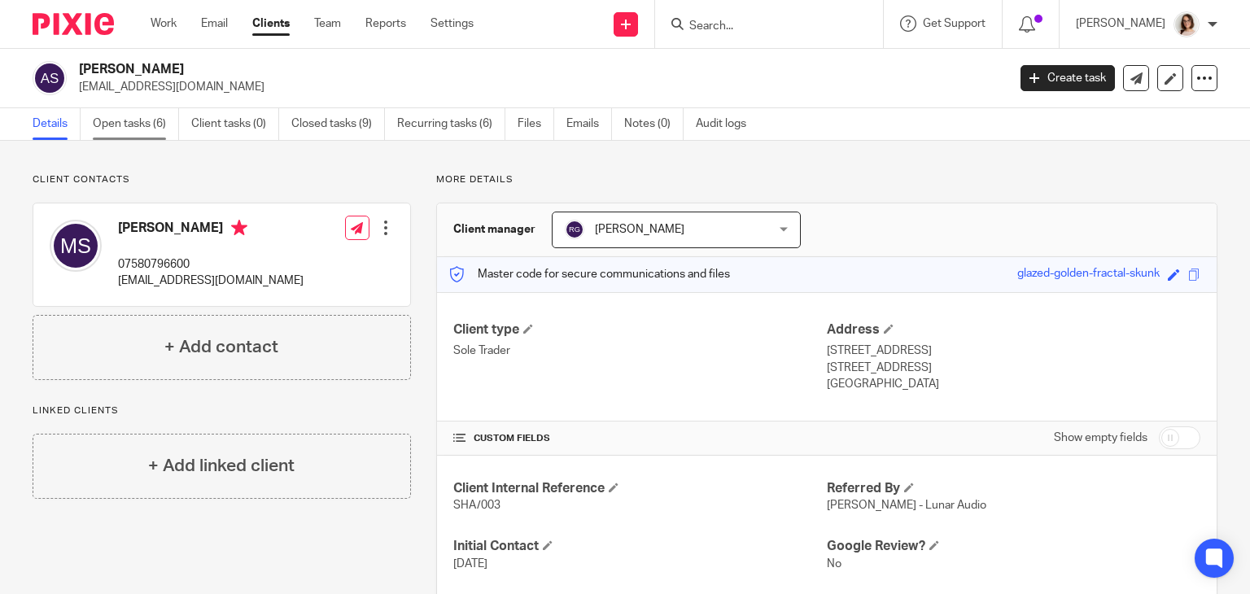
click at [127, 124] on link "Open tasks (6)" at bounding box center [136, 124] width 86 height 32
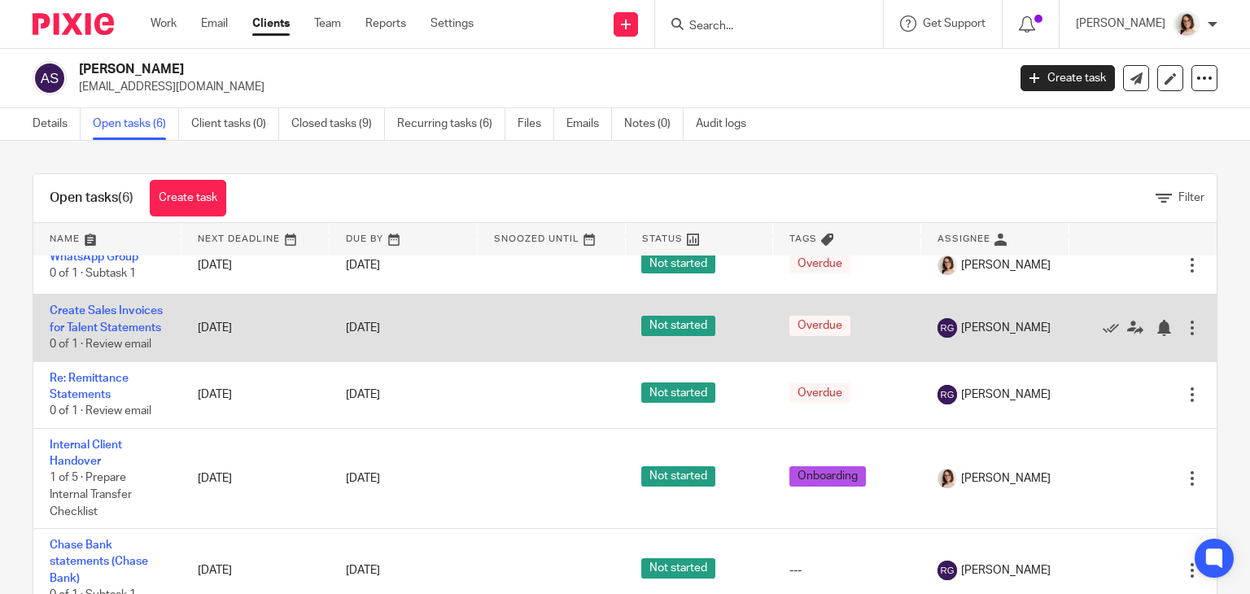
scroll to position [107, 0]
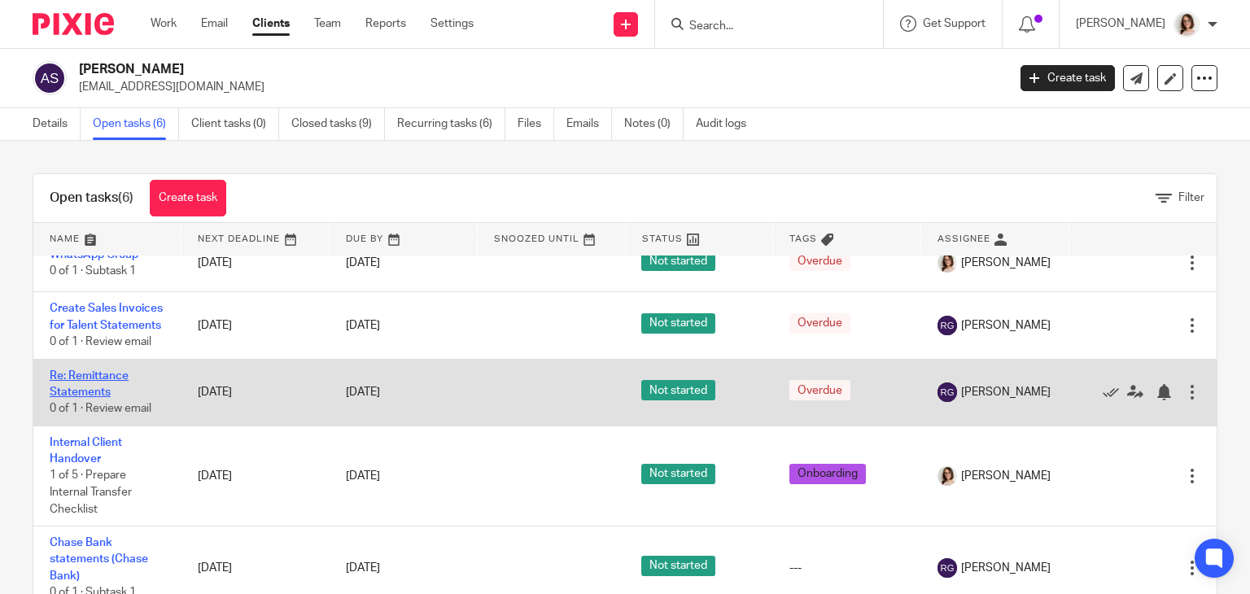
click at [89, 392] on link "Re: Remittance Statements" at bounding box center [89, 384] width 79 height 28
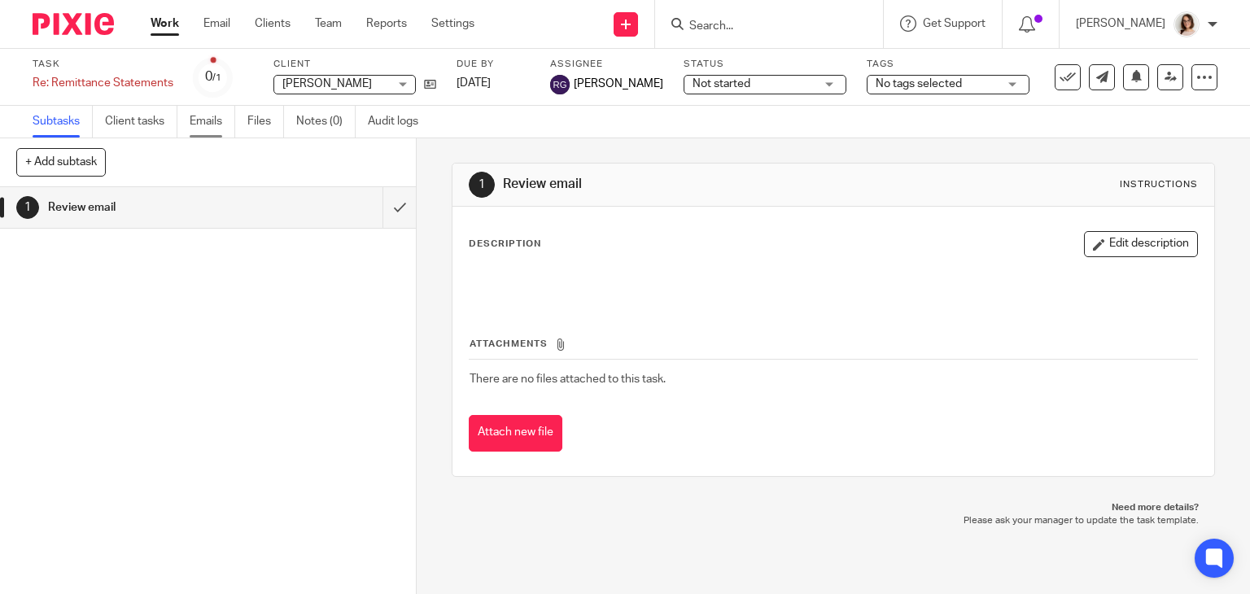
click at [204, 127] on link "Emails" at bounding box center [213, 122] width 46 height 32
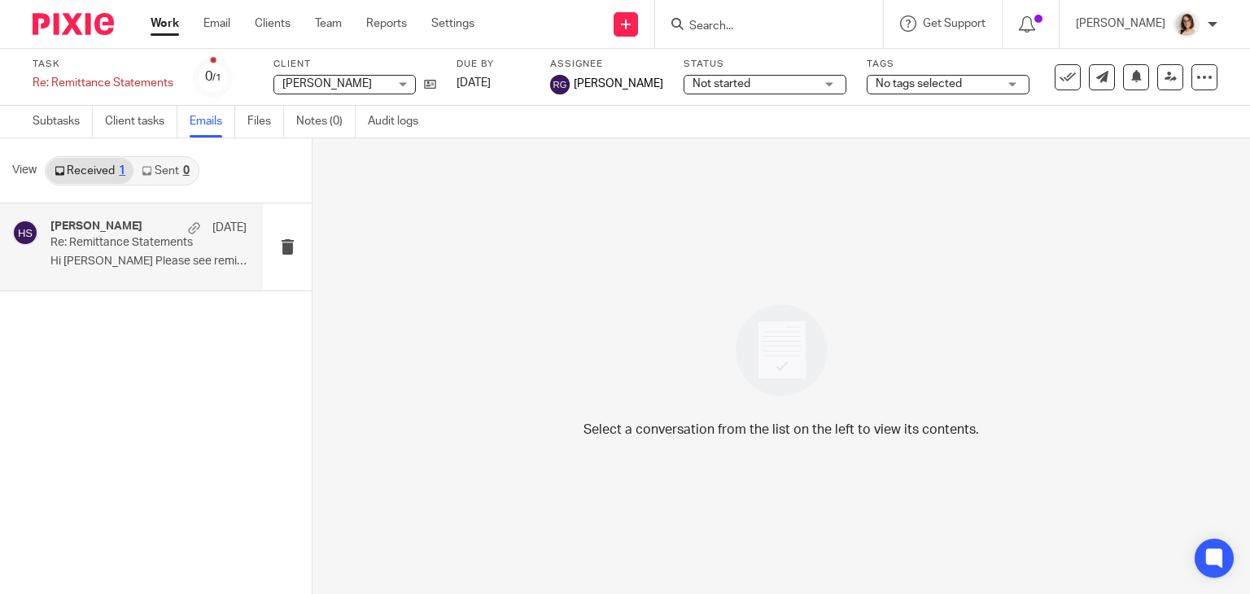
click at [121, 251] on div "[PERSON_NAME] [DATE] Re: Remittance Statements Hi [PERSON_NAME] Please see remi…" at bounding box center [148, 247] width 196 height 55
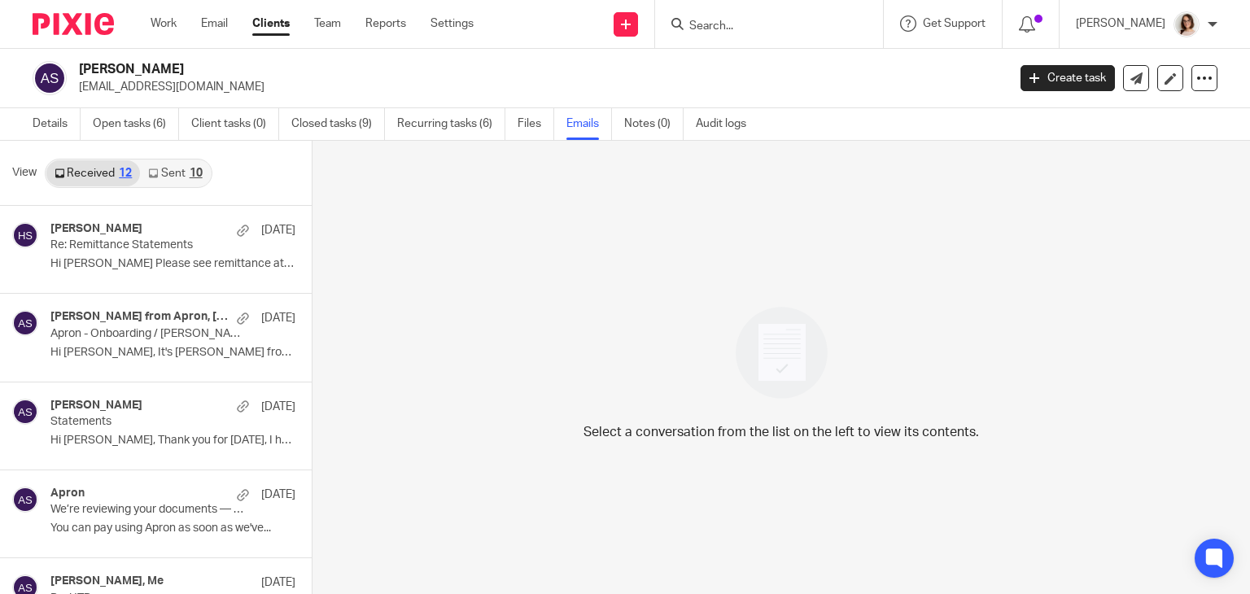
click at [168, 173] on link "Sent 10" at bounding box center [175, 173] width 70 height 26
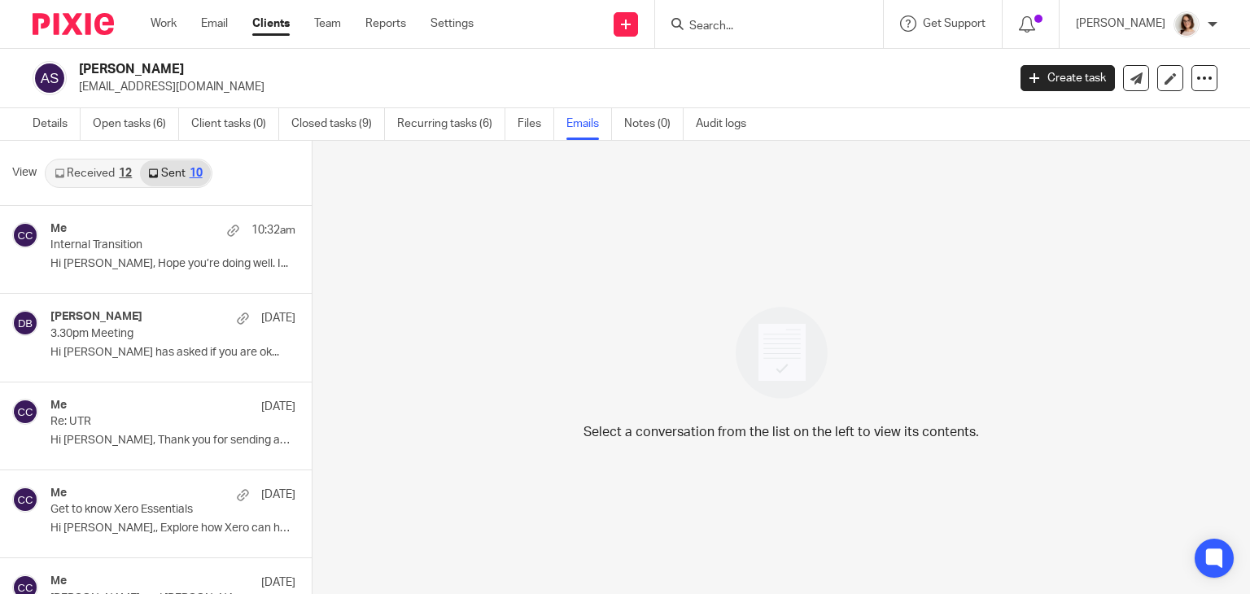
scroll to position [2, 0]
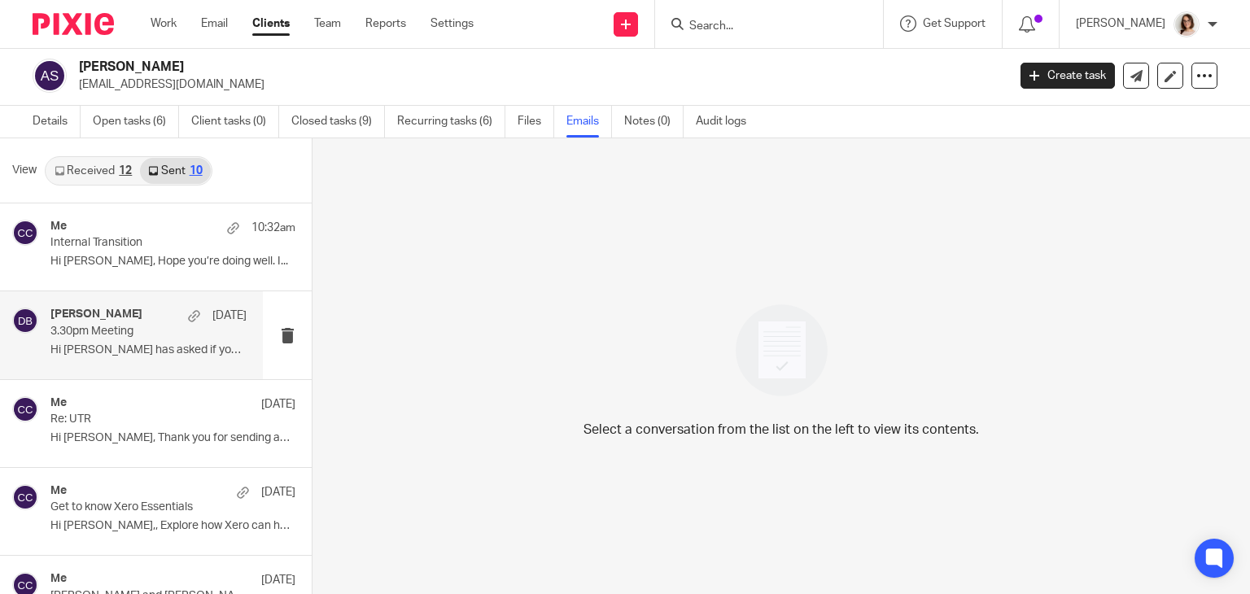
click at [134, 325] on p "3.30pm Meeting" at bounding box center [128, 332] width 157 height 14
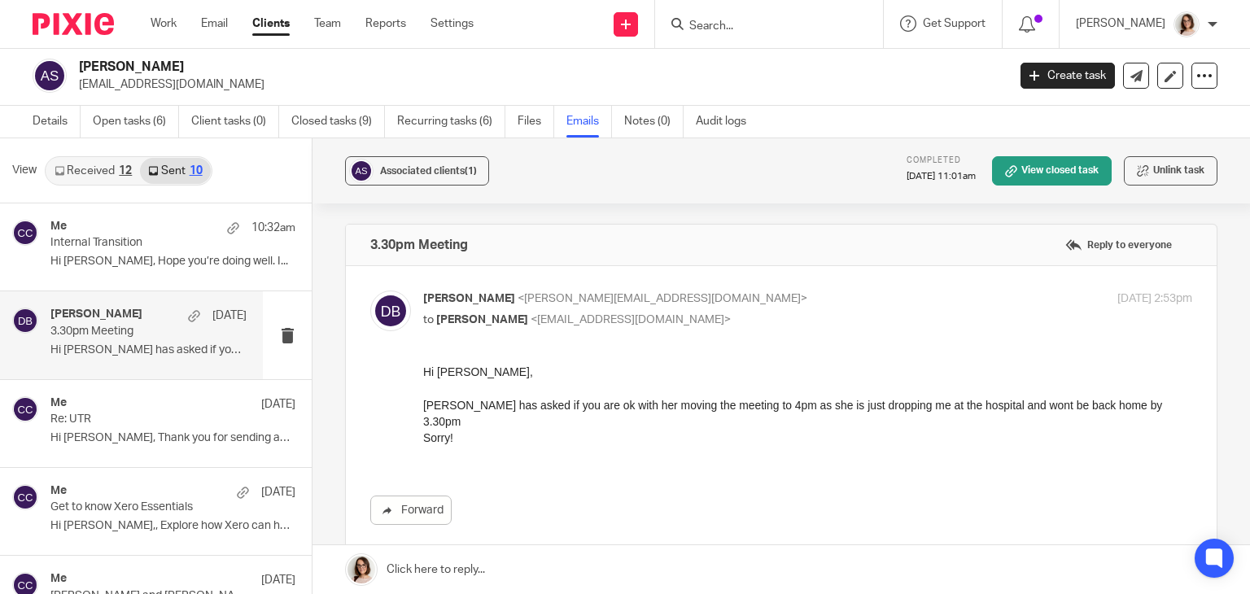
scroll to position [0, 0]
click at [433, 111] on link "Recurring tasks (6)" at bounding box center [451, 122] width 108 height 32
